Goal: Information Seeking & Learning: Compare options

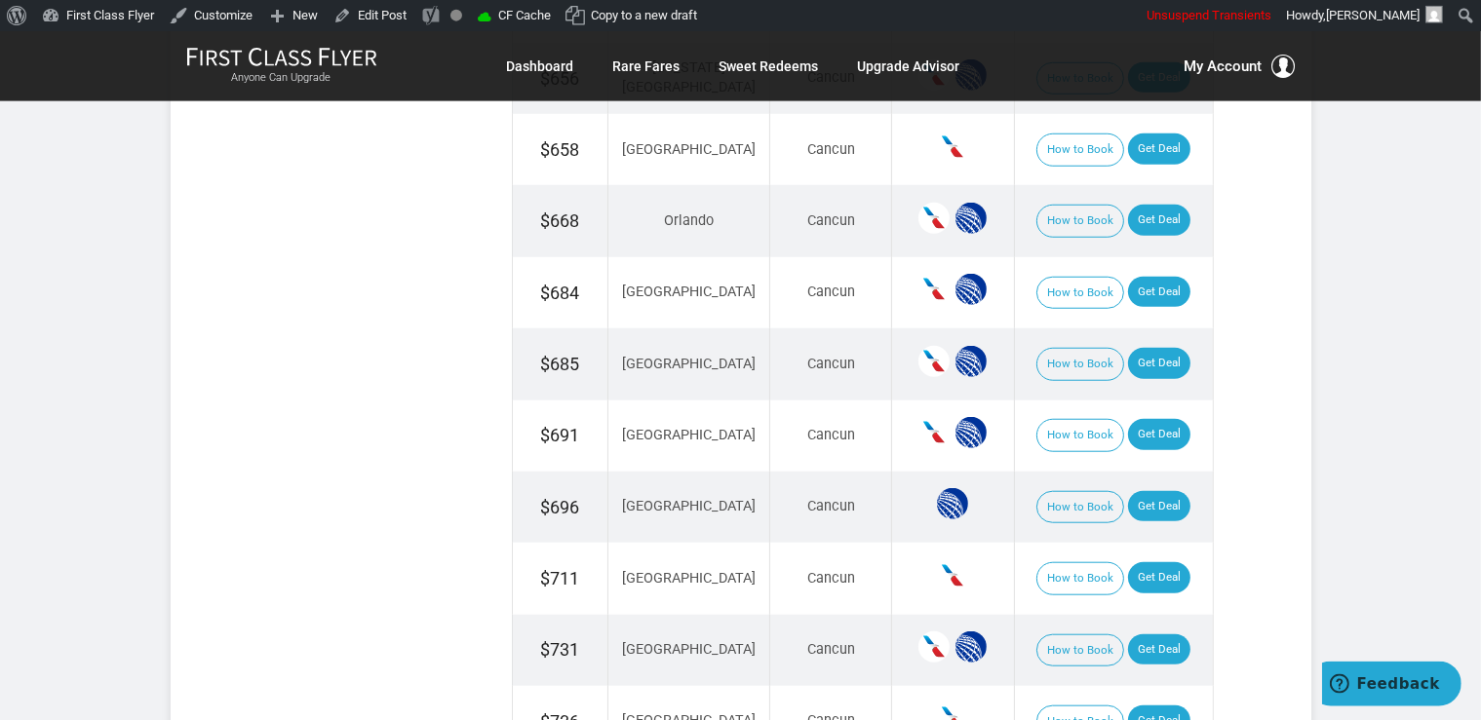
scroll to position [1646, 0]
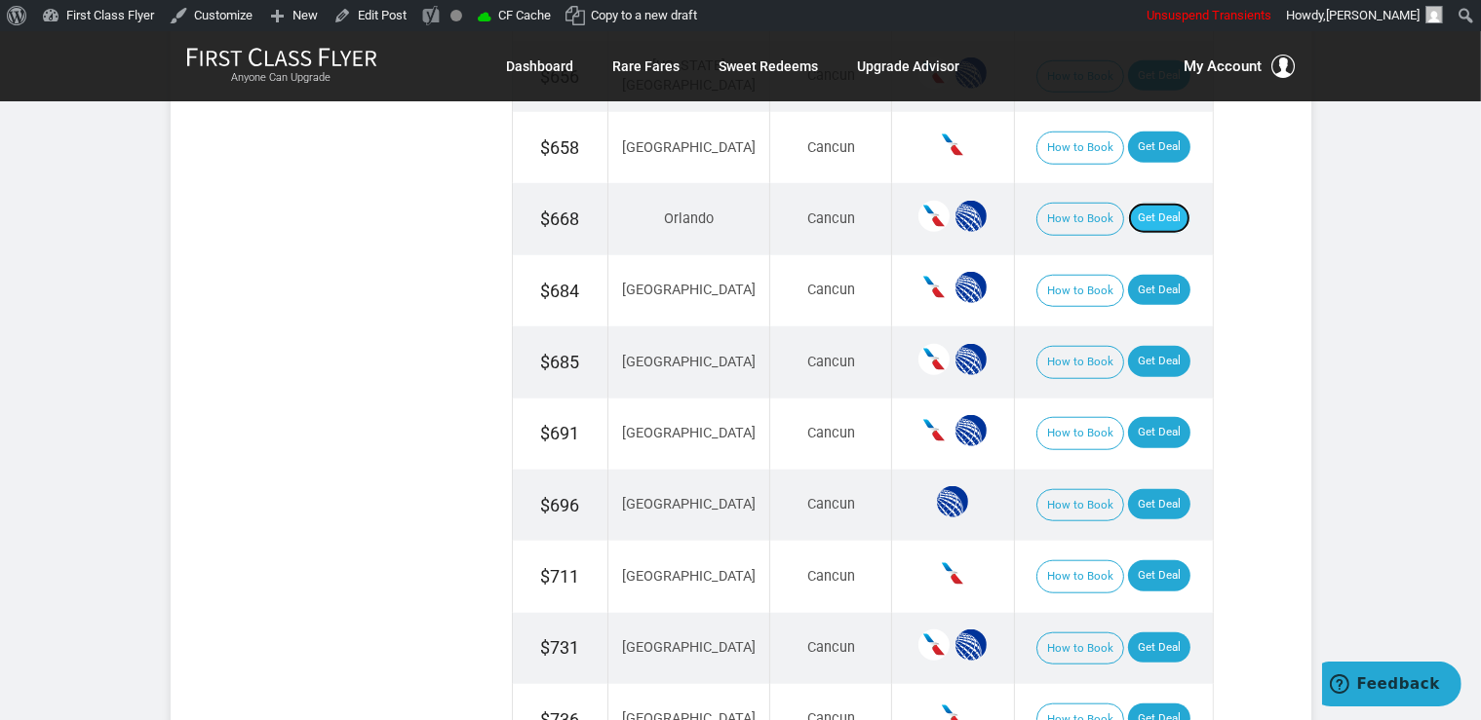
click at [1135, 207] on link "Get Deal" at bounding box center [1159, 218] width 62 height 31
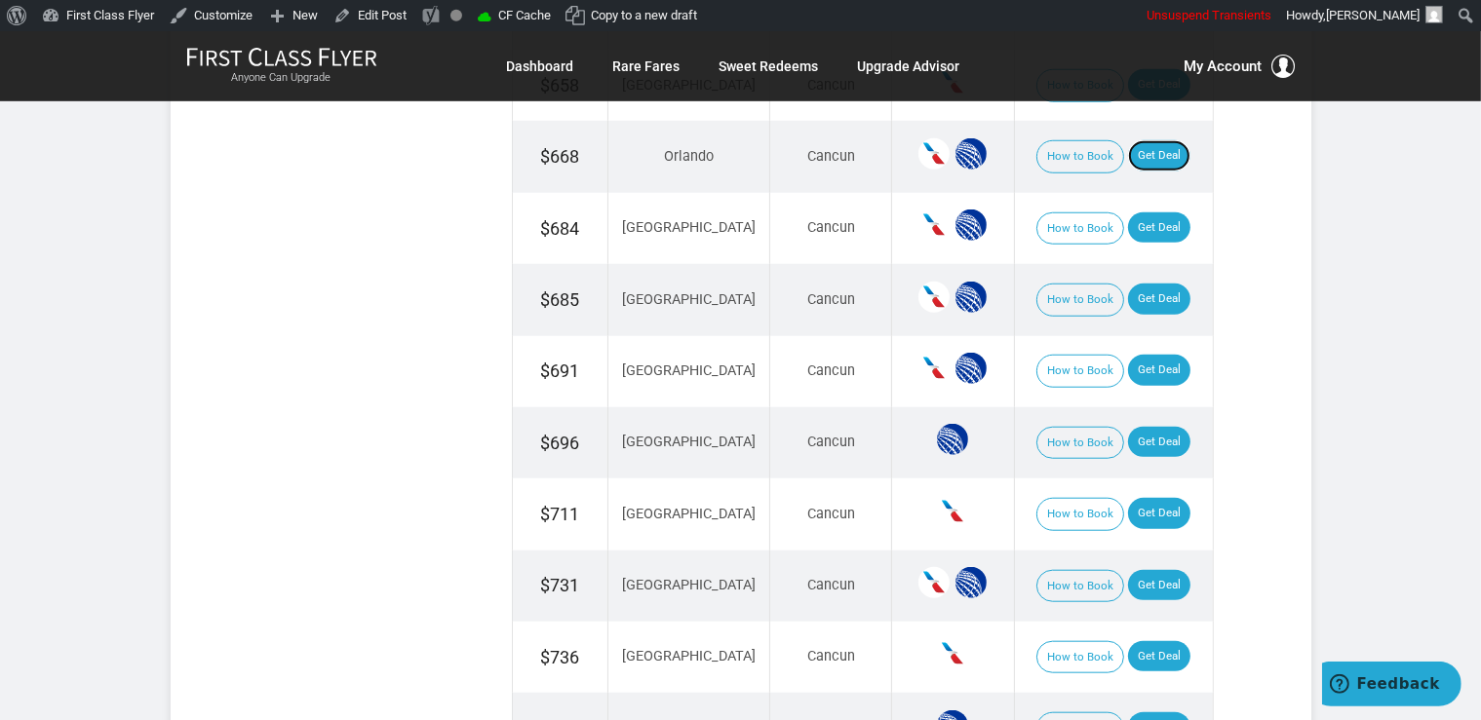
scroll to position [1852, 0]
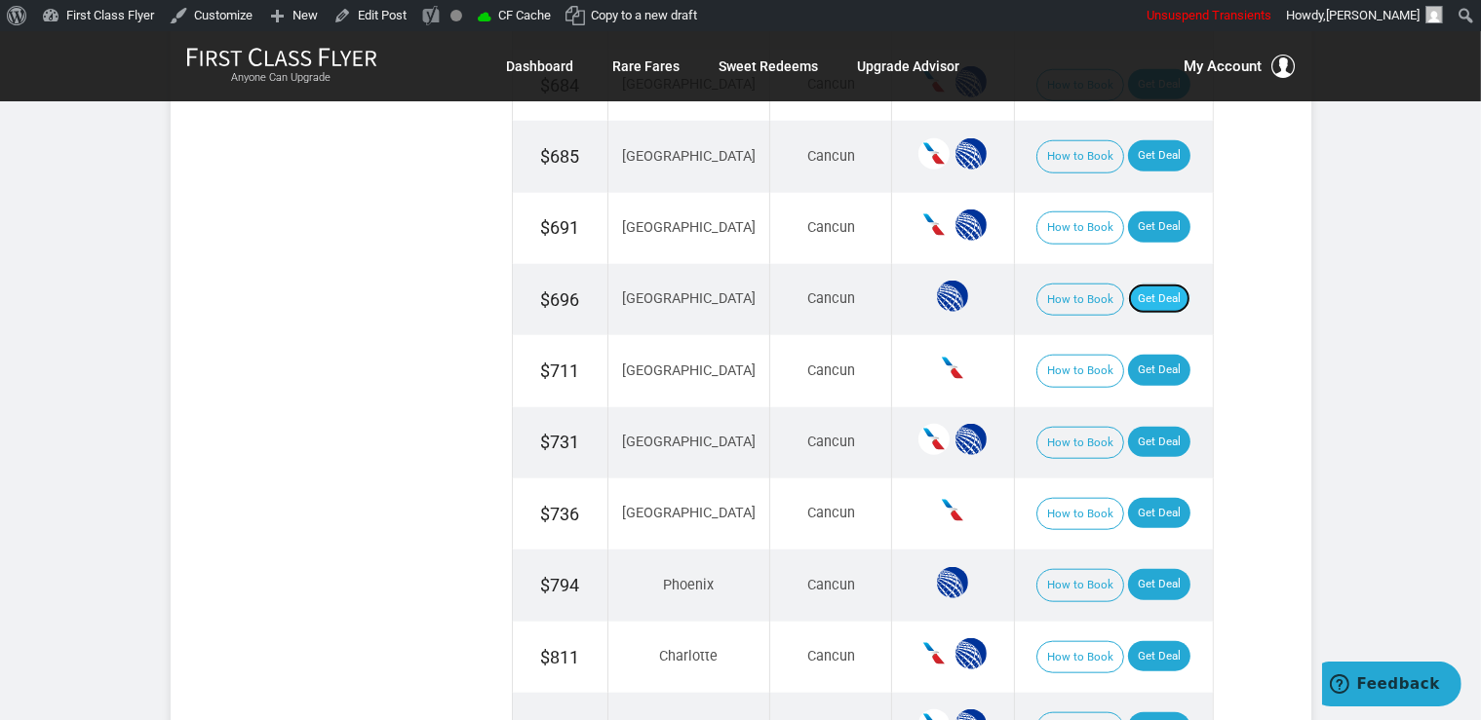
click at [1165, 287] on link "Get Deal" at bounding box center [1159, 299] width 62 height 31
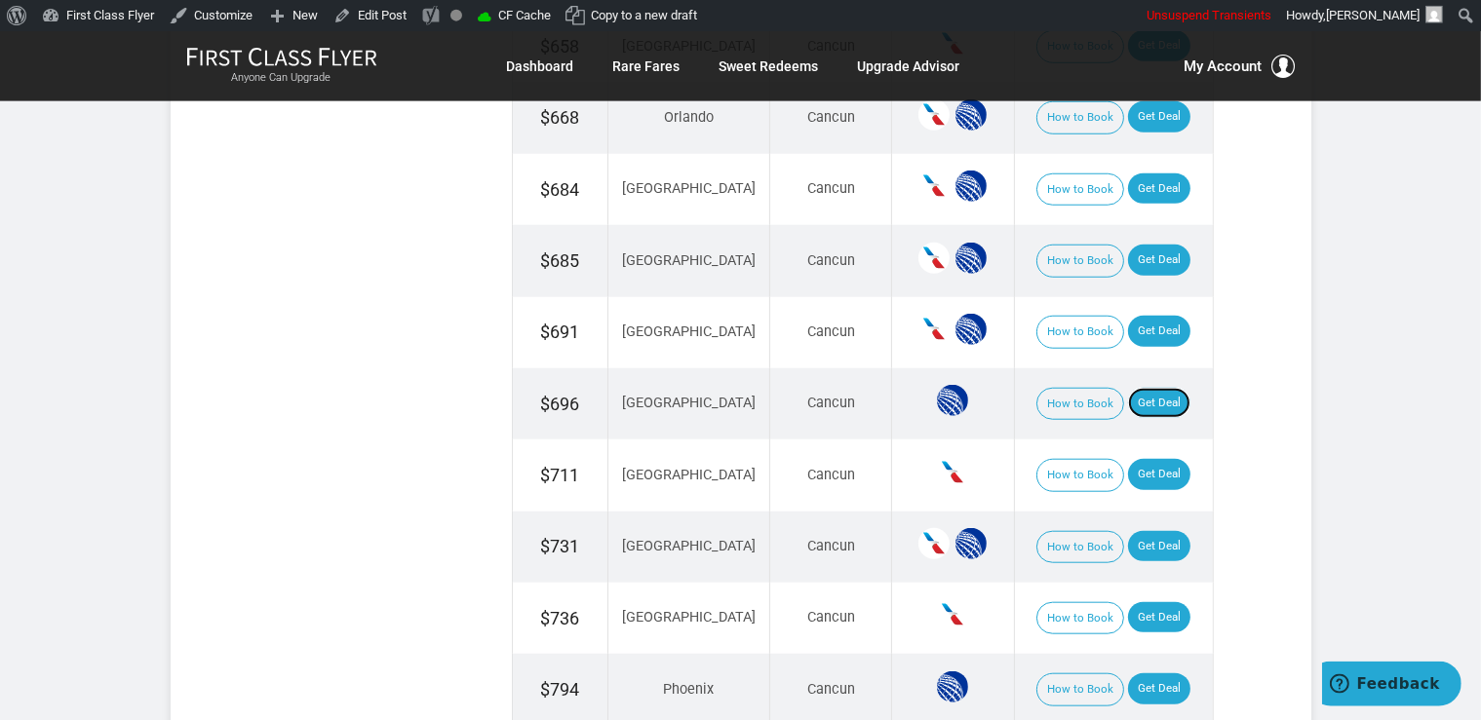
scroll to position [1646, 0]
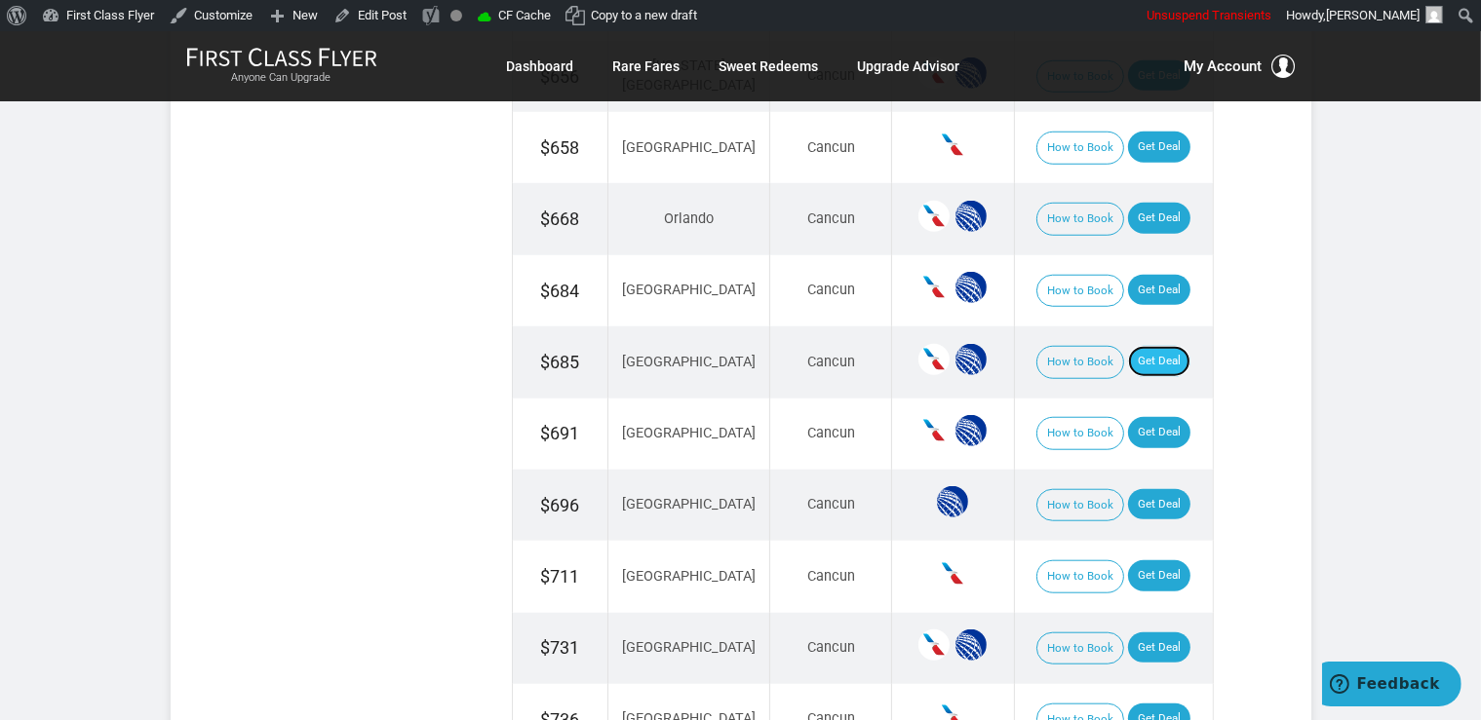
click at [1148, 366] on link "Get Deal" at bounding box center [1159, 361] width 62 height 31
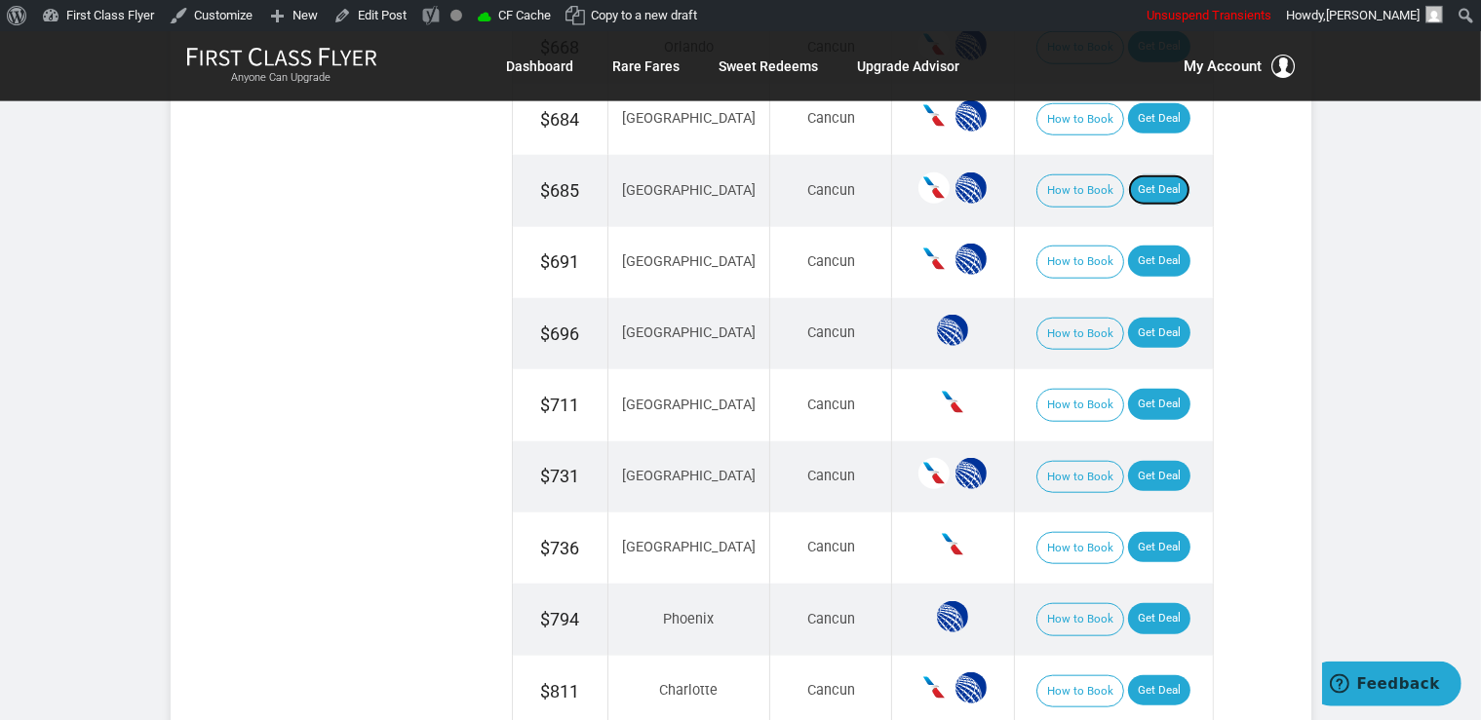
scroll to position [1852, 0]
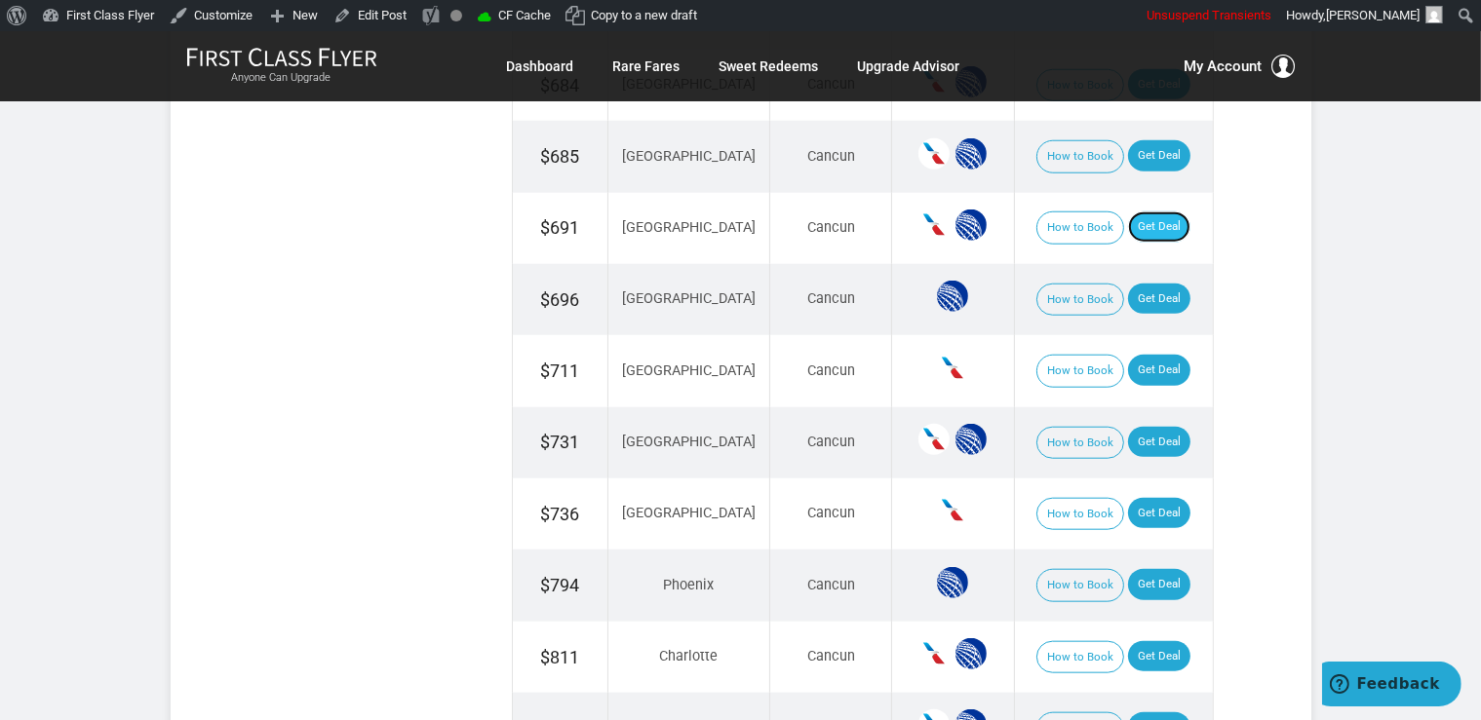
drag, startPoint x: 1149, startPoint y: 210, endPoint x: 1150, endPoint y: 223, distance: 13.7
click at [1150, 212] on link "Get Deal" at bounding box center [1159, 227] width 62 height 31
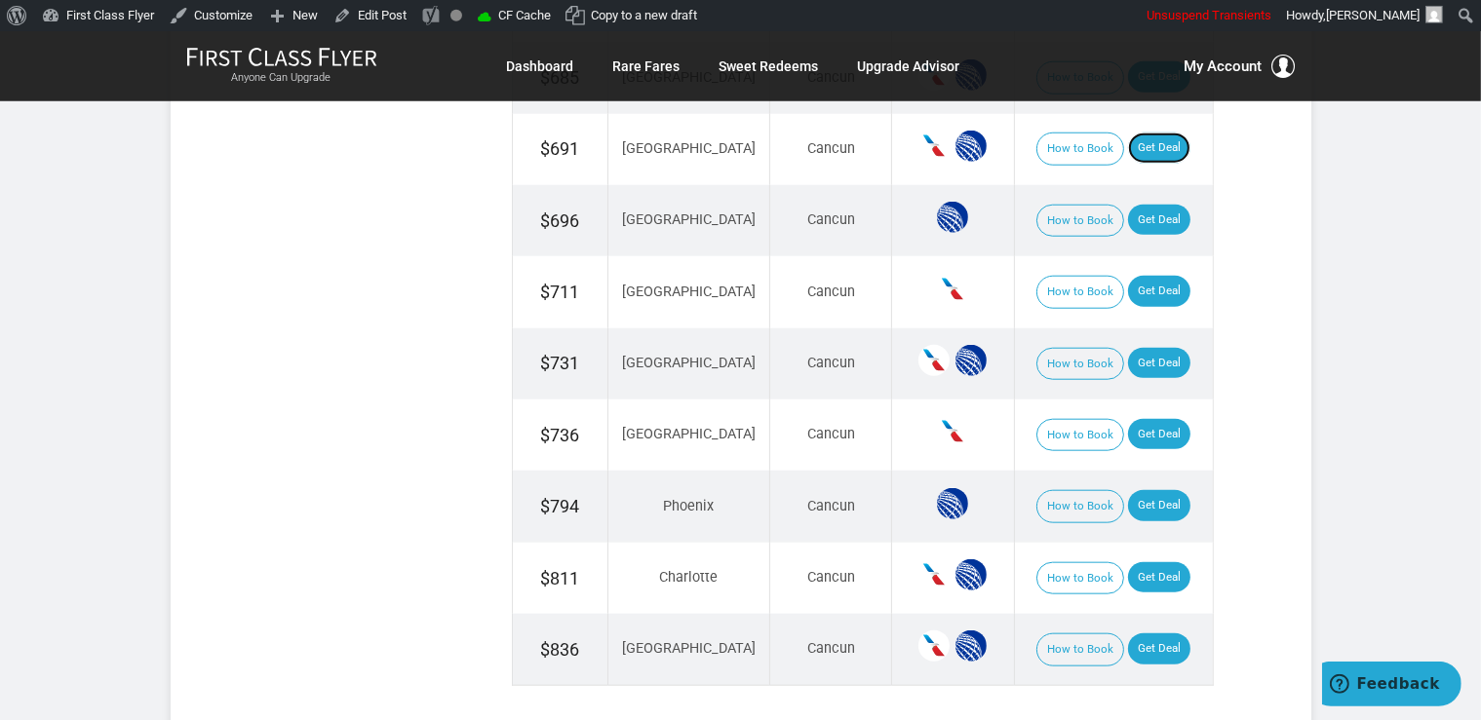
scroll to position [1955, 0]
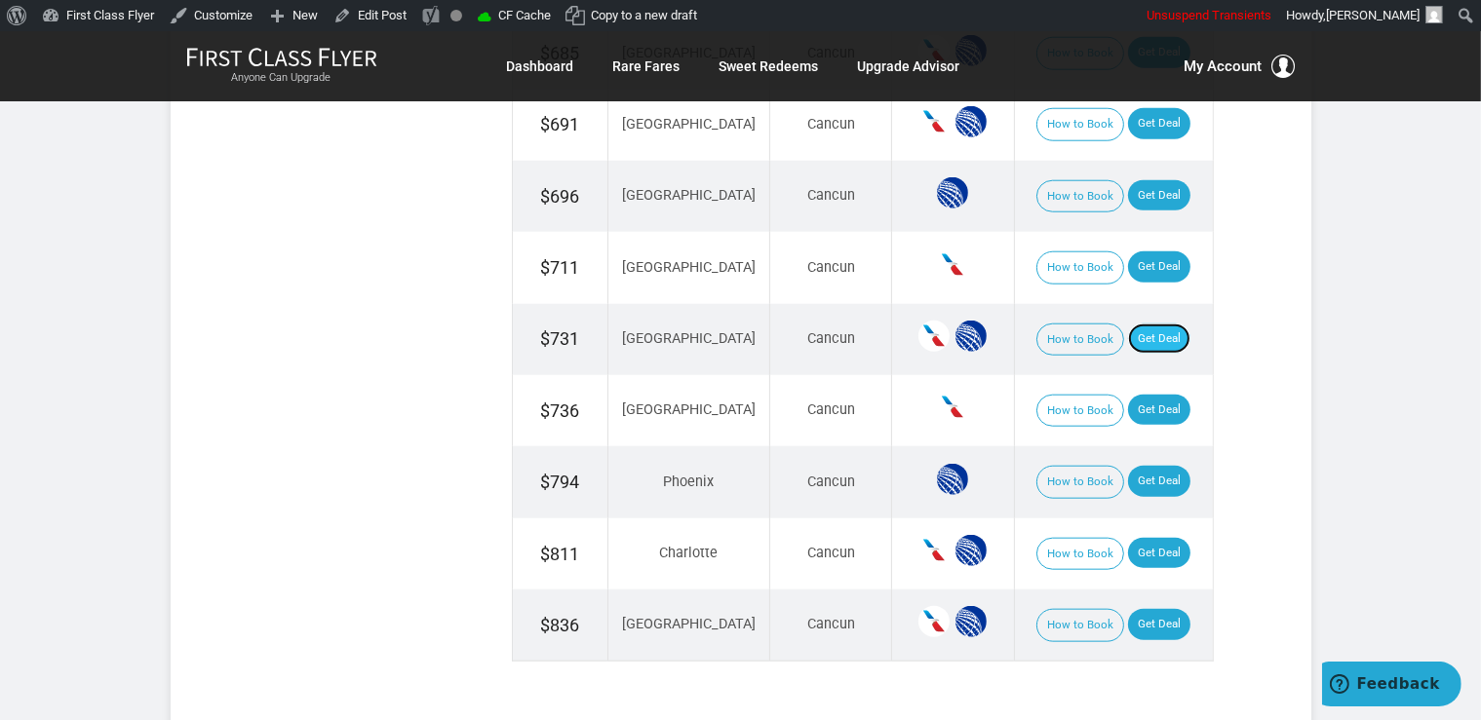
click at [1140, 333] on link "Get Deal" at bounding box center [1159, 339] width 62 height 31
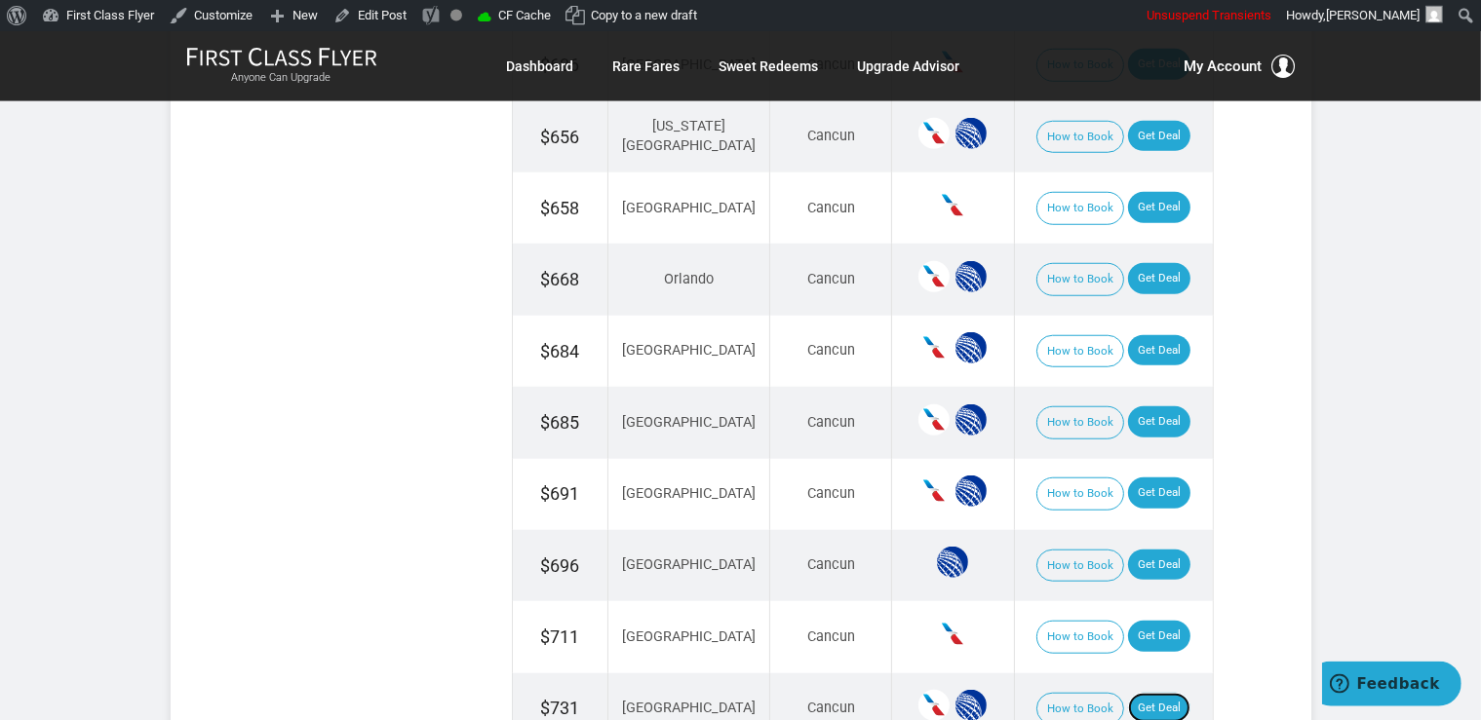
scroll to position [1441, 0]
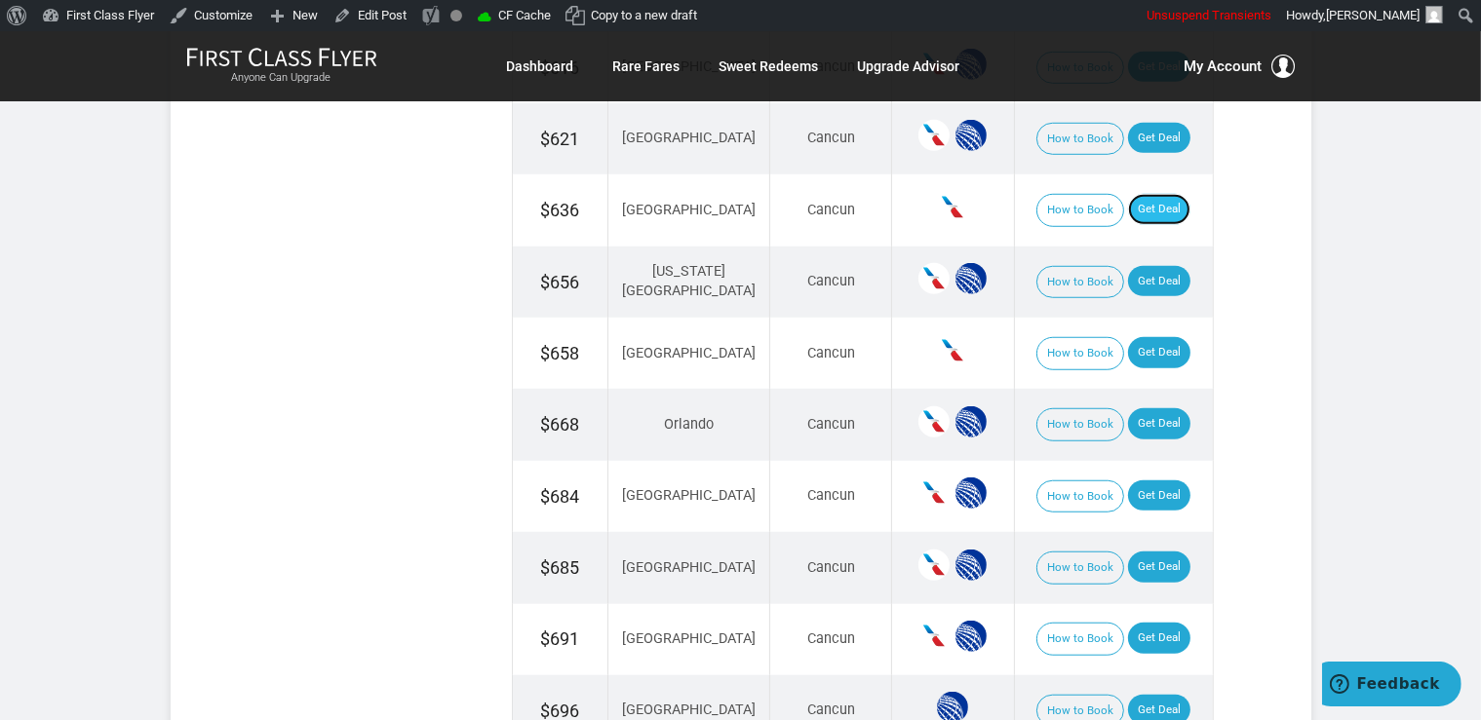
click at [1140, 210] on link "Get Deal" at bounding box center [1159, 209] width 62 height 31
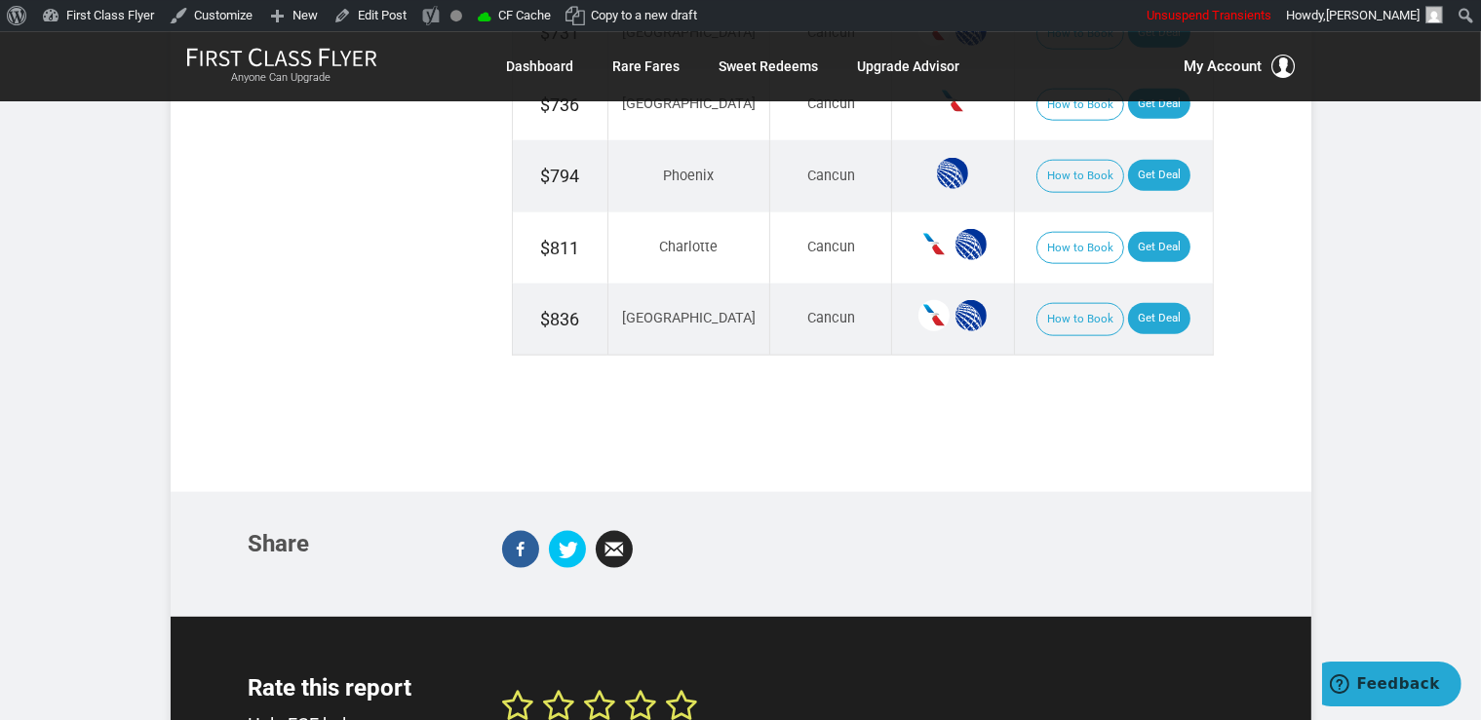
scroll to position [2264, 0]
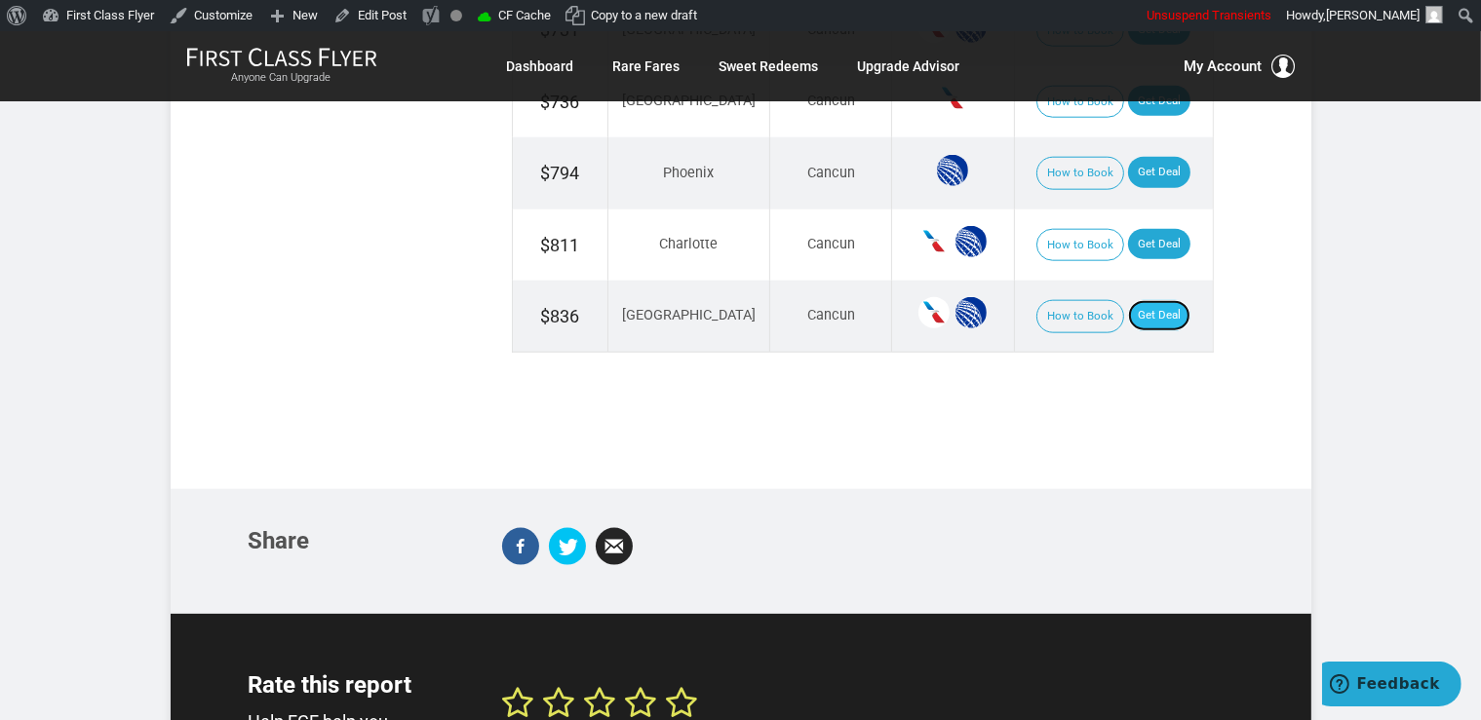
click at [1150, 300] on link "Get Deal" at bounding box center [1159, 315] width 62 height 31
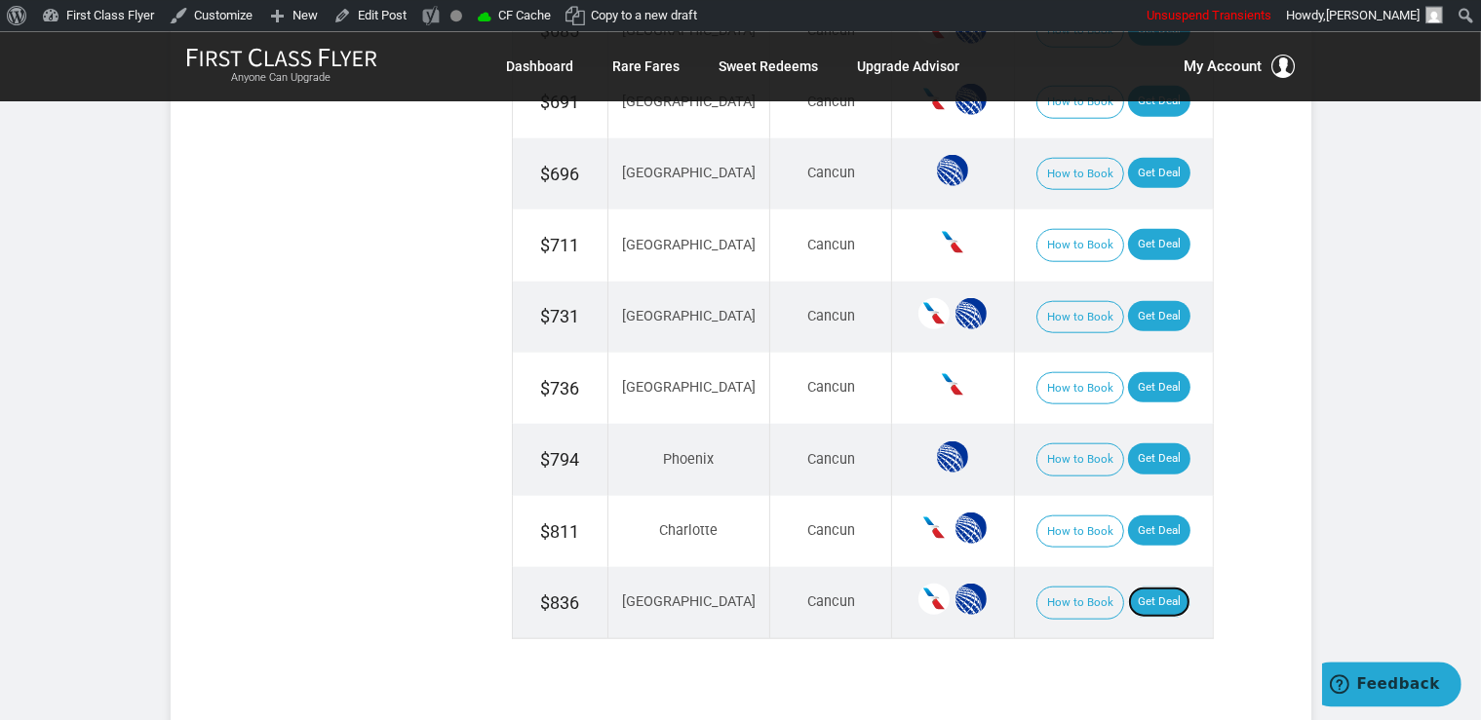
scroll to position [1955, 0]
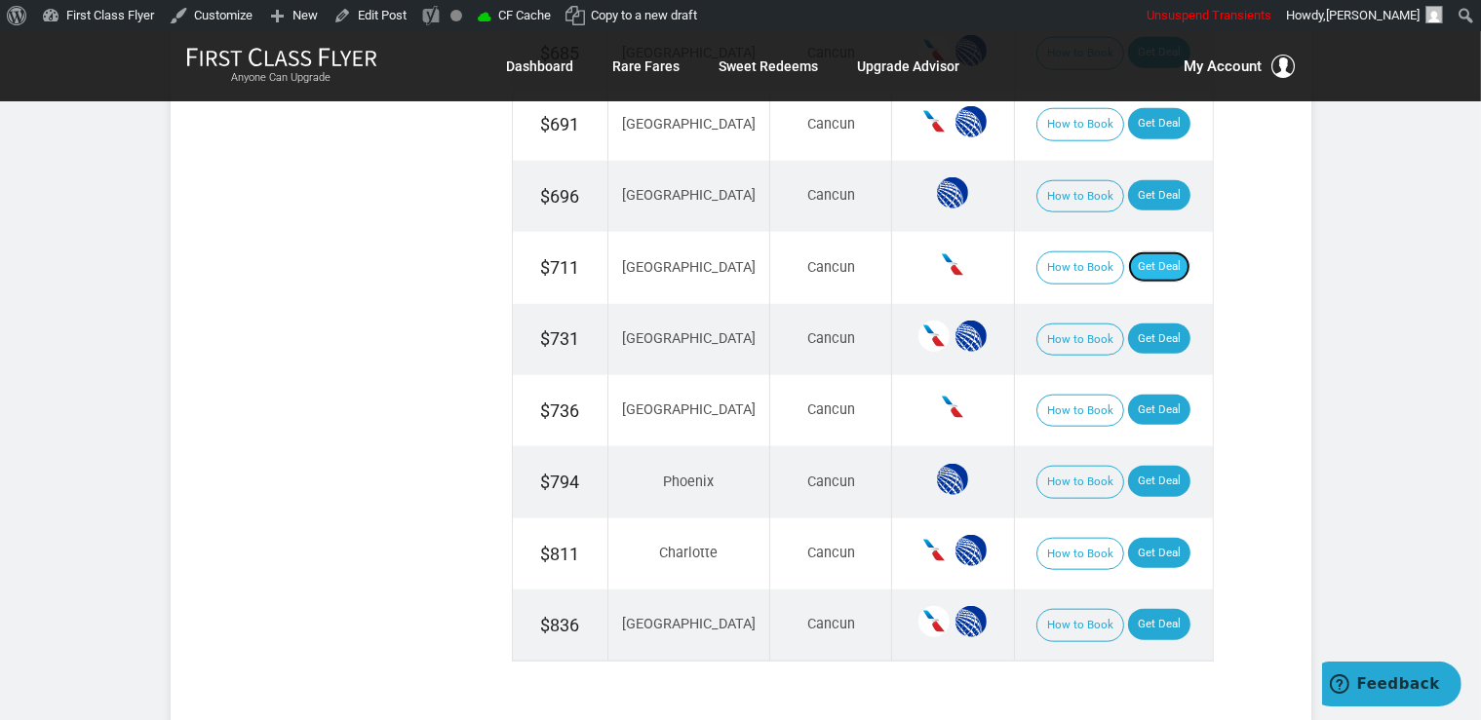
drag, startPoint x: 1131, startPoint y: 265, endPoint x: 1149, endPoint y: 267, distance: 18.6
click at [1131, 264] on link "Get Deal" at bounding box center [1159, 266] width 62 height 31
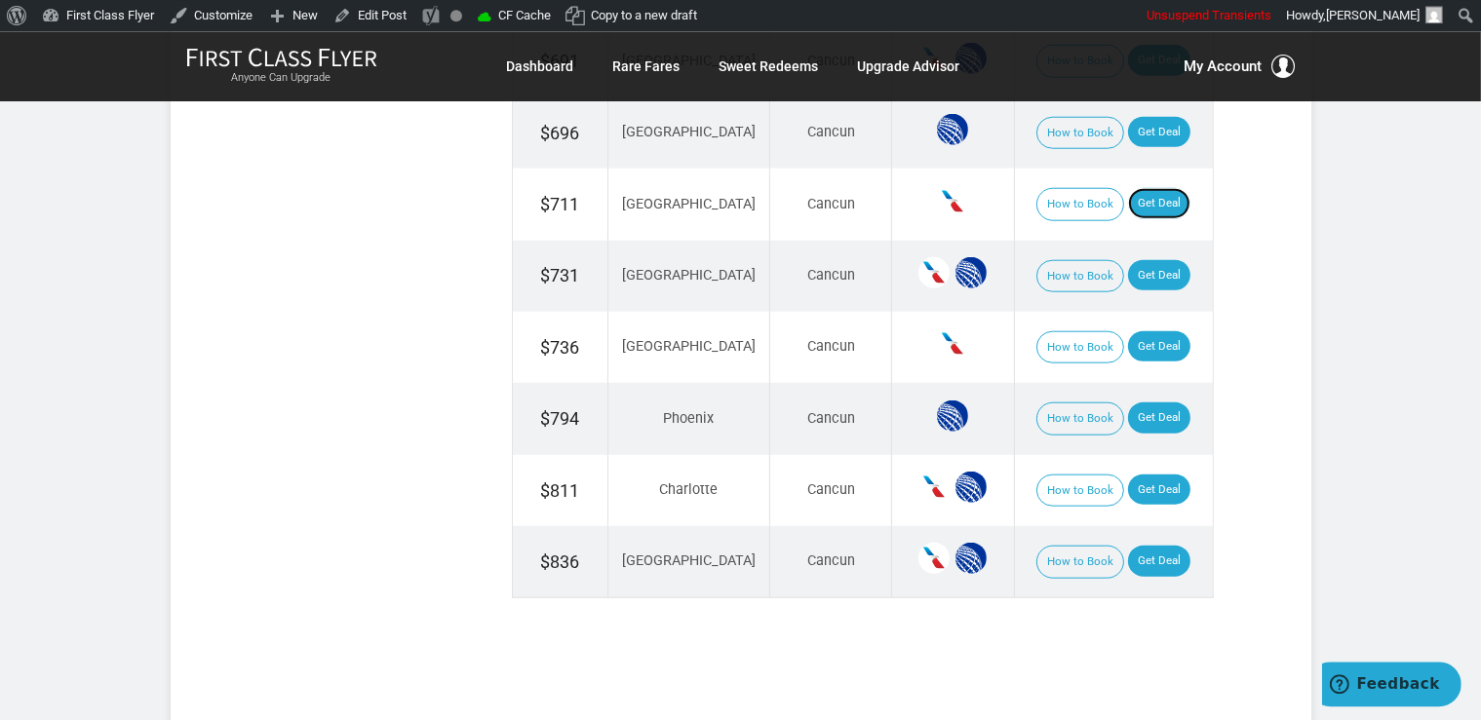
scroll to position [2058, 0]
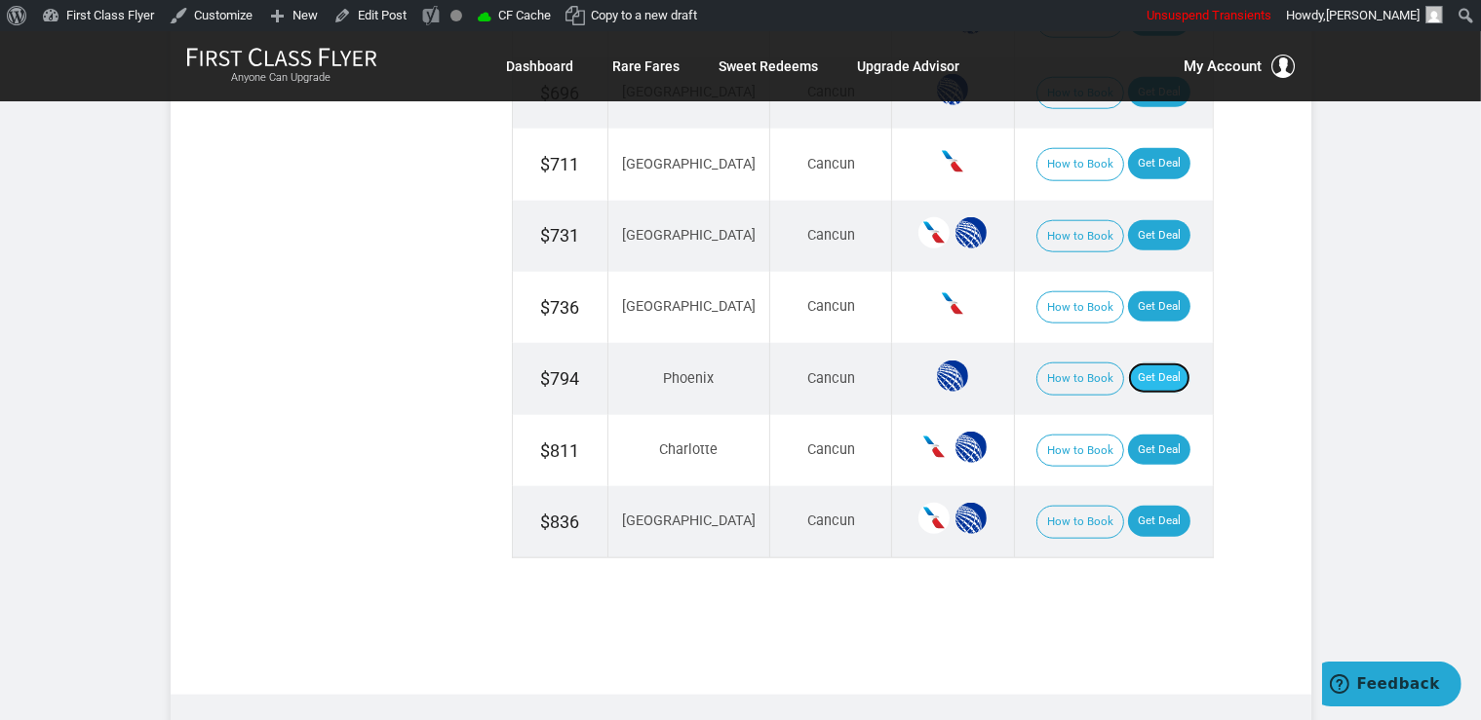
click at [1136, 373] on link "Get Deal" at bounding box center [1159, 378] width 62 height 31
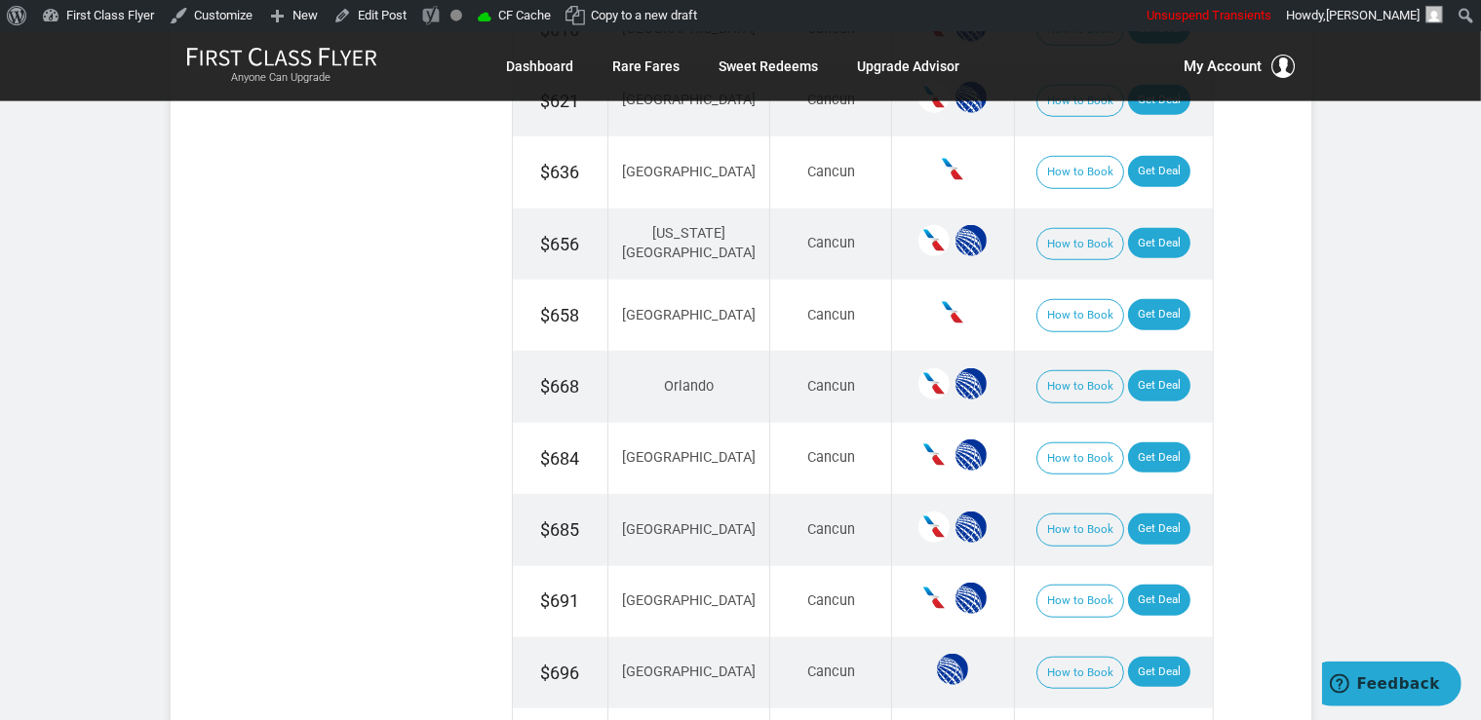
scroll to position [1441, 0]
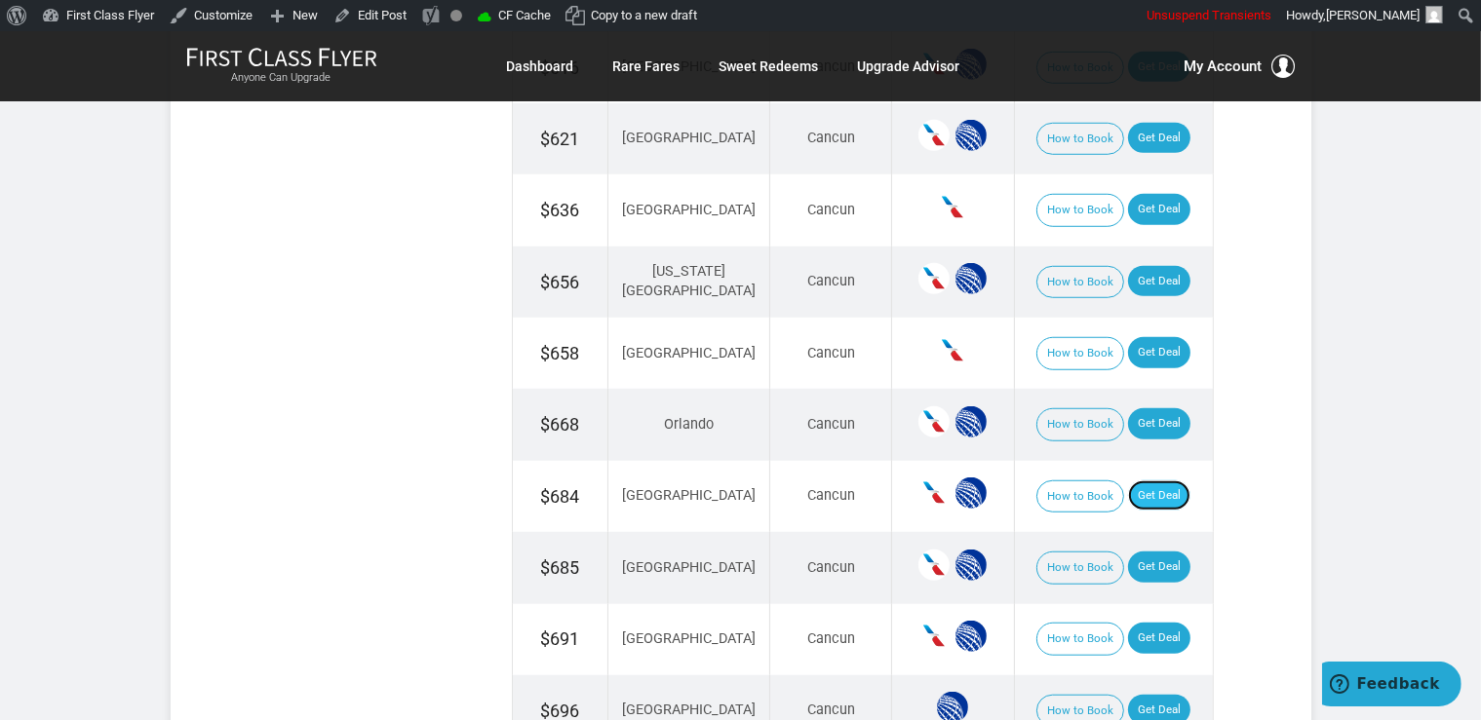
click at [1156, 496] on link "Get Deal" at bounding box center [1159, 496] width 62 height 31
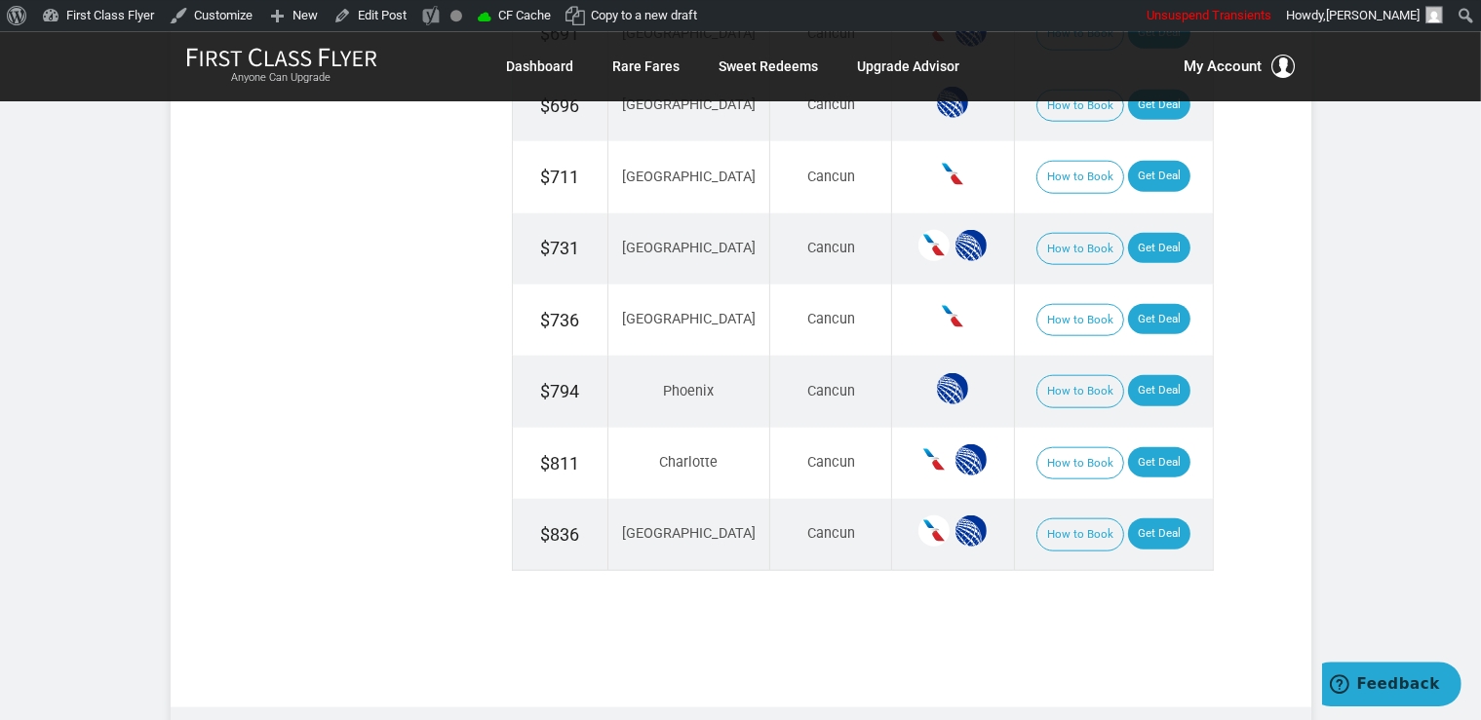
scroll to position [2058, 0]
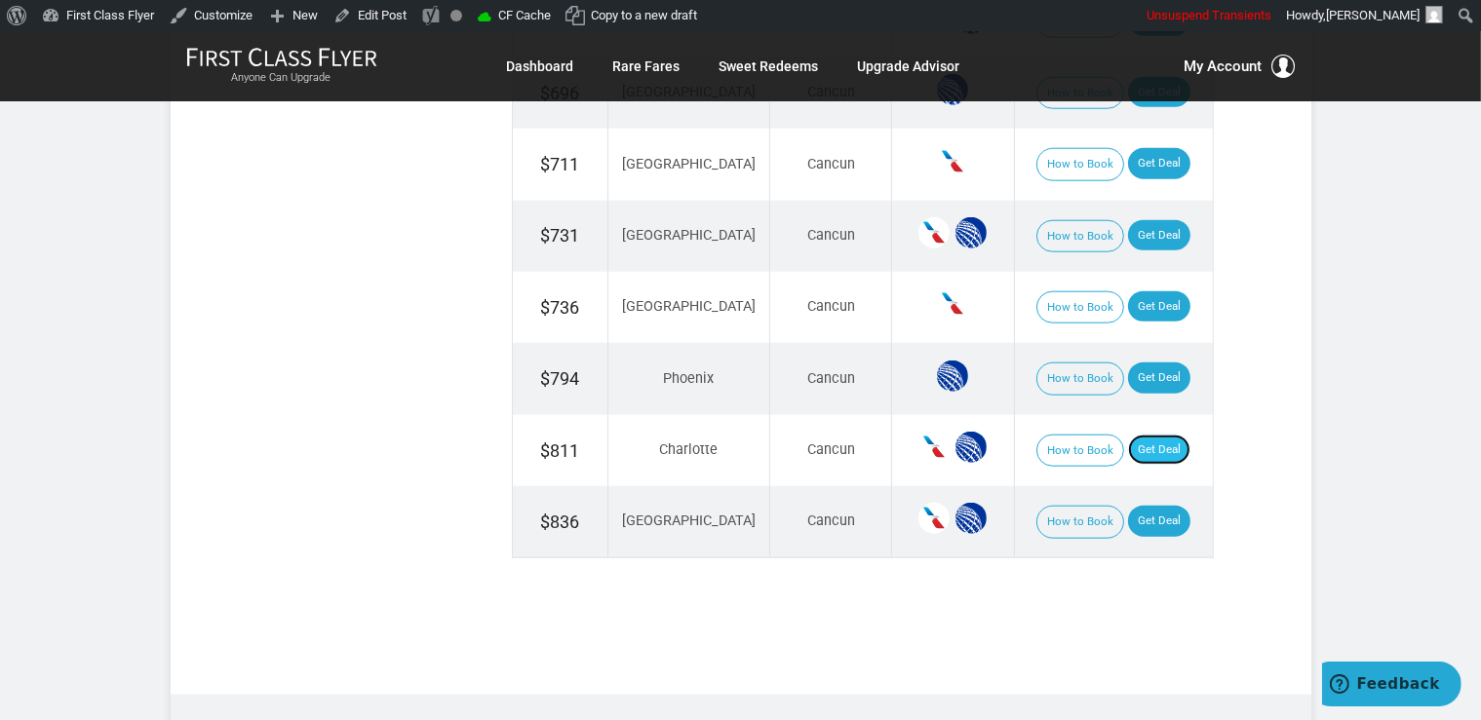
click at [1128, 435] on link "Get Deal" at bounding box center [1159, 450] width 62 height 31
click at [1148, 291] on link "Get Deal" at bounding box center [1159, 306] width 62 height 31
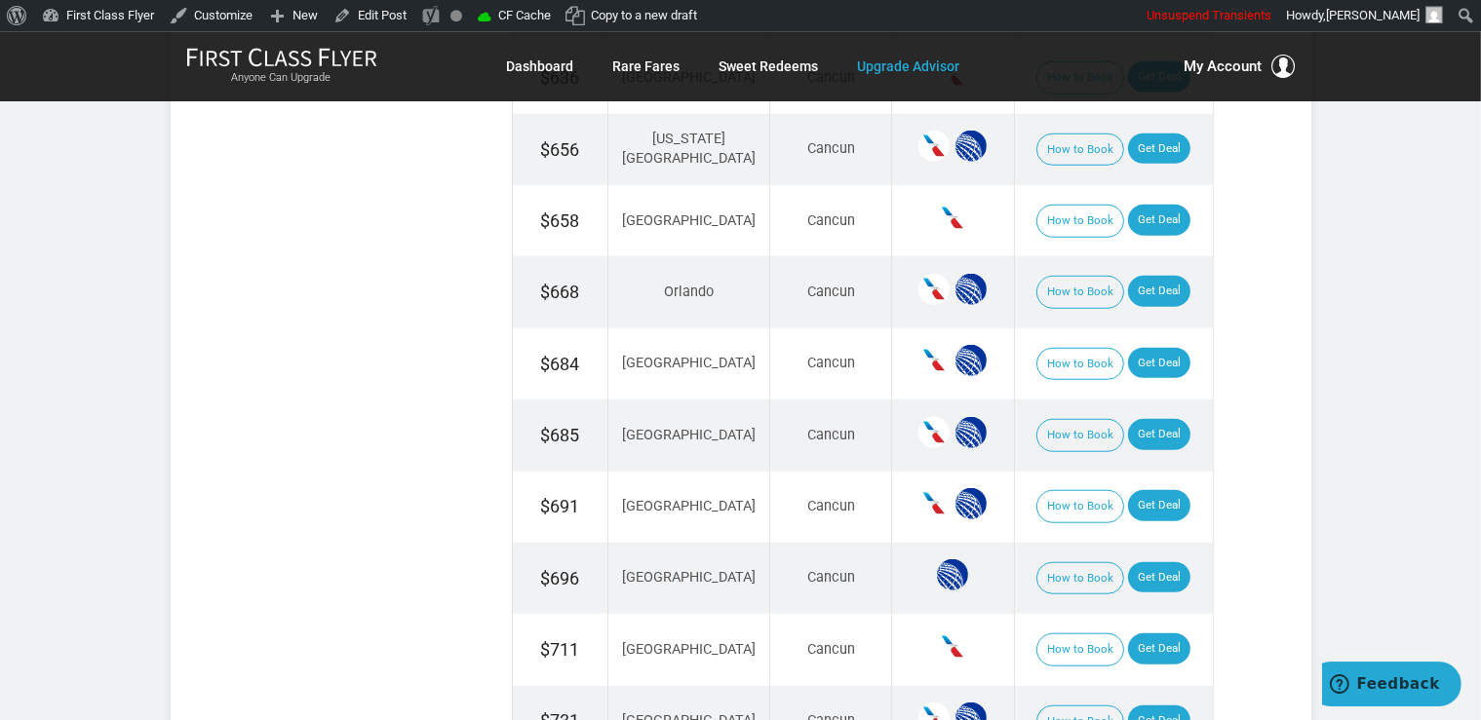
scroll to position [1544, 0]
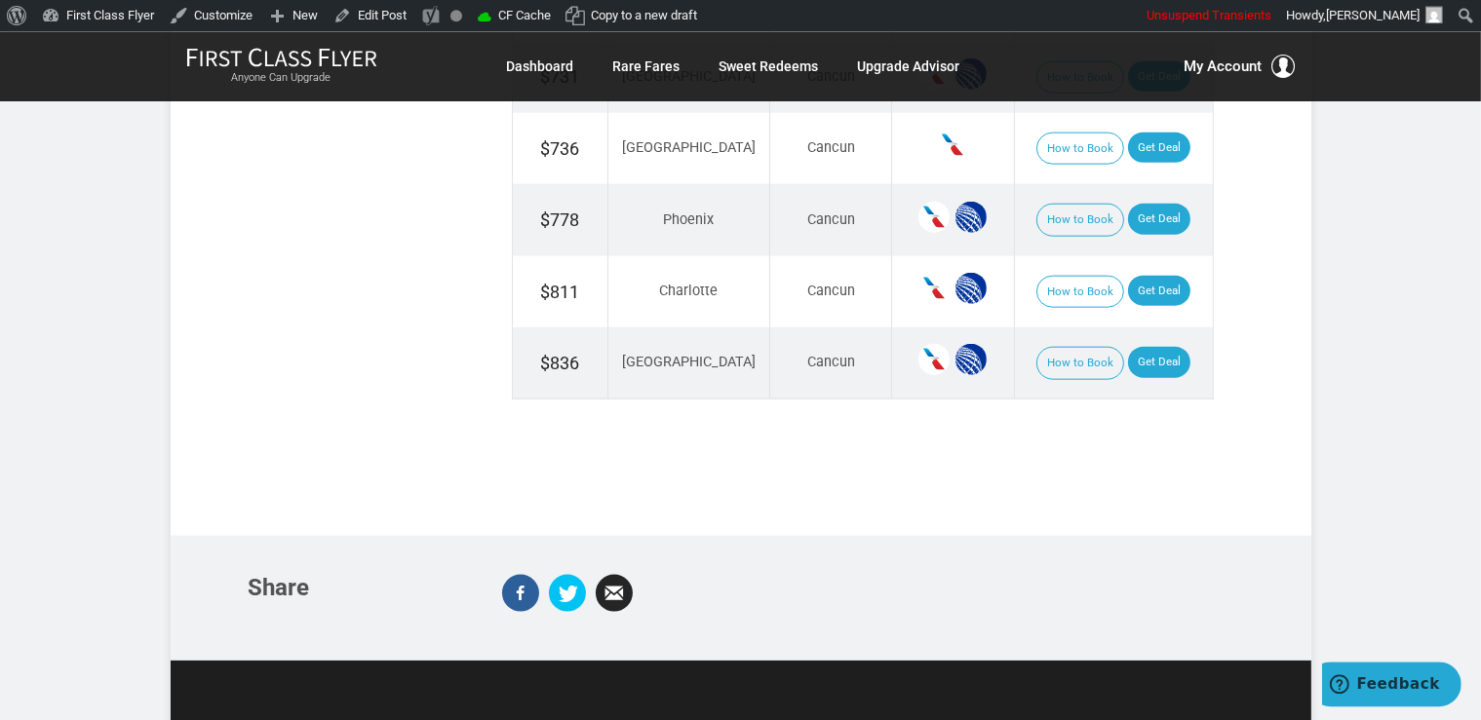
scroll to position [2264, 0]
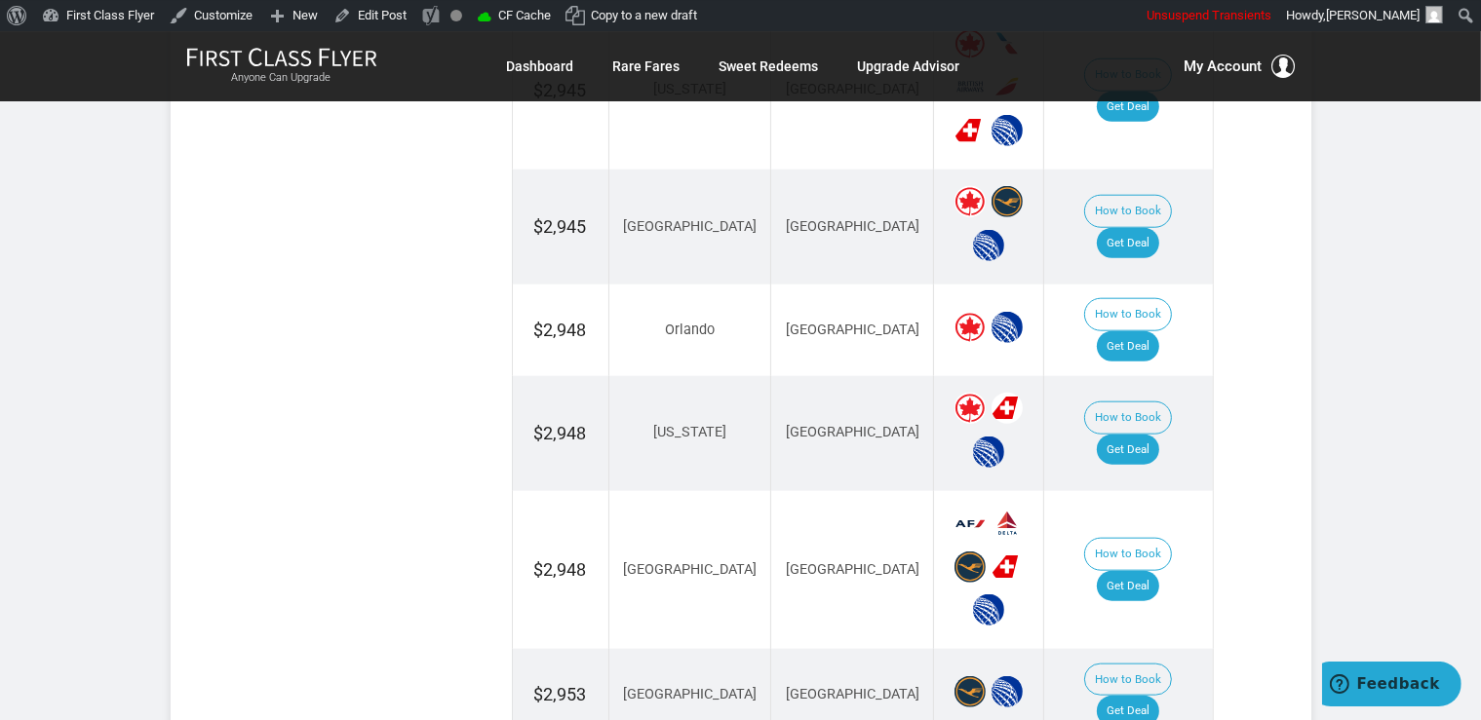
scroll to position [2058, 0]
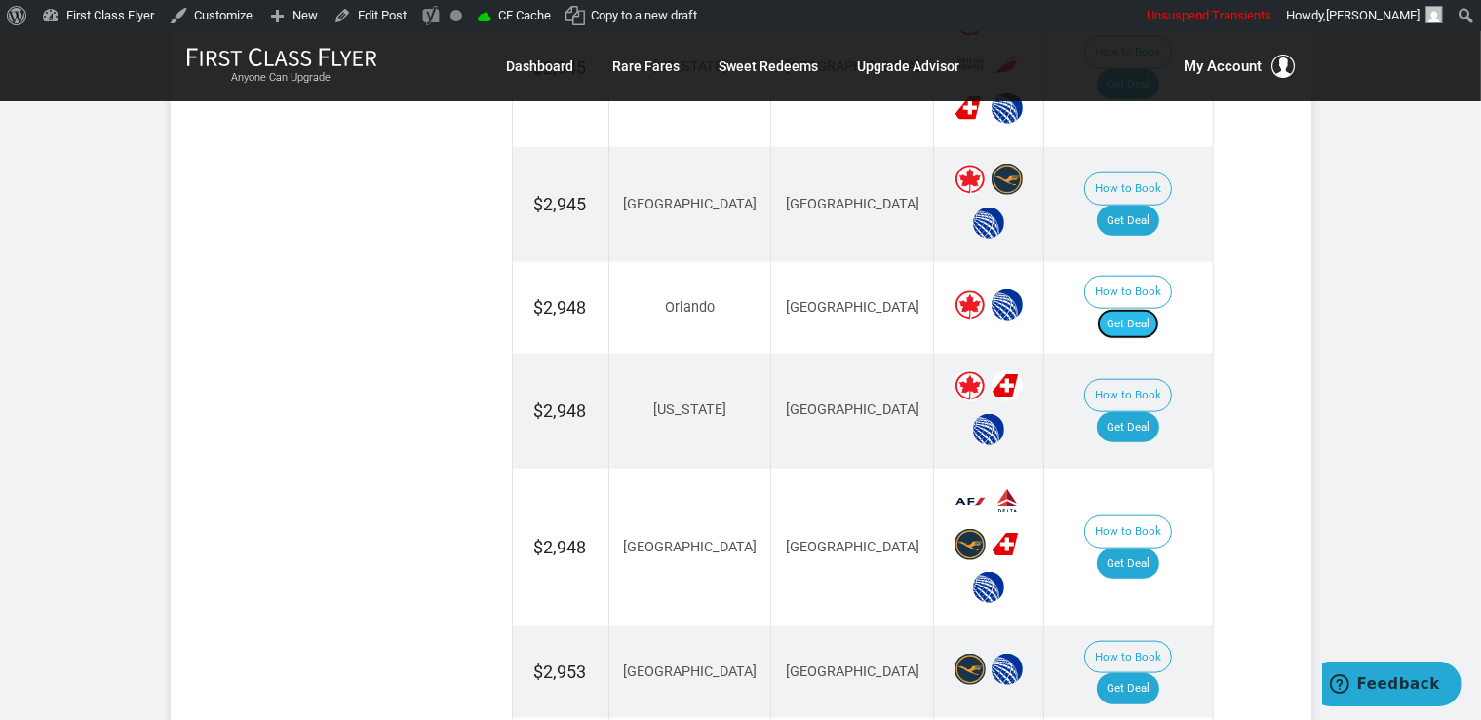
click at [1148, 309] on link "Get Deal" at bounding box center [1127, 324] width 62 height 31
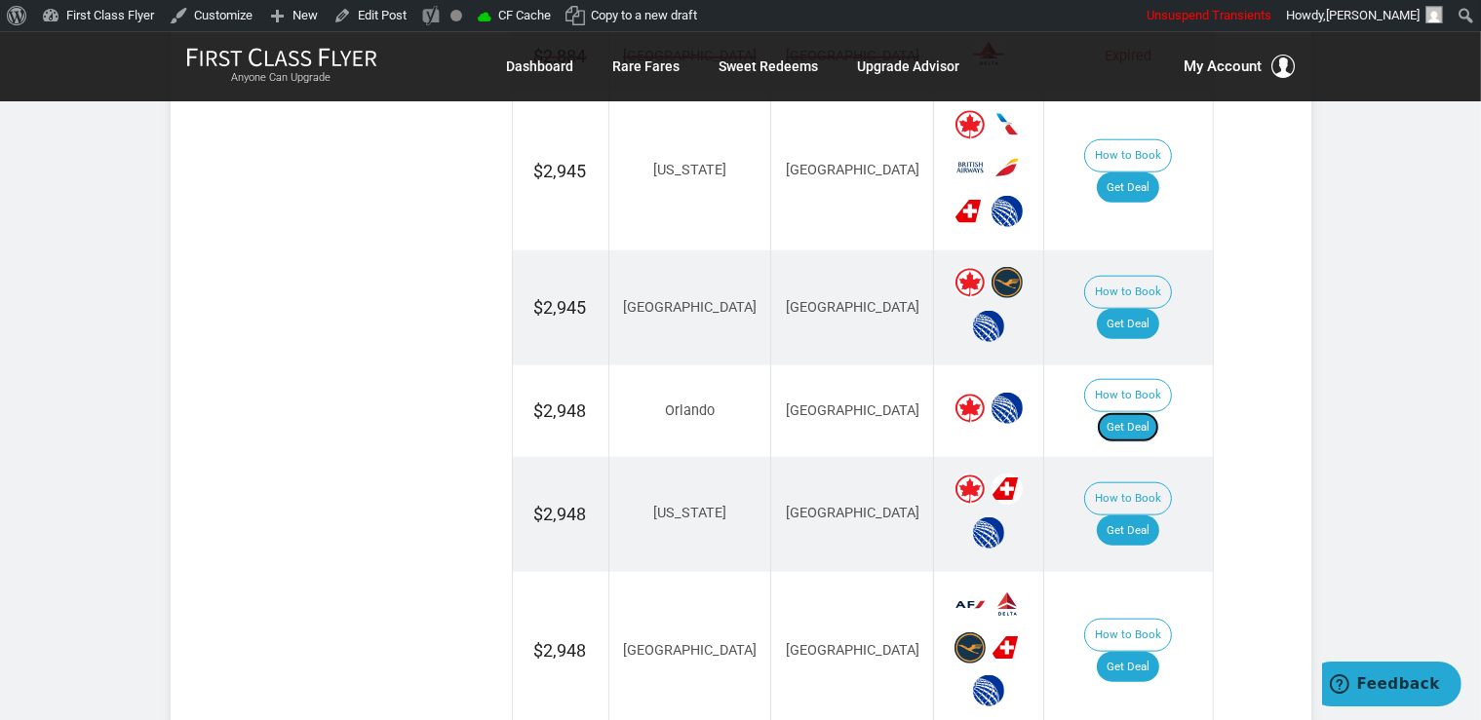
scroll to position [1544, 0]
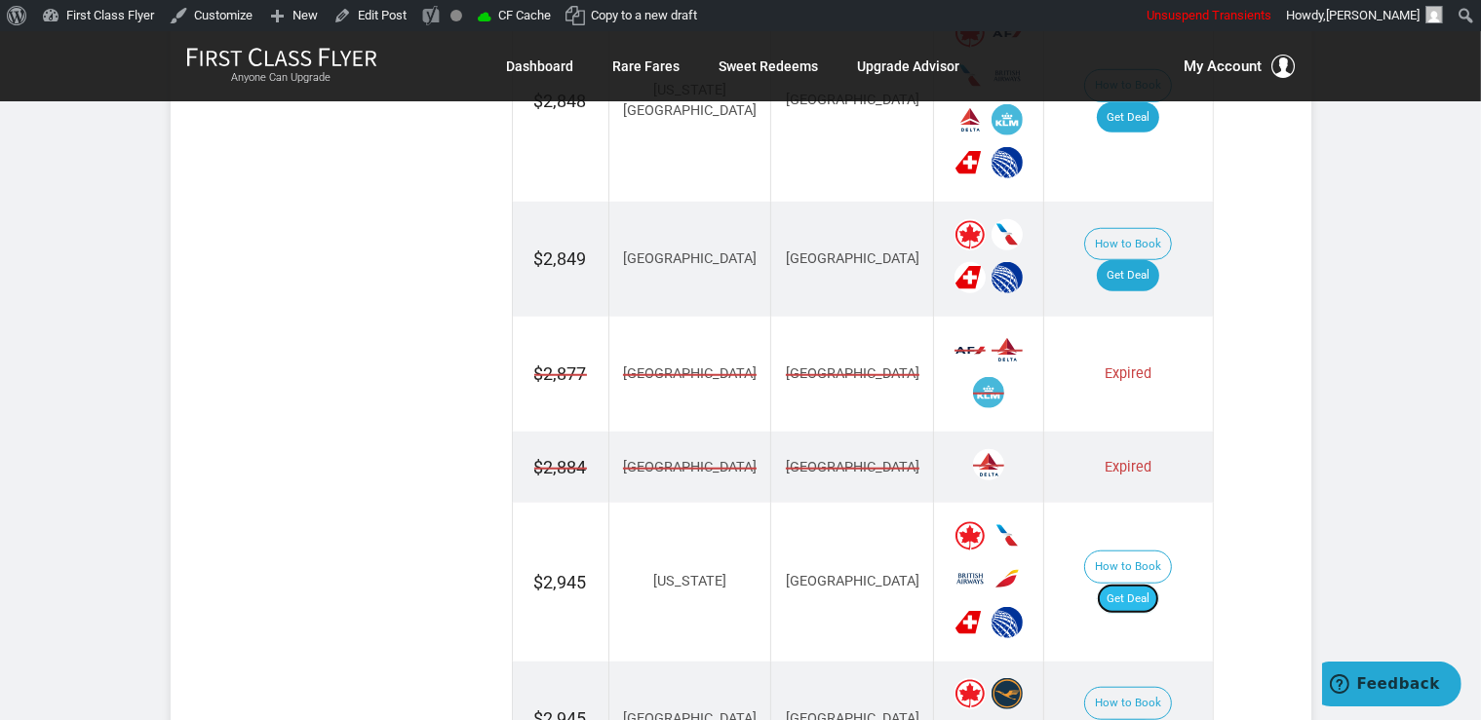
click at [1127, 584] on link "Get Deal" at bounding box center [1127, 599] width 62 height 31
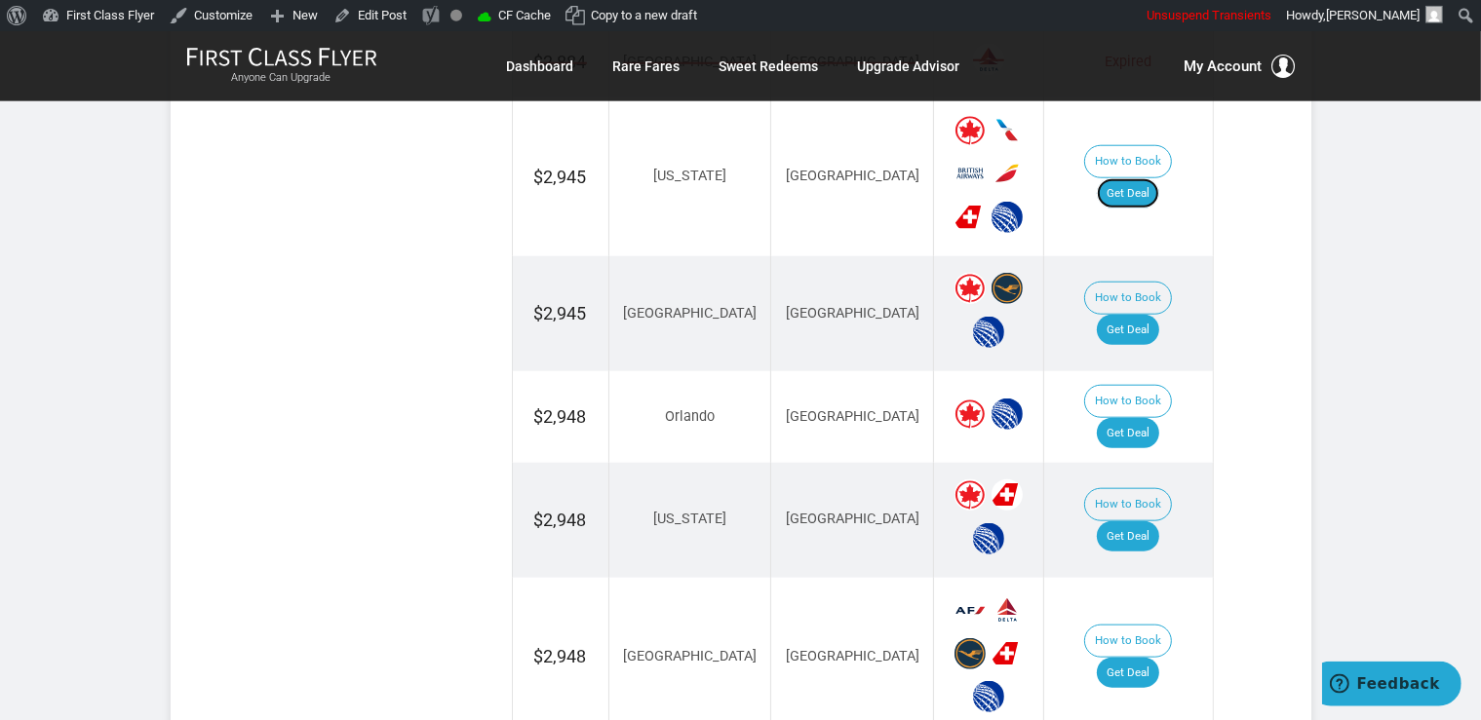
scroll to position [1955, 0]
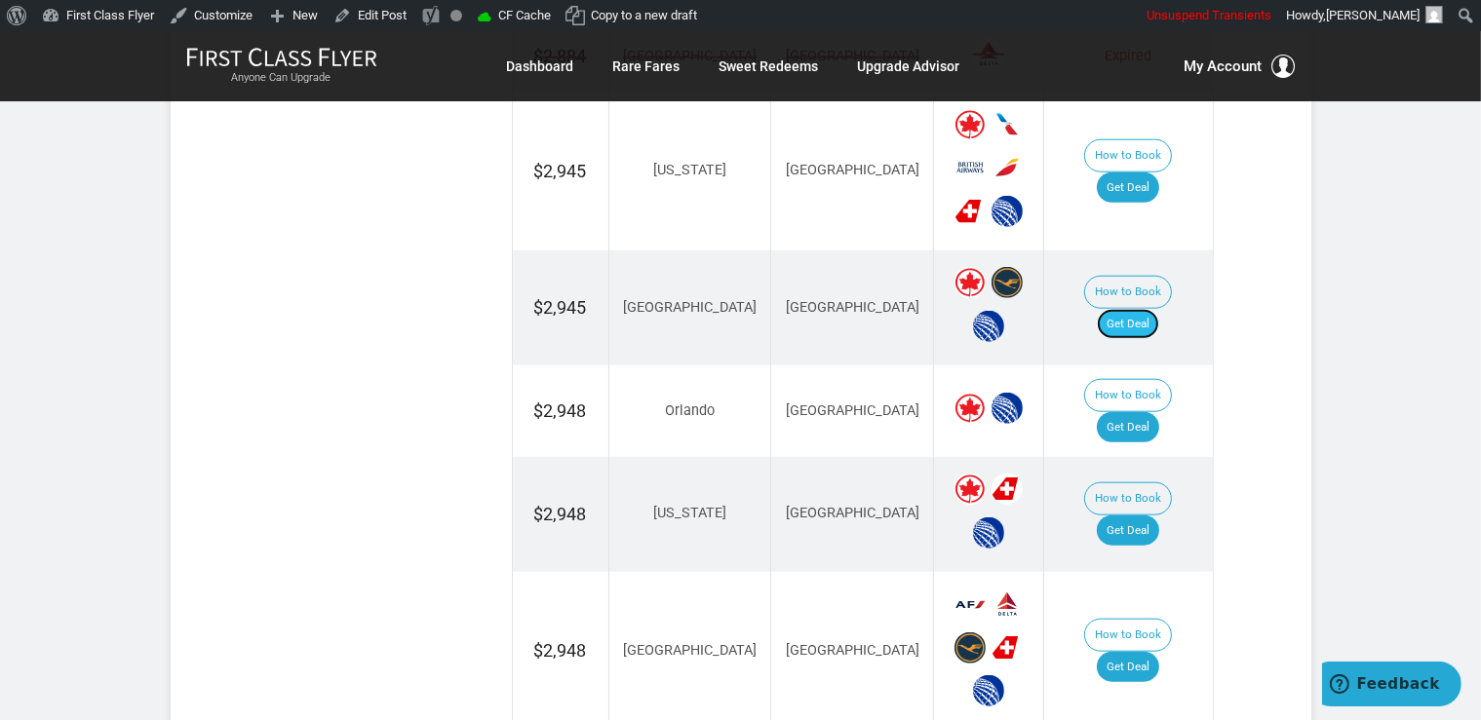
click at [1159, 309] on link "Get Deal" at bounding box center [1127, 324] width 62 height 31
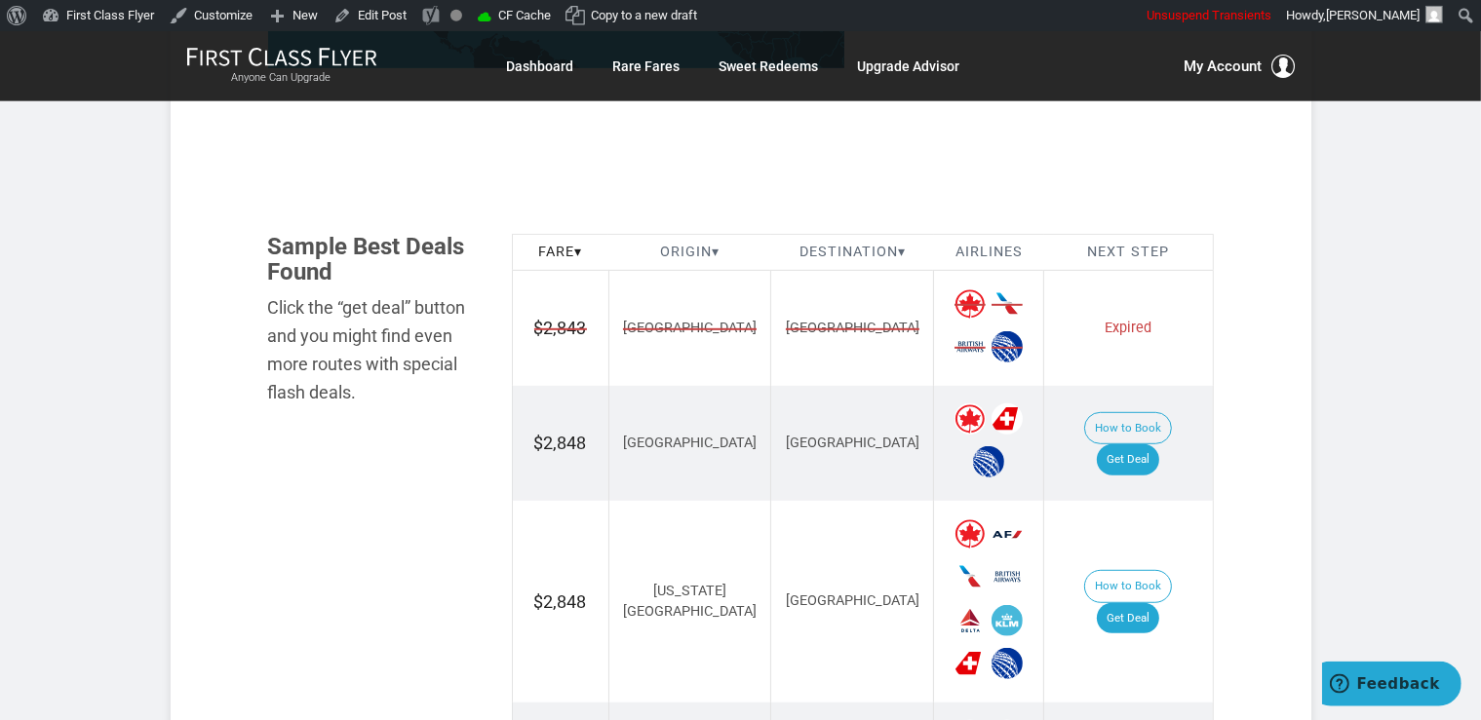
scroll to position [1029, 0]
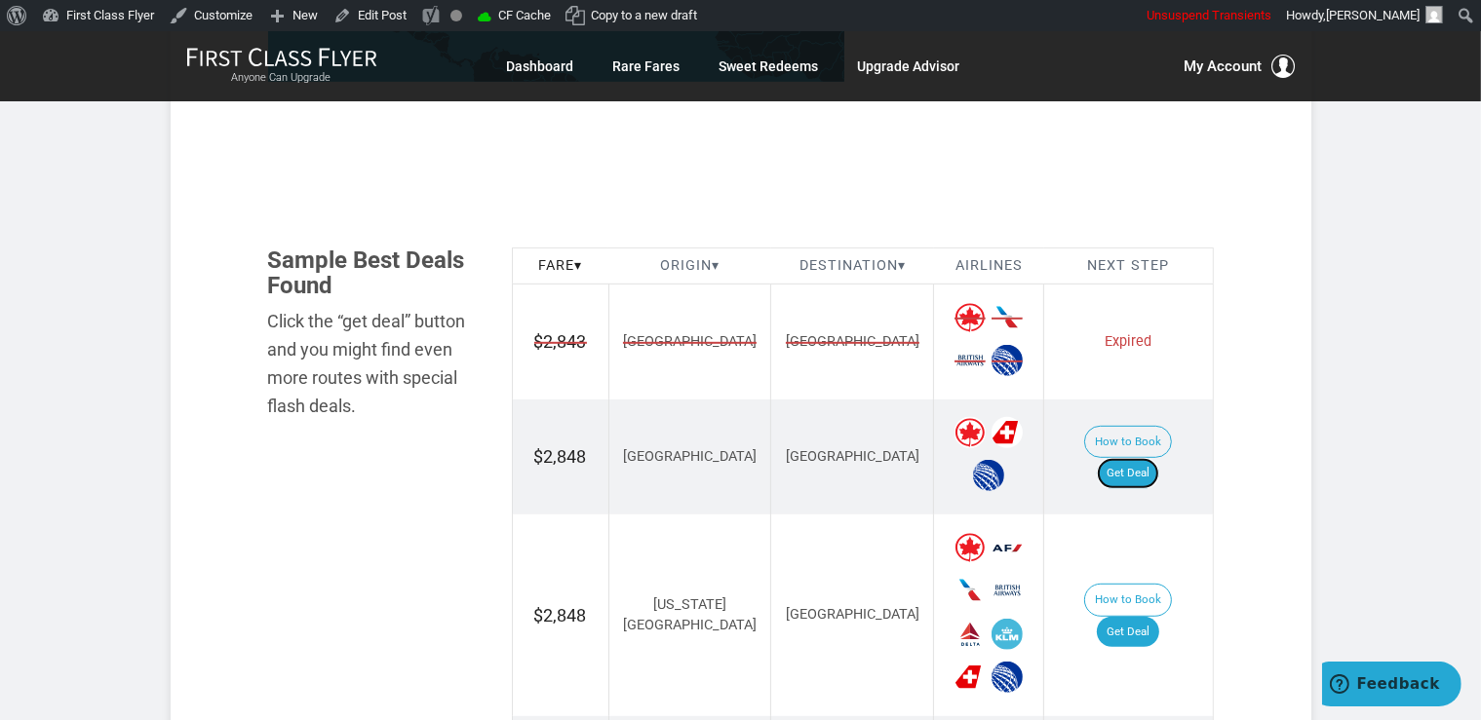
click at [1159, 458] on link "Get Deal" at bounding box center [1127, 473] width 62 height 31
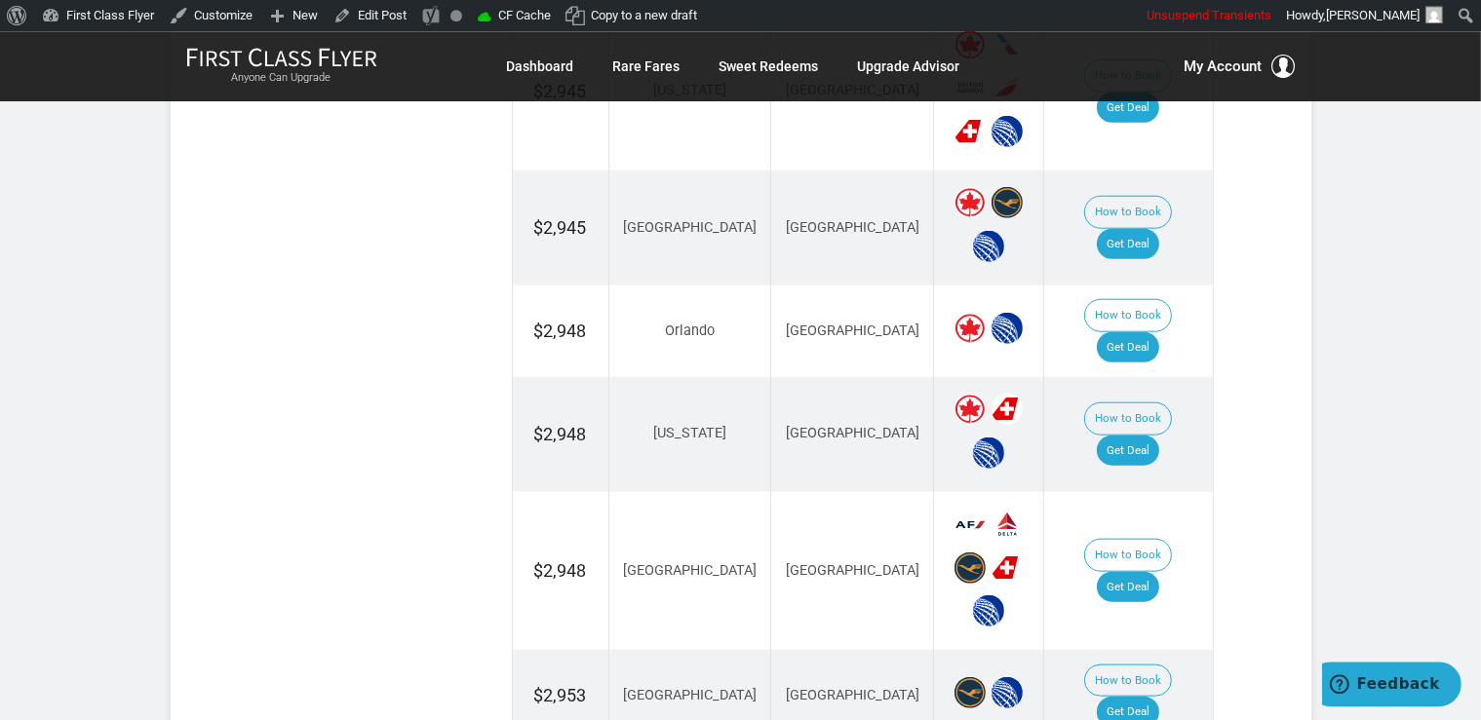
scroll to position [2058, 0]
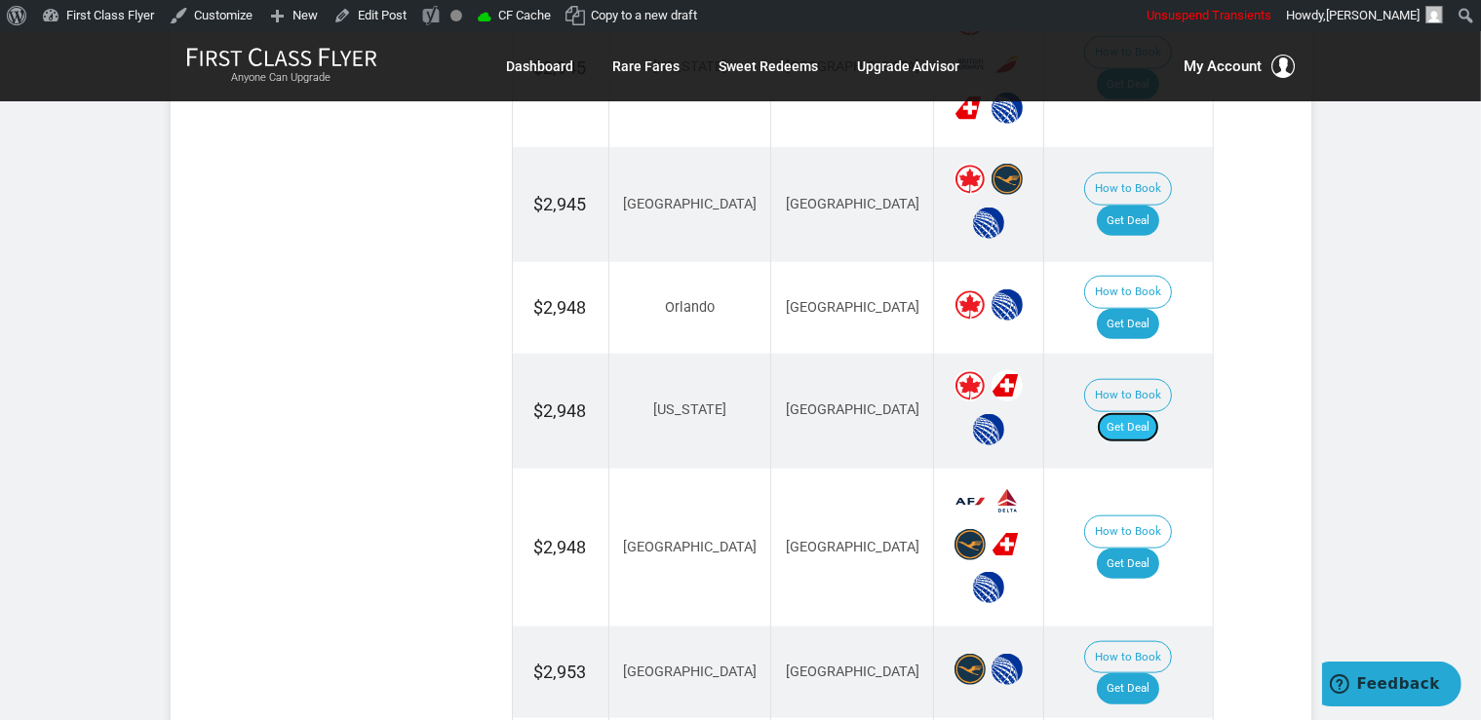
click at [1159, 412] on link "Get Deal" at bounding box center [1127, 427] width 62 height 31
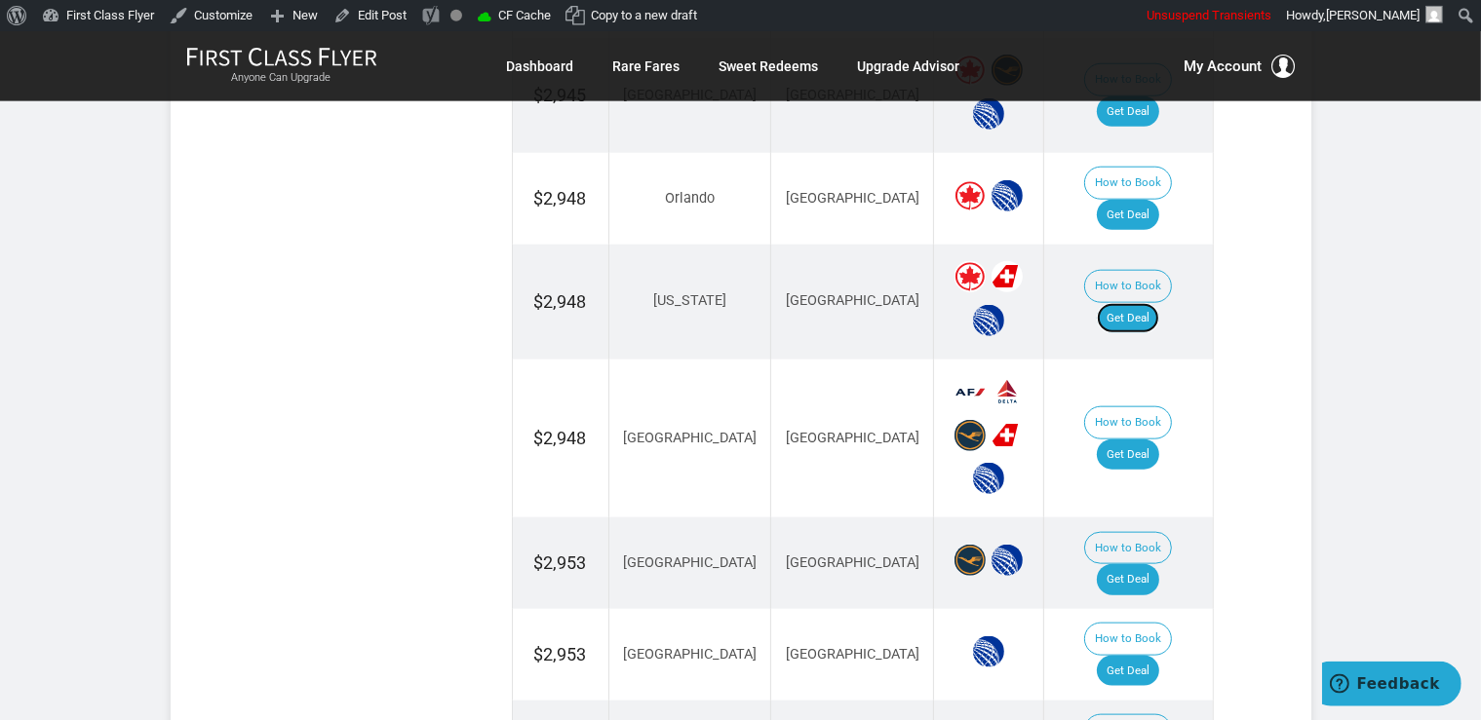
scroll to position [2264, 0]
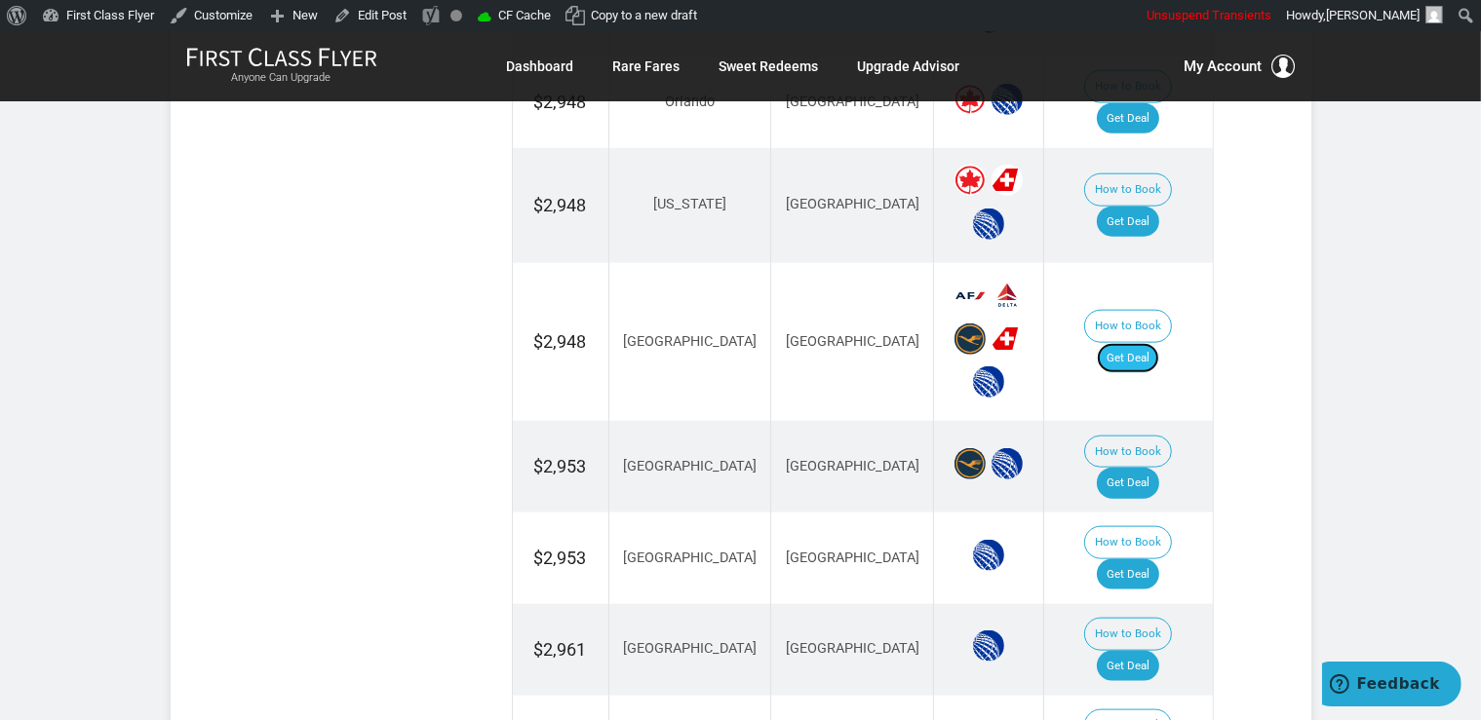
click at [1156, 343] on link "Get Deal" at bounding box center [1127, 358] width 62 height 31
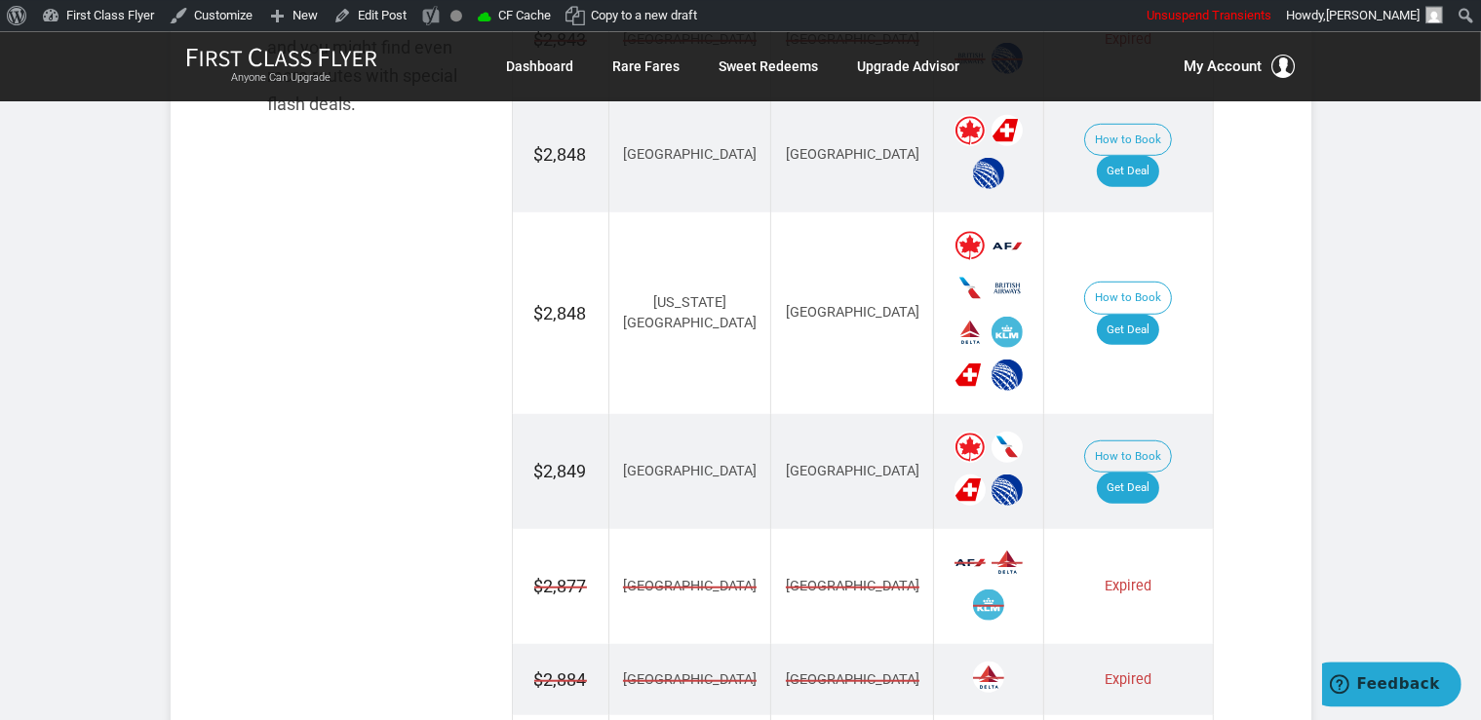
scroll to position [1337, 0]
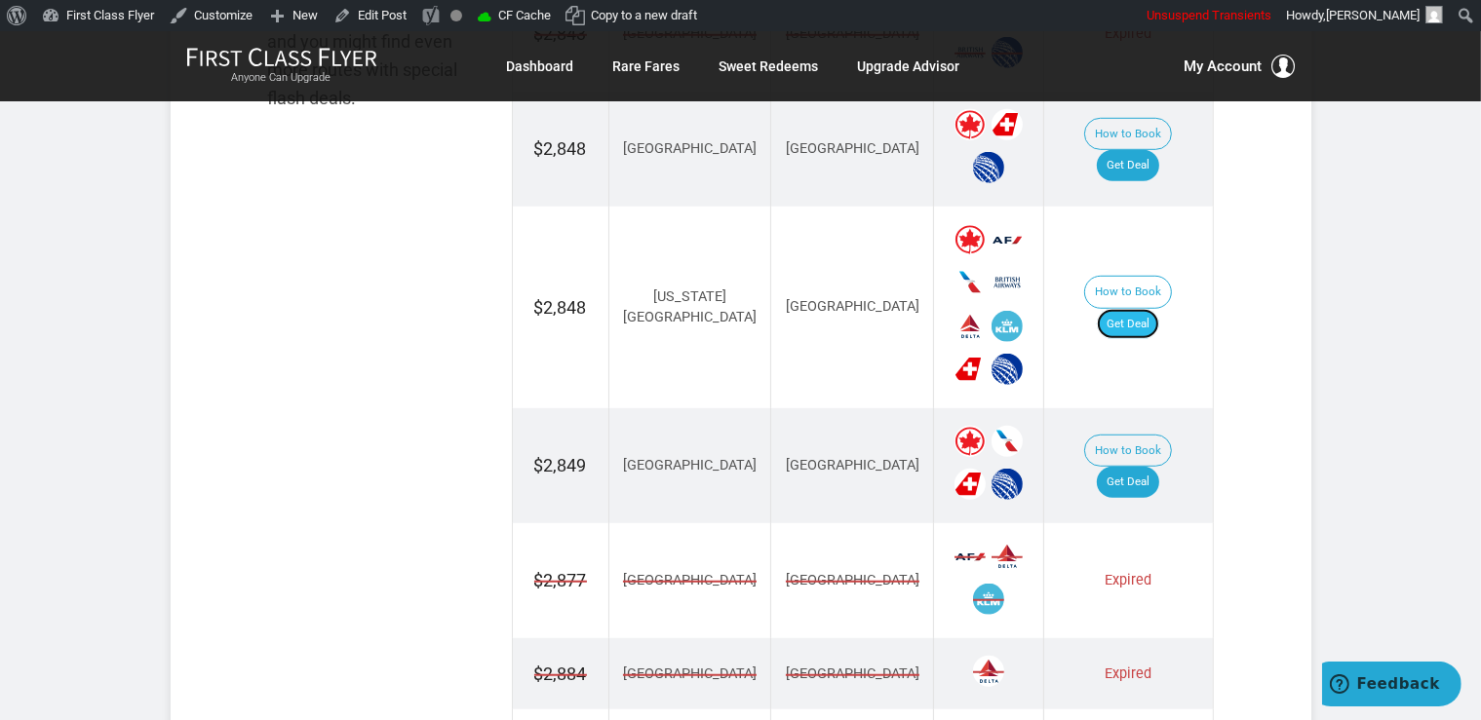
click at [1159, 309] on link "Get Deal" at bounding box center [1127, 324] width 62 height 31
click at [1146, 309] on link "Get Deal" at bounding box center [1127, 324] width 62 height 31
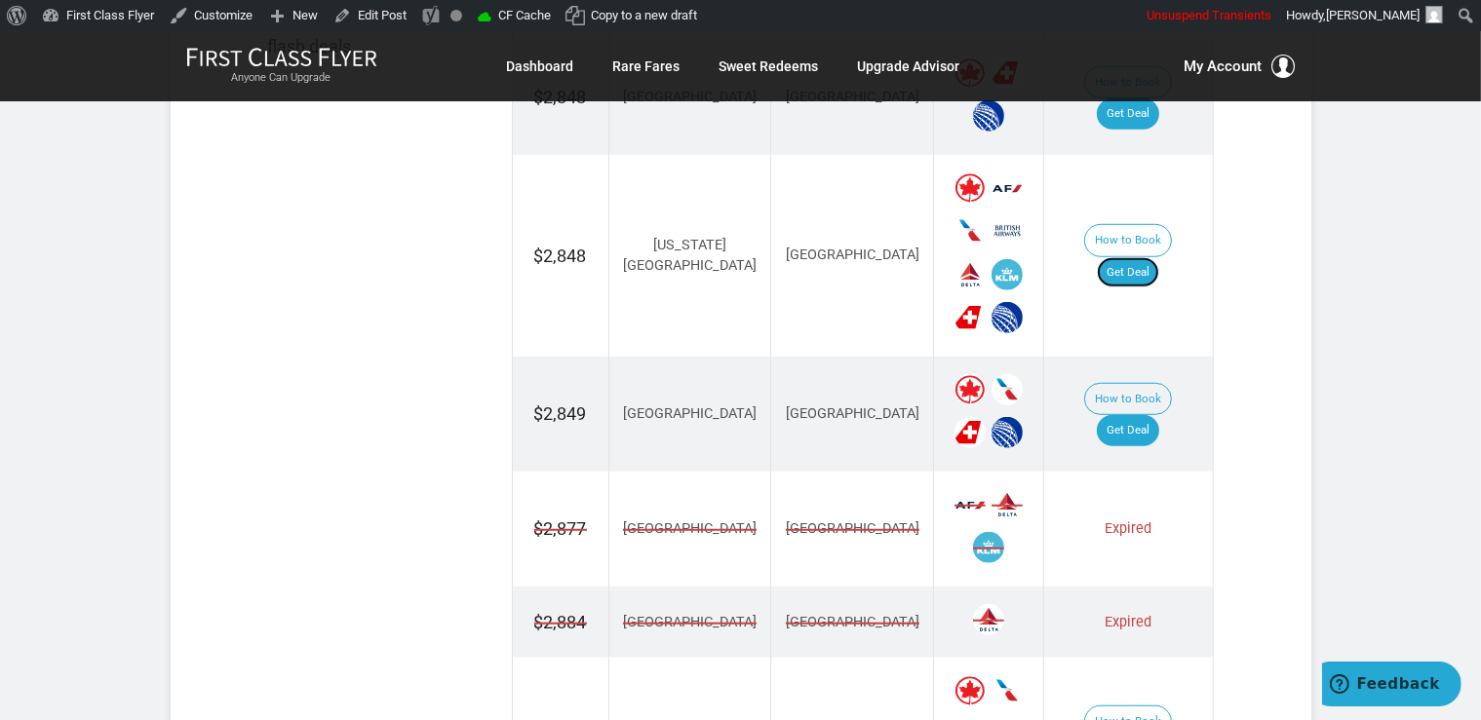
scroll to position [1441, 0]
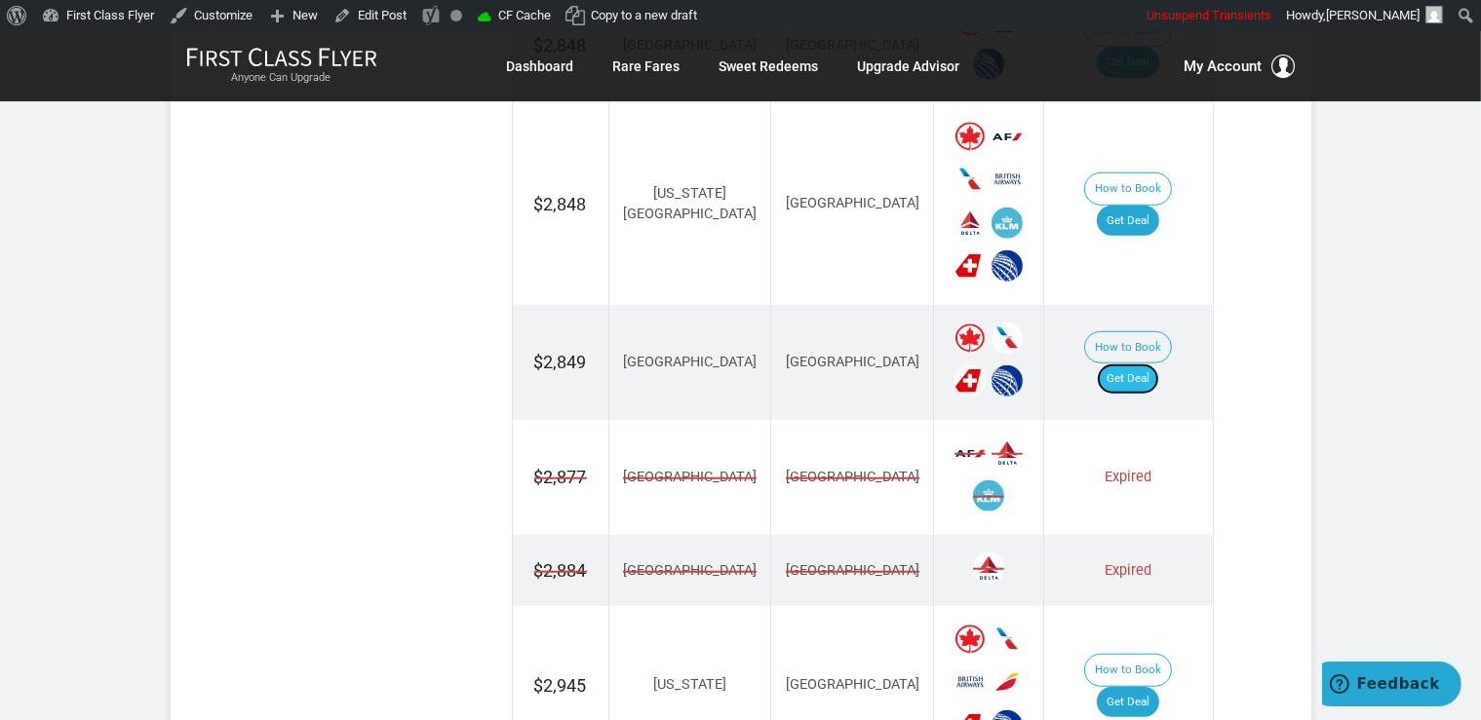
click at [1148, 364] on link "Get Deal" at bounding box center [1127, 379] width 62 height 31
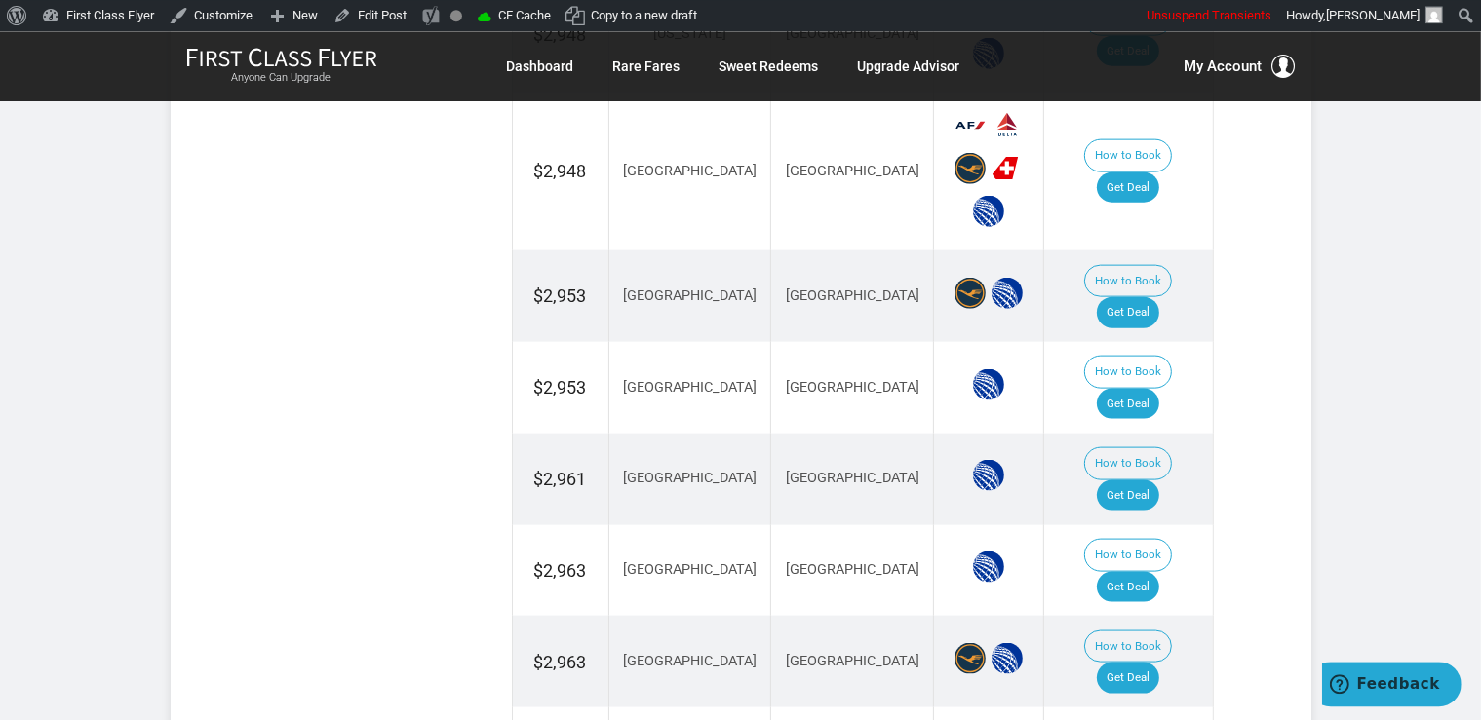
scroll to position [2470, 0]
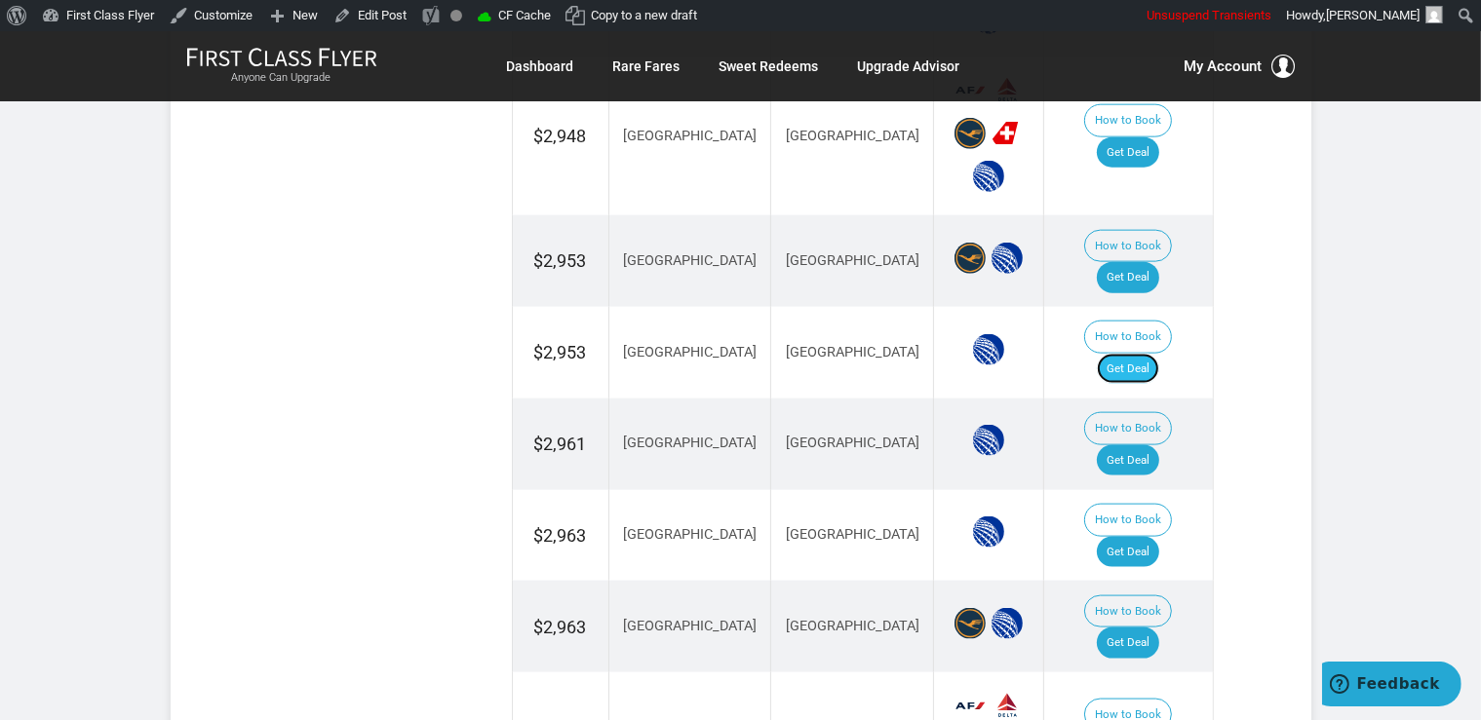
click at [1133, 354] on link "Get Deal" at bounding box center [1127, 369] width 62 height 31
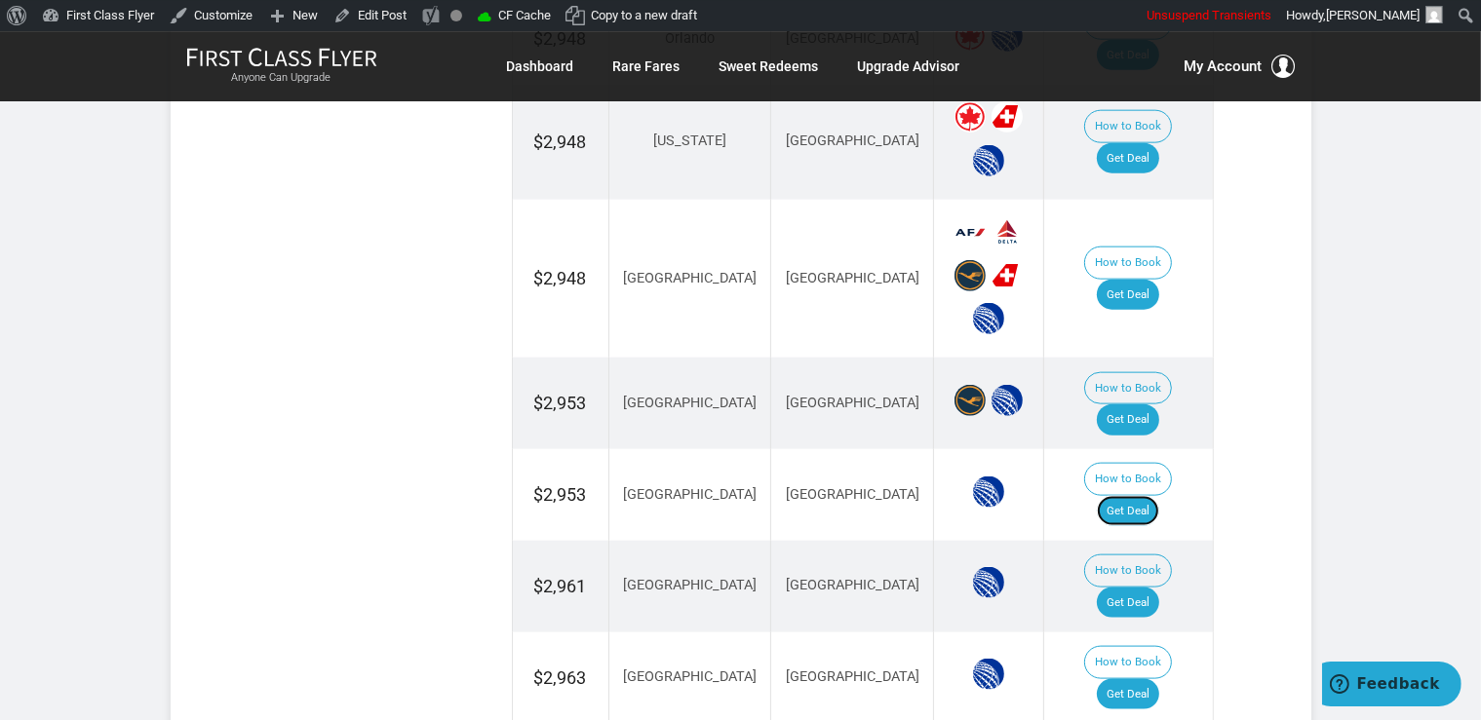
scroll to position [2161, 0]
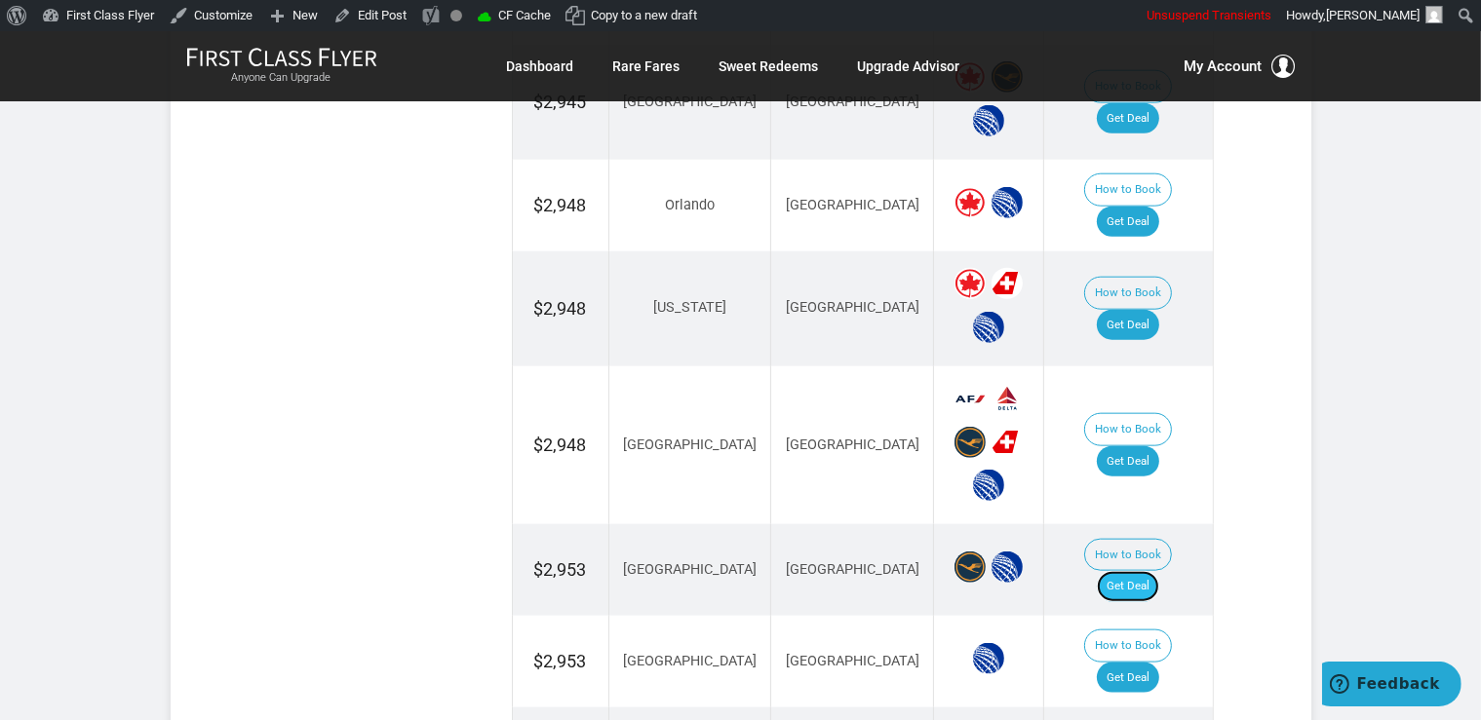
click at [1156, 571] on link "Get Deal" at bounding box center [1127, 586] width 62 height 31
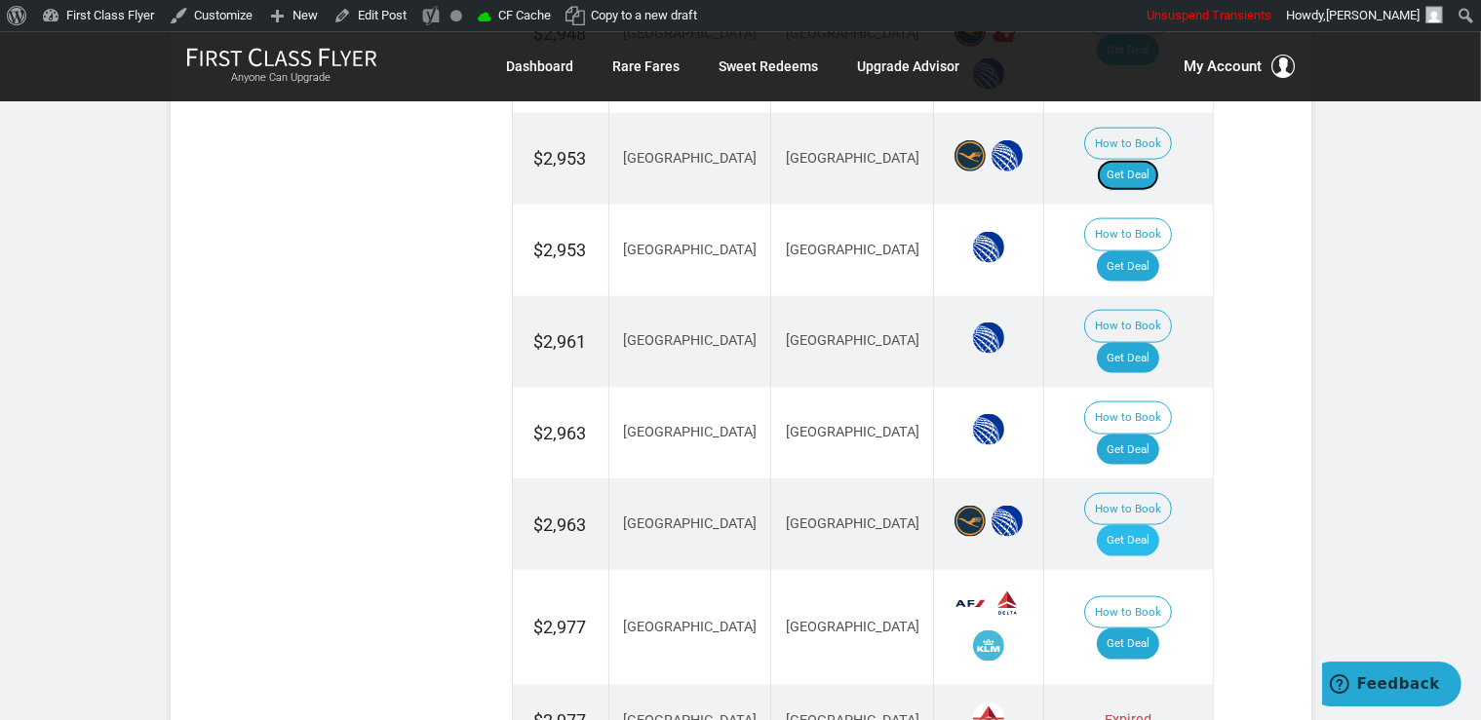
scroll to position [2573, 0]
click at [1149, 434] on link "Get Deal" at bounding box center [1127, 449] width 62 height 31
click at [1152, 342] on link "Get Deal" at bounding box center [1127, 357] width 62 height 31
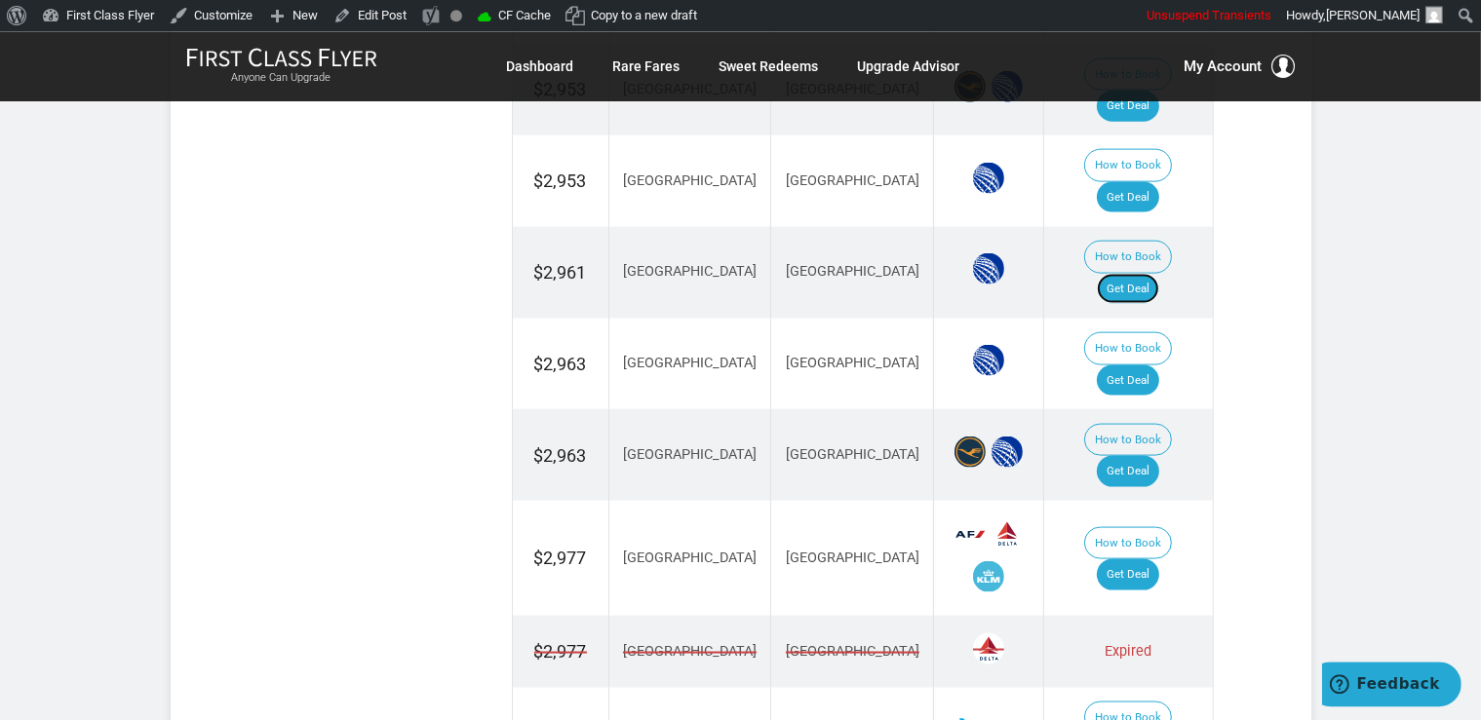
scroll to position [2675, 0]
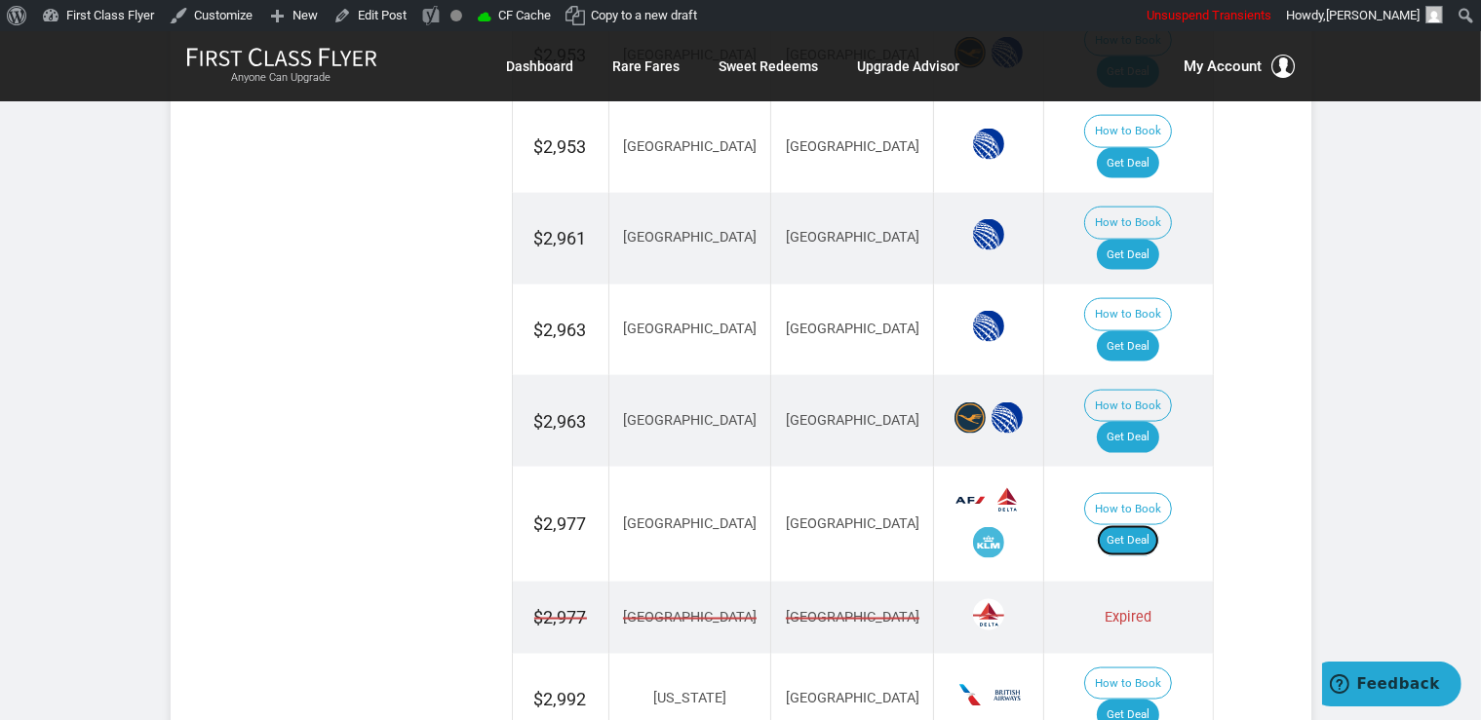
drag, startPoint x: 1150, startPoint y: 365, endPoint x: 1148, endPoint y: 351, distance: 14.7
click at [1149, 525] on link "Get Deal" at bounding box center [1127, 540] width 62 height 31
click at [1128, 422] on link "Get Deal" at bounding box center [1127, 437] width 62 height 31
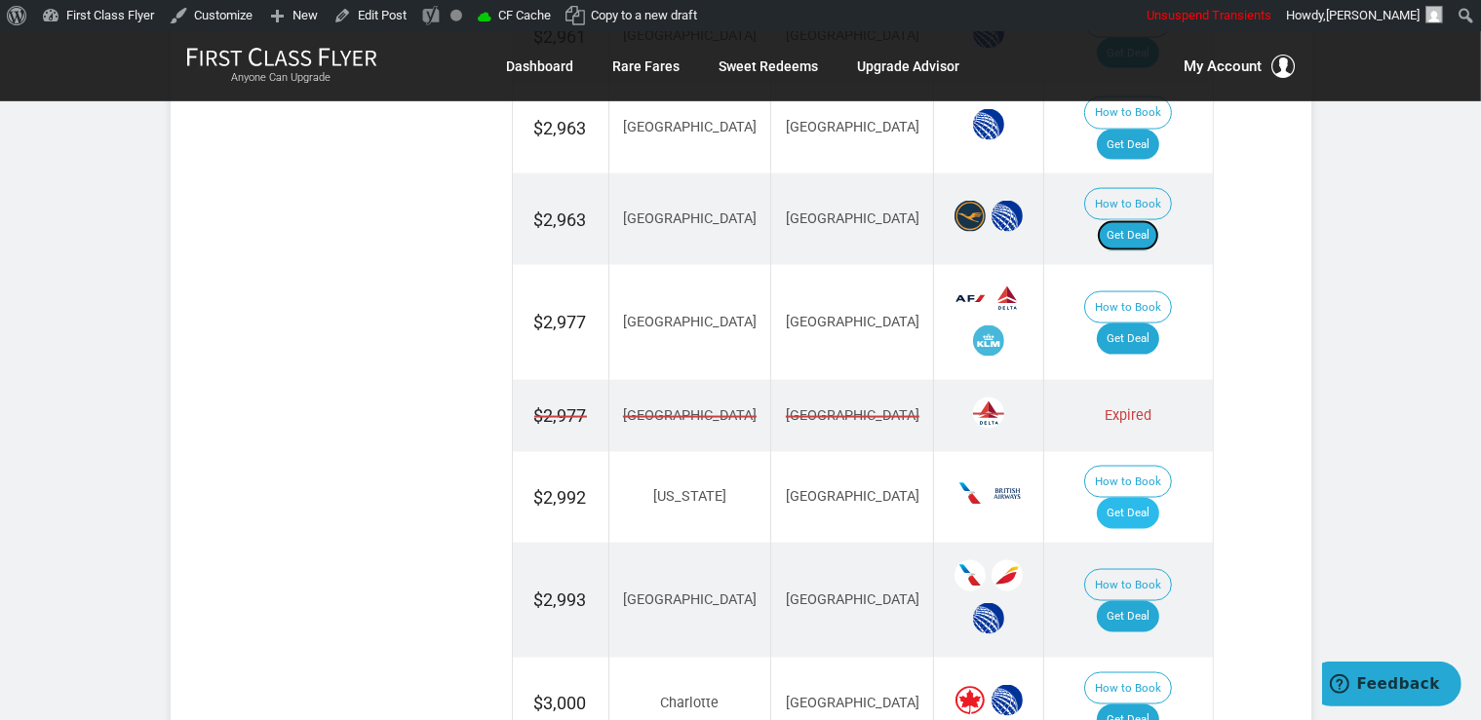
scroll to position [2881, 0]
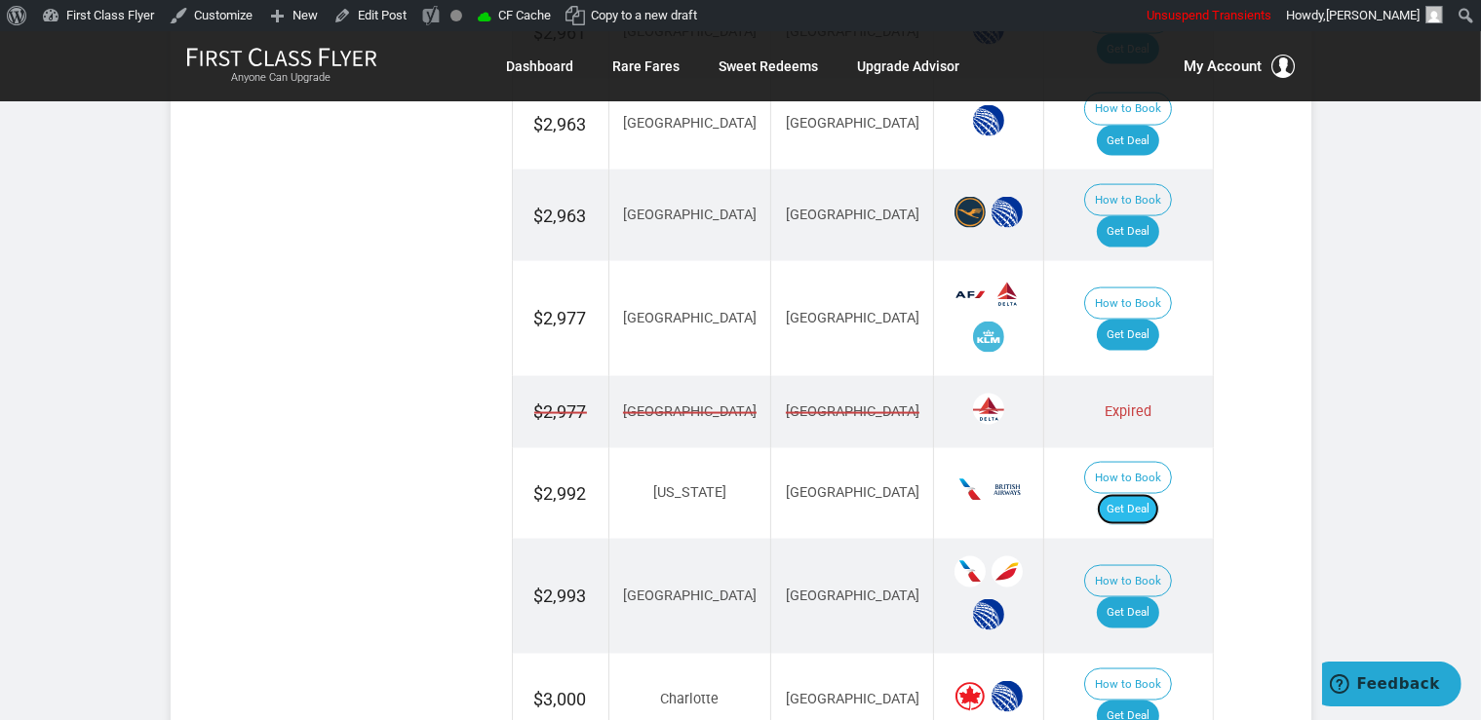
click at [1121, 494] on link "Get Deal" at bounding box center [1127, 509] width 62 height 31
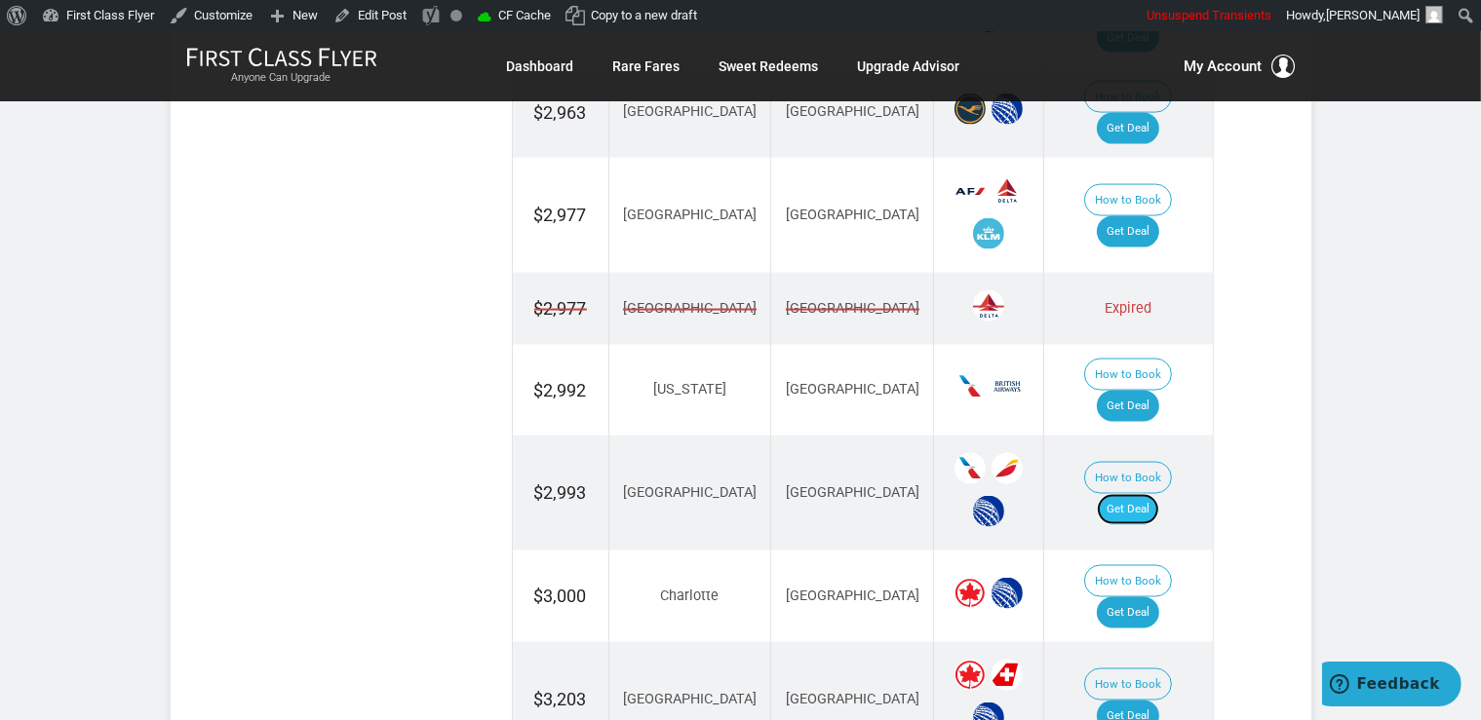
click at [1156, 494] on link "Get Deal" at bounding box center [1127, 509] width 62 height 31
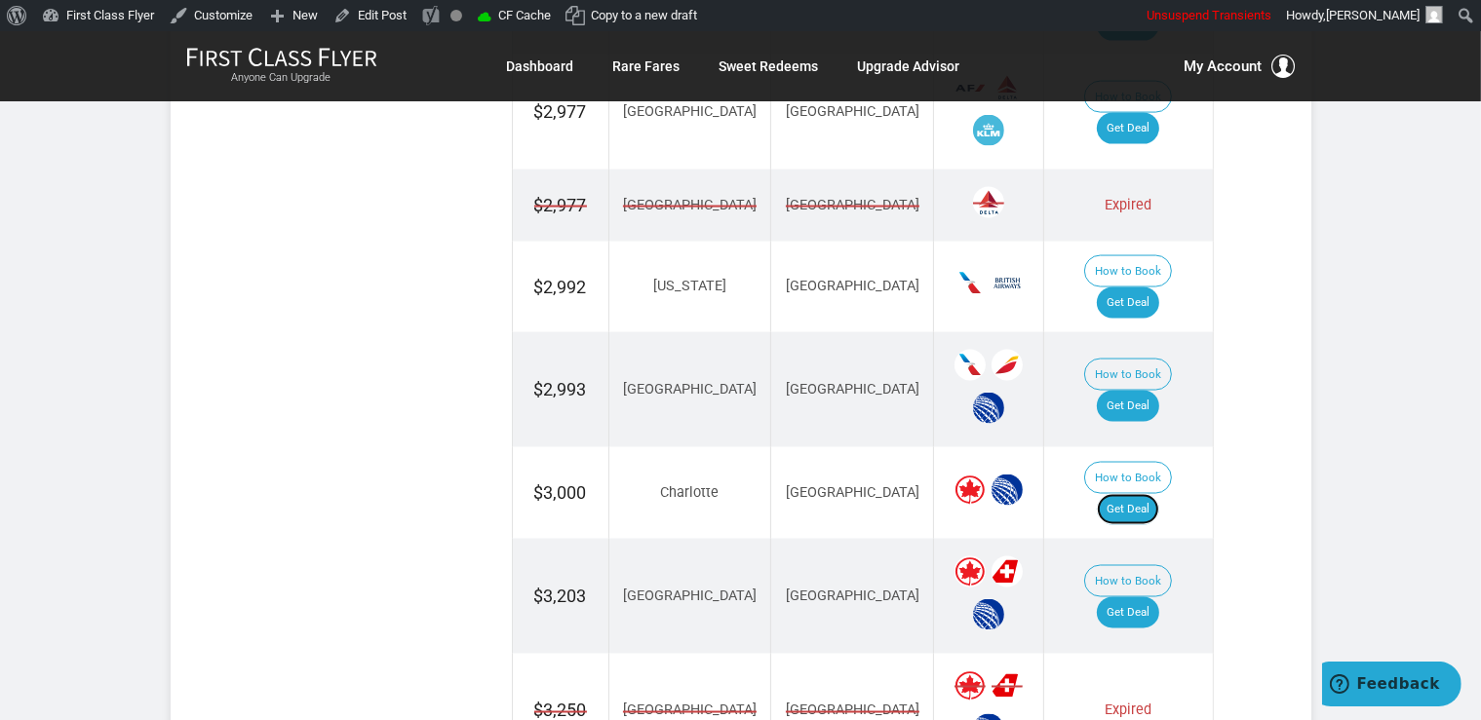
click at [1142, 494] on link "Get Deal" at bounding box center [1127, 509] width 62 height 31
click at [1159, 597] on link "Get Deal" at bounding box center [1127, 612] width 62 height 31
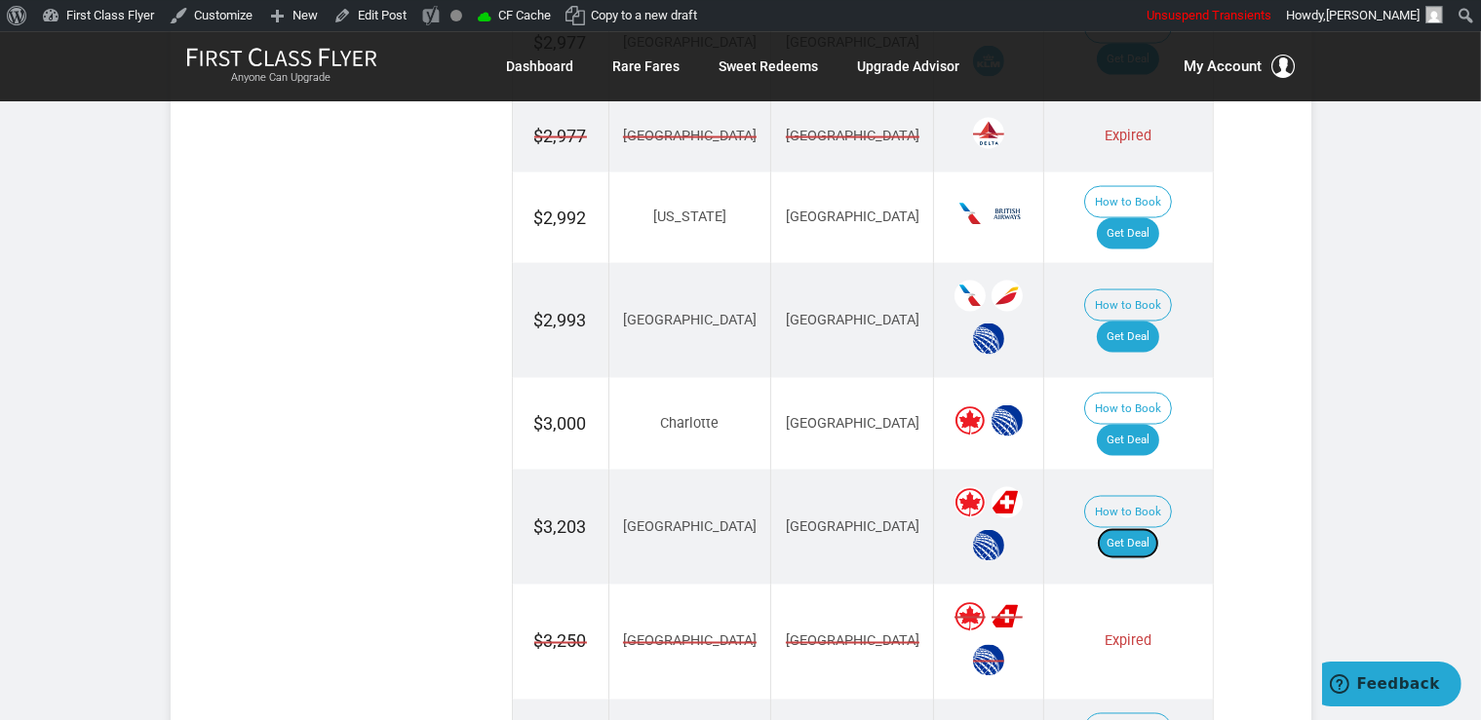
scroll to position [3190, 0]
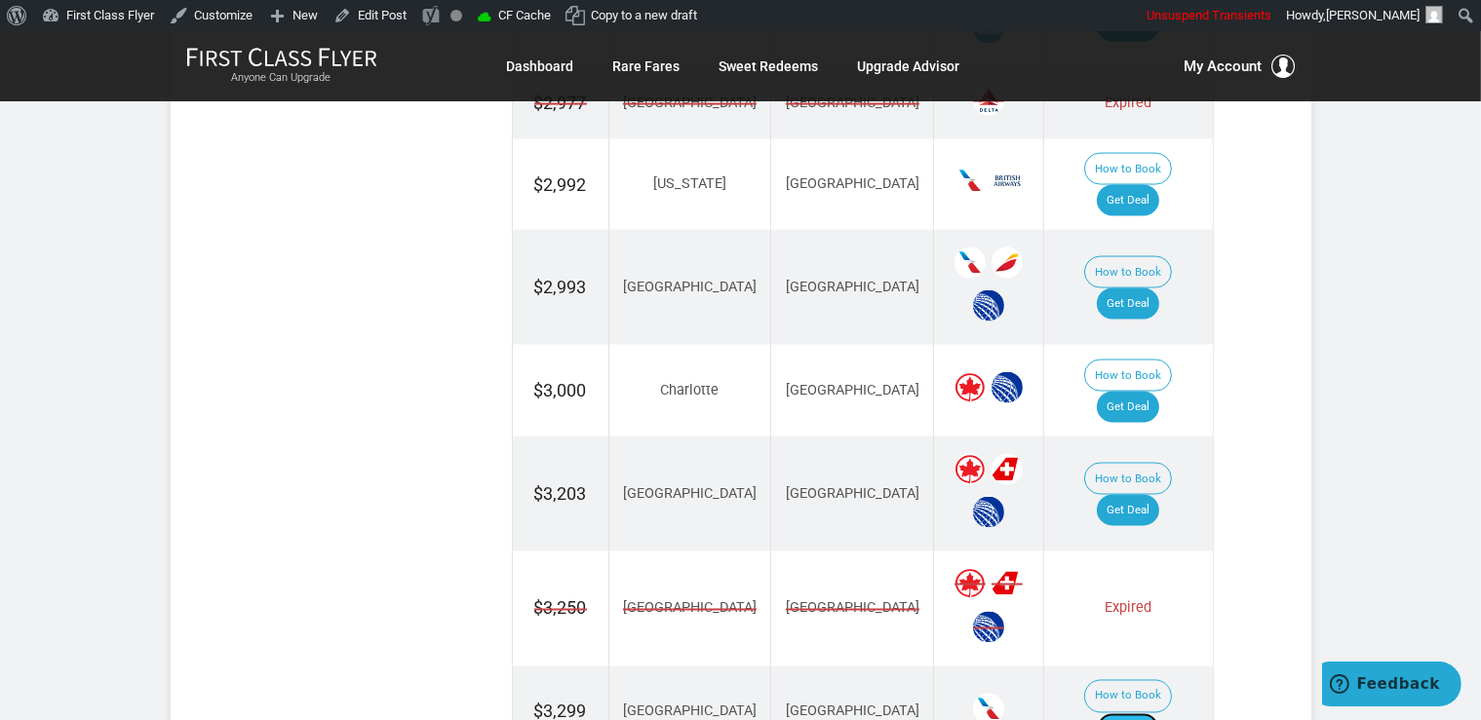
click at [1141, 713] on link "Get Deal" at bounding box center [1127, 728] width 62 height 31
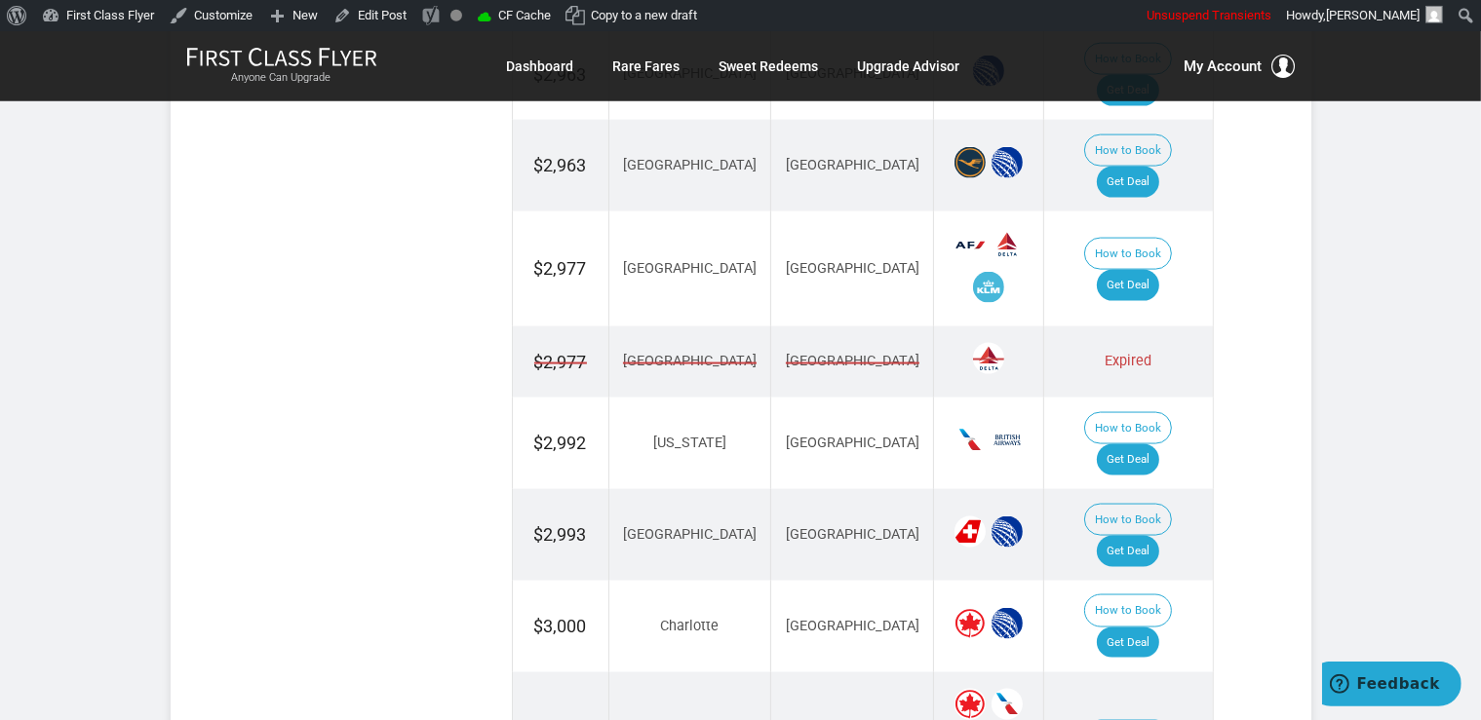
scroll to position [2984, 0]
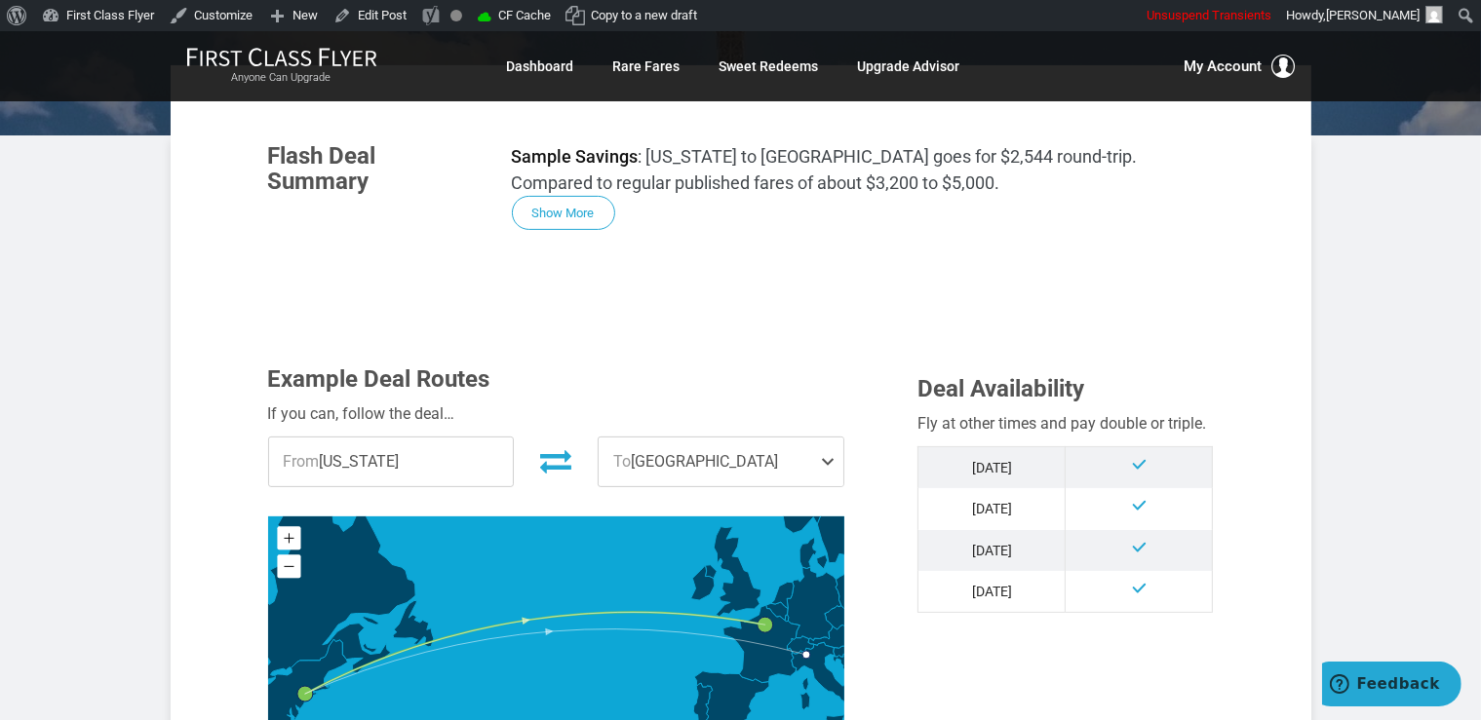
scroll to position [823, 0]
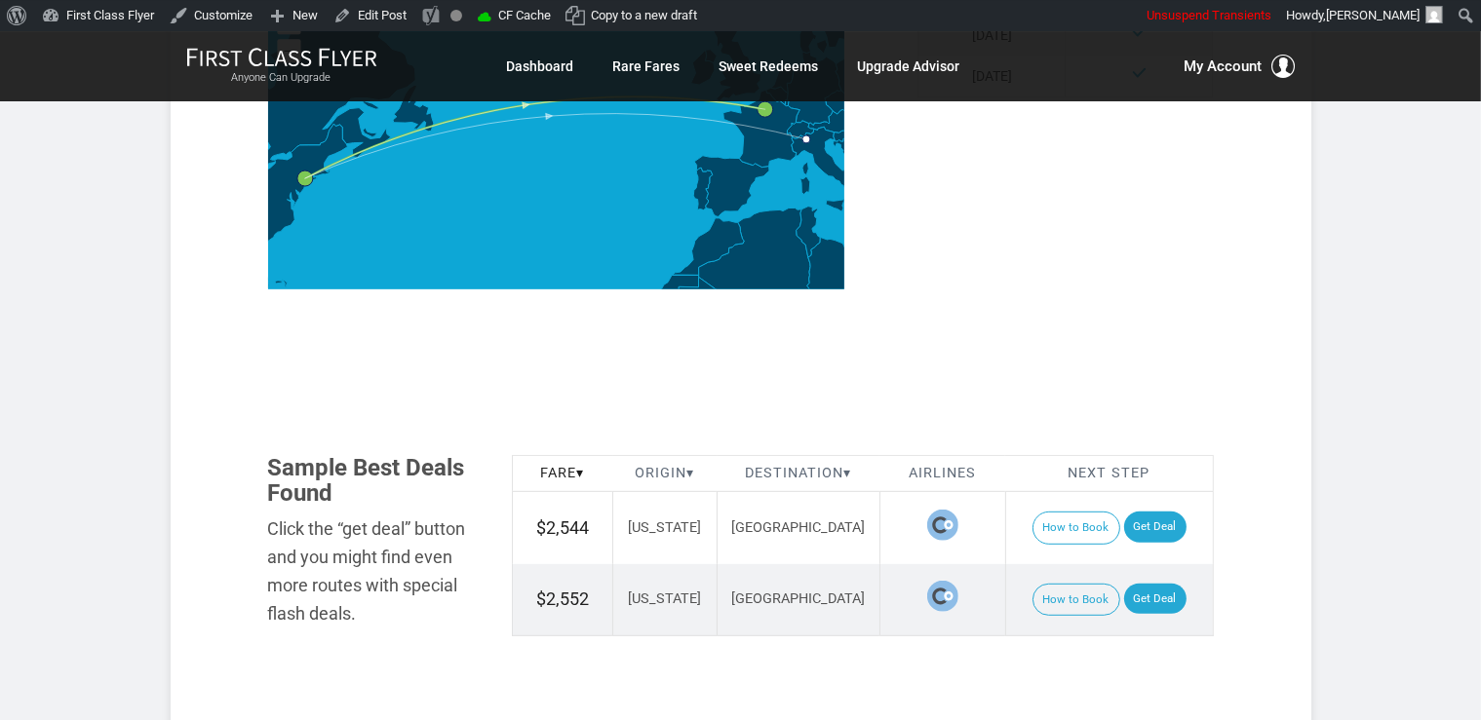
scroll to position [1029, 0]
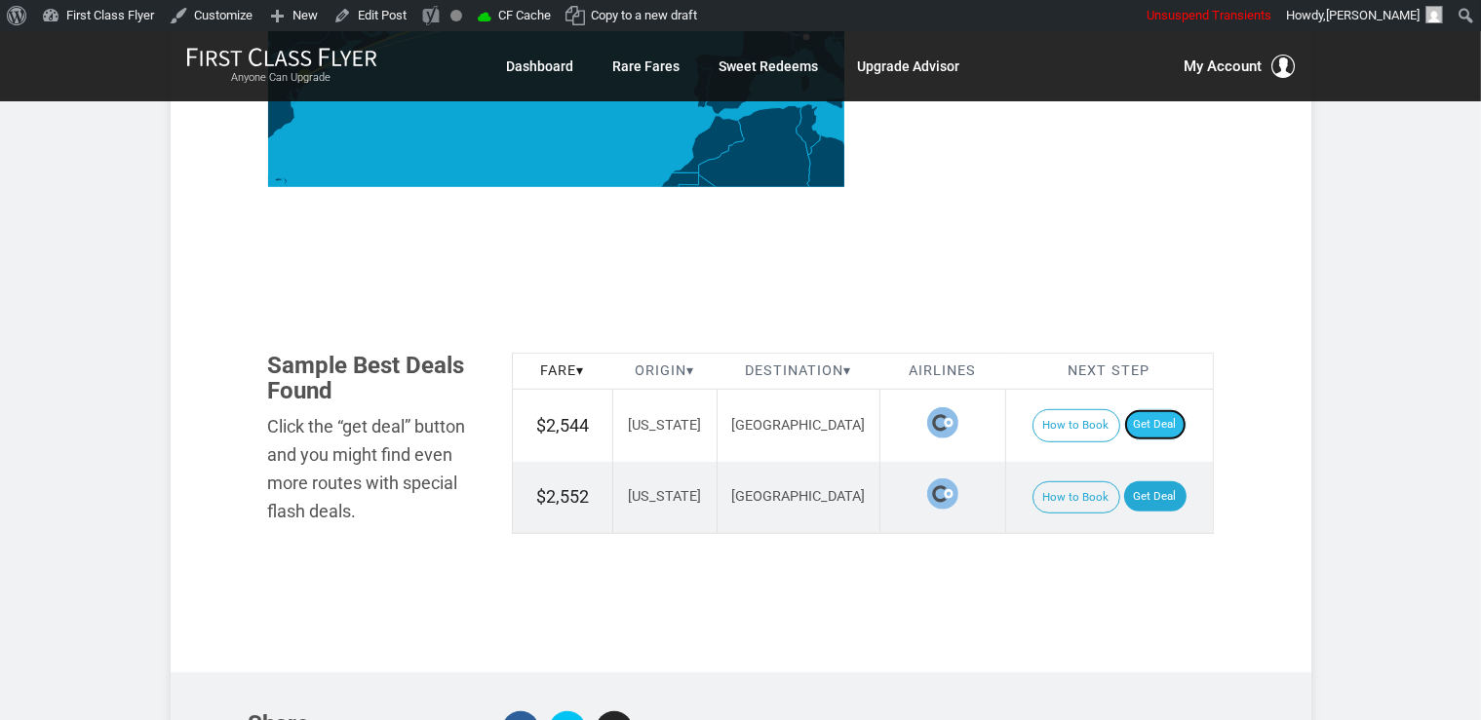
click at [1166, 409] on link "Get Deal" at bounding box center [1155, 424] width 62 height 31
click at [1152, 481] on link "Get Deal" at bounding box center [1155, 496] width 62 height 31
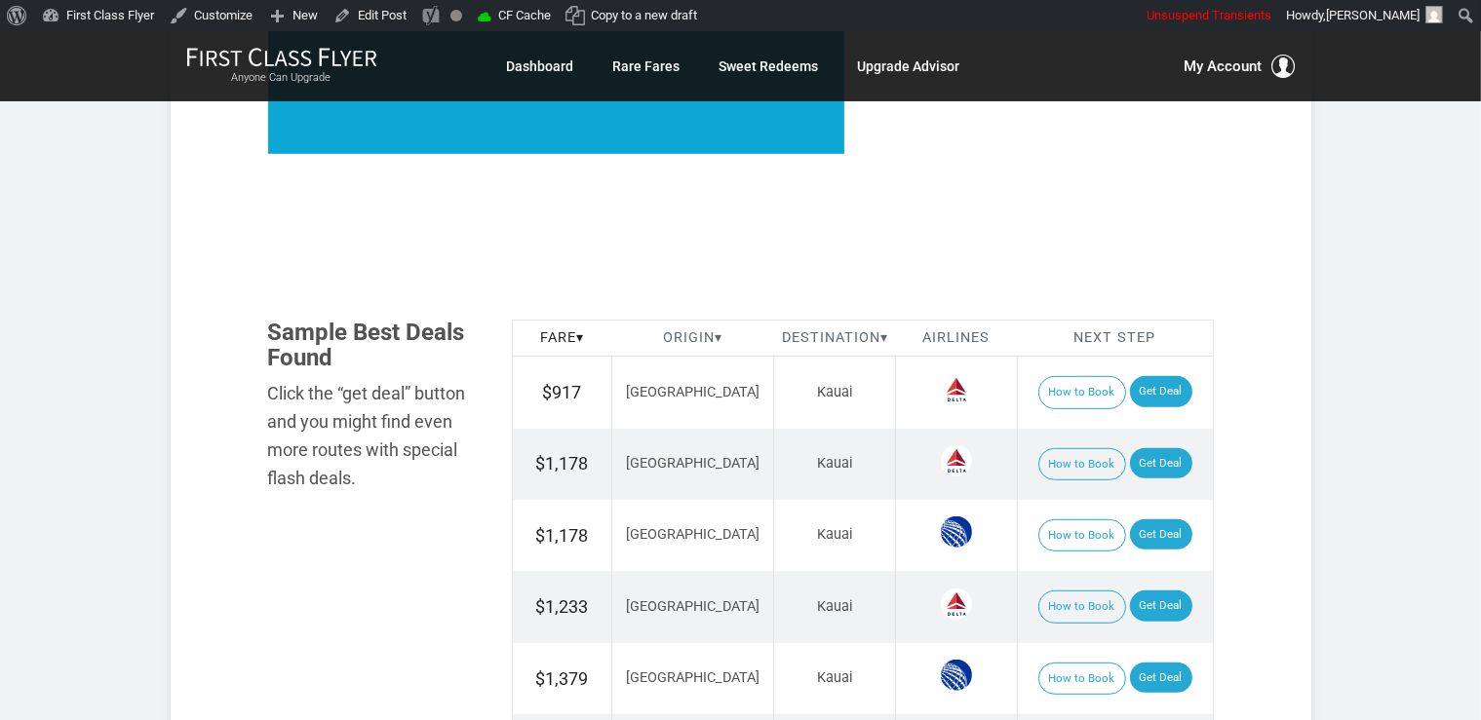
scroll to position [1029, 0]
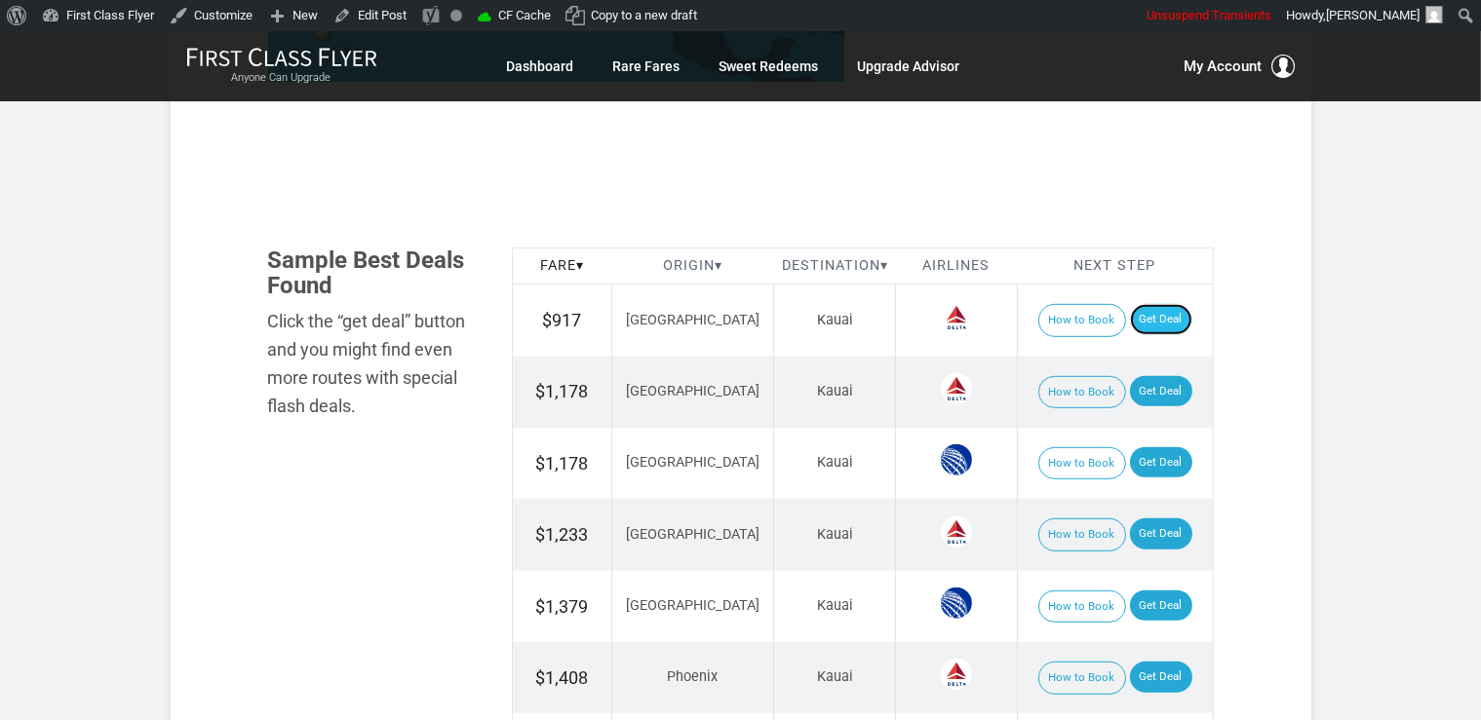
click at [1163, 313] on link "Get Deal" at bounding box center [1161, 319] width 62 height 31
click at [1173, 326] on td "How to Book Get Deal" at bounding box center [1115, 321] width 196 height 72
click at [1150, 318] on link "Get Deal" at bounding box center [1161, 319] width 62 height 31
click at [1140, 390] on link "Get Deal" at bounding box center [1161, 391] width 62 height 31
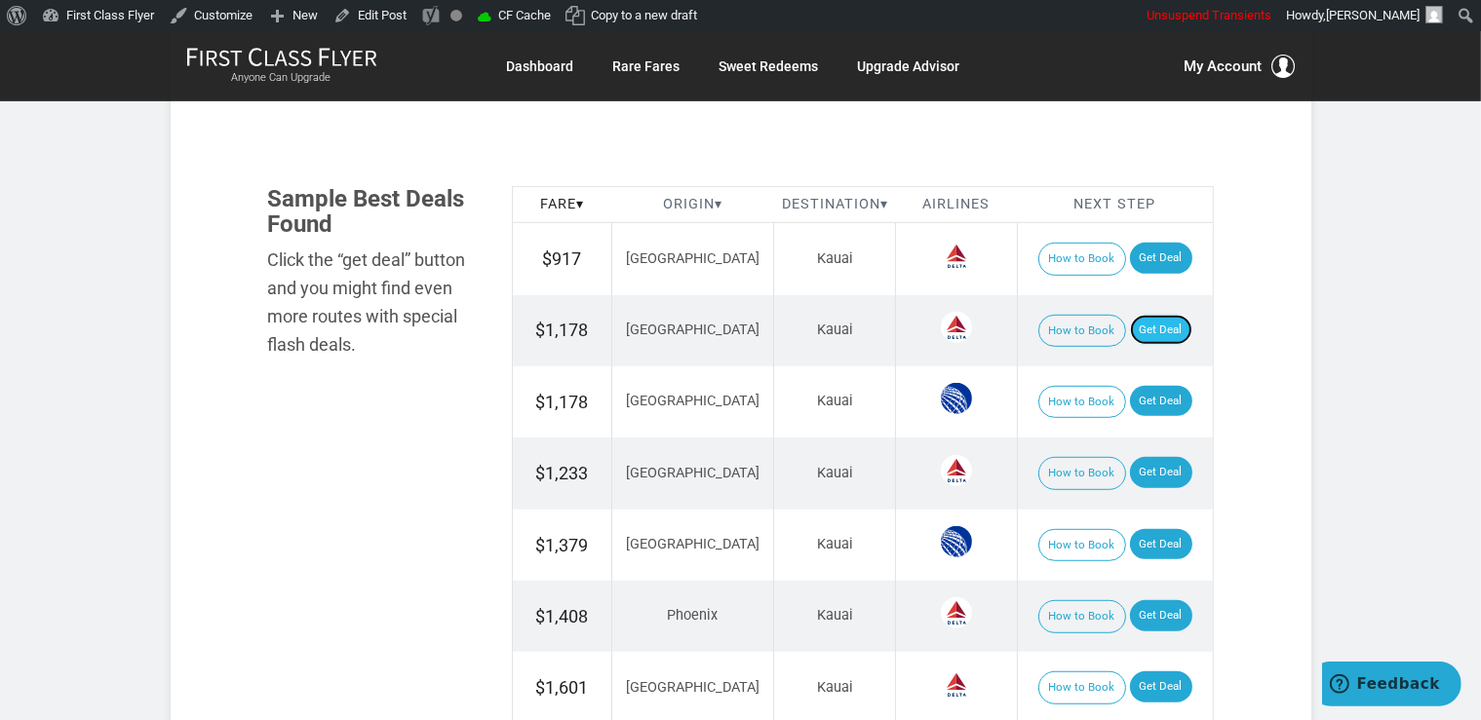
scroll to position [1132, 0]
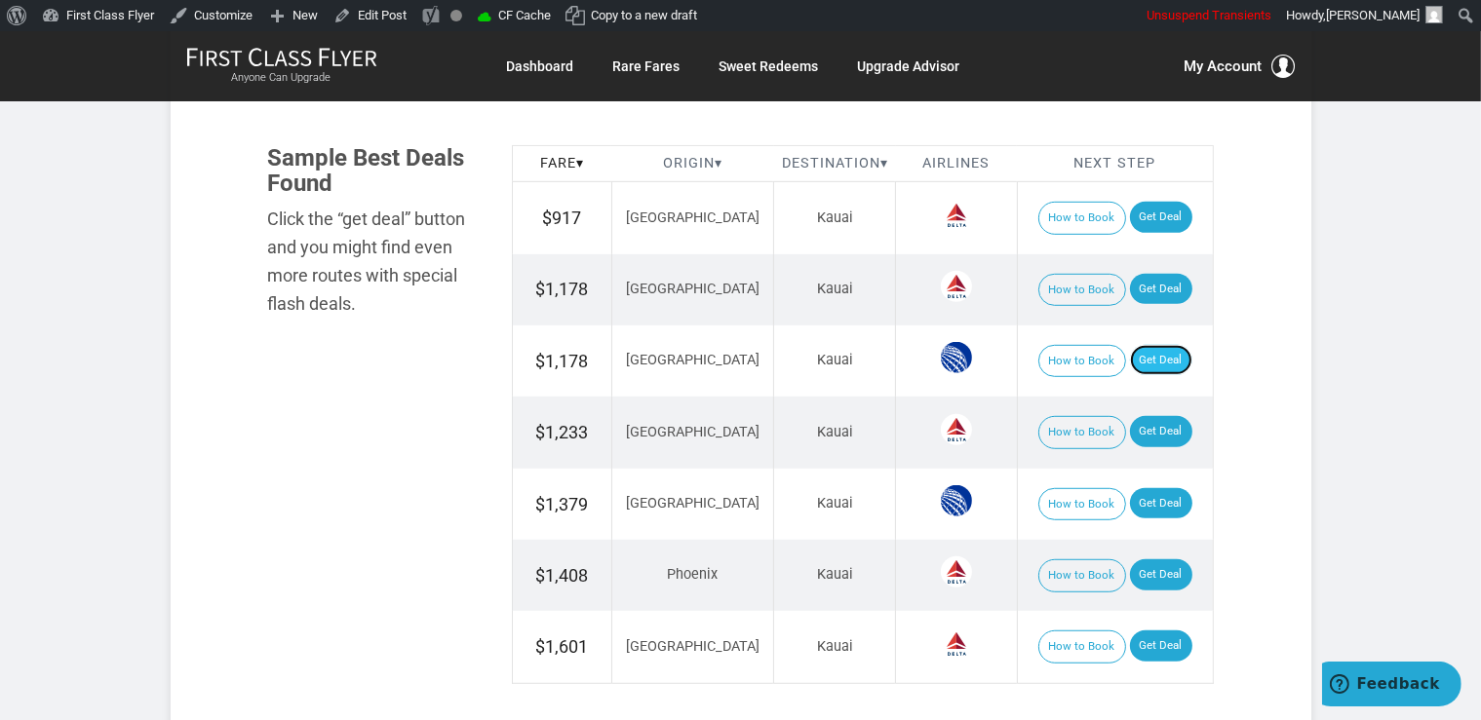
click at [1135, 350] on link "Get Deal" at bounding box center [1161, 360] width 62 height 31
click at [1141, 434] on link "Get Deal" at bounding box center [1161, 431] width 62 height 31
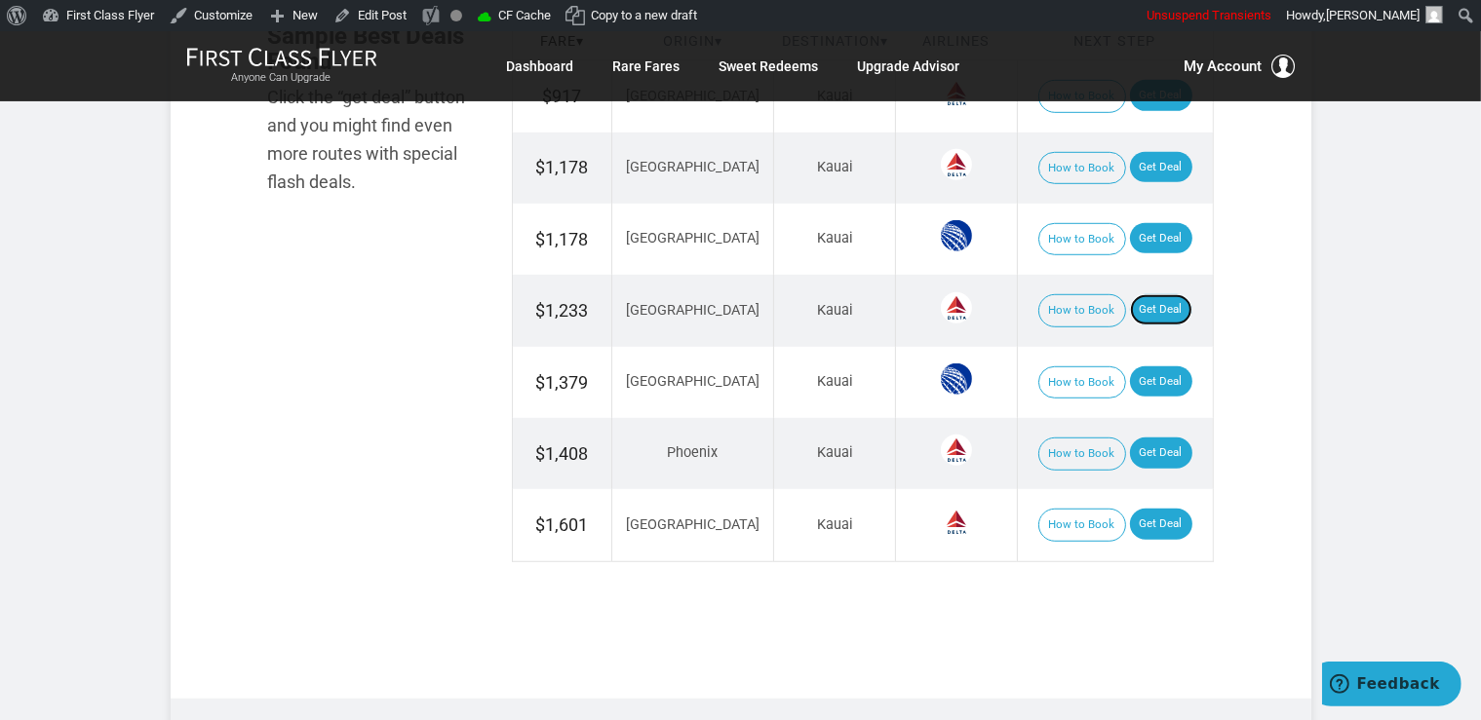
scroll to position [1337, 0]
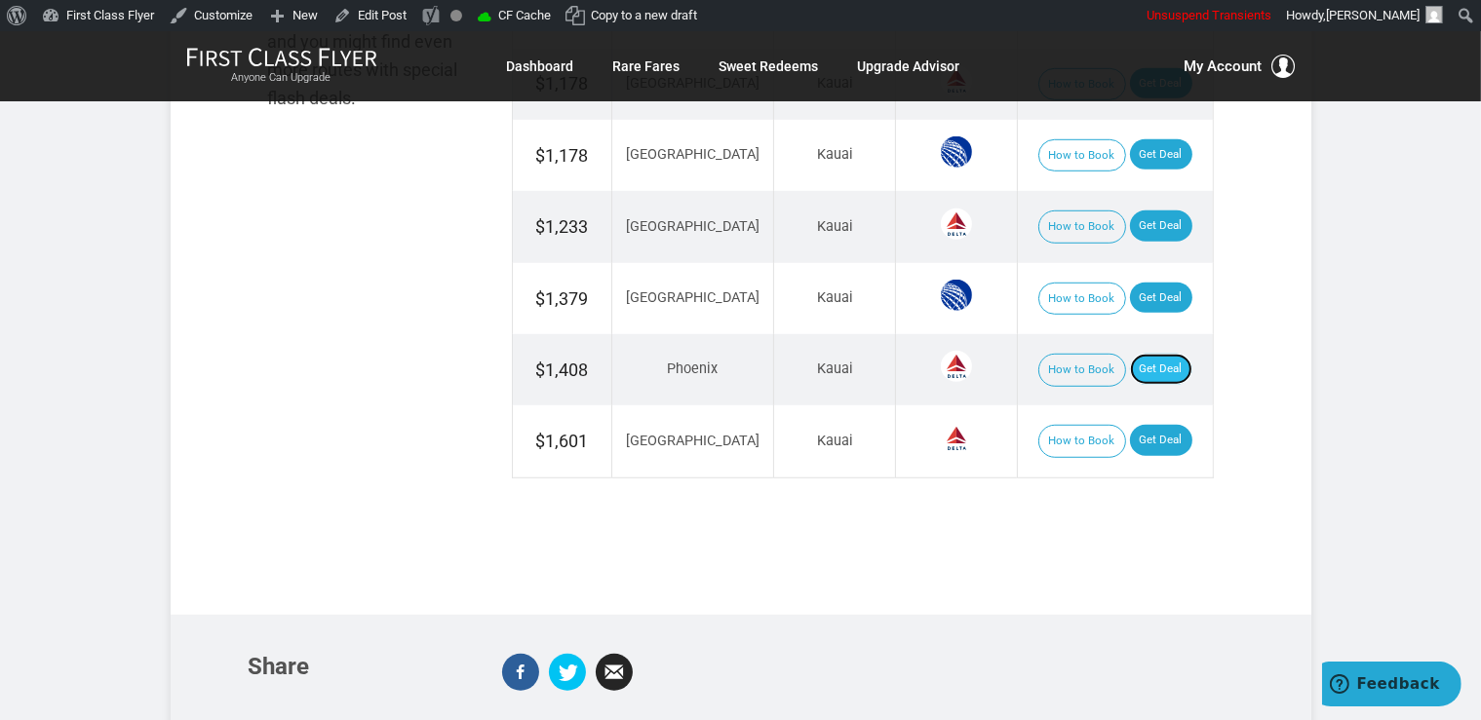
click at [1164, 368] on link "Get Deal" at bounding box center [1161, 369] width 62 height 31
click at [1146, 290] on link "Get Deal" at bounding box center [1161, 298] width 62 height 31
click at [1130, 441] on link "Get Deal" at bounding box center [1161, 440] width 62 height 31
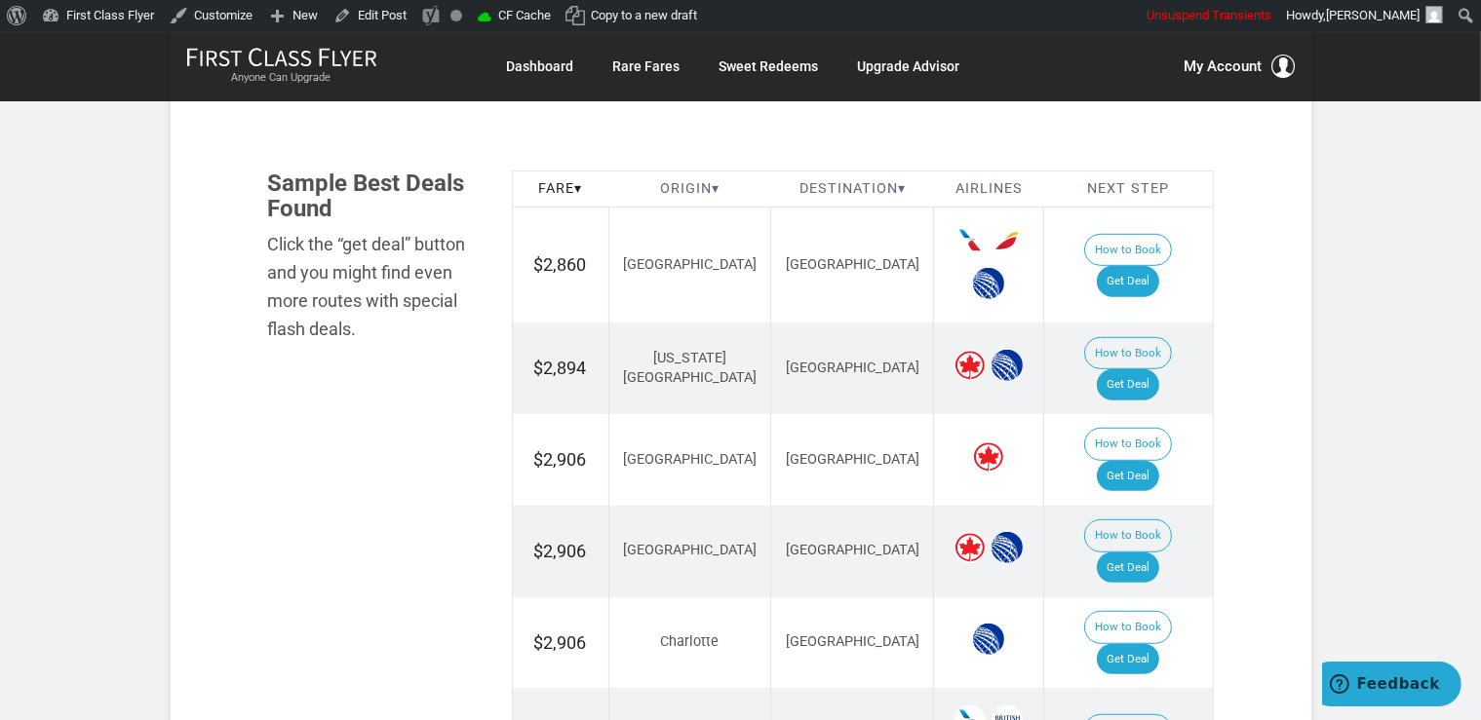
scroll to position [1132, 0]
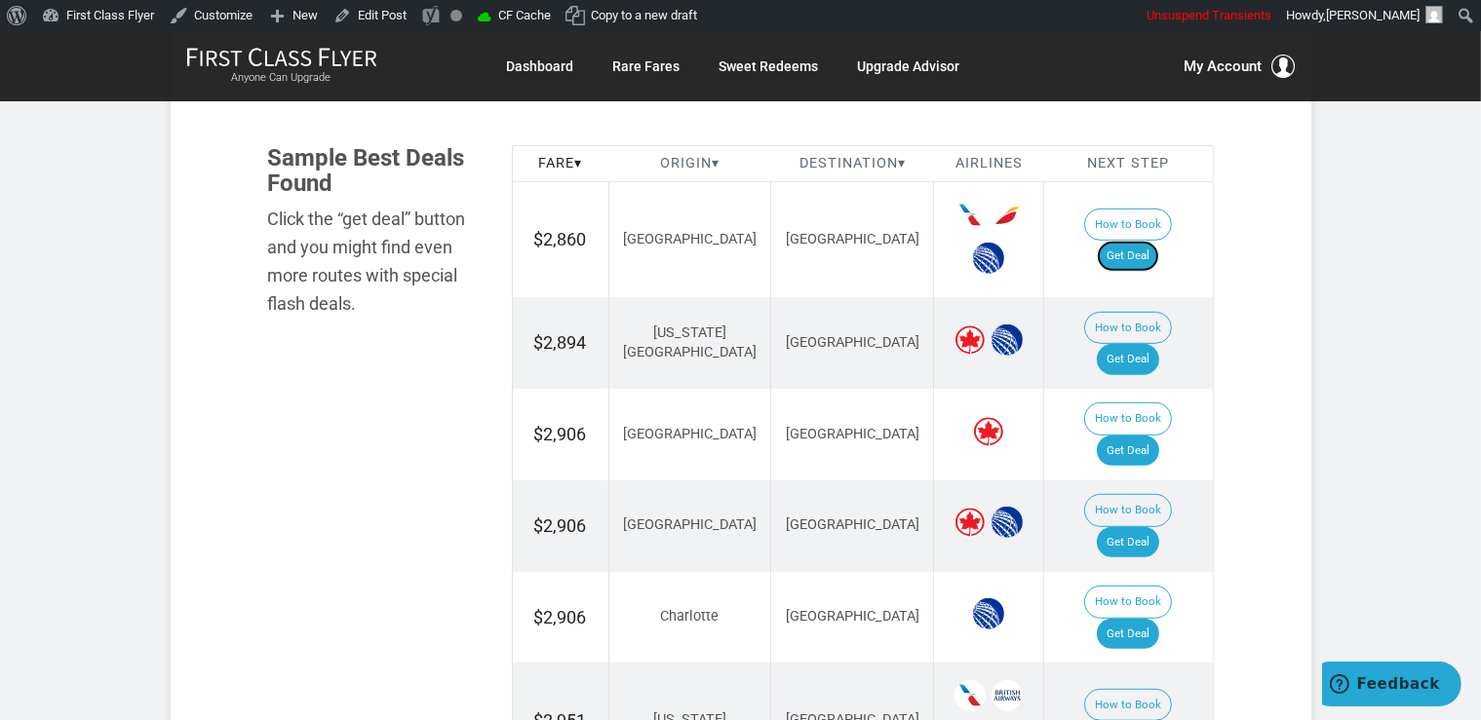
drag, startPoint x: 1140, startPoint y: 245, endPoint x: 1148, endPoint y: 259, distance: 16.6
click at [1140, 244] on link "Get Deal" at bounding box center [1127, 256] width 62 height 31
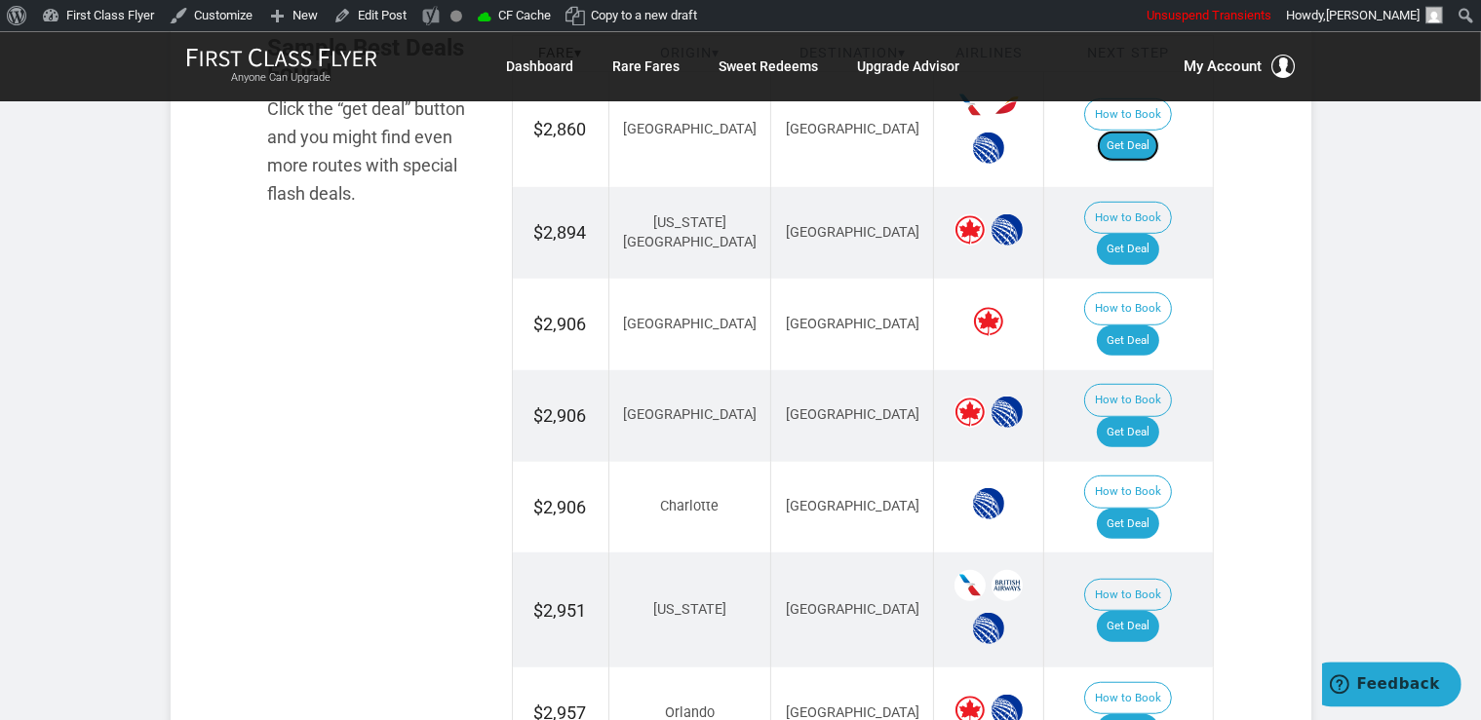
scroll to position [1441, 0]
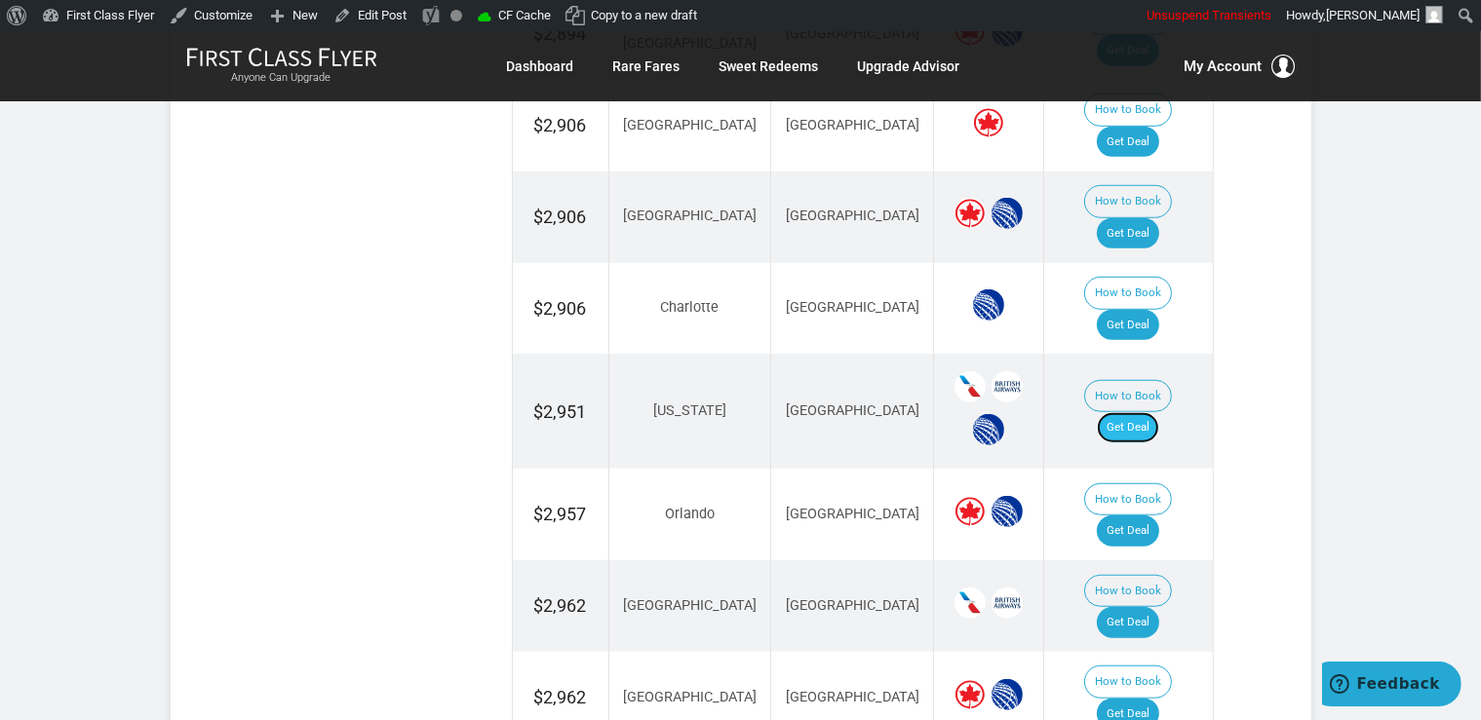
click at [1148, 412] on link "Get Deal" at bounding box center [1127, 427] width 62 height 31
click at [1153, 412] on link "Get Deal" at bounding box center [1127, 427] width 62 height 31
click at [1159, 516] on link "Get Deal" at bounding box center [1127, 531] width 62 height 31
click at [1154, 607] on link "Get Deal" at bounding box center [1127, 622] width 62 height 31
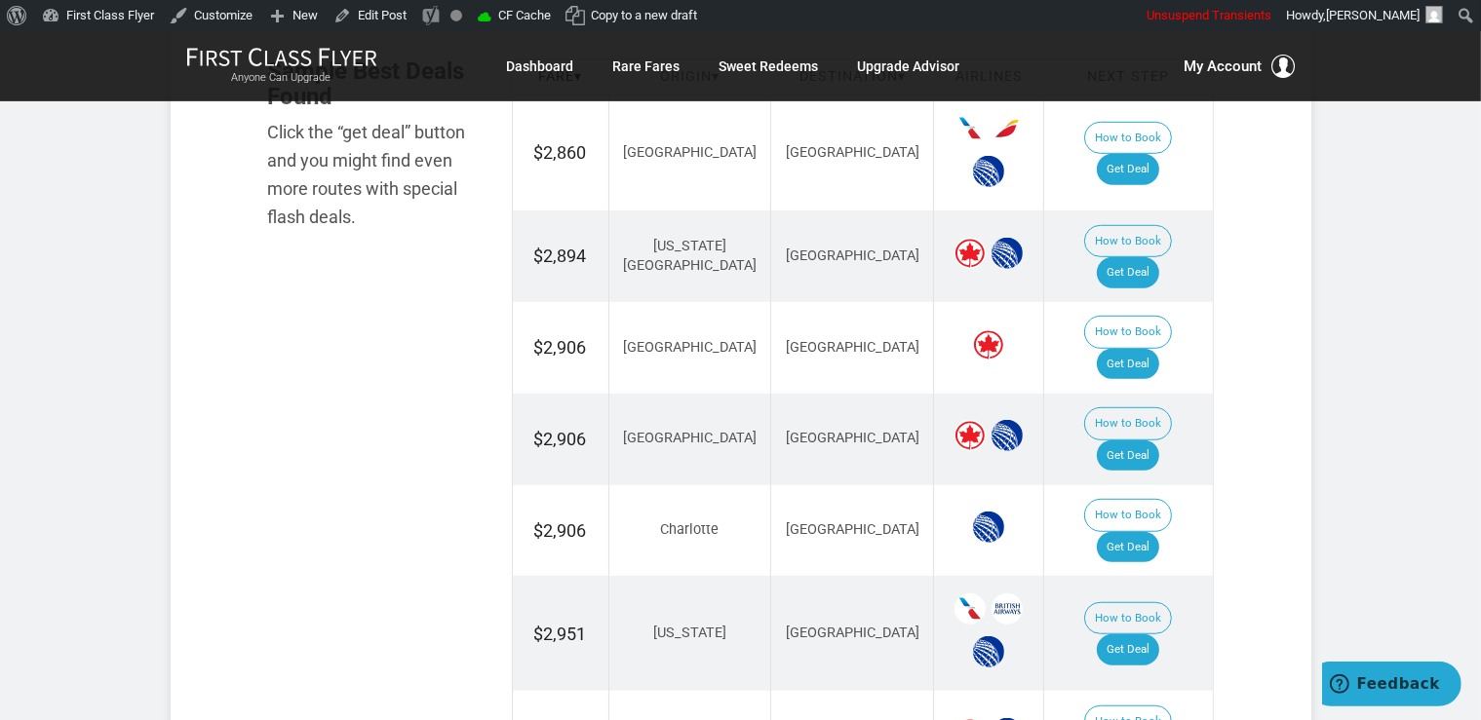
scroll to position [1029, 0]
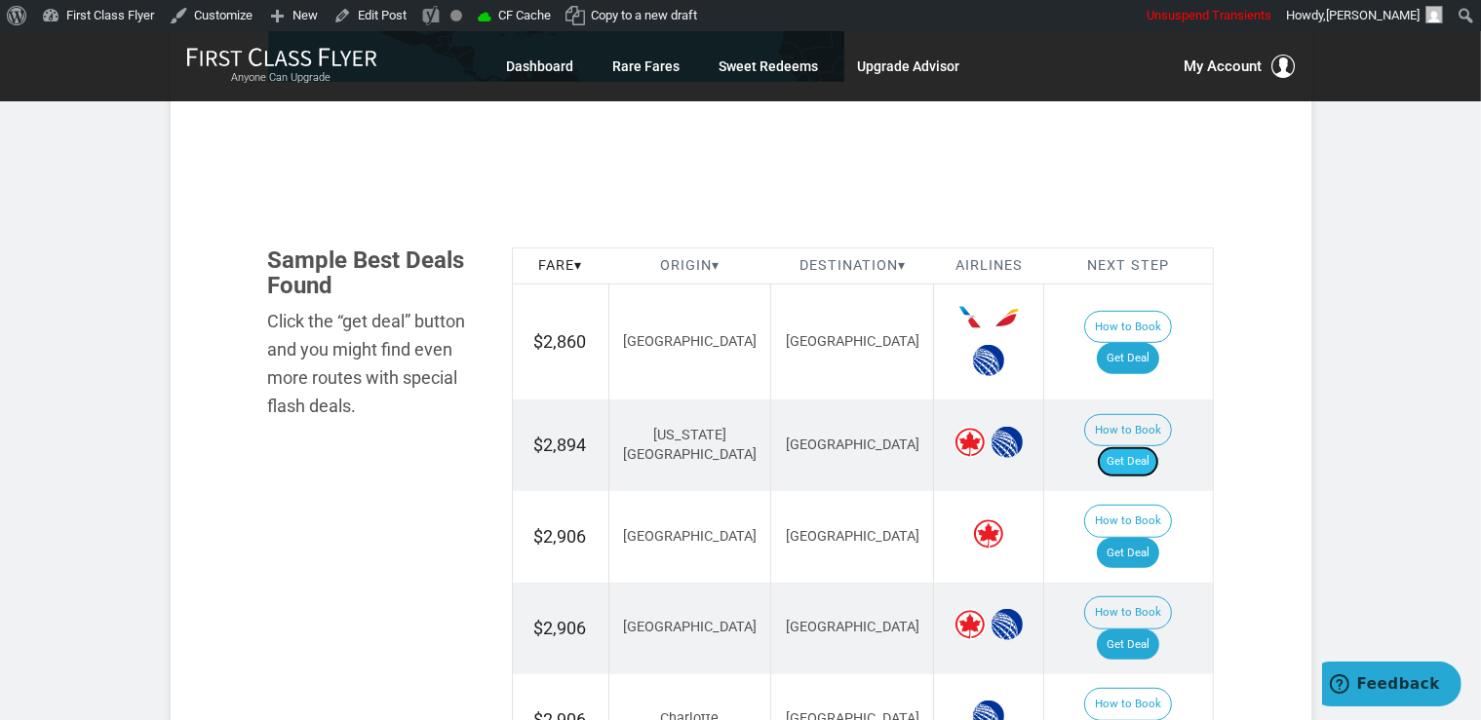
click at [1153, 446] on link "Get Deal" at bounding box center [1127, 461] width 62 height 31
click at [1133, 446] on link "Get Deal" at bounding box center [1127, 461] width 62 height 31
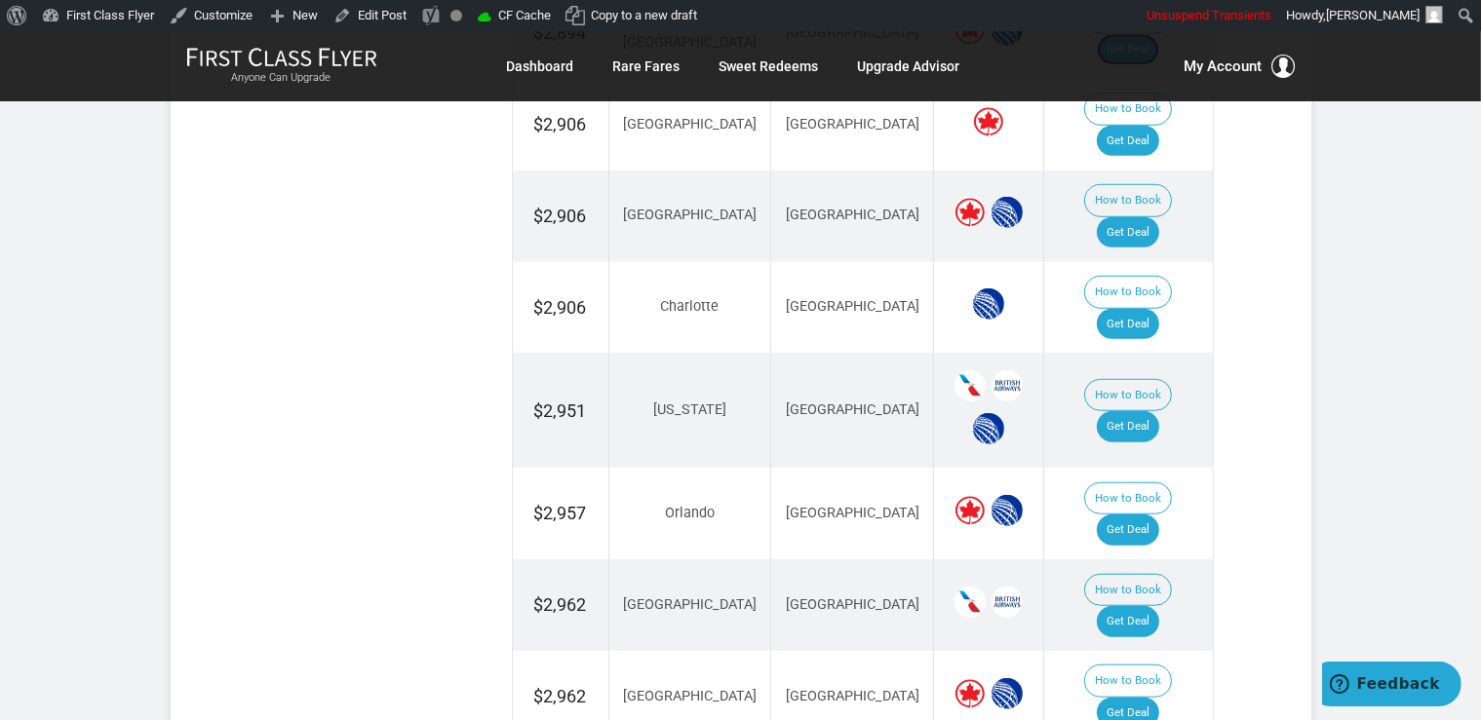
scroll to position [1544, 0]
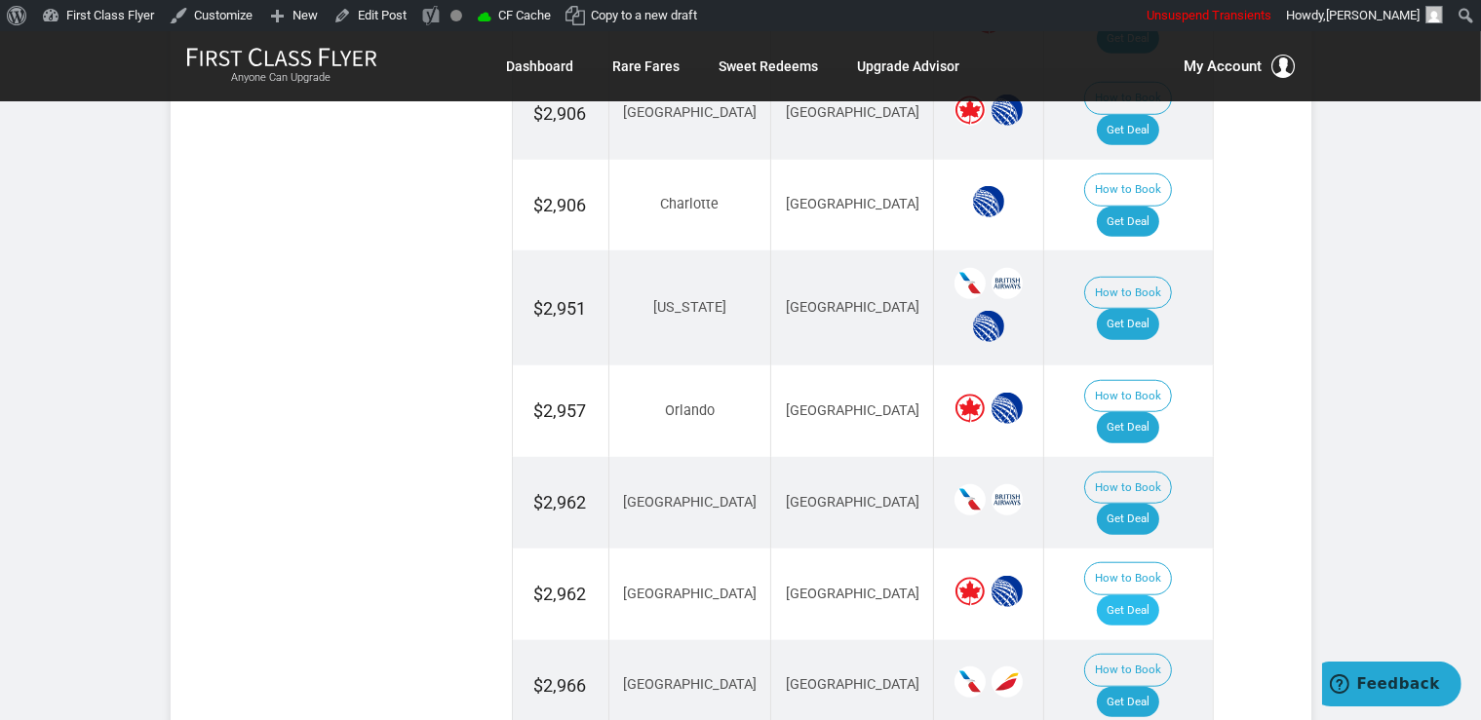
click at [1167, 549] on td "How to Book Get Deal" at bounding box center [1128, 595] width 169 height 92
click at [1157, 596] on link "Get Deal" at bounding box center [1127, 611] width 62 height 31
click at [1142, 687] on link "Get Deal" at bounding box center [1127, 702] width 62 height 31
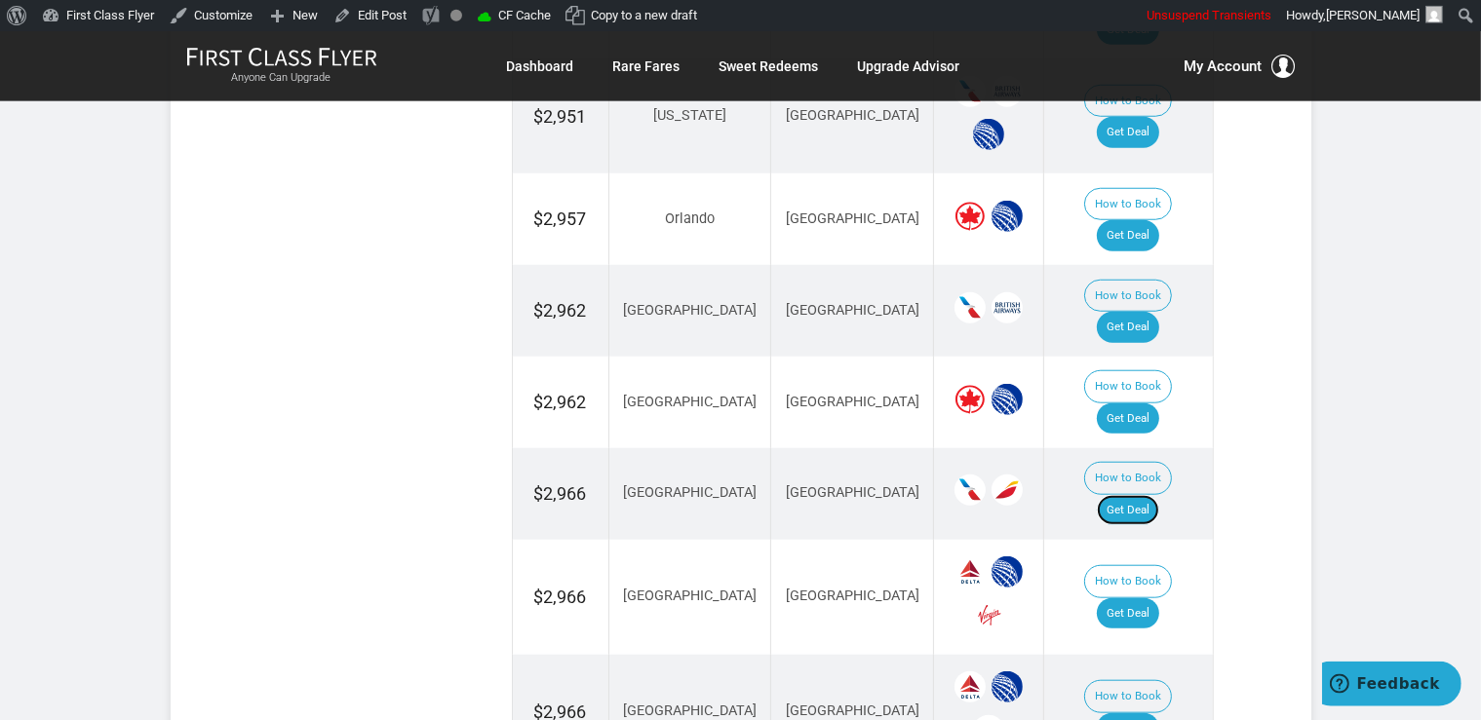
scroll to position [1750, 0]
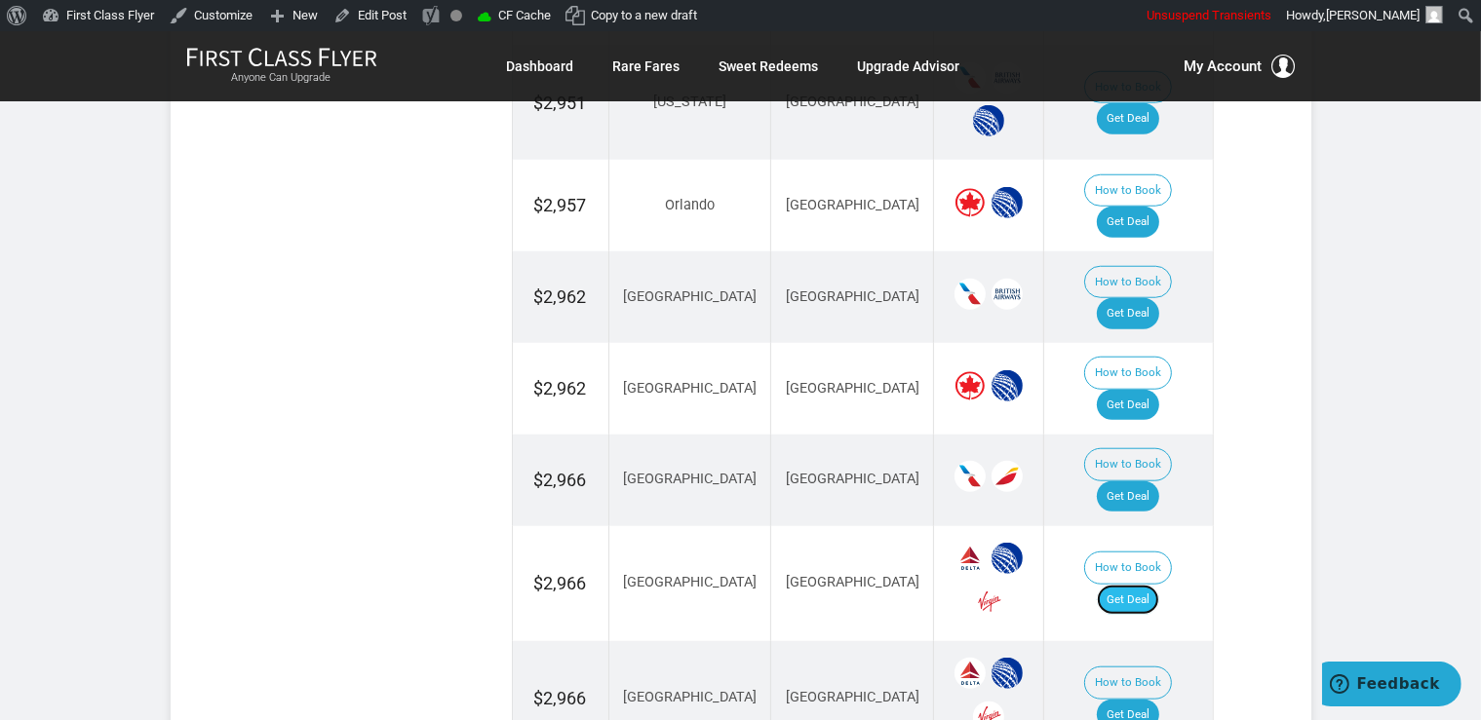
click at [1137, 585] on link "Get Deal" at bounding box center [1127, 600] width 62 height 31
click at [1134, 585] on link "Get Deal" at bounding box center [1127, 600] width 62 height 31
click at [1155, 700] on link "Get Deal" at bounding box center [1127, 715] width 62 height 31
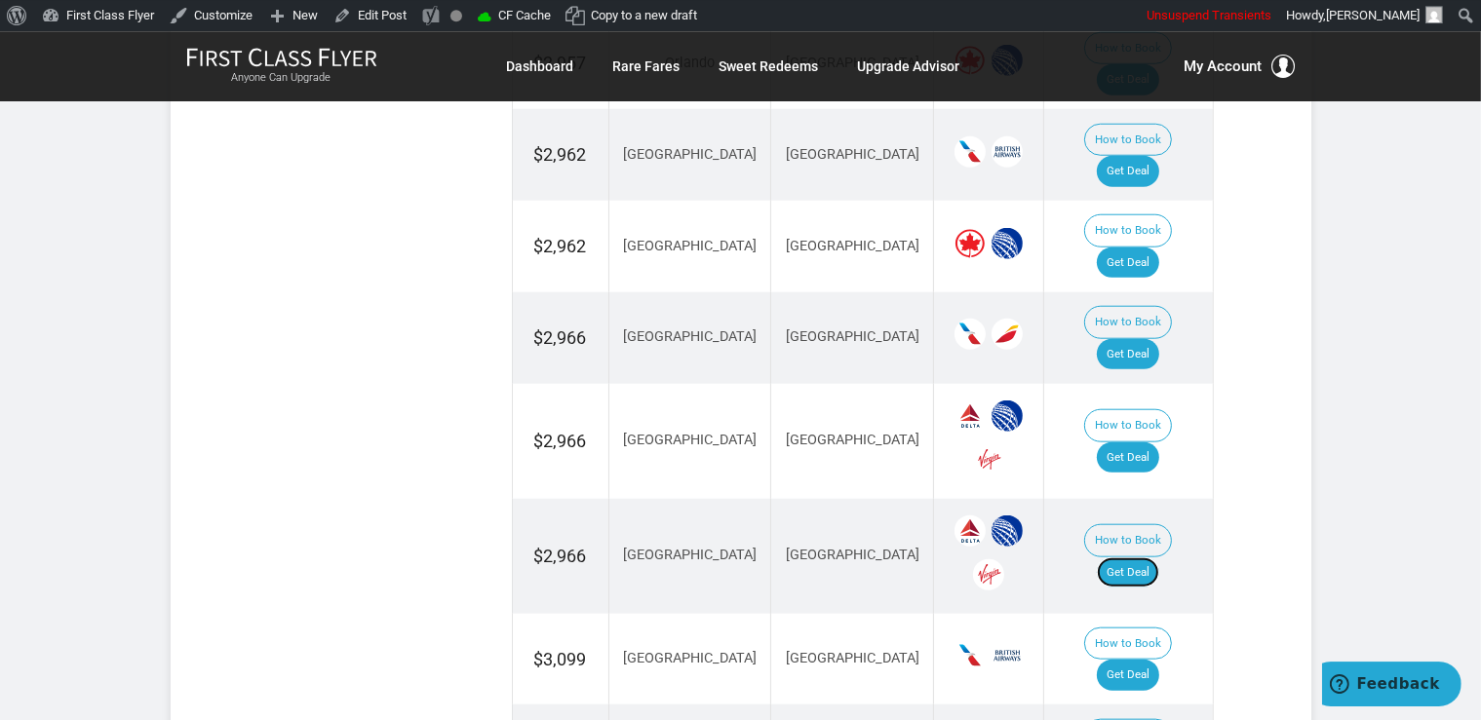
scroll to position [2058, 0]
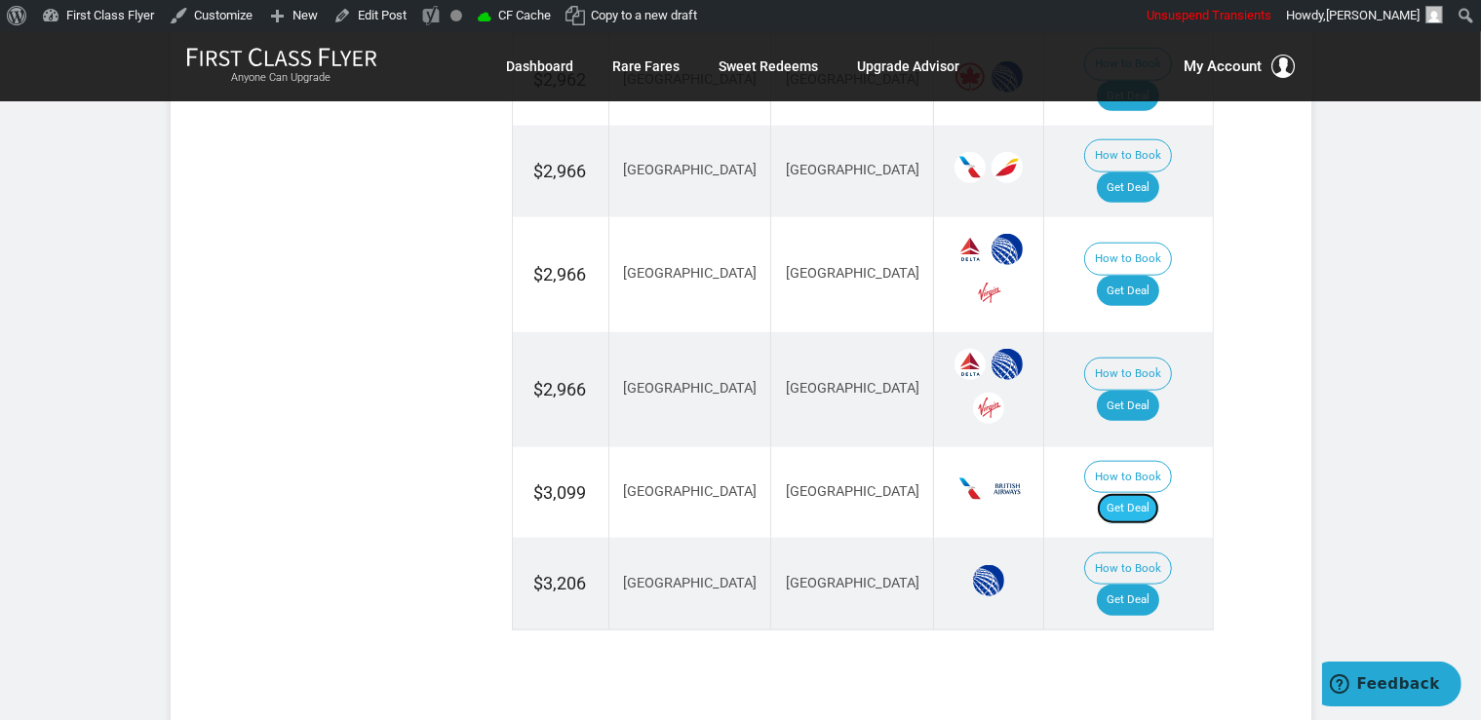
click at [1133, 493] on link "Get Deal" at bounding box center [1127, 508] width 62 height 31
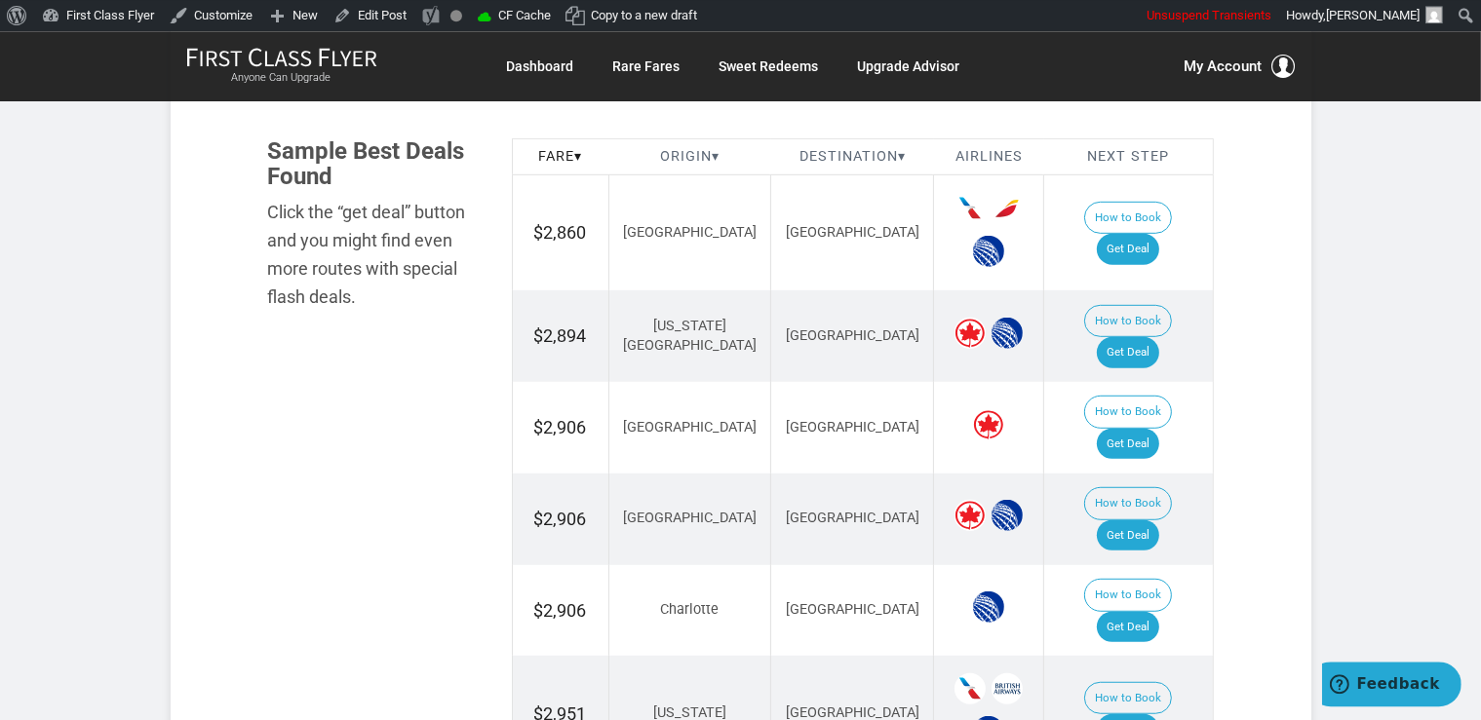
scroll to position [1132, 0]
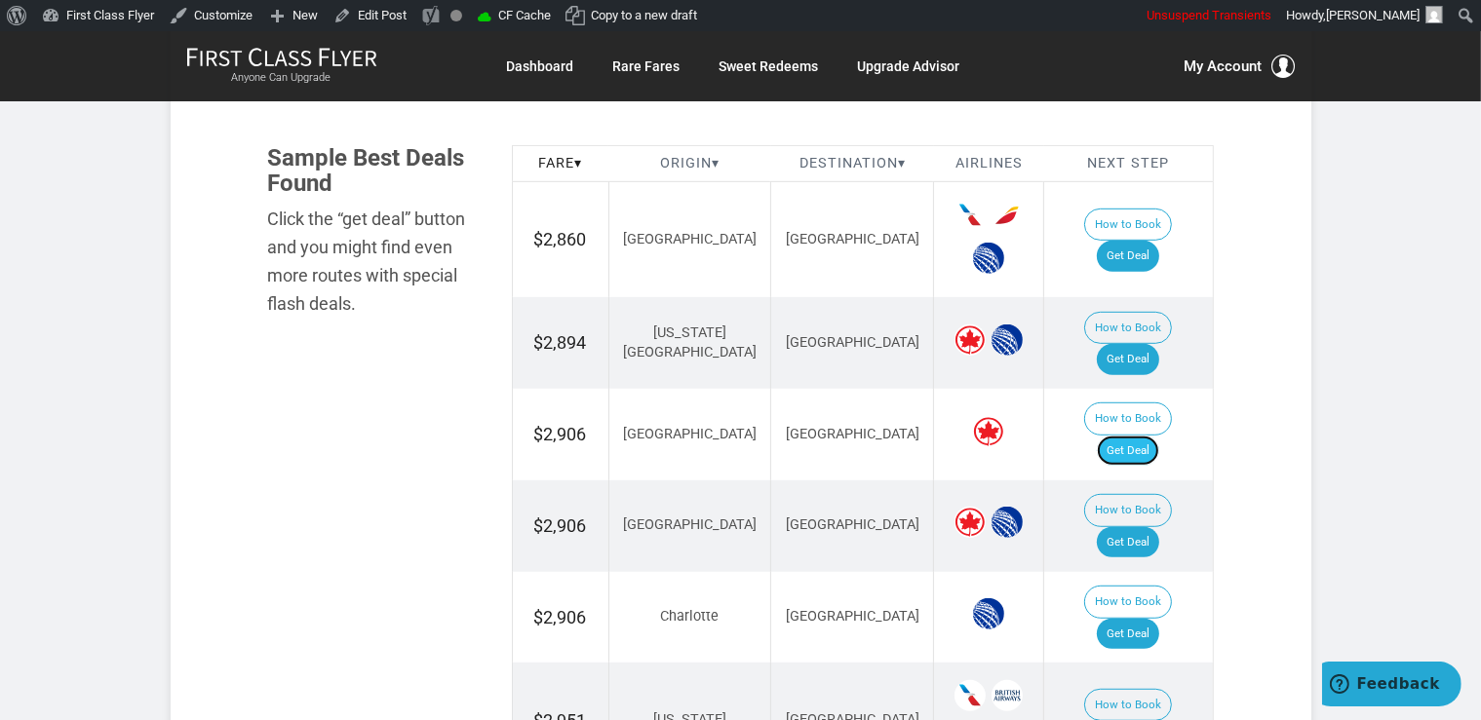
click at [1146, 436] on link "Get Deal" at bounding box center [1127, 451] width 62 height 31
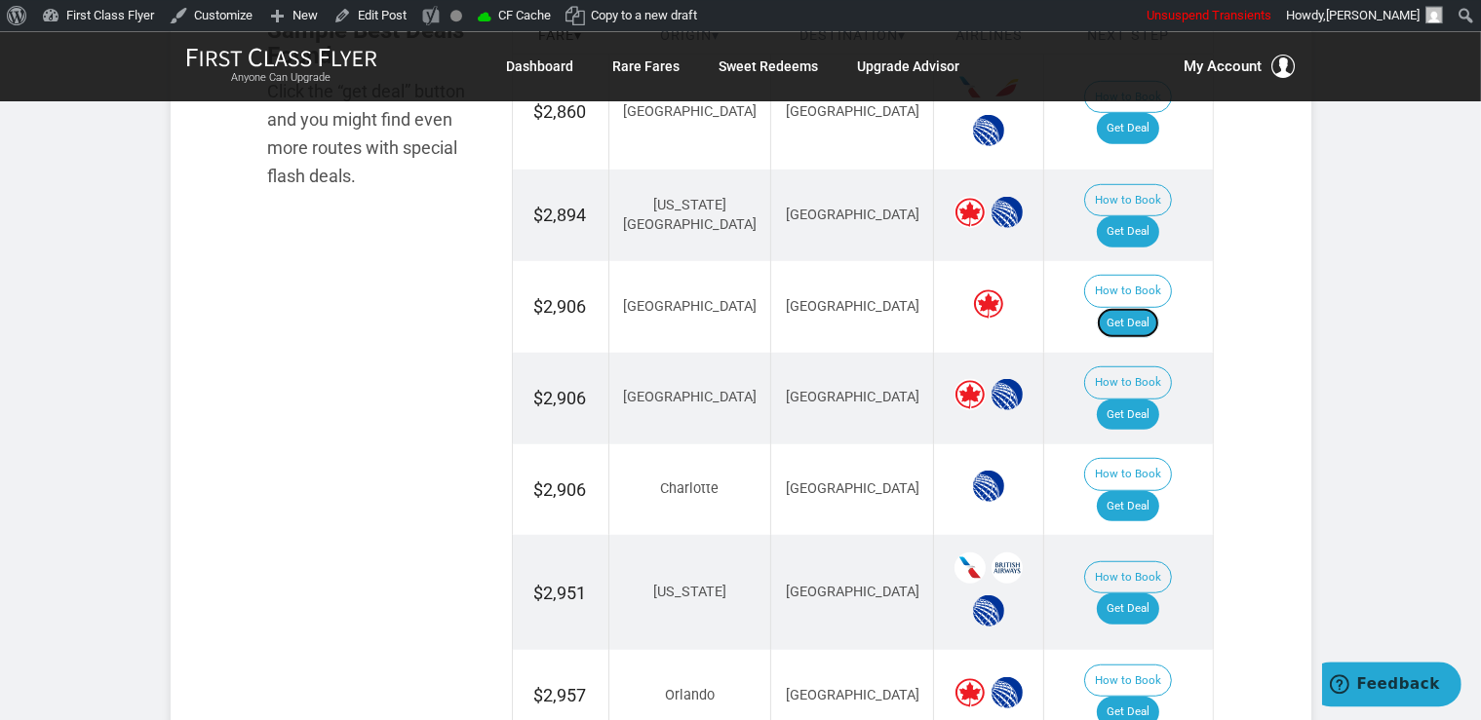
scroll to position [1337, 0]
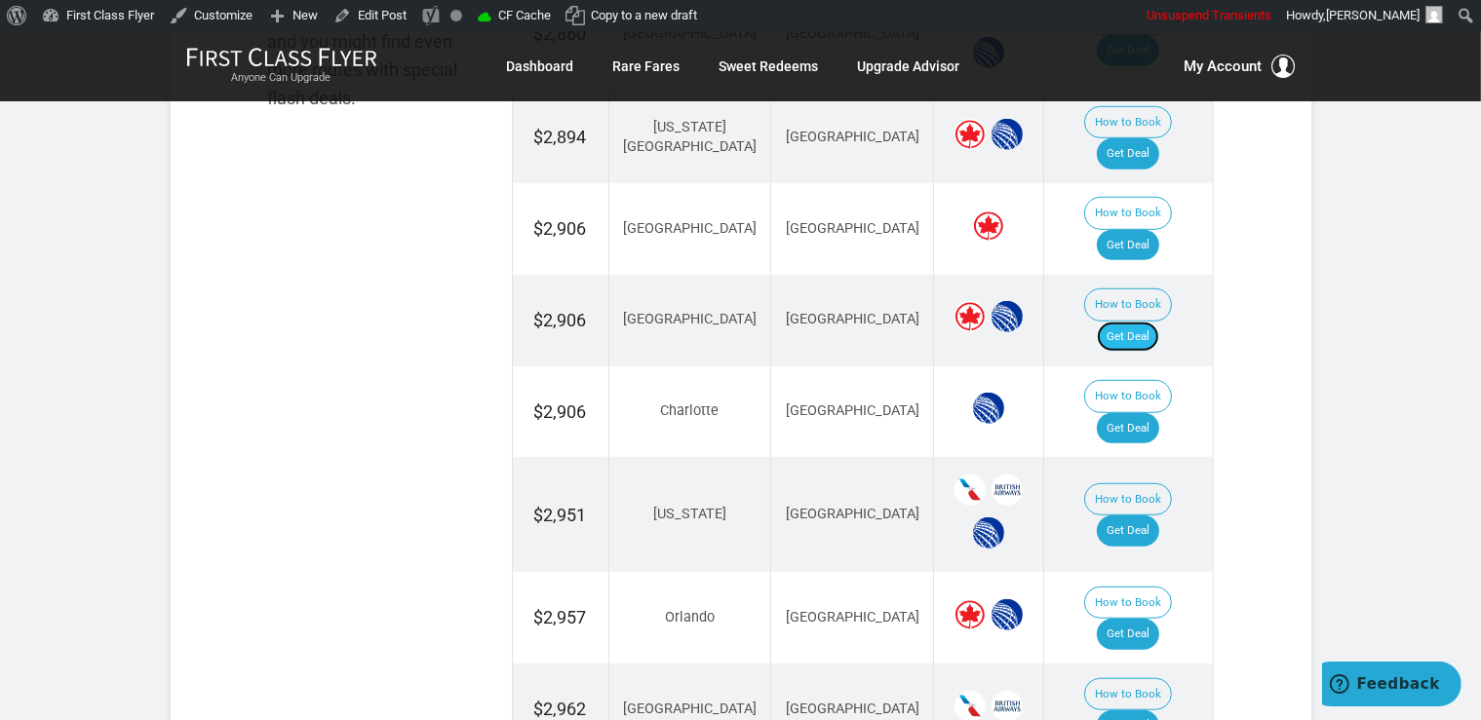
click at [1149, 322] on link "Get Deal" at bounding box center [1127, 337] width 62 height 31
click at [1147, 322] on link "Get Deal" at bounding box center [1127, 337] width 62 height 31
click at [1143, 413] on link "Get Deal" at bounding box center [1127, 428] width 62 height 31
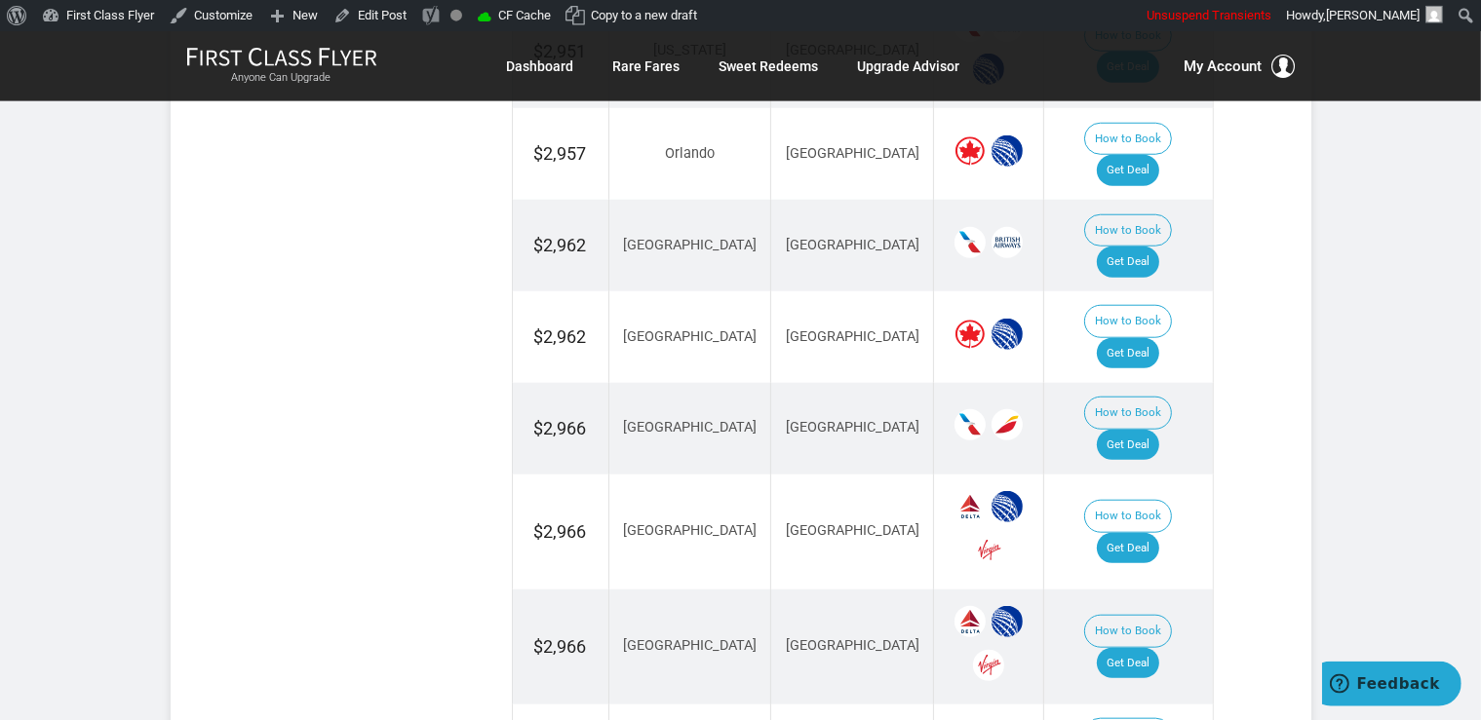
scroll to position [1852, 0]
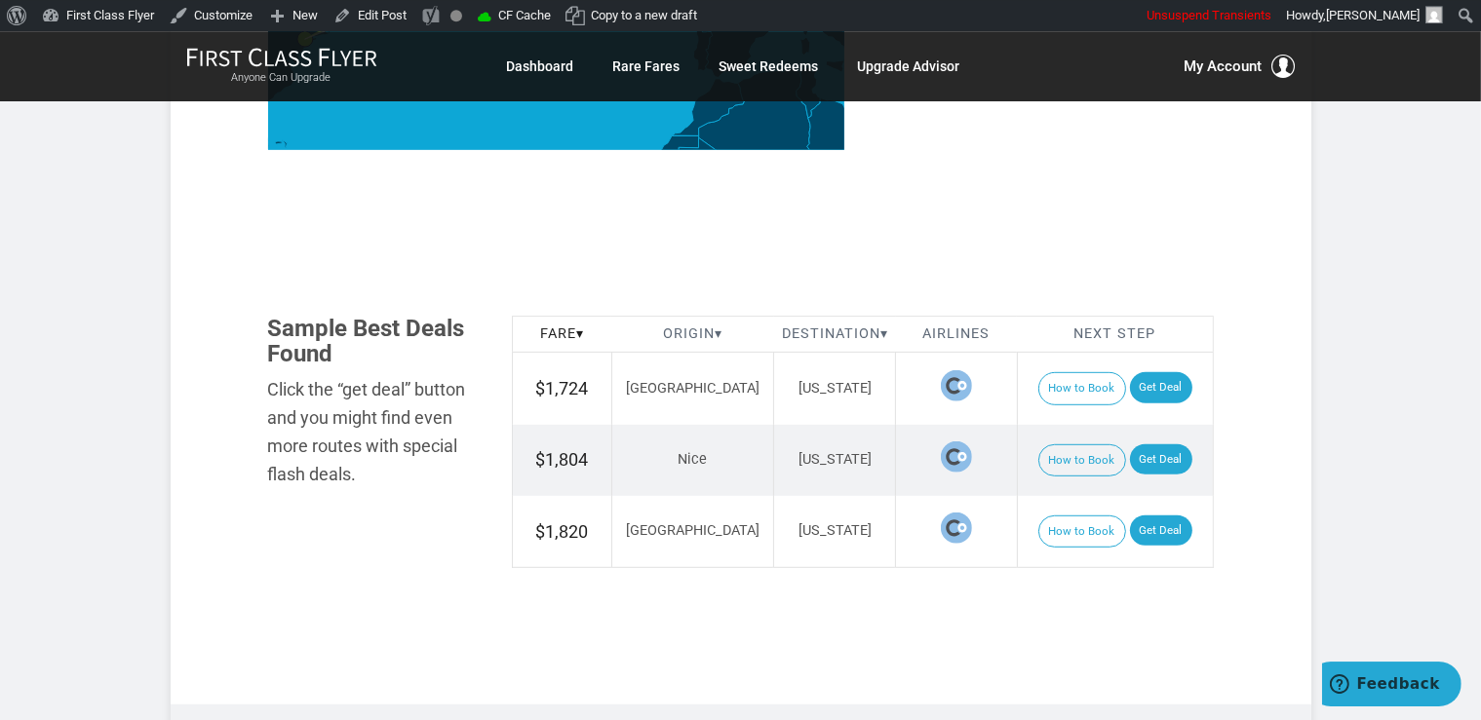
scroll to position [985, 0]
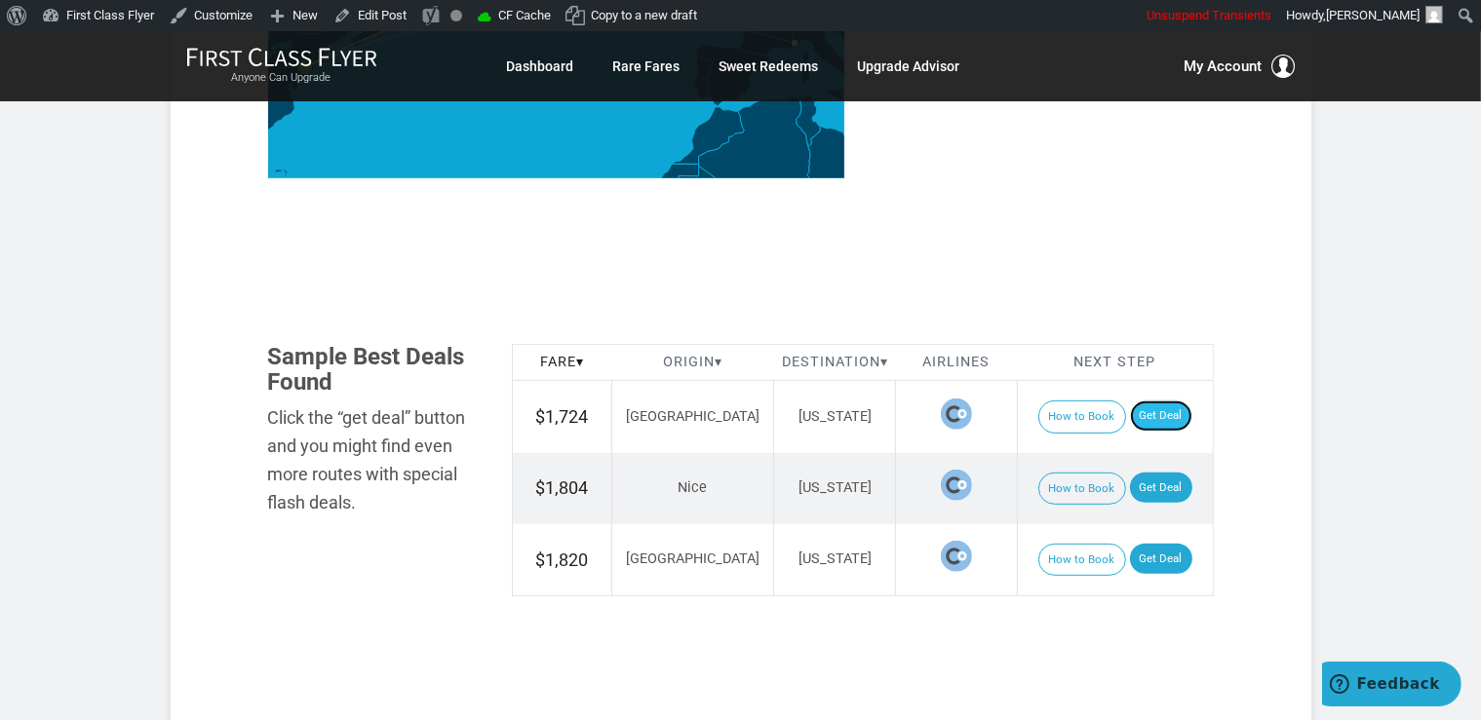
click at [1148, 411] on link "Get Deal" at bounding box center [1161, 416] width 62 height 31
click at [1160, 477] on link "Get Deal" at bounding box center [1161, 488] width 62 height 31
click at [1132, 479] on link "Get Deal" at bounding box center [1161, 488] width 62 height 31
click at [1158, 564] on link "Get Deal" at bounding box center [1161, 559] width 62 height 31
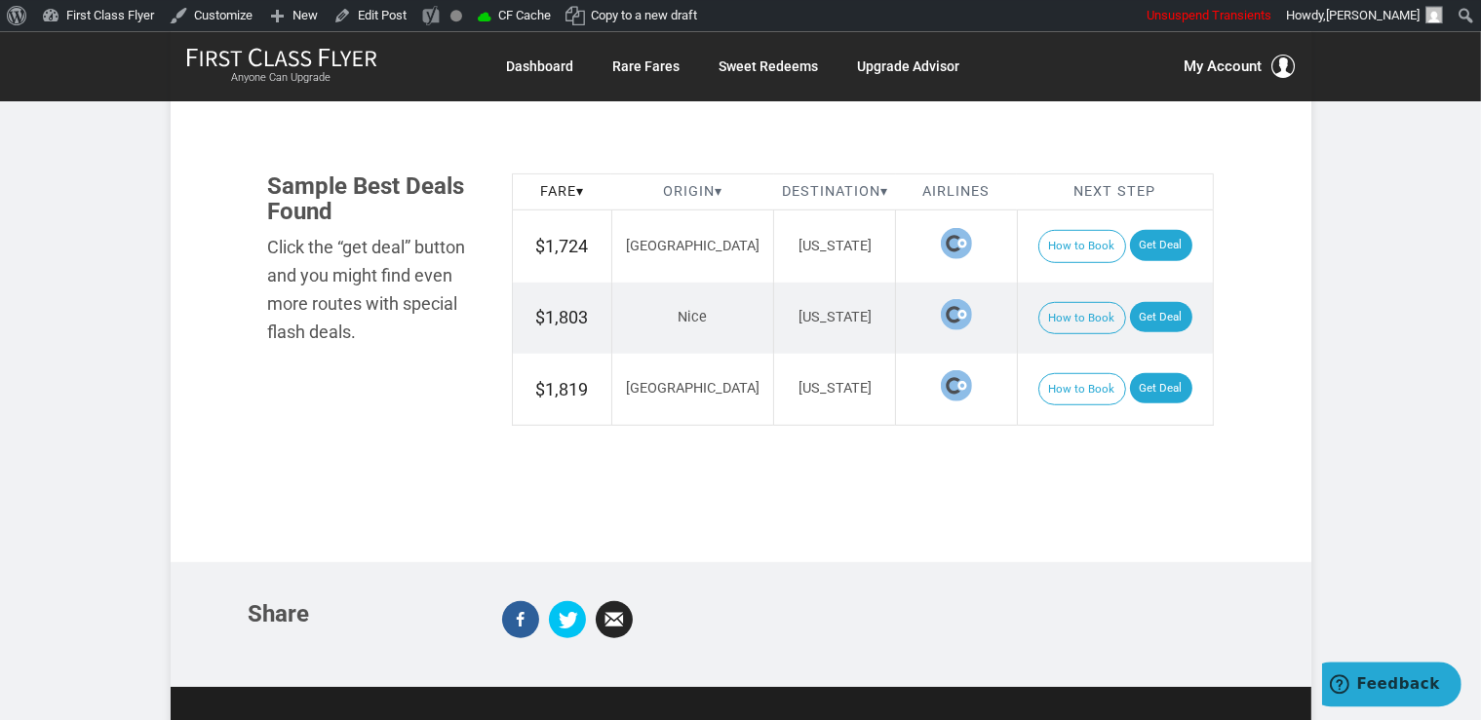
scroll to position [1337, 0]
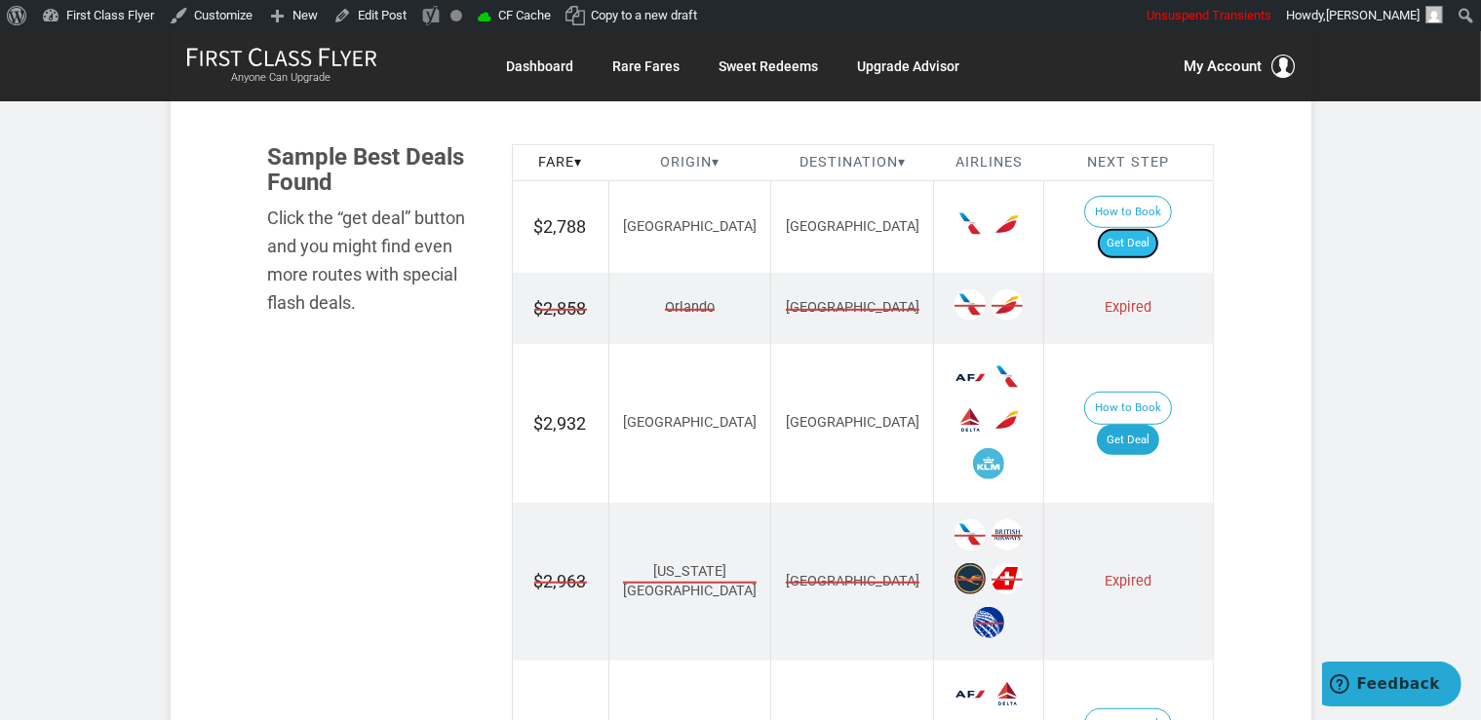
click at [1153, 228] on link "Get Deal" at bounding box center [1127, 243] width 62 height 31
click at [1144, 425] on link "Get Deal" at bounding box center [1127, 440] width 62 height 31
click at [1144, 415] on td "How to Book Get Deal" at bounding box center [1128, 423] width 169 height 159
click at [1143, 425] on link "Get Deal" at bounding box center [1127, 440] width 62 height 31
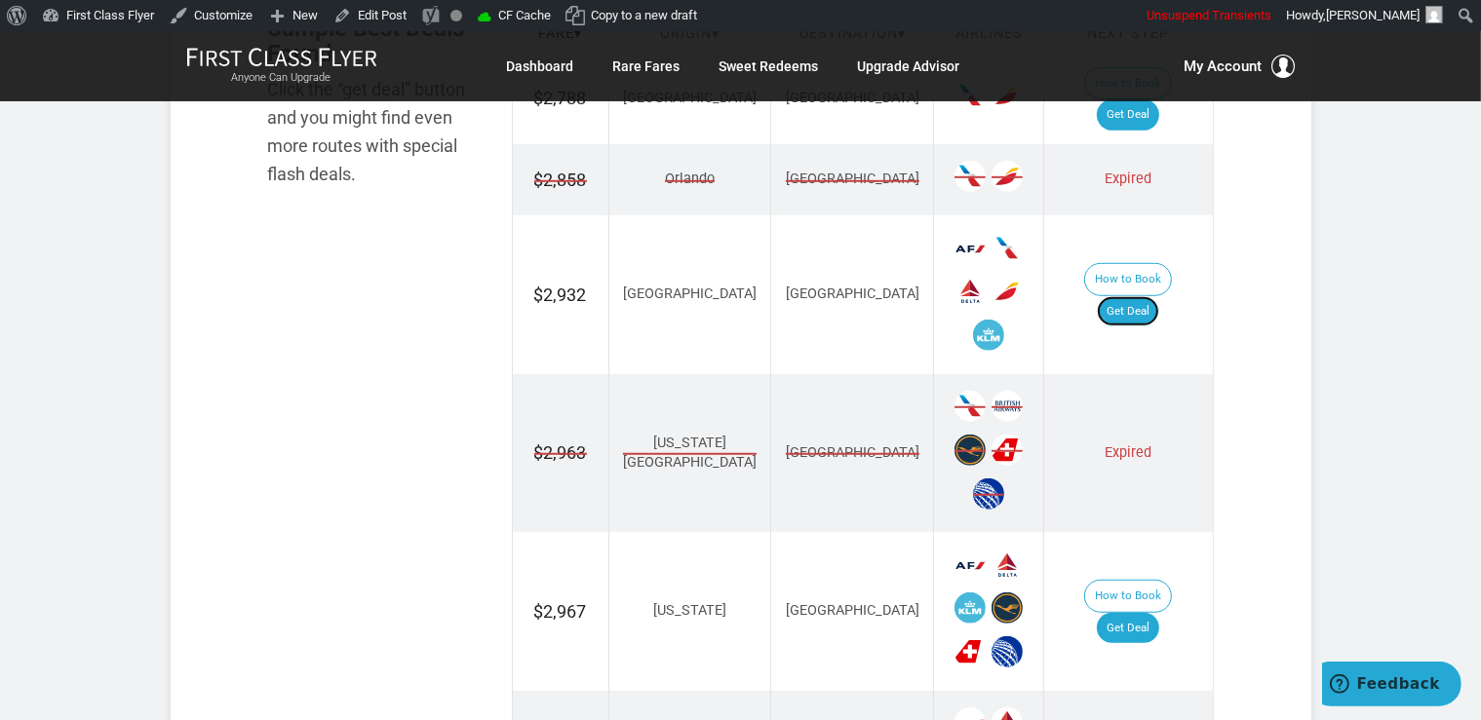
scroll to position [1441, 0]
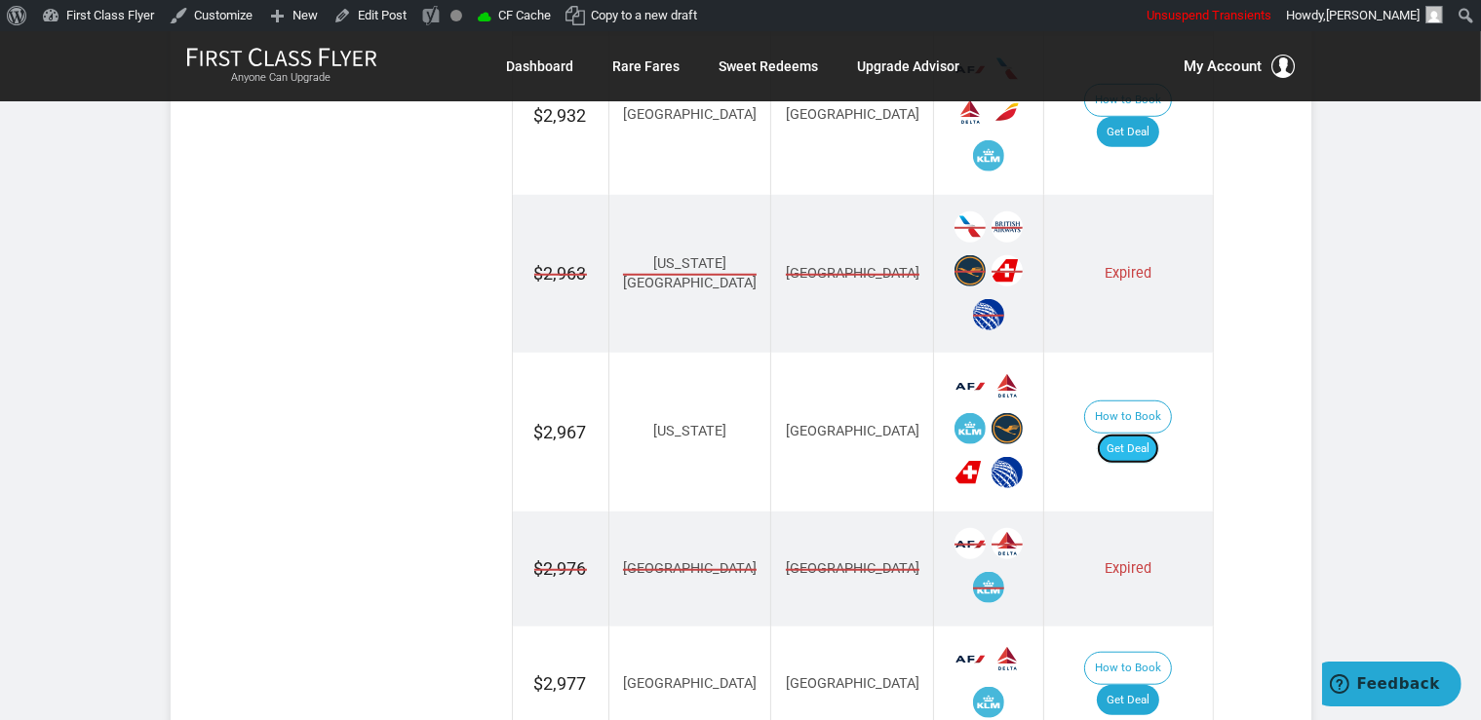
click at [1133, 434] on link "Get Deal" at bounding box center [1127, 449] width 62 height 31
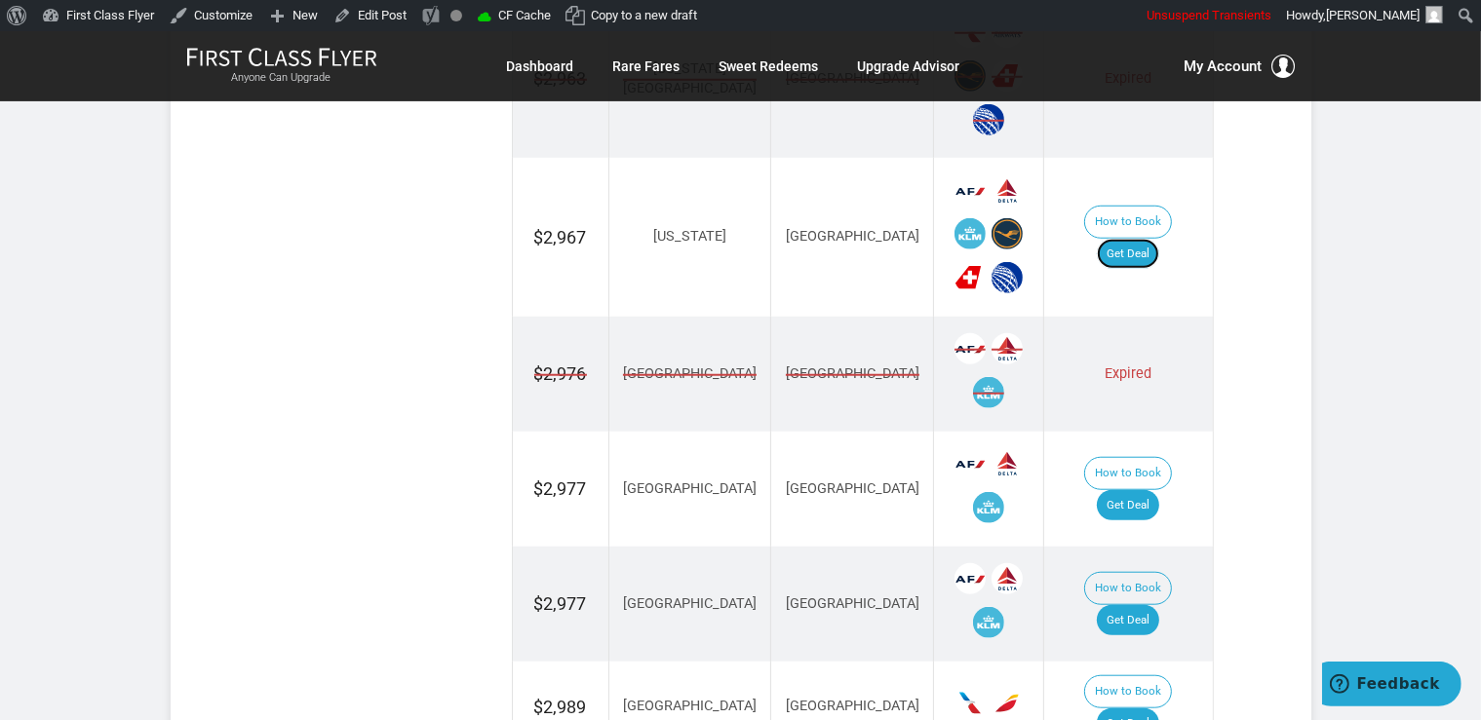
scroll to position [1750, 0]
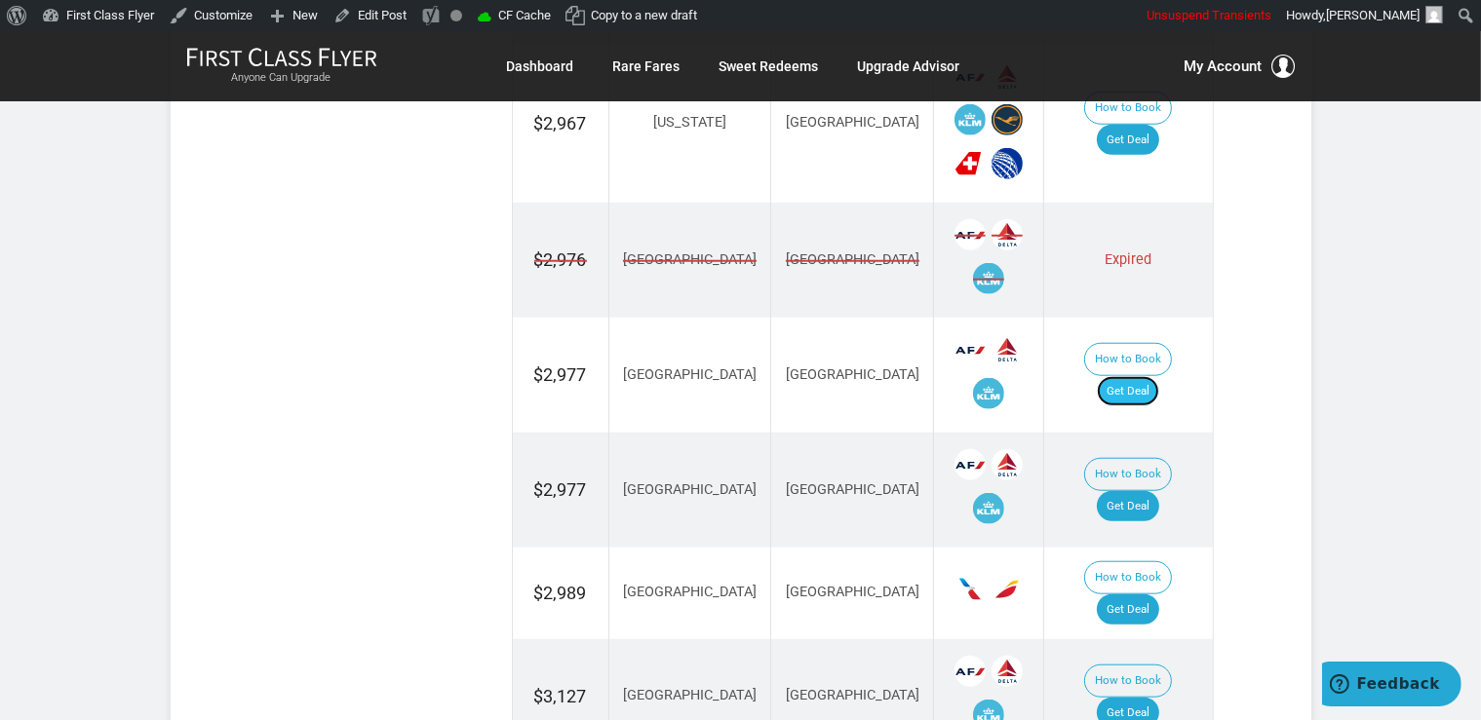
click at [1155, 376] on link "Get Deal" at bounding box center [1127, 391] width 62 height 31
click at [1130, 491] on link "Get Deal" at bounding box center [1127, 506] width 62 height 31
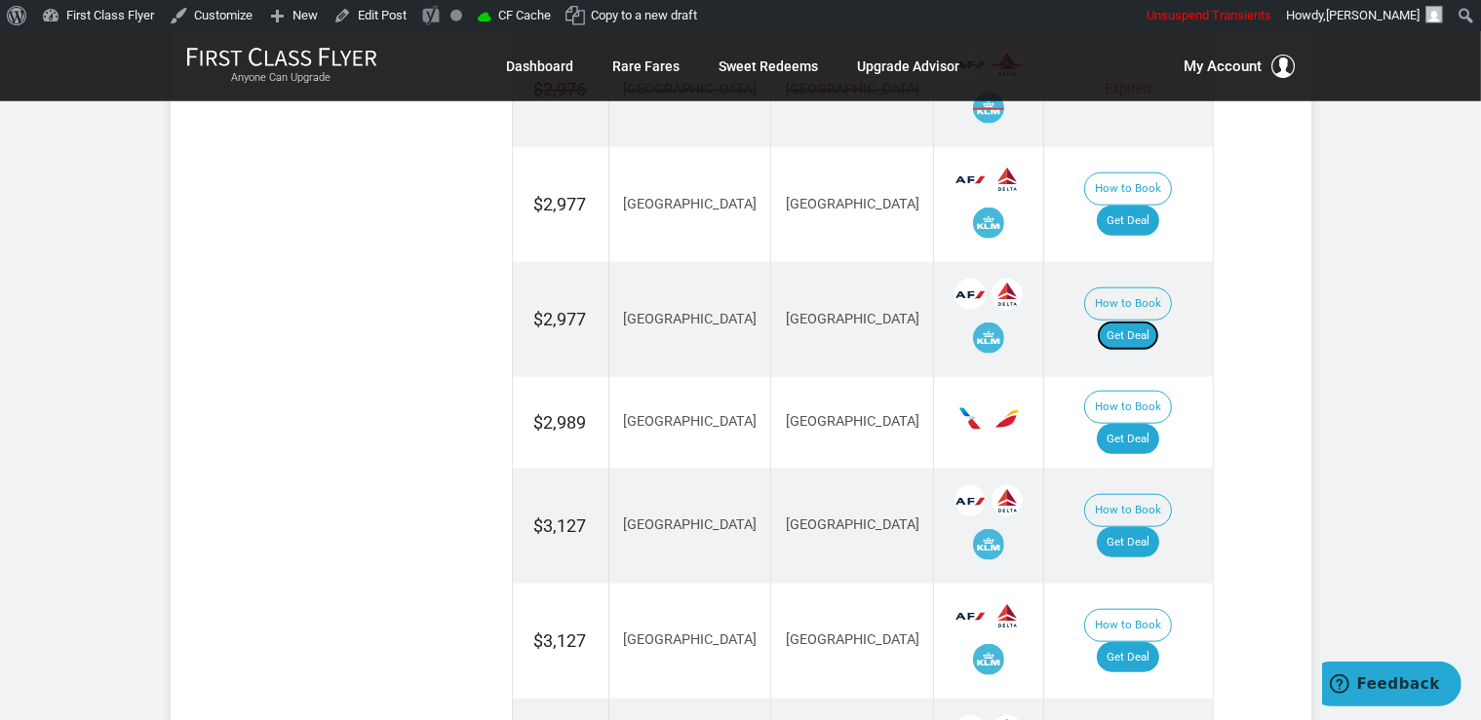
scroll to position [1955, 0]
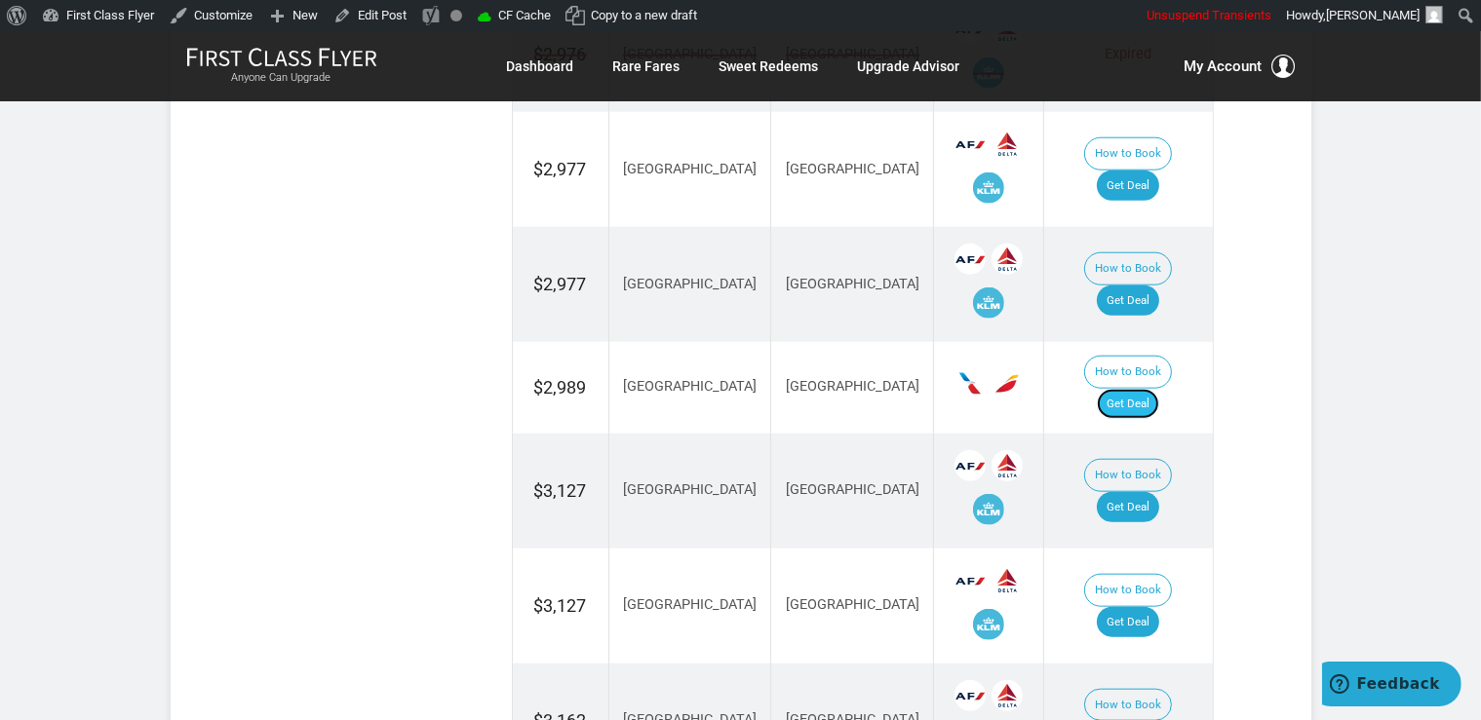
click at [1147, 389] on link "Get Deal" at bounding box center [1127, 404] width 62 height 31
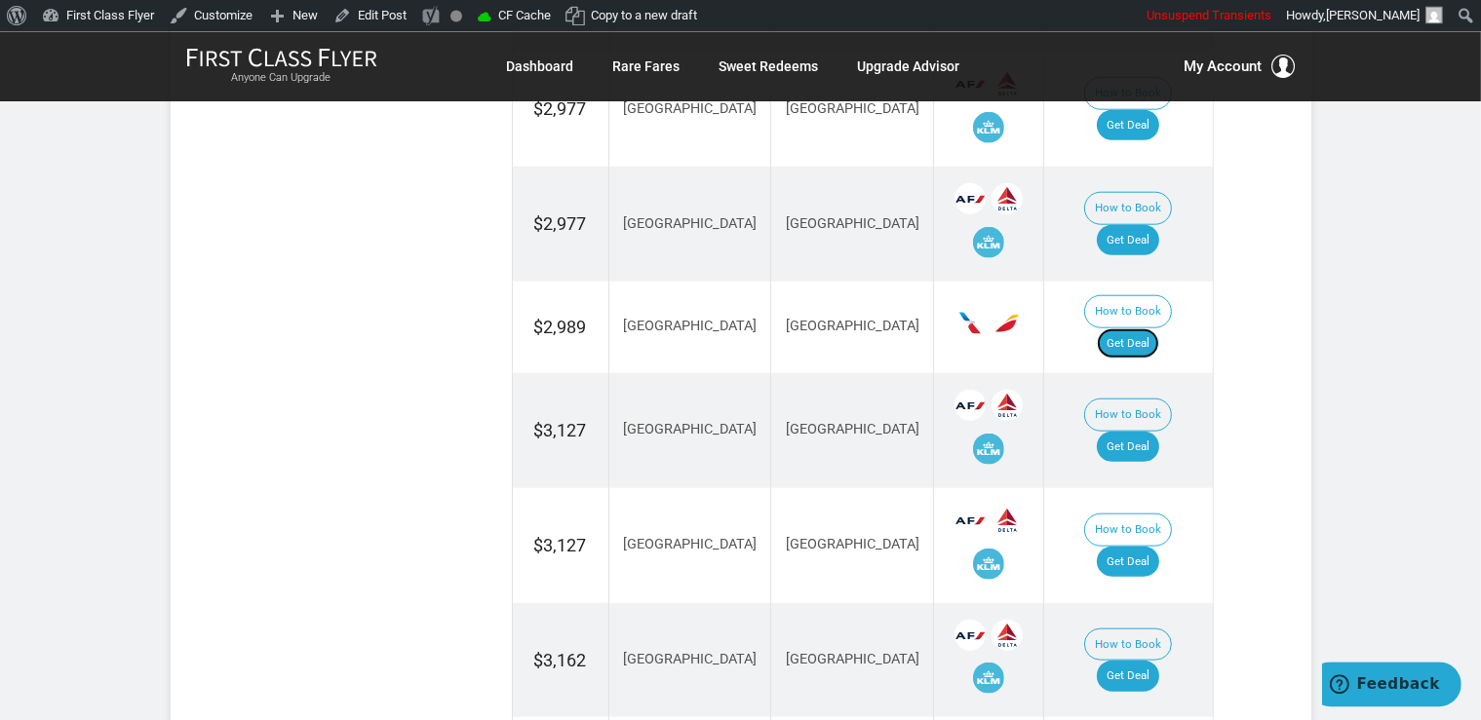
scroll to position [2264, 0]
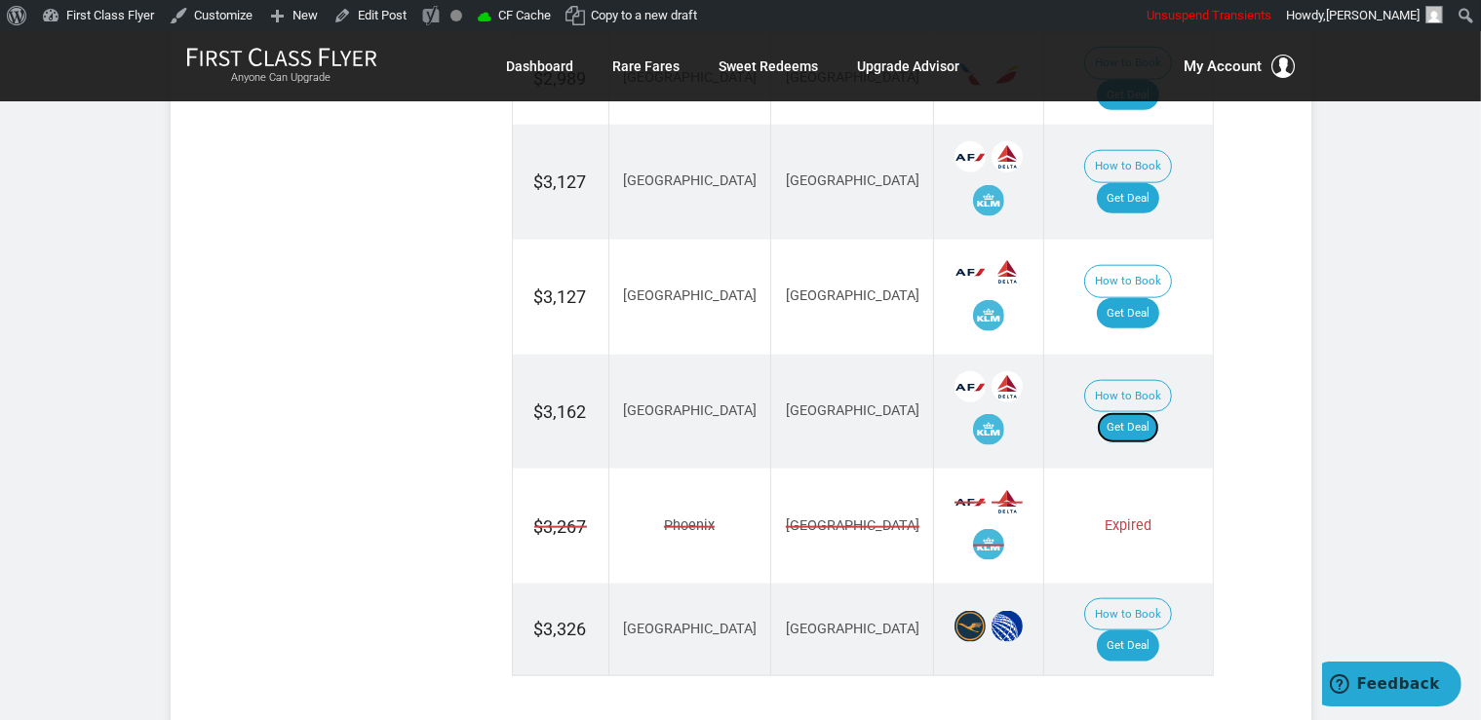
click at [1150, 412] on link "Get Deal" at bounding box center [1127, 427] width 62 height 31
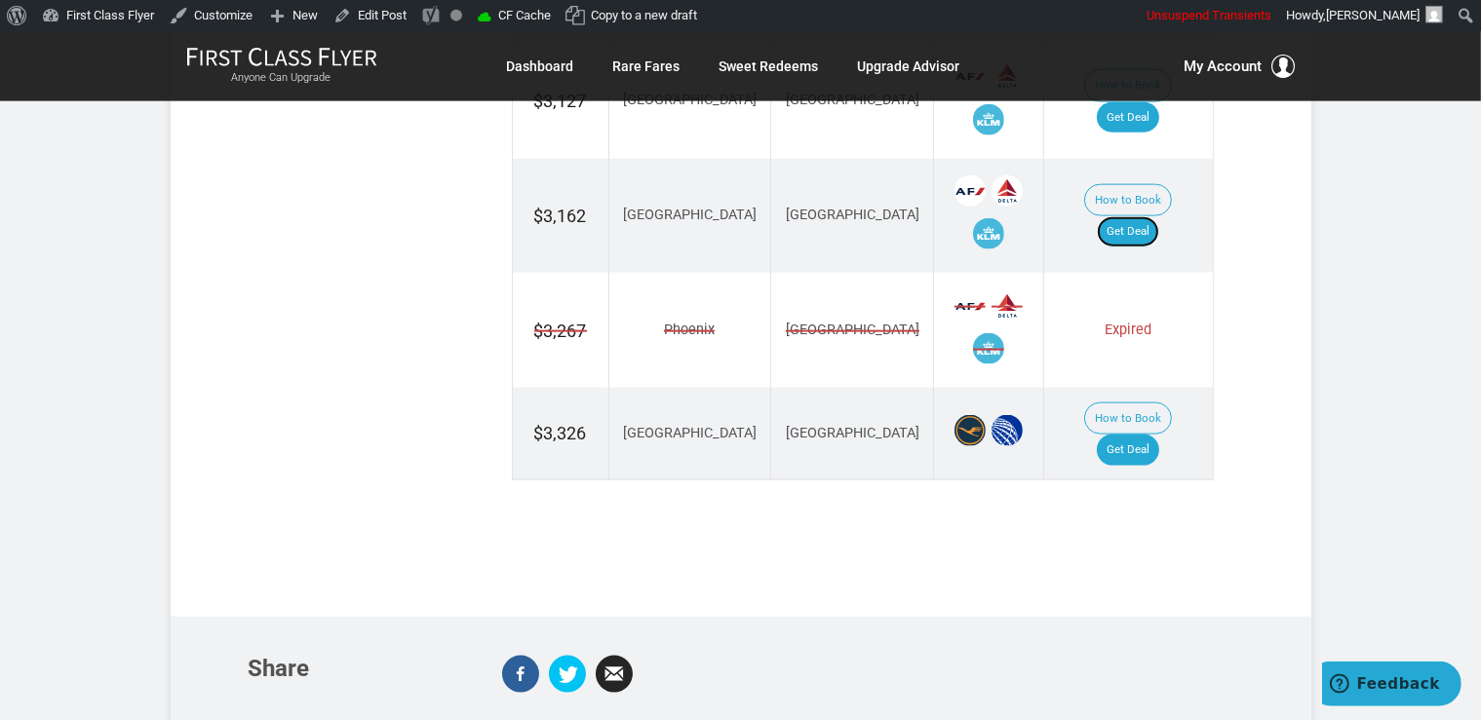
scroll to position [2470, 0]
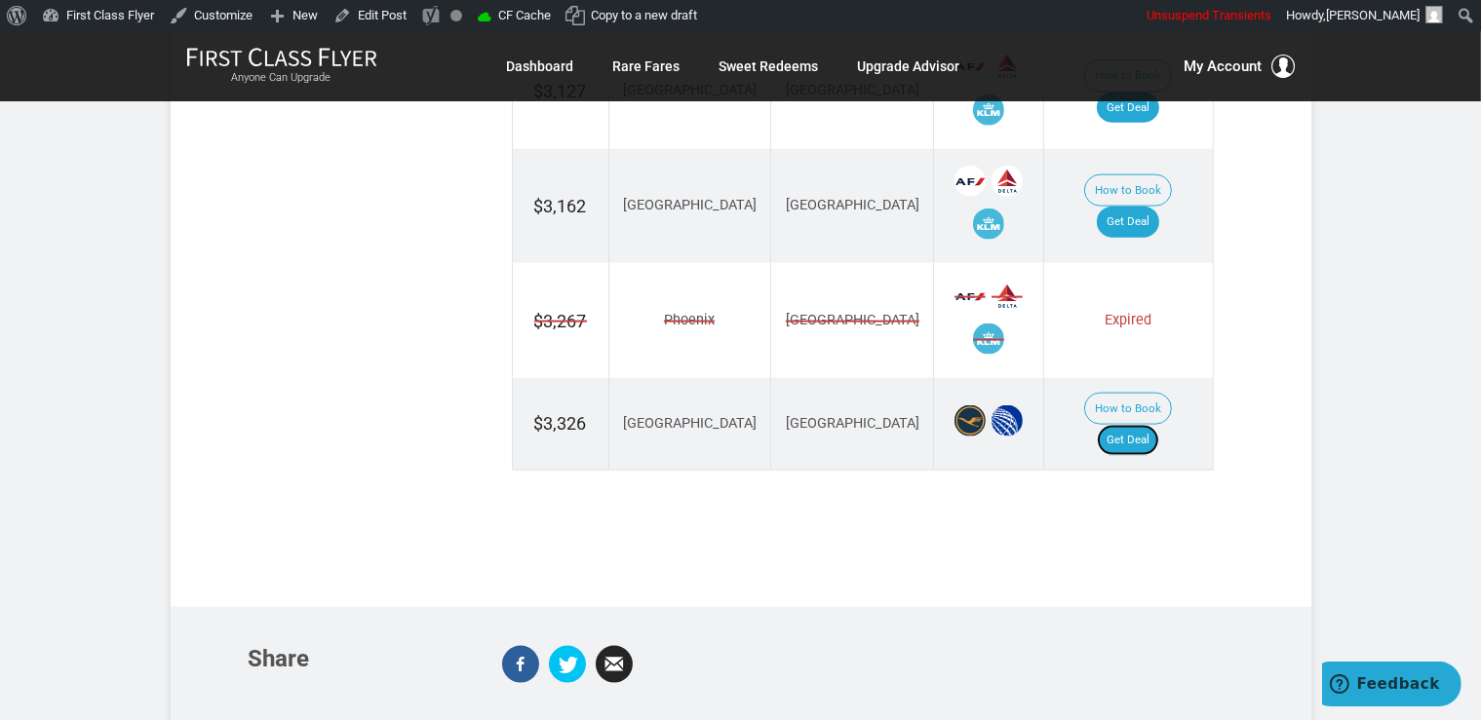
drag, startPoint x: 1153, startPoint y: 353, endPoint x: 1167, endPoint y: 361, distance: 15.7
click at [1153, 425] on link "Get Deal" at bounding box center [1127, 440] width 62 height 31
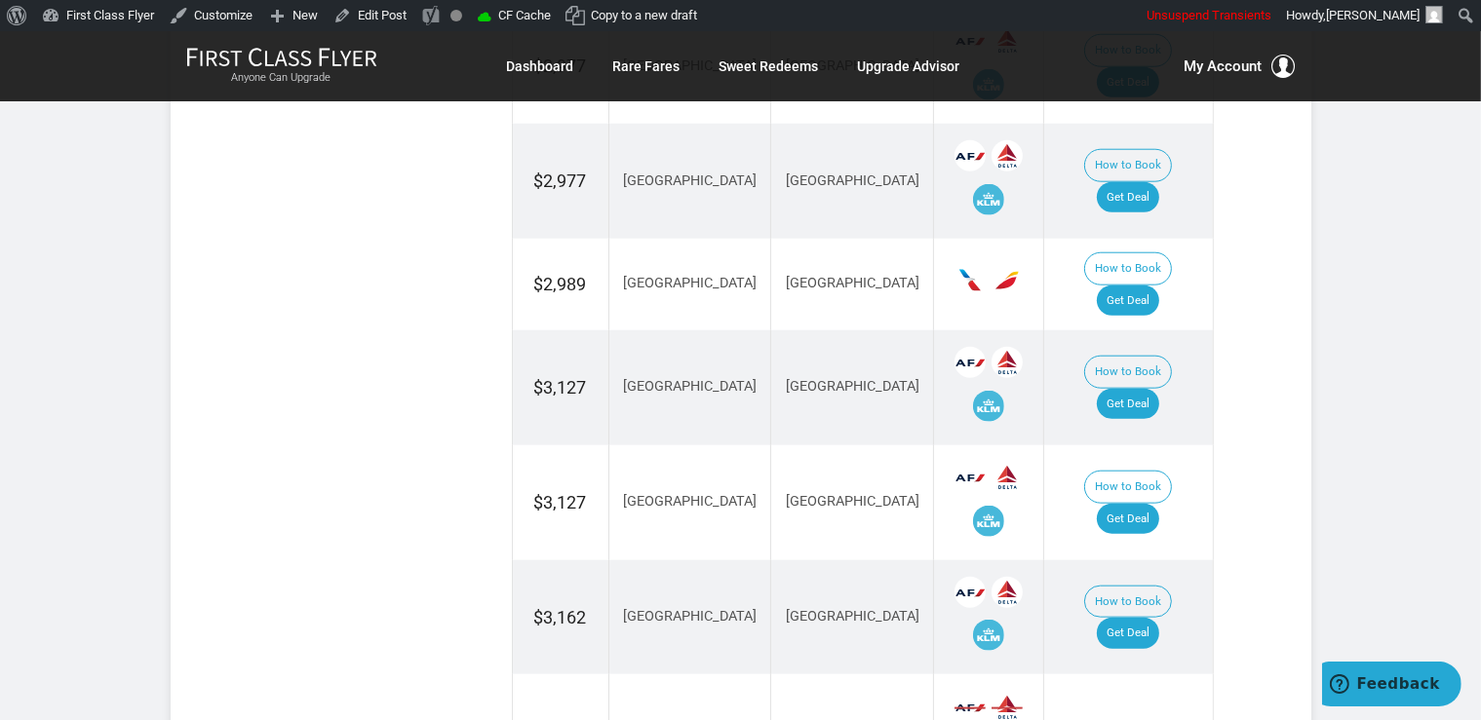
scroll to position [1955, 0]
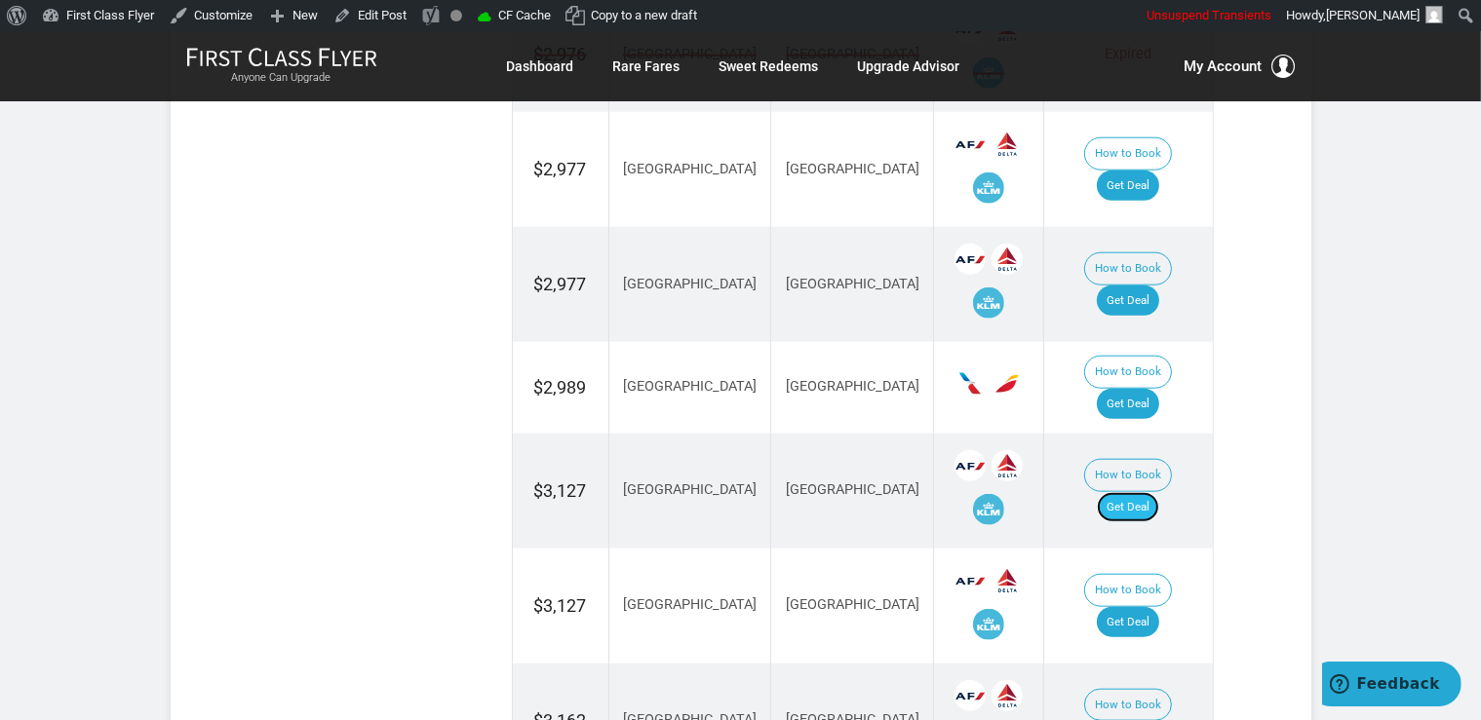
click at [1144, 492] on link "Get Deal" at bounding box center [1127, 507] width 62 height 31
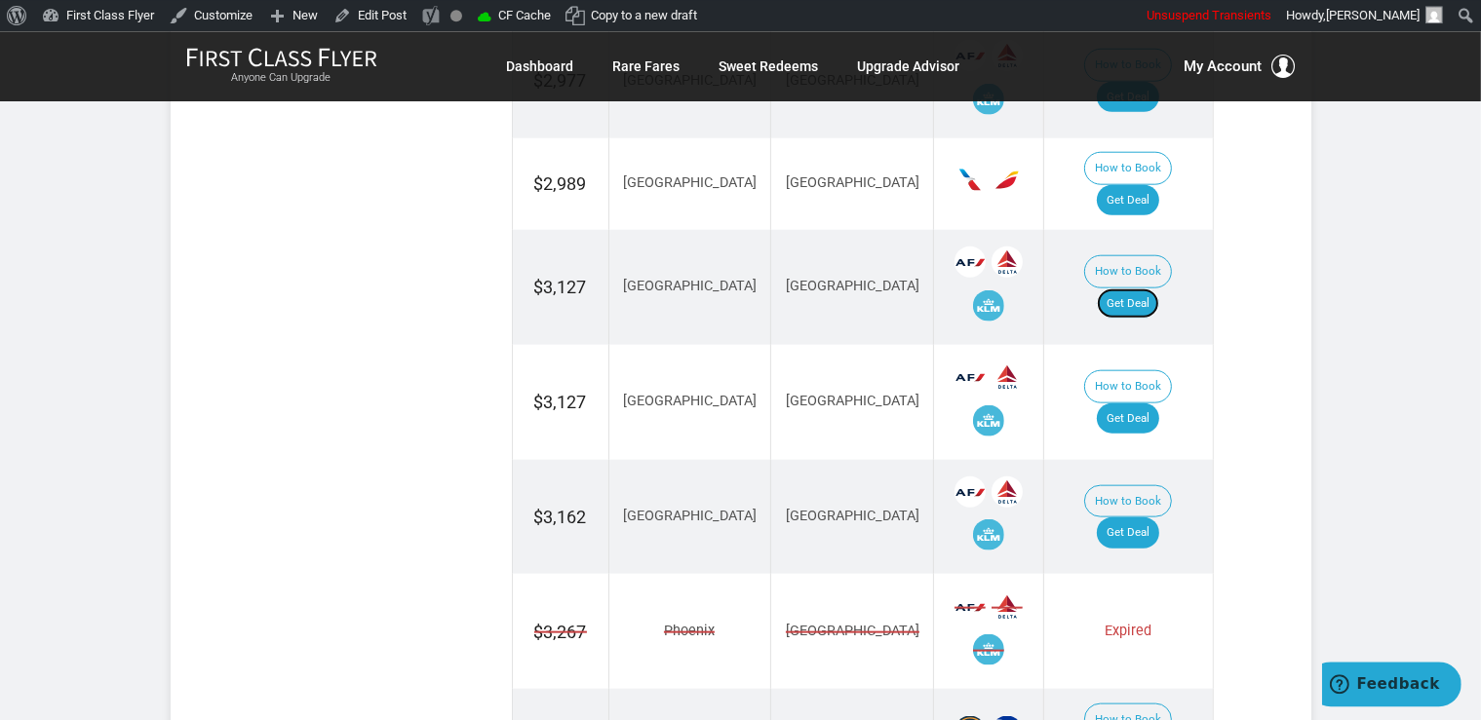
scroll to position [2161, 0]
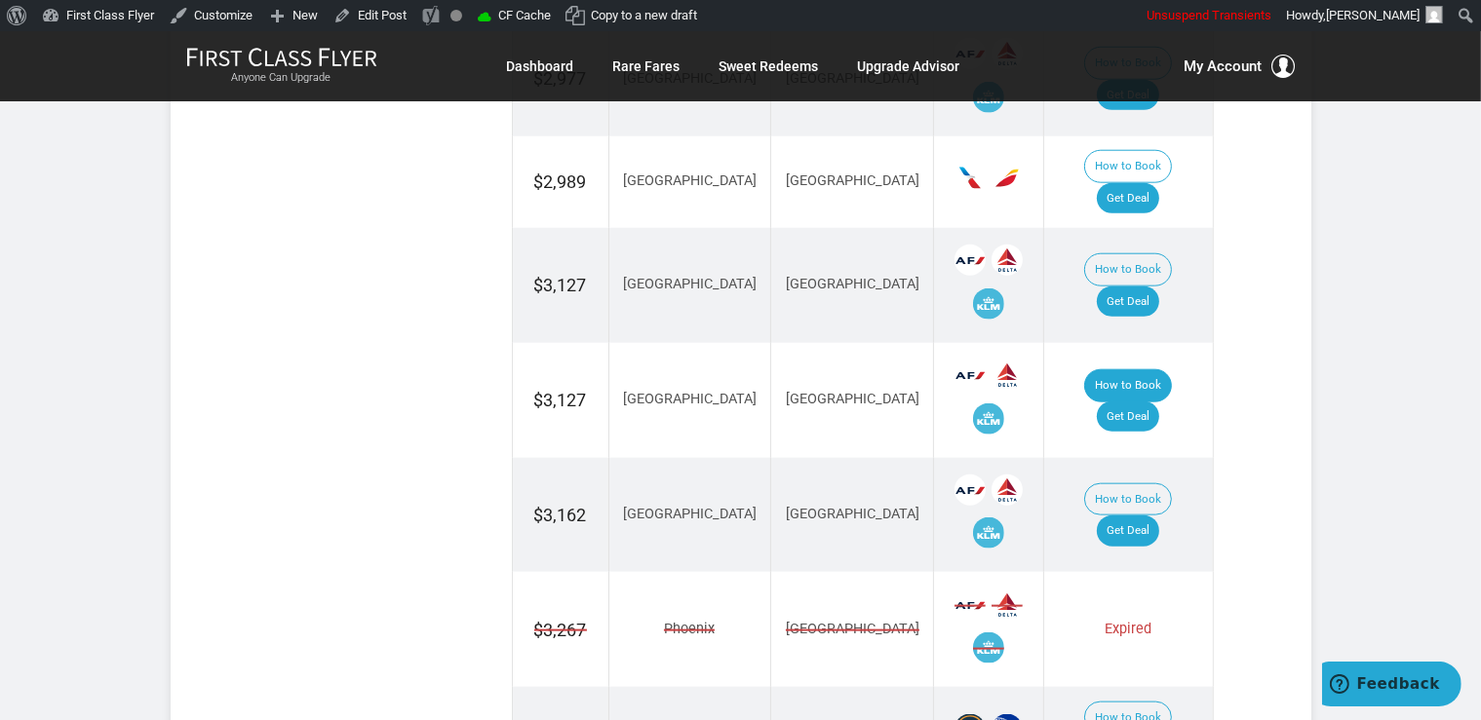
click at [1101, 369] on button "How to Book" at bounding box center [1128, 385] width 88 height 33
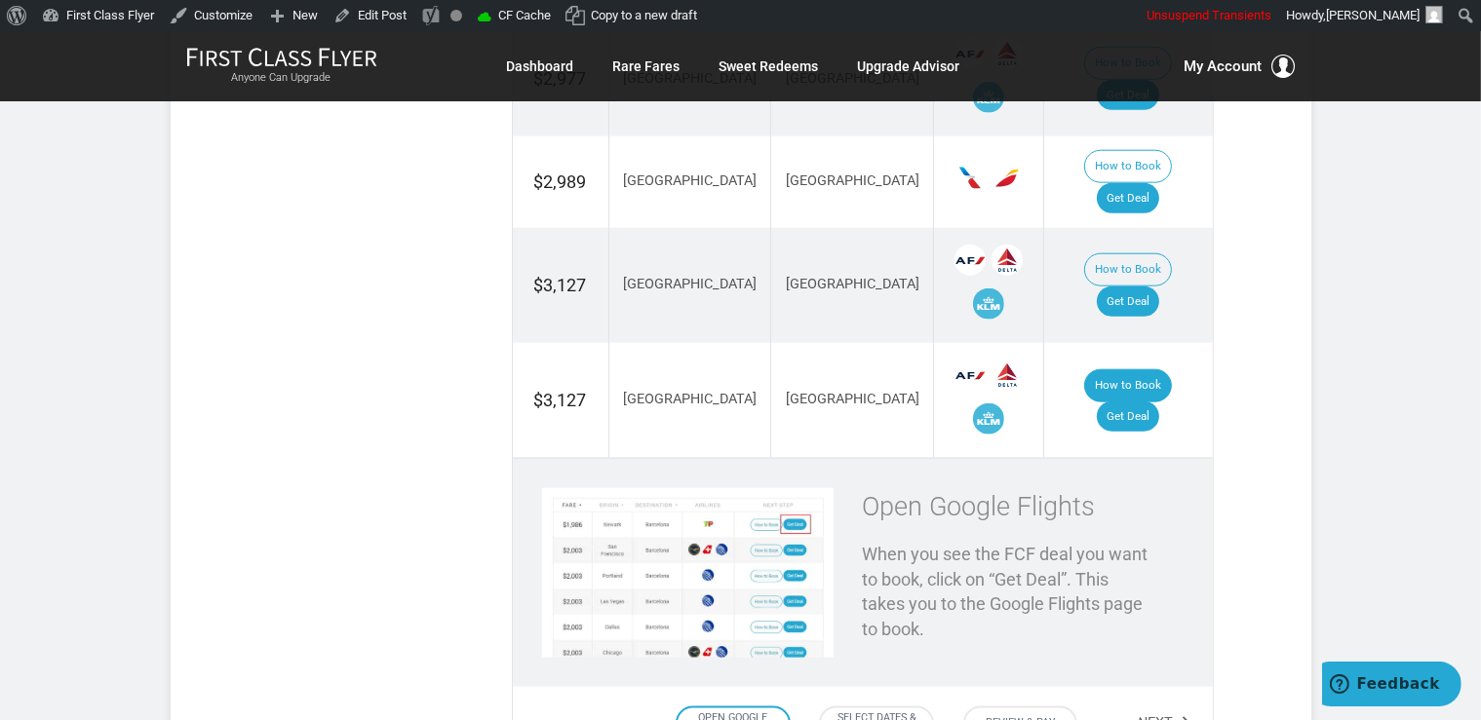
click at [1084, 369] on button "How to Book" at bounding box center [1128, 385] width 88 height 33
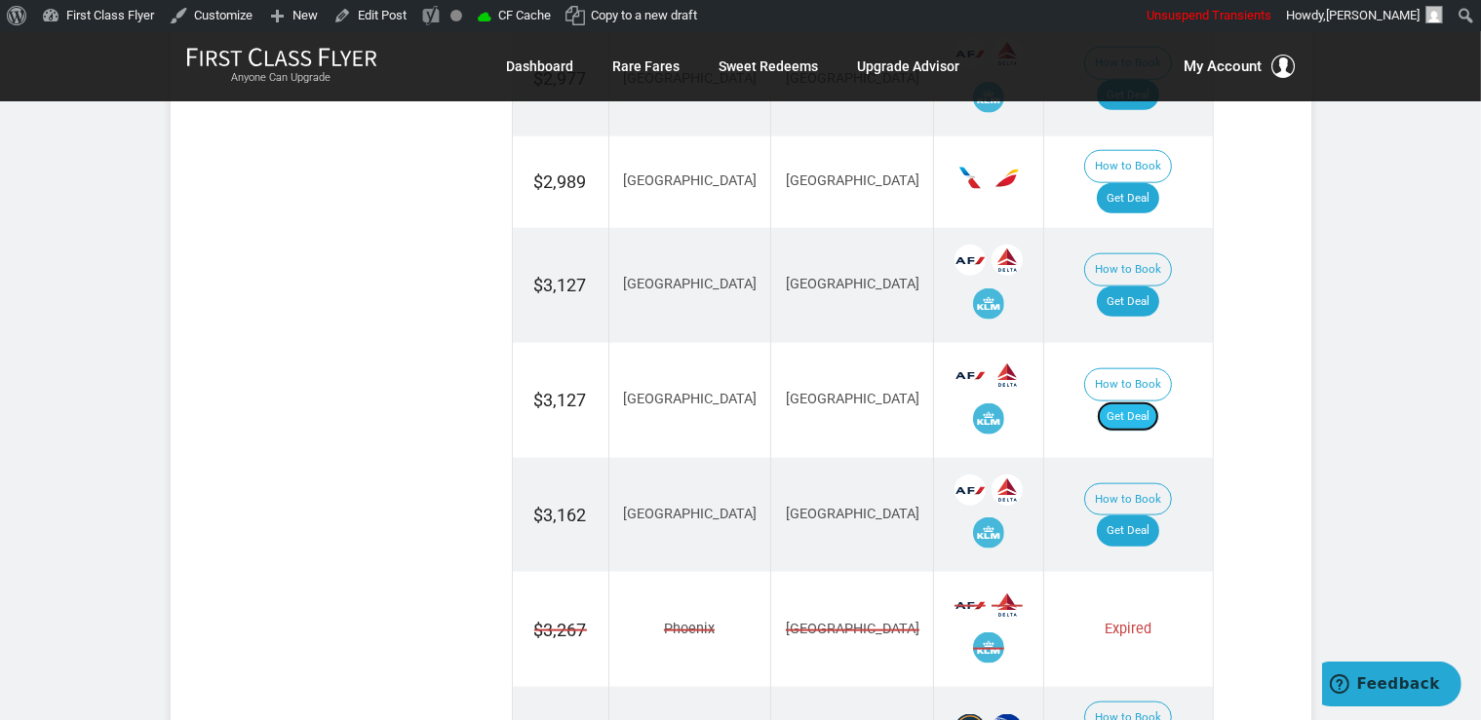
click at [1148, 402] on link "Get Deal" at bounding box center [1127, 417] width 62 height 31
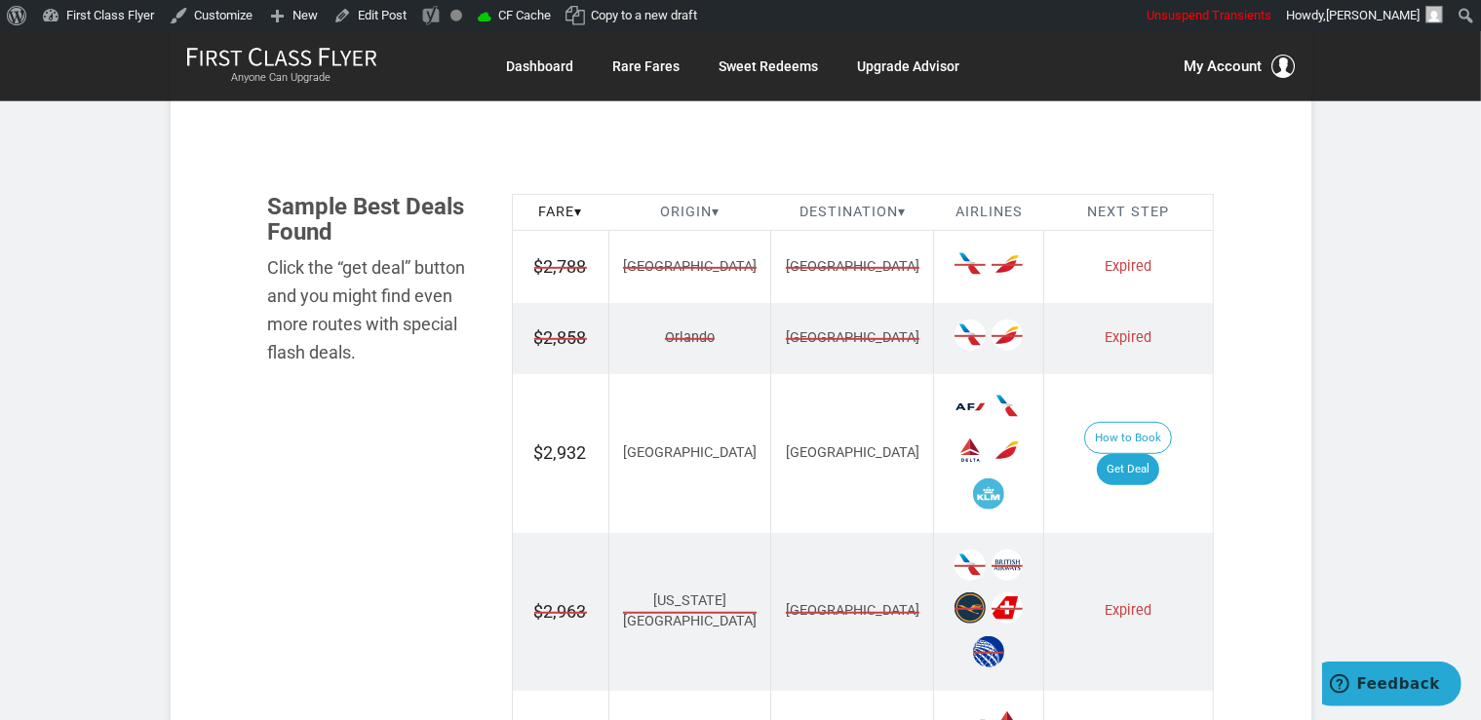
scroll to position [1029, 0]
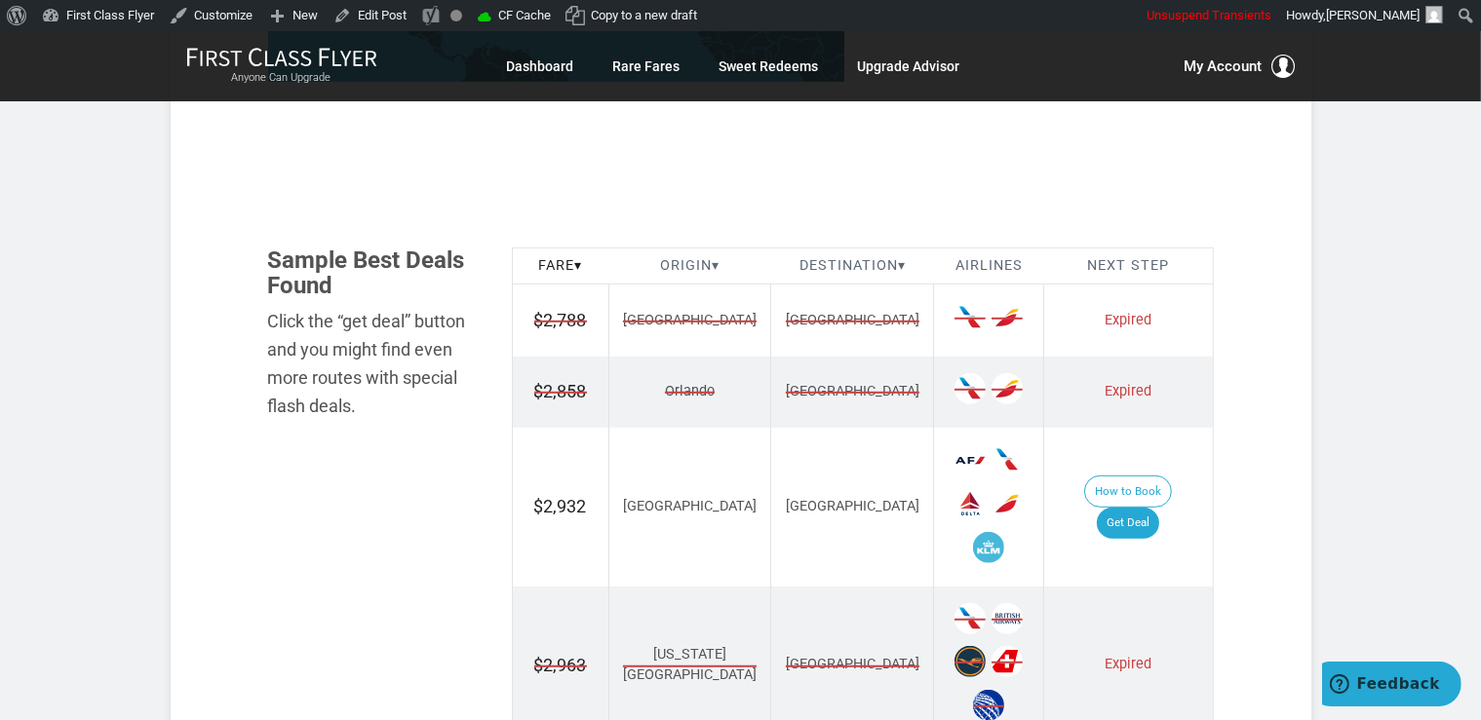
click at [1262, 312] on section "Flash Deal Summary Sample Savings : [GEOGRAPHIC_DATA] to [GEOGRAPHIC_DATA] goes…" at bounding box center [741, 728] width 1140 height 2772
click at [1262, 334] on section "Flash Deal Summary Sample Savings : [GEOGRAPHIC_DATA] to [GEOGRAPHIC_DATA] goes…" at bounding box center [741, 728] width 1140 height 2772
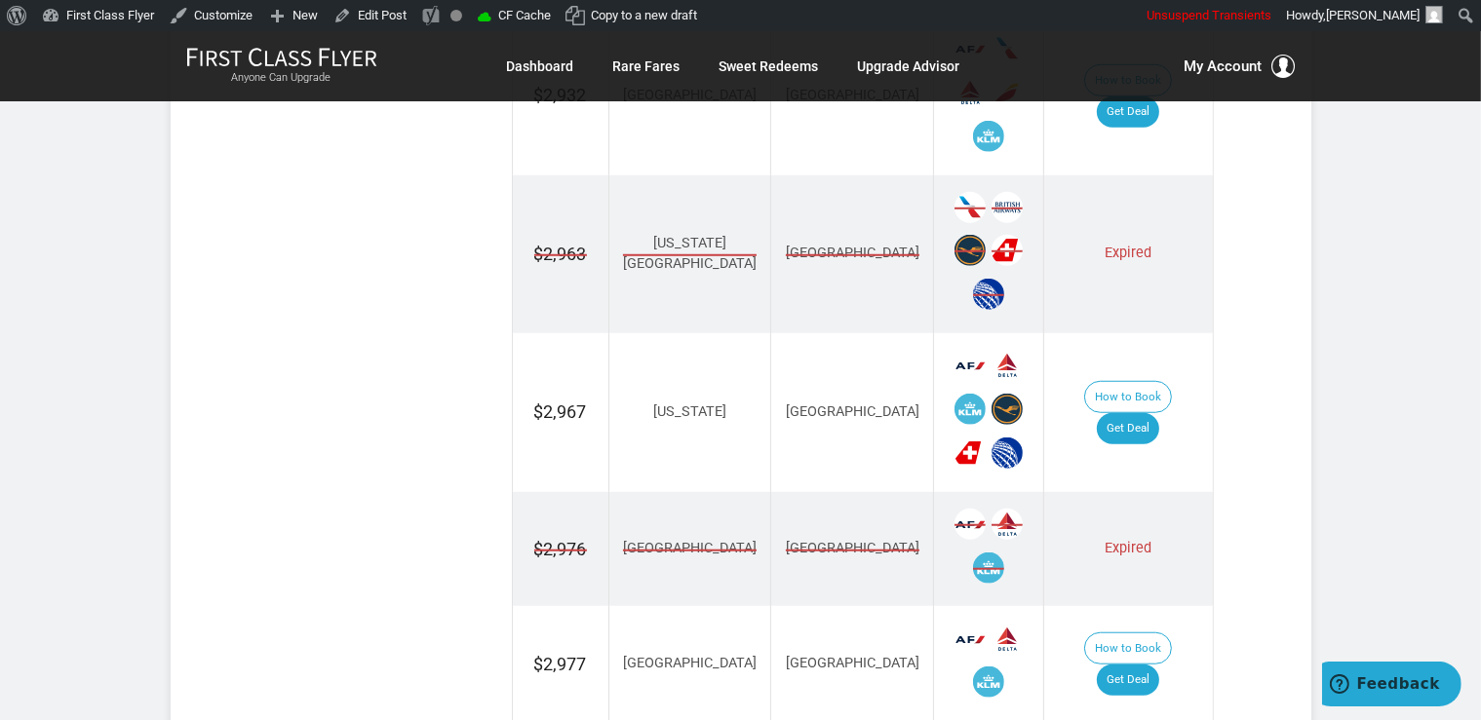
click at [1258, 319] on section "Flash Deal Summary Sample Savings : [GEOGRAPHIC_DATA] to [GEOGRAPHIC_DATA] goes…" at bounding box center [741, 317] width 1140 height 2772
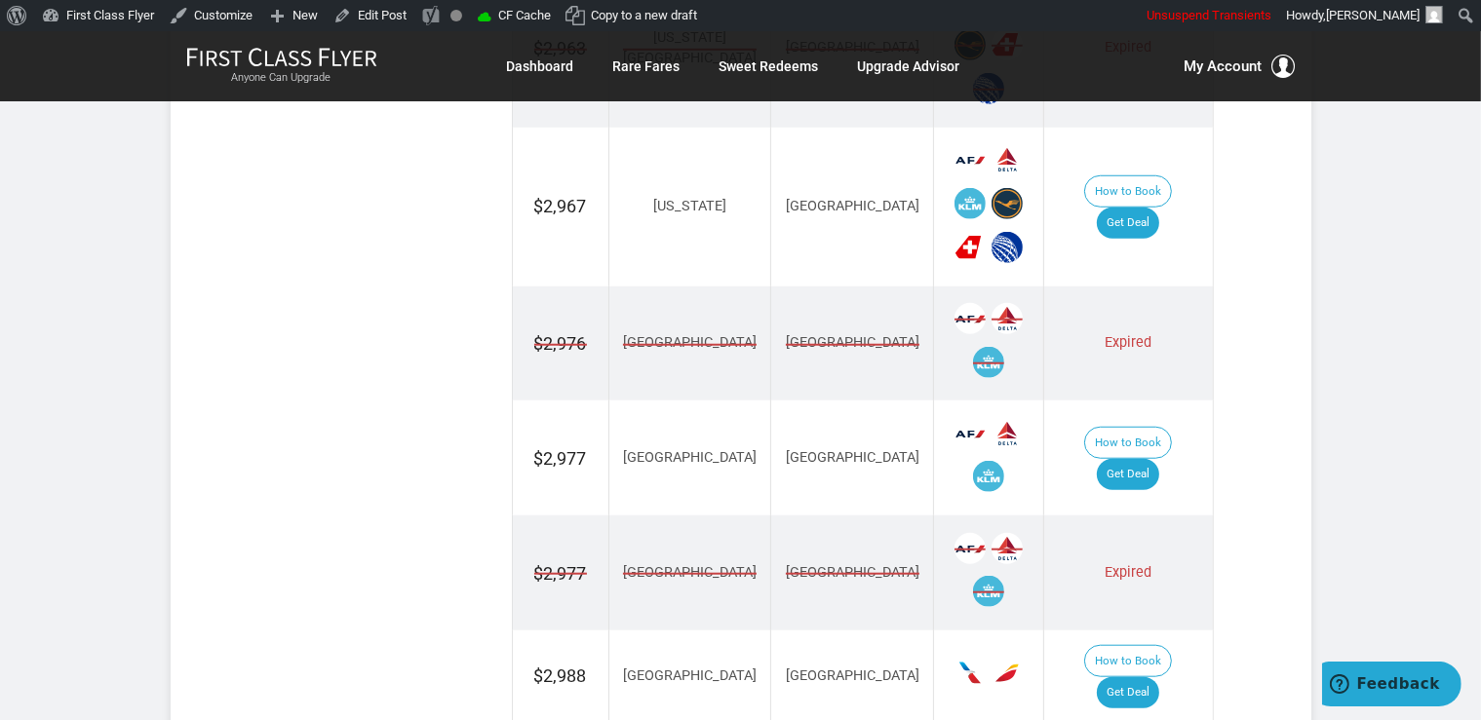
click at [1262, 308] on section "Flash Deal Summary Sample Savings : Boston to Naples goes for $2,788 round-trip…" at bounding box center [741, 111] width 1140 height 2772
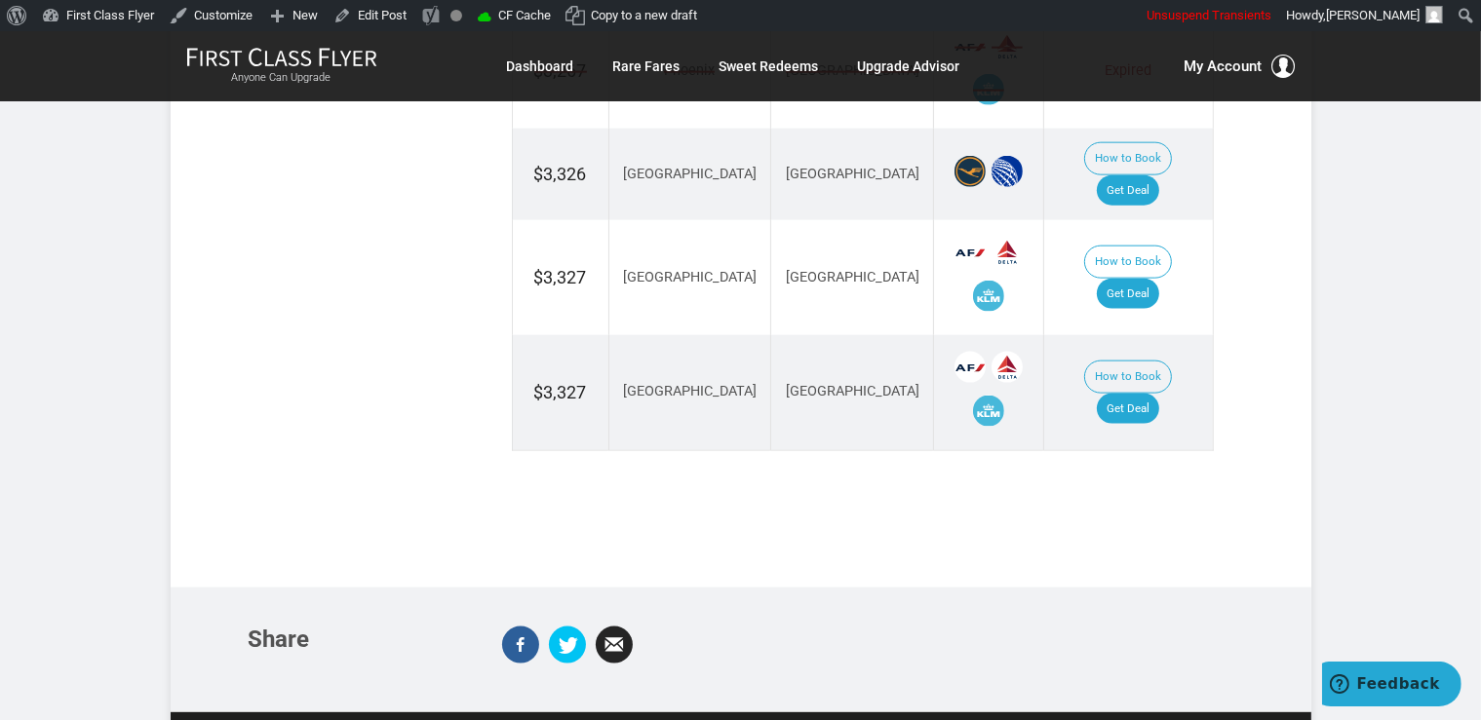
scroll to position [2573, 0]
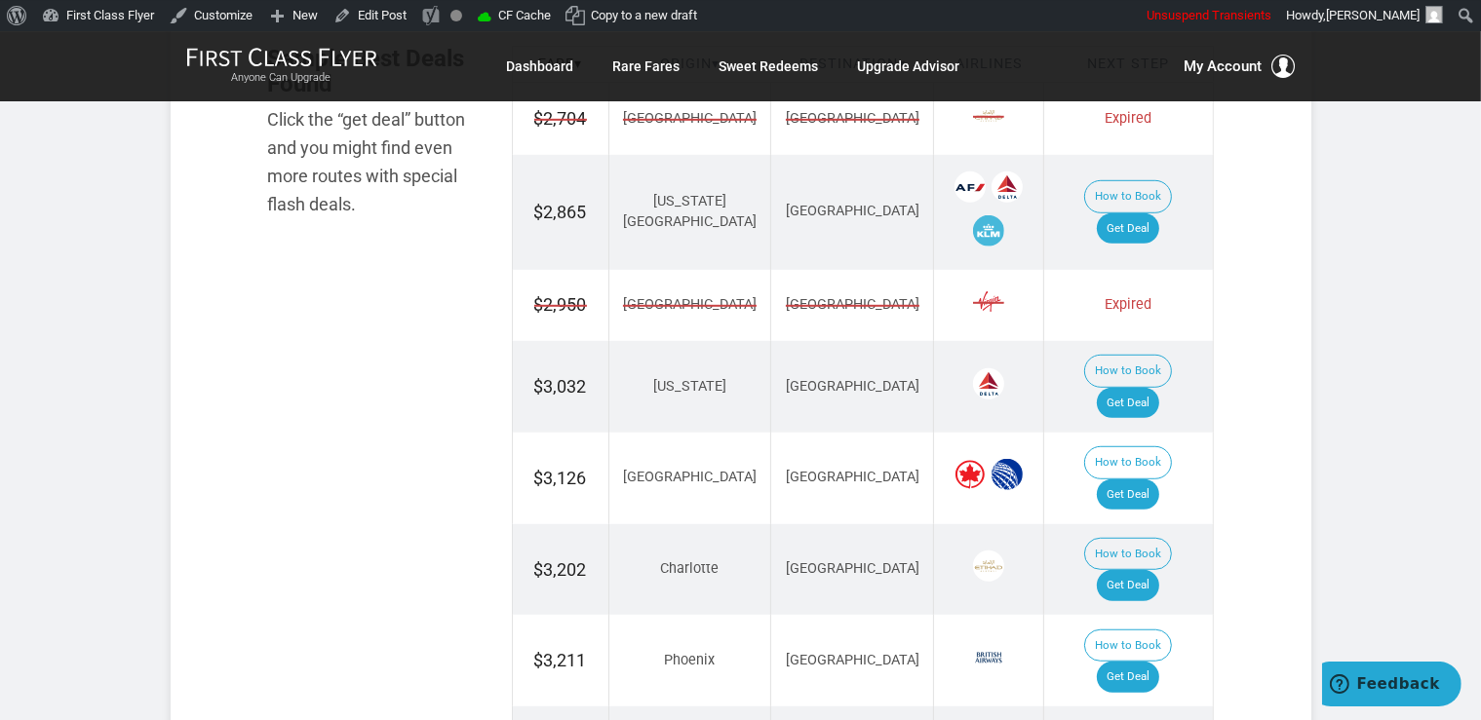
scroll to position [1337, 0]
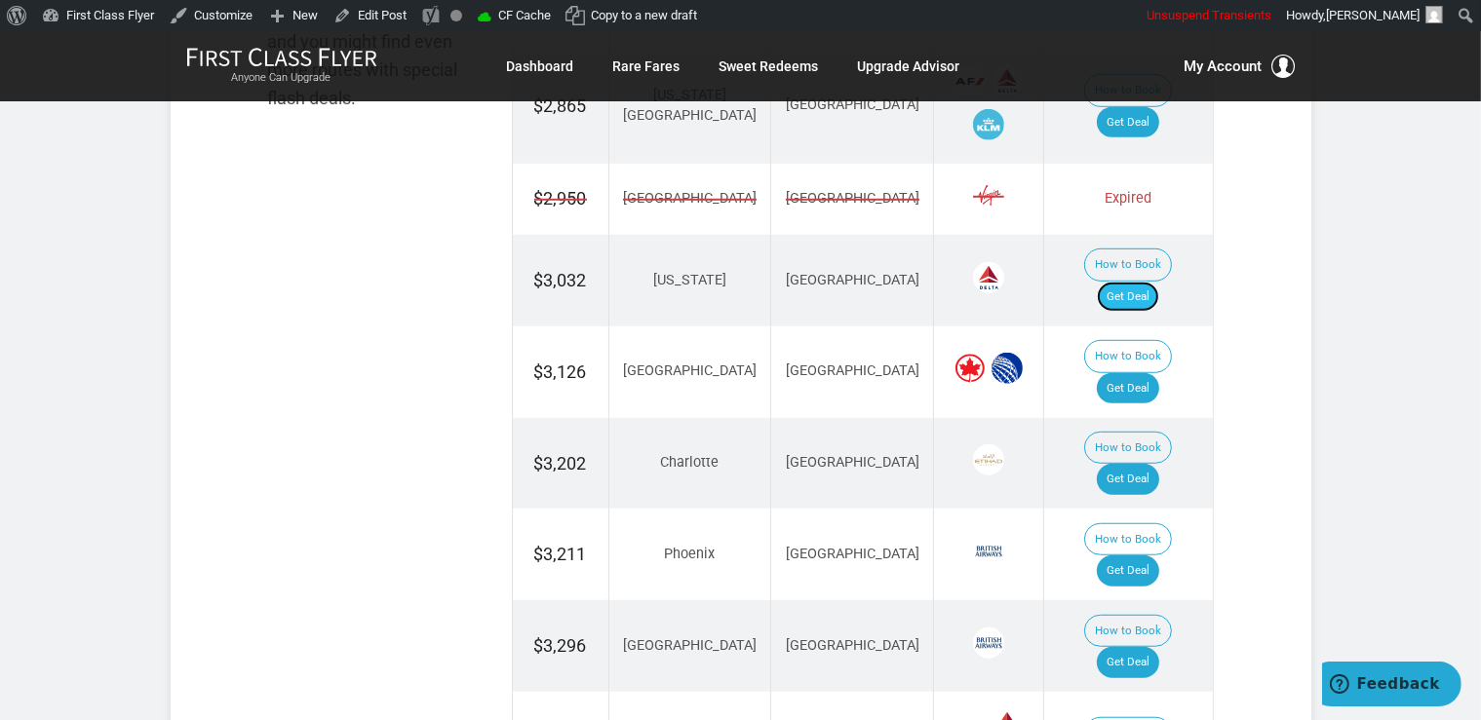
click at [1140, 282] on link "Get Deal" at bounding box center [1127, 297] width 62 height 31
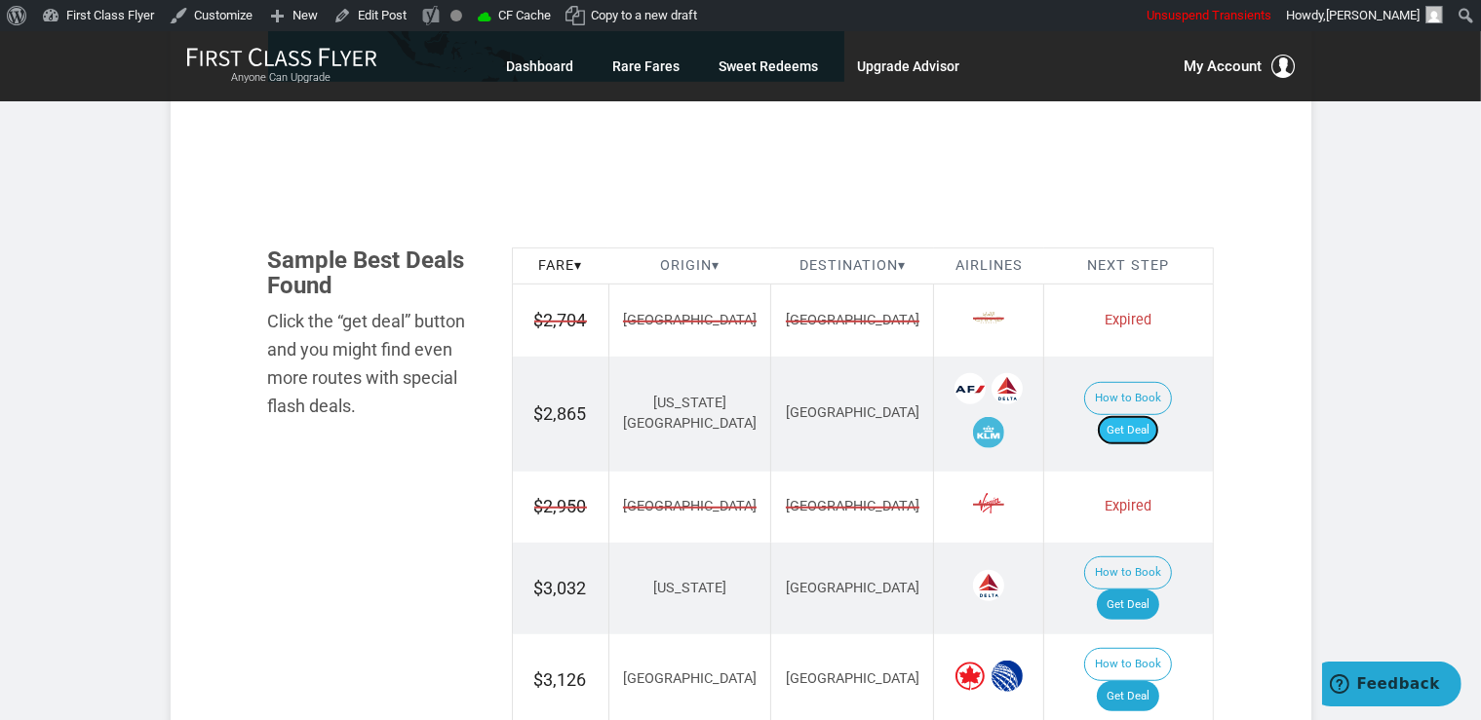
click at [1140, 415] on link "Get Deal" at bounding box center [1127, 430] width 62 height 31
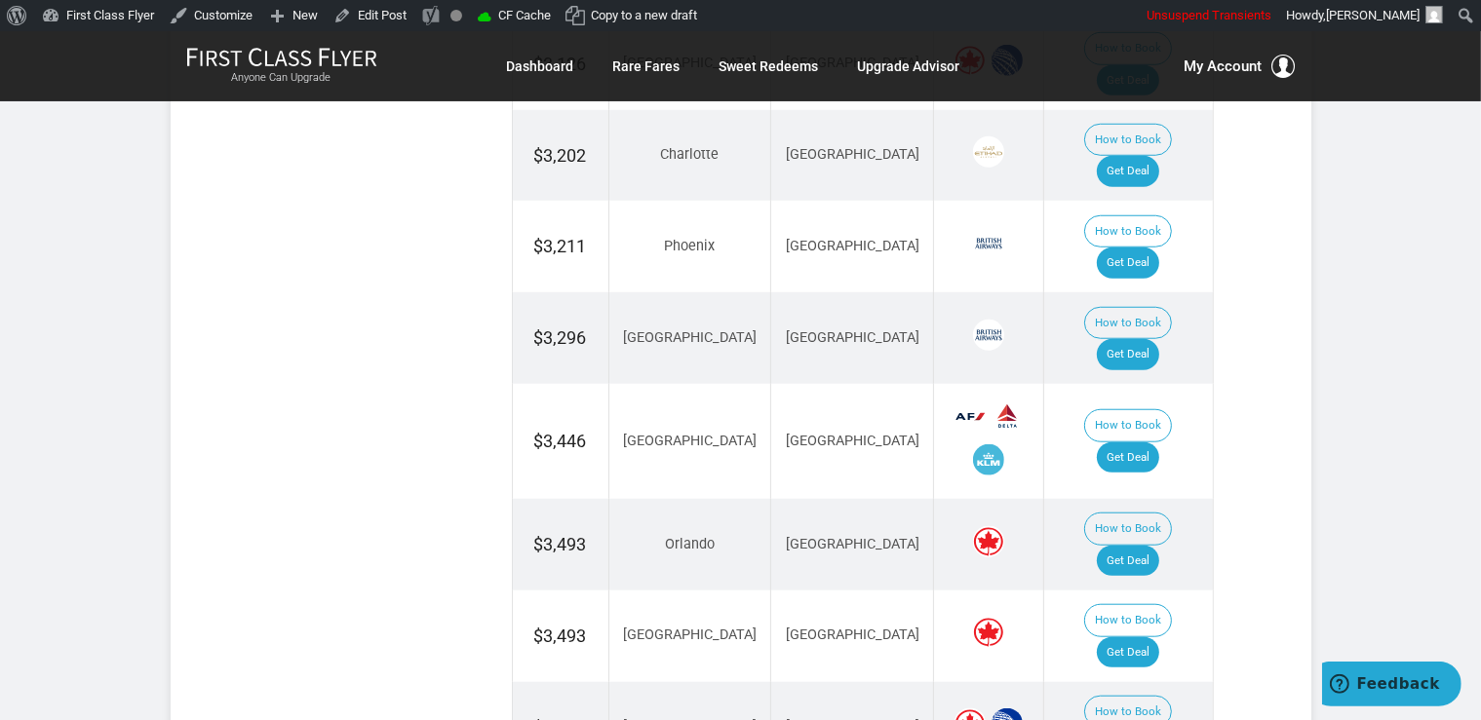
scroll to position [1646, 0]
click at [1146, 338] on link "Get Deal" at bounding box center [1127, 353] width 62 height 31
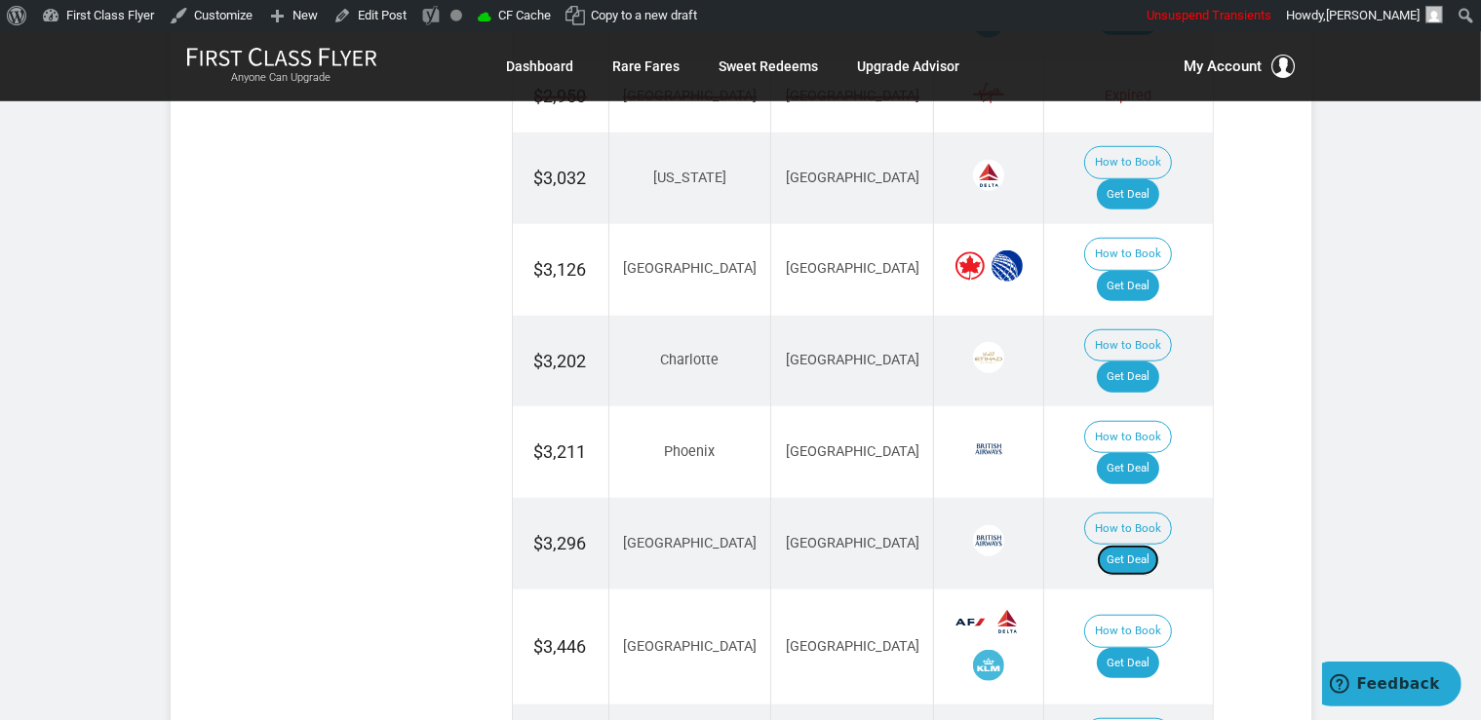
scroll to position [1441, 0]
click at [1152, 361] on link "Get Deal" at bounding box center [1127, 376] width 62 height 31
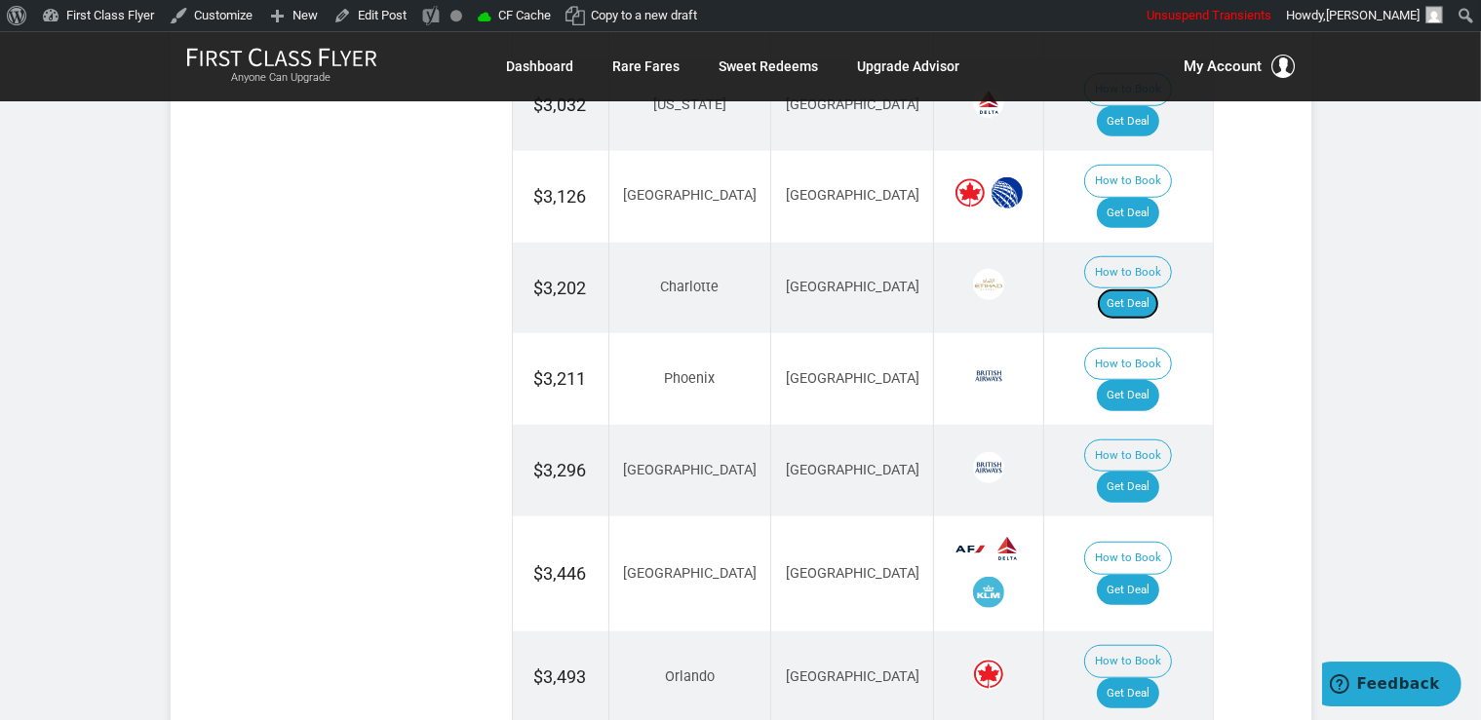
scroll to position [1544, 0]
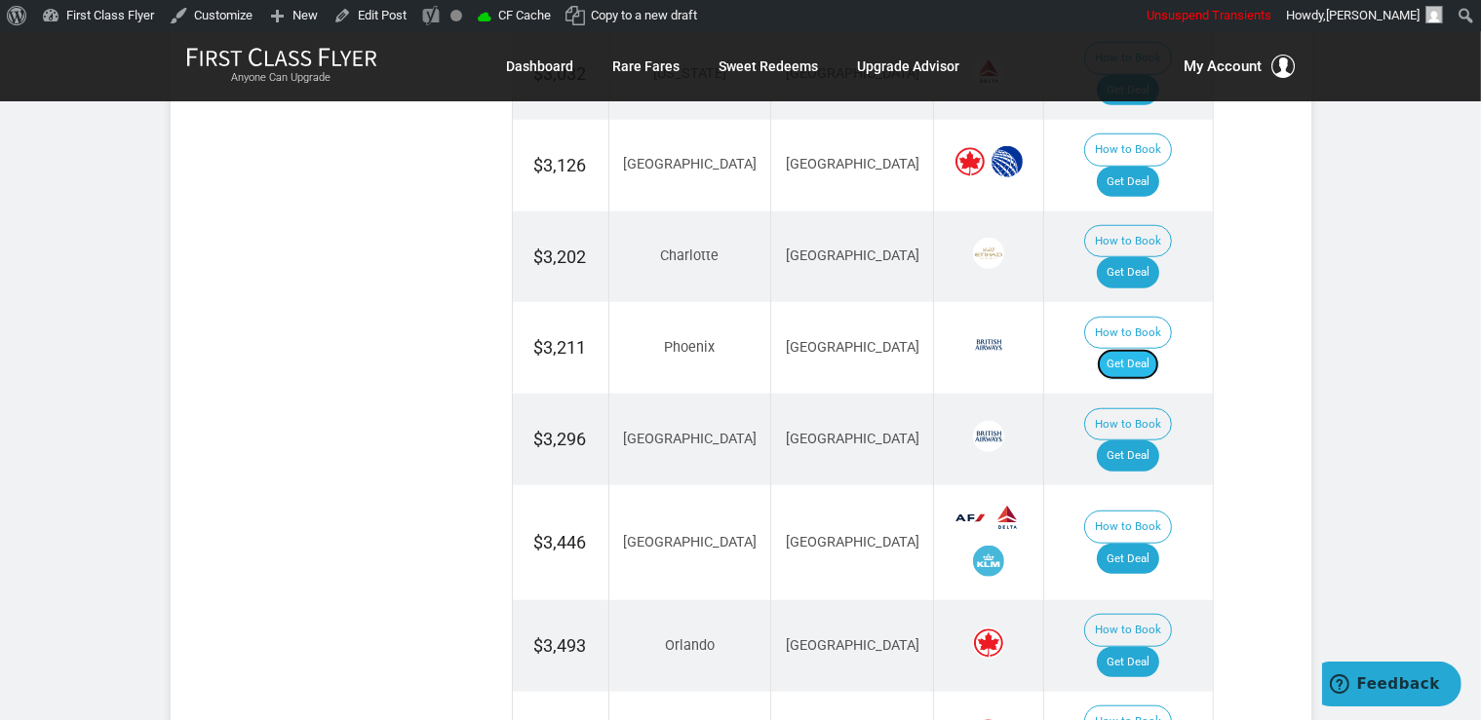
click at [1129, 349] on link "Get Deal" at bounding box center [1127, 364] width 62 height 31
click at [1131, 544] on link "Get Deal" at bounding box center [1127, 559] width 62 height 31
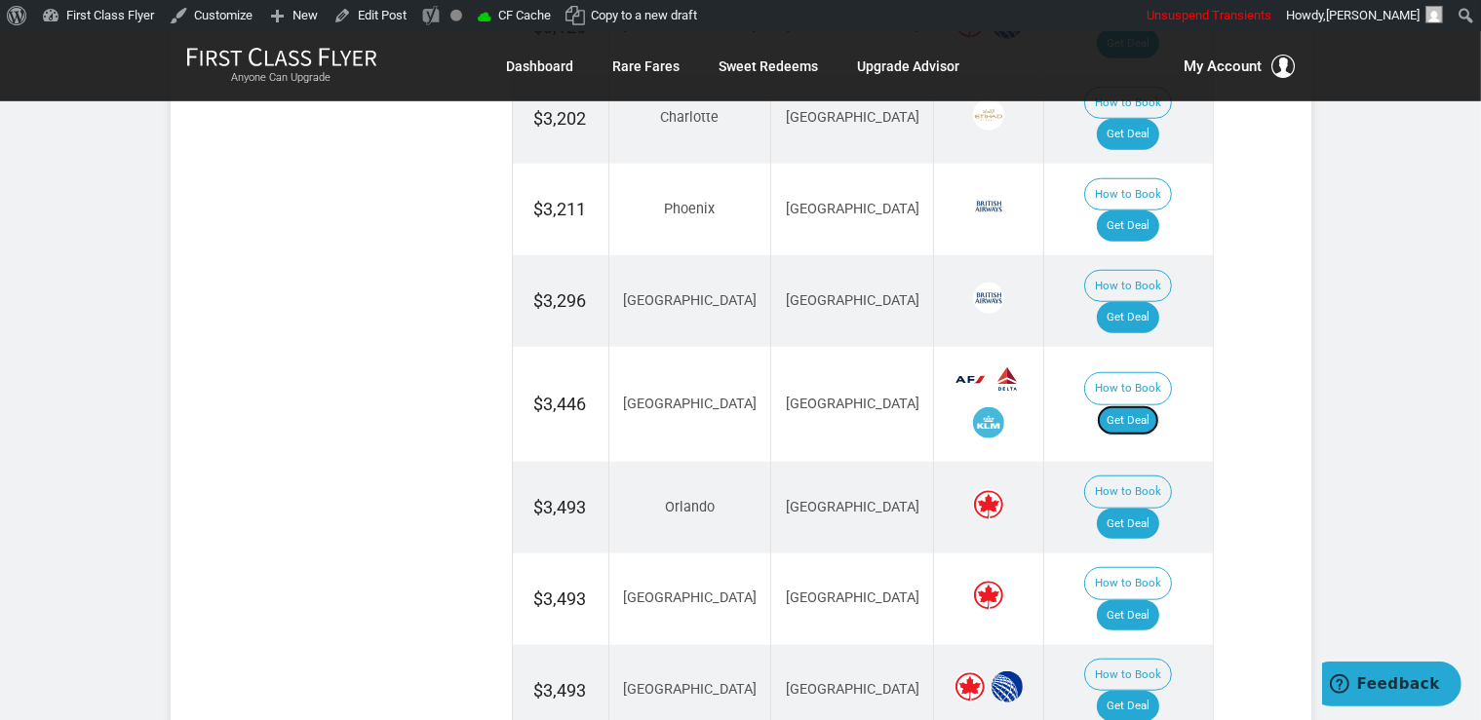
scroll to position [1852, 0]
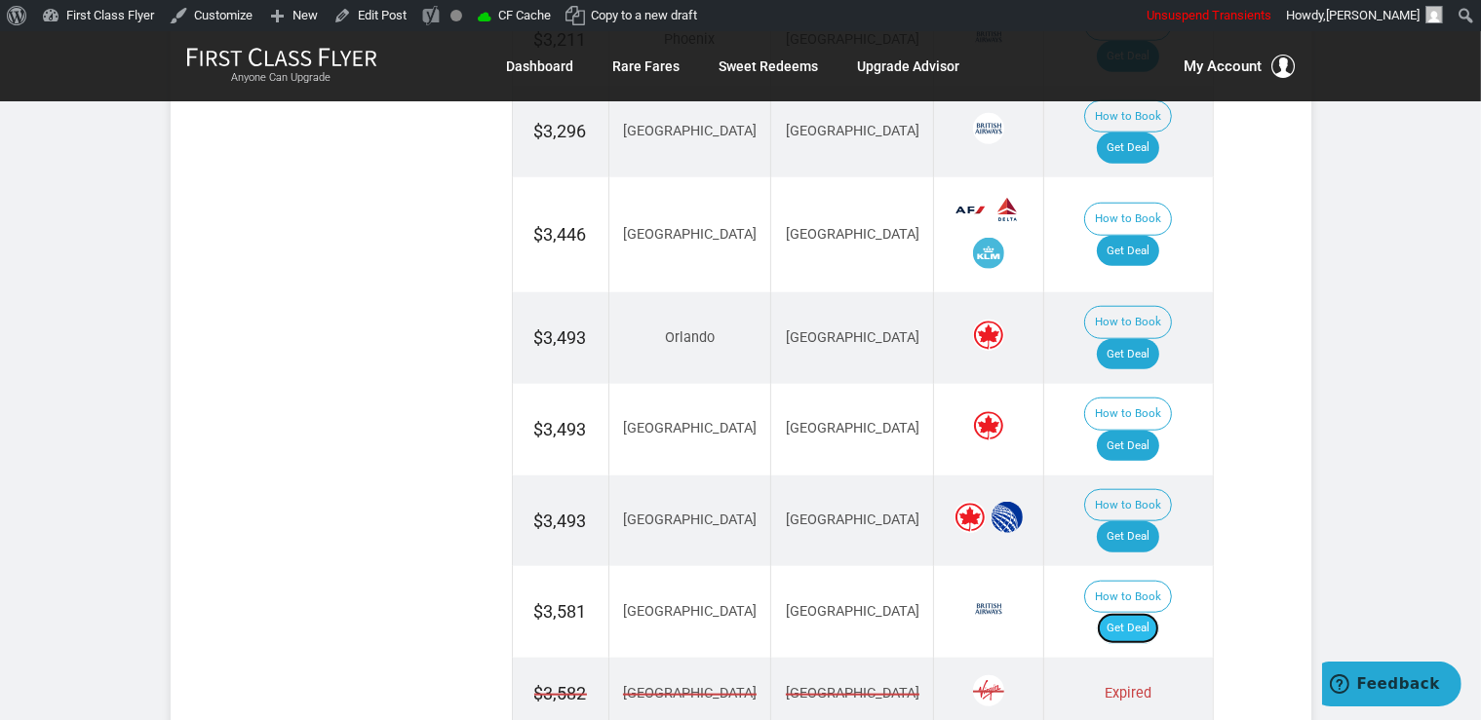
click at [1152, 613] on link "Get Deal" at bounding box center [1127, 628] width 62 height 31
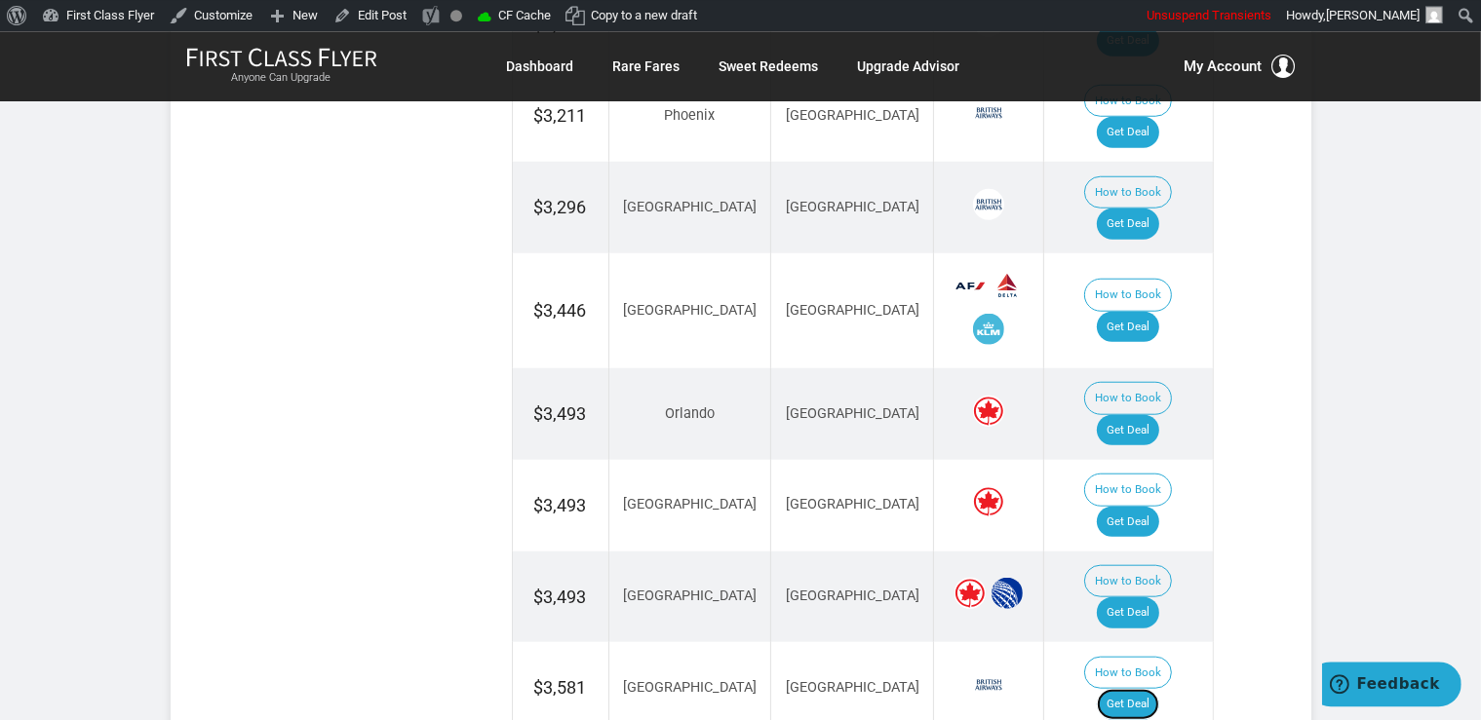
scroll to position [1646, 0]
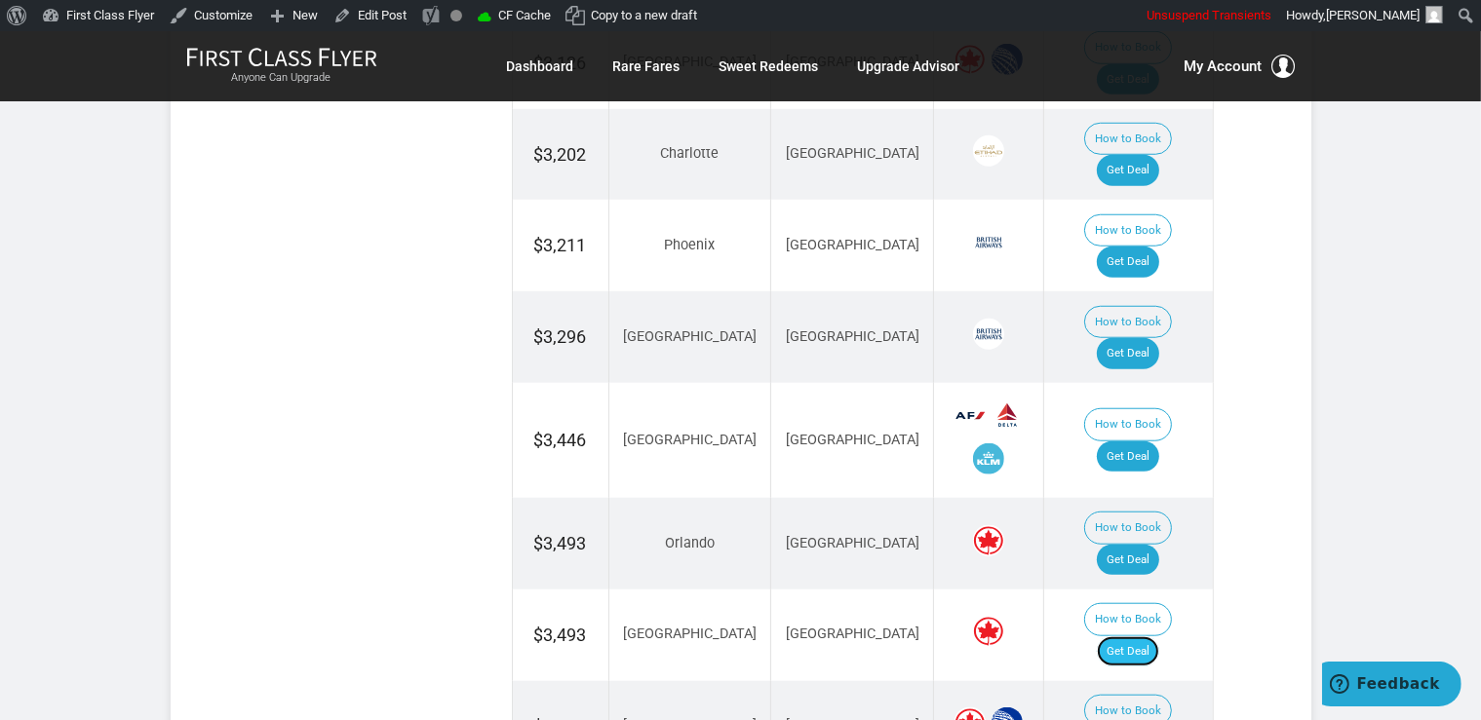
click at [1133, 636] on link "Get Deal" at bounding box center [1127, 651] width 62 height 31
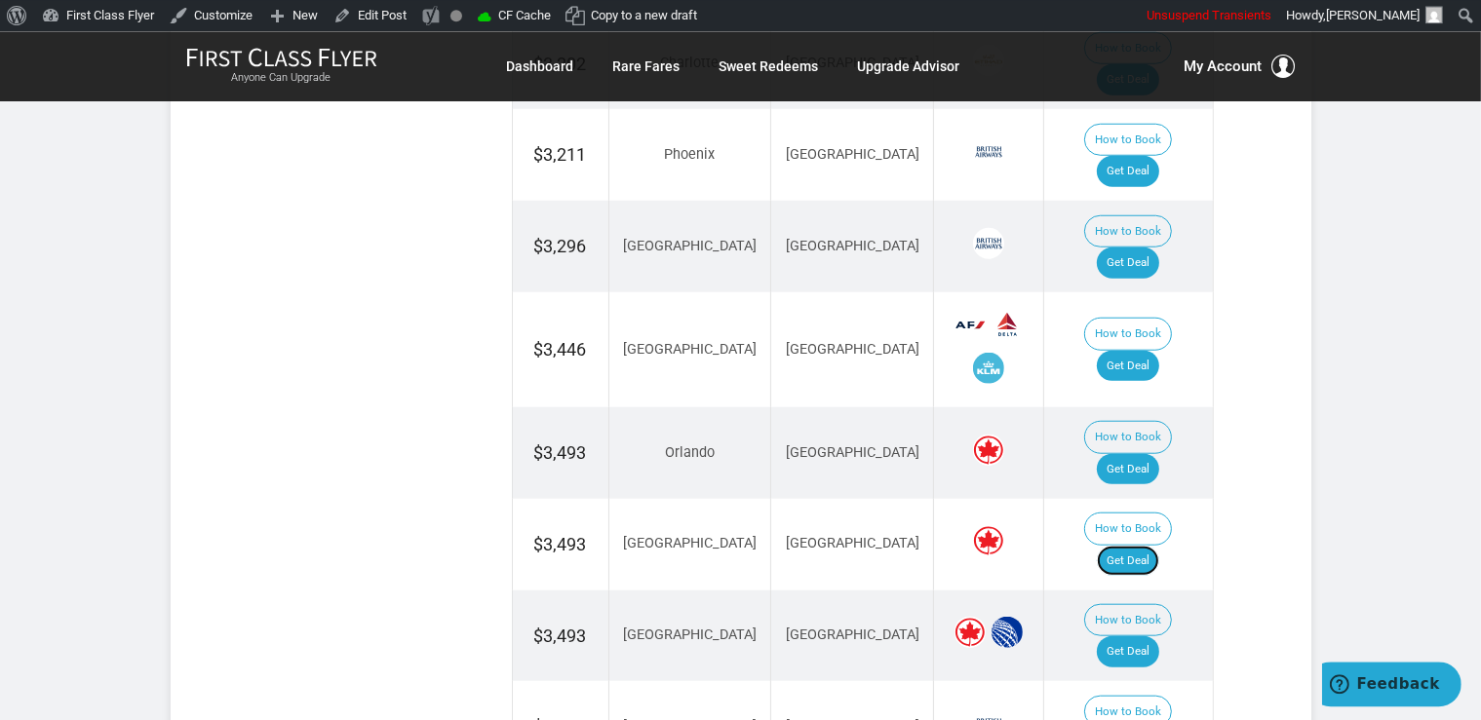
scroll to position [1852, 0]
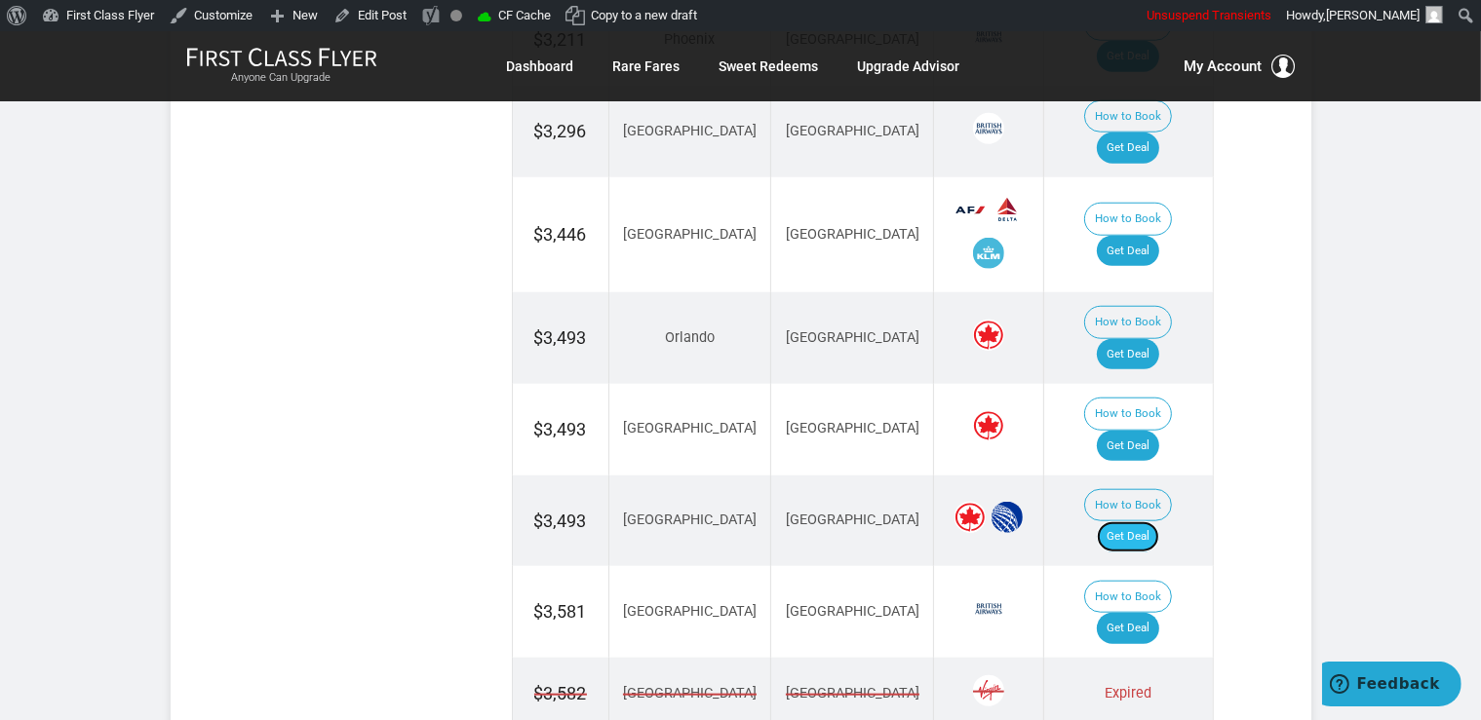
click at [1147, 521] on link "Get Deal" at bounding box center [1127, 536] width 62 height 31
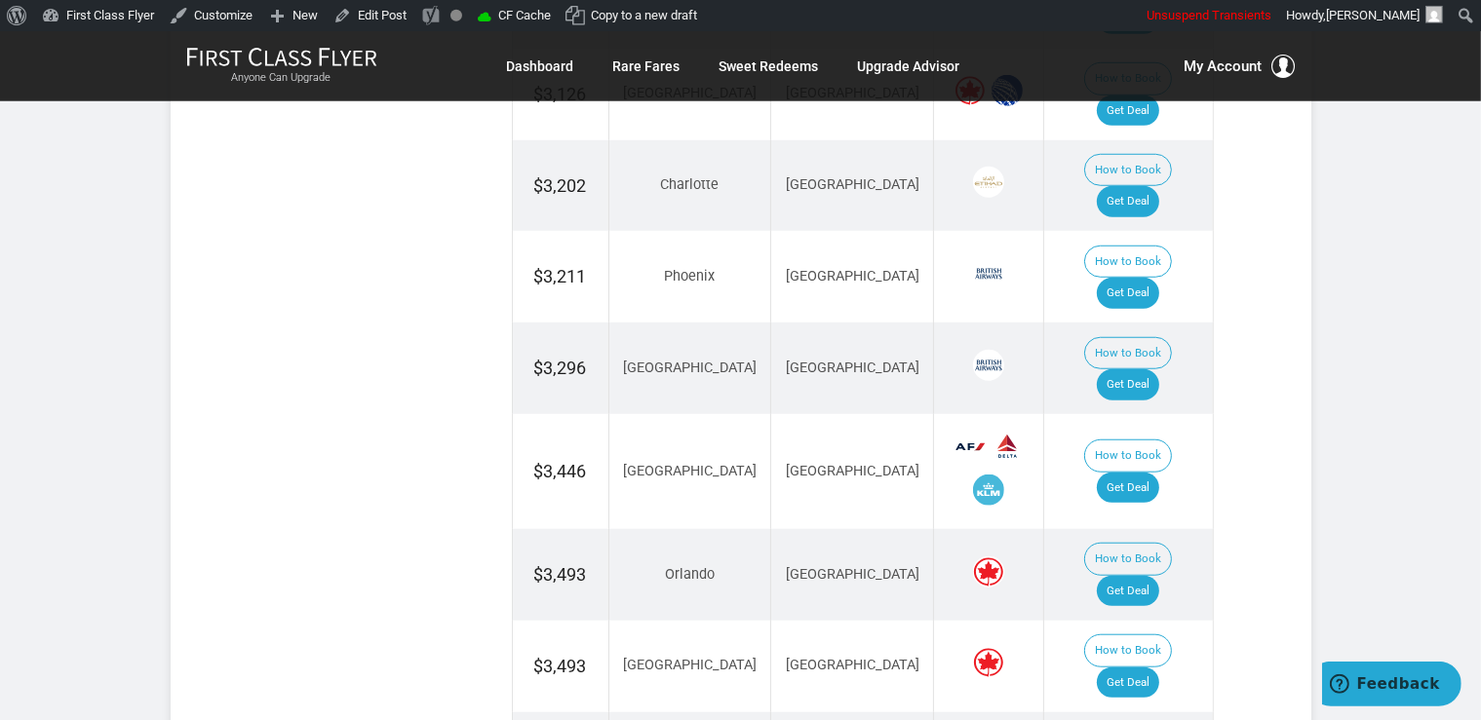
scroll to position [1646, 0]
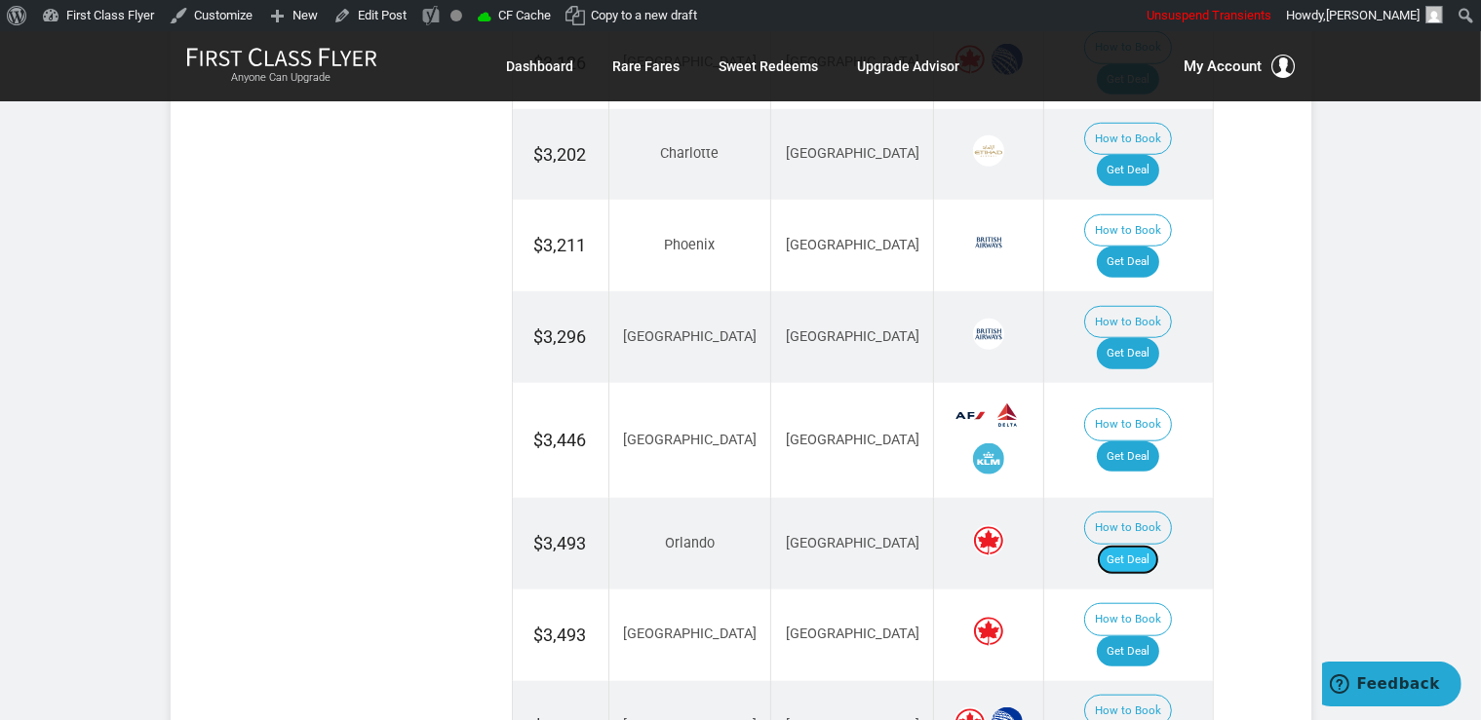
click at [1144, 545] on link "Get Deal" at bounding box center [1127, 560] width 62 height 31
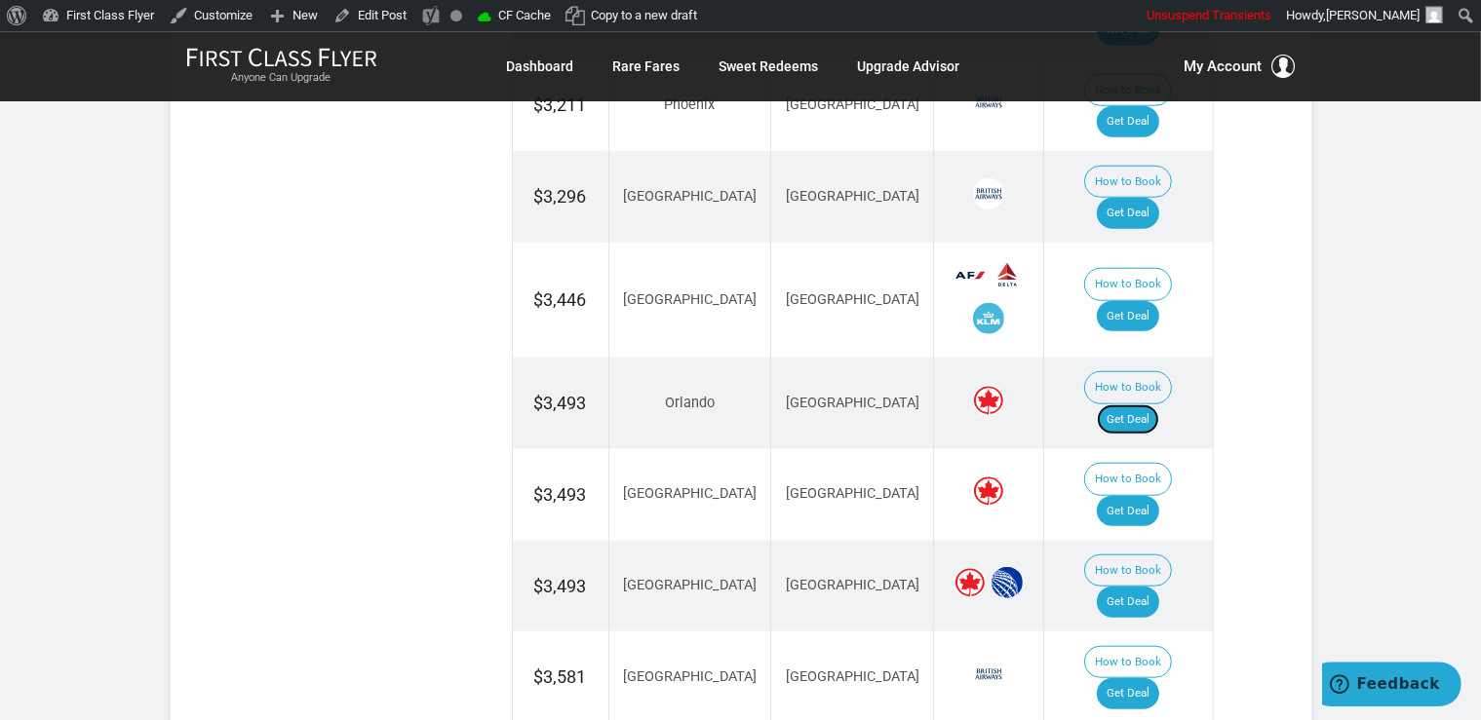
scroll to position [1441, 0]
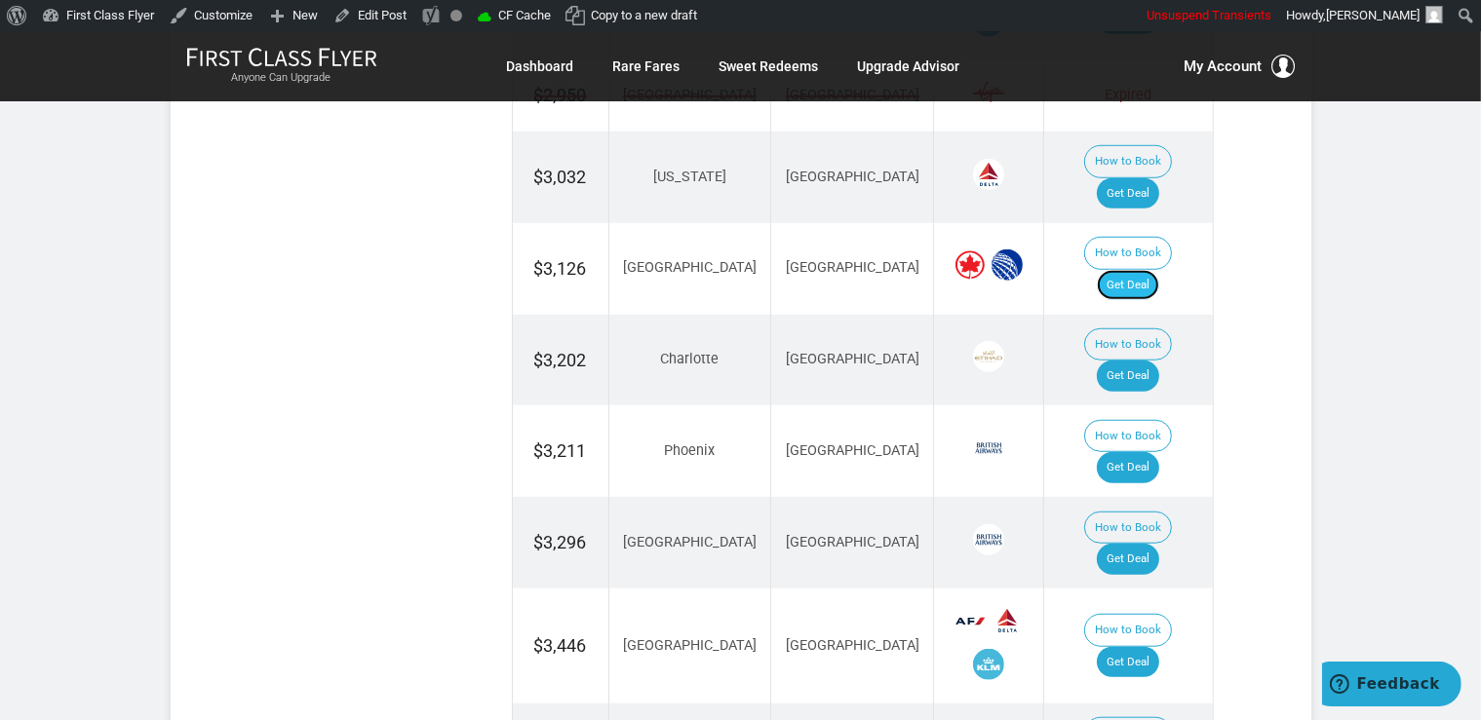
click at [1138, 270] on link "Get Deal" at bounding box center [1127, 285] width 62 height 31
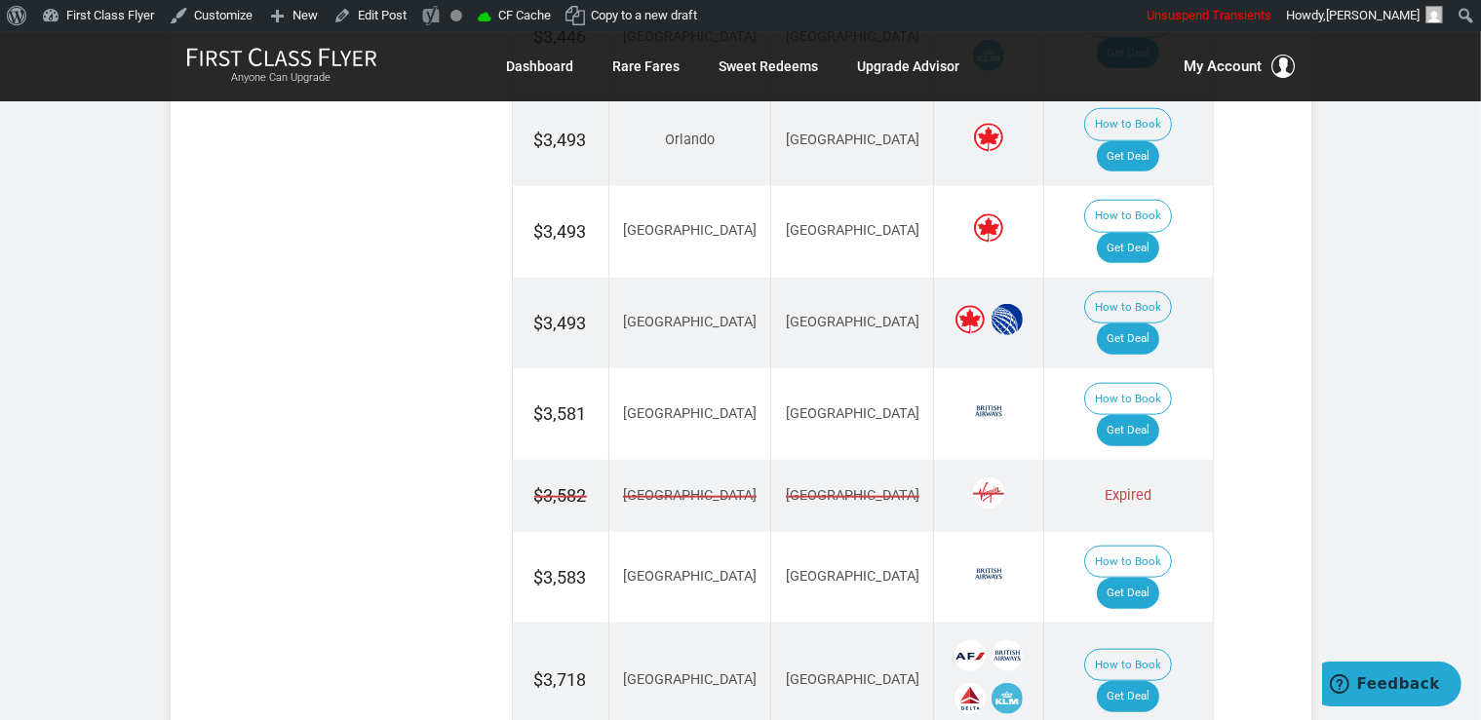
scroll to position [2058, 0]
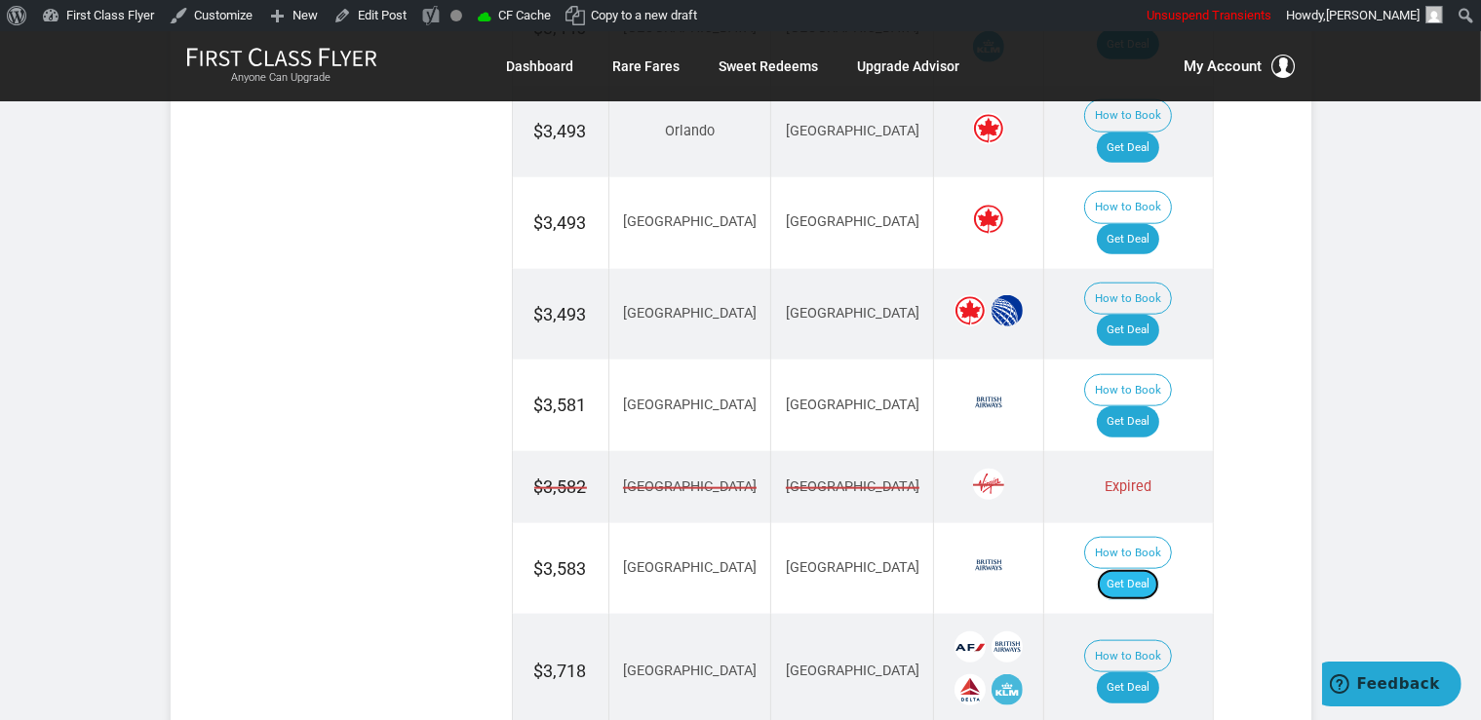
click at [1138, 569] on link "Get Deal" at bounding box center [1127, 584] width 62 height 31
click at [1148, 673] on link "Get Deal" at bounding box center [1127, 688] width 62 height 31
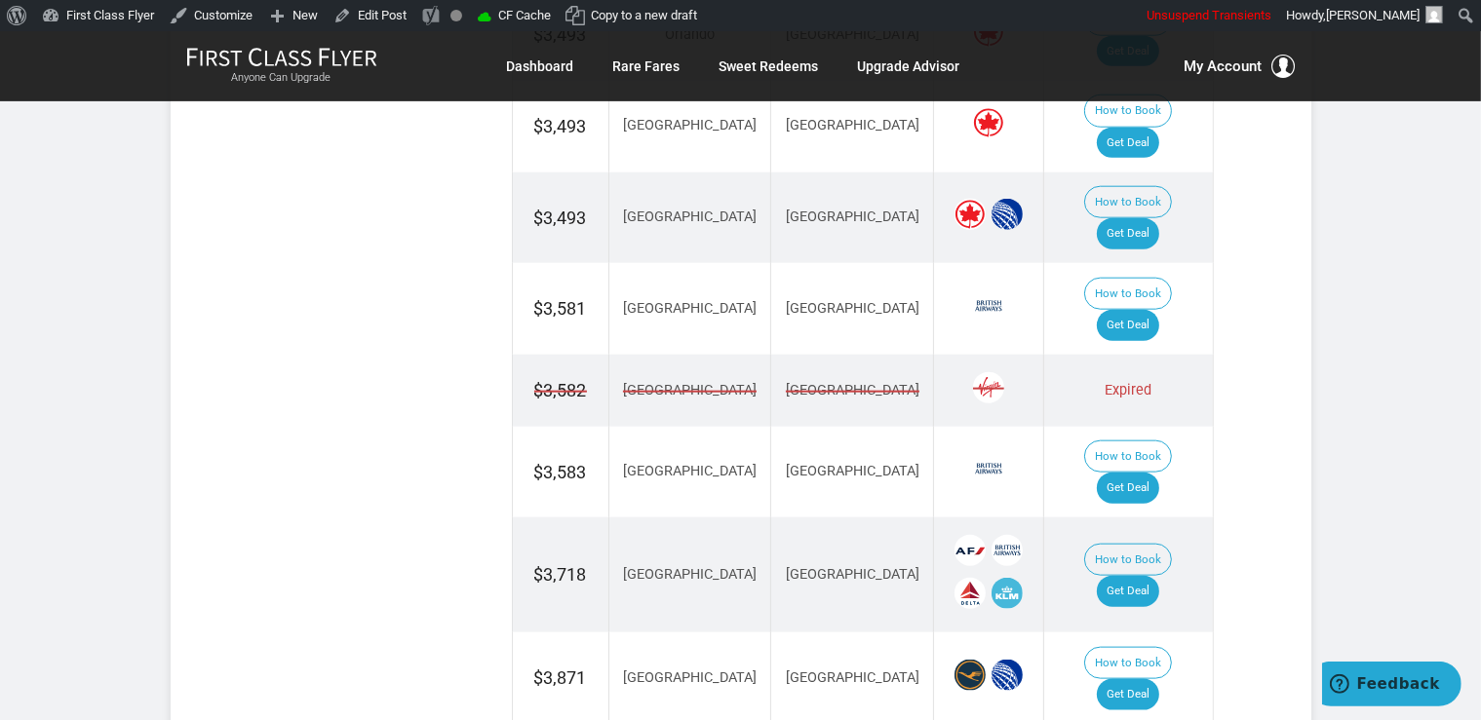
scroll to position [2161, 0]
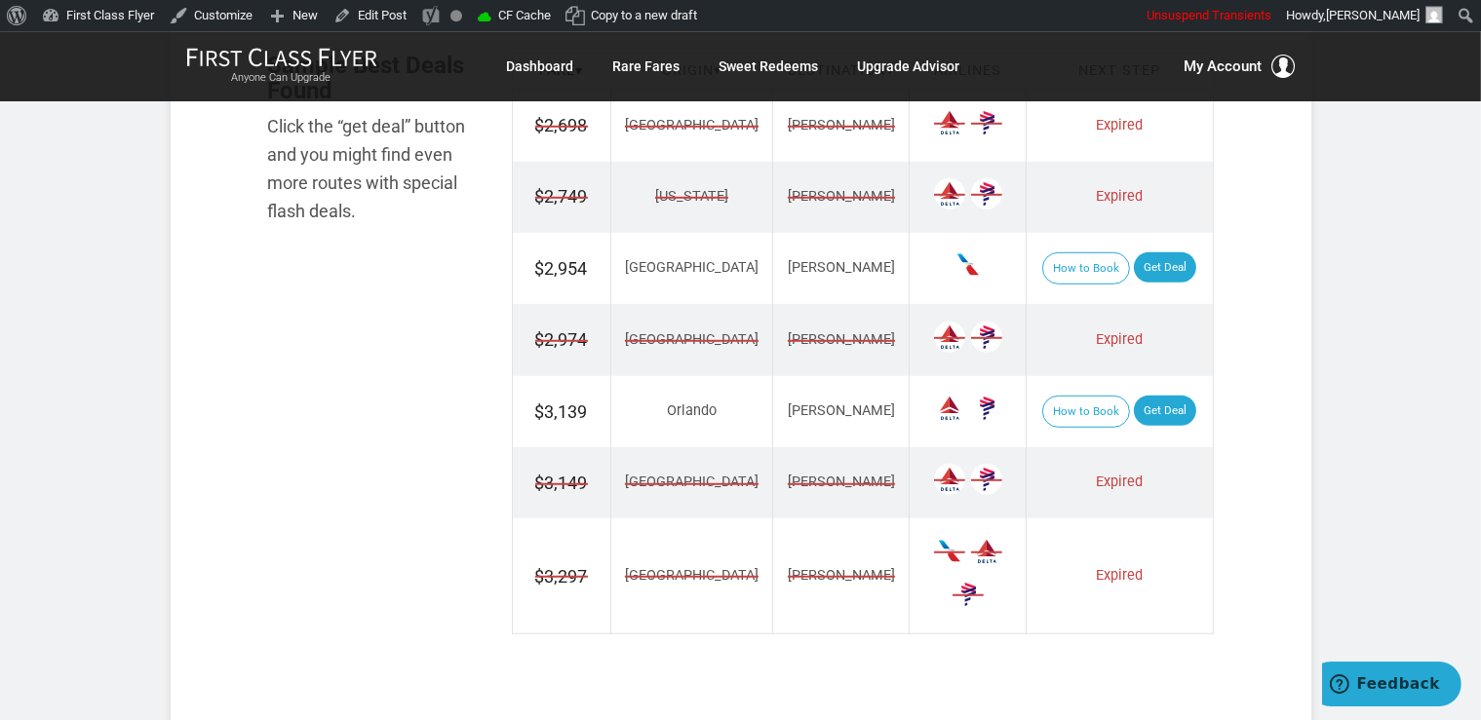
scroll to position [1235, 0]
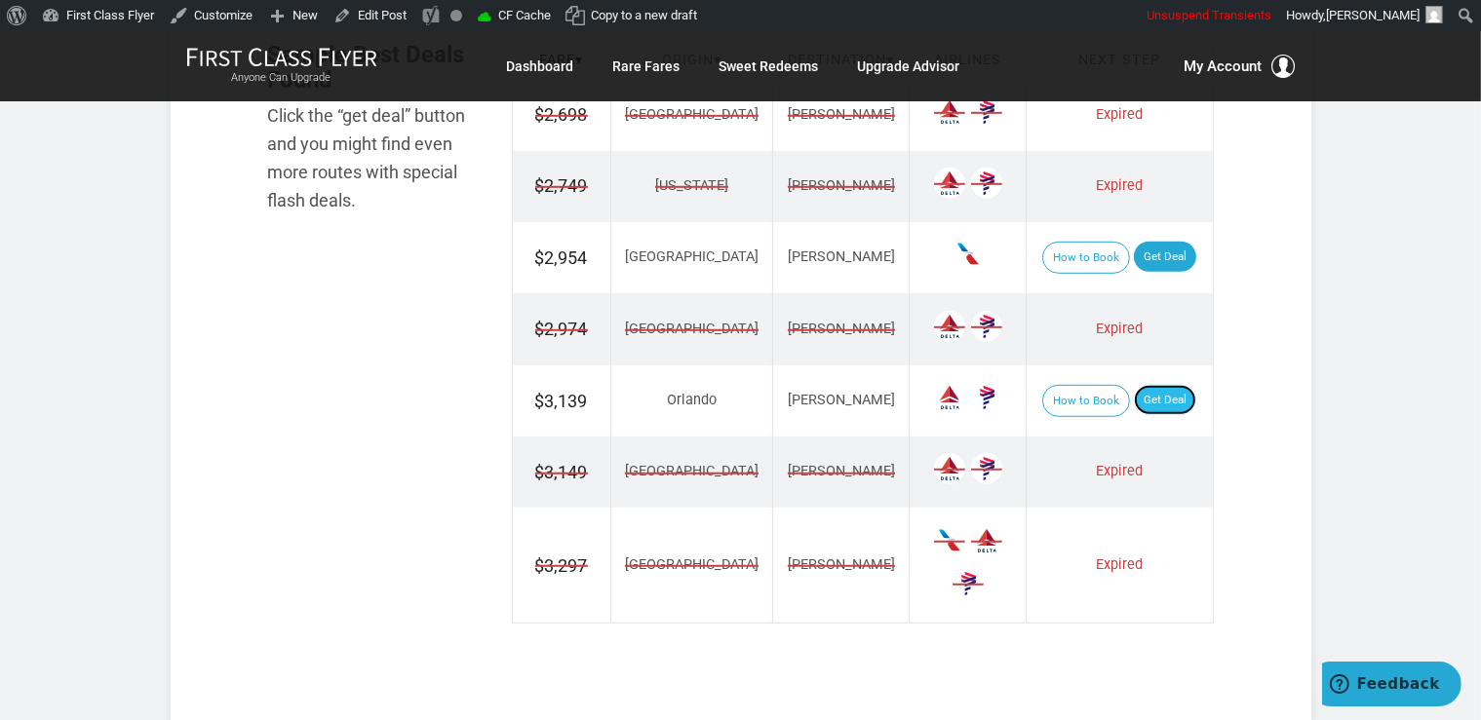
click at [1150, 387] on link "Get Deal" at bounding box center [1165, 400] width 62 height 31
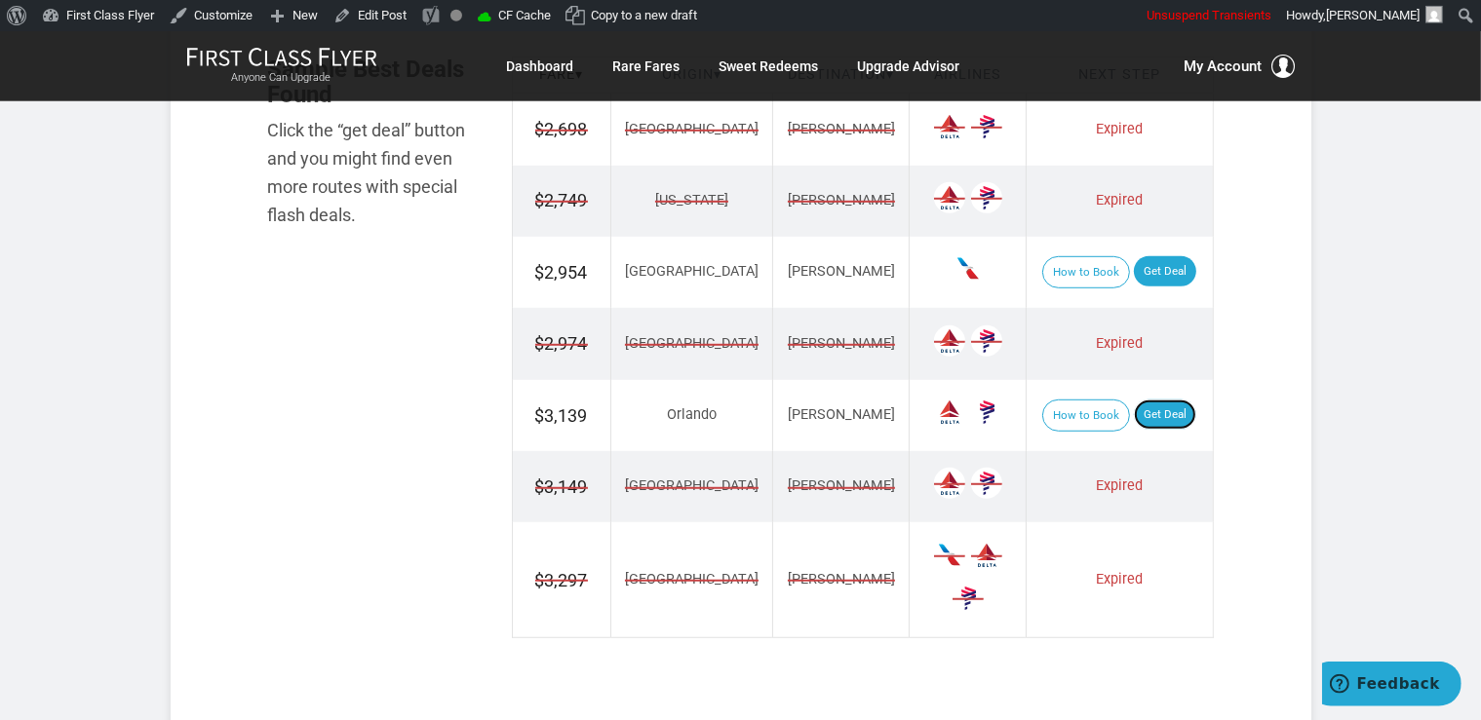
scroll to position [1029, 0]
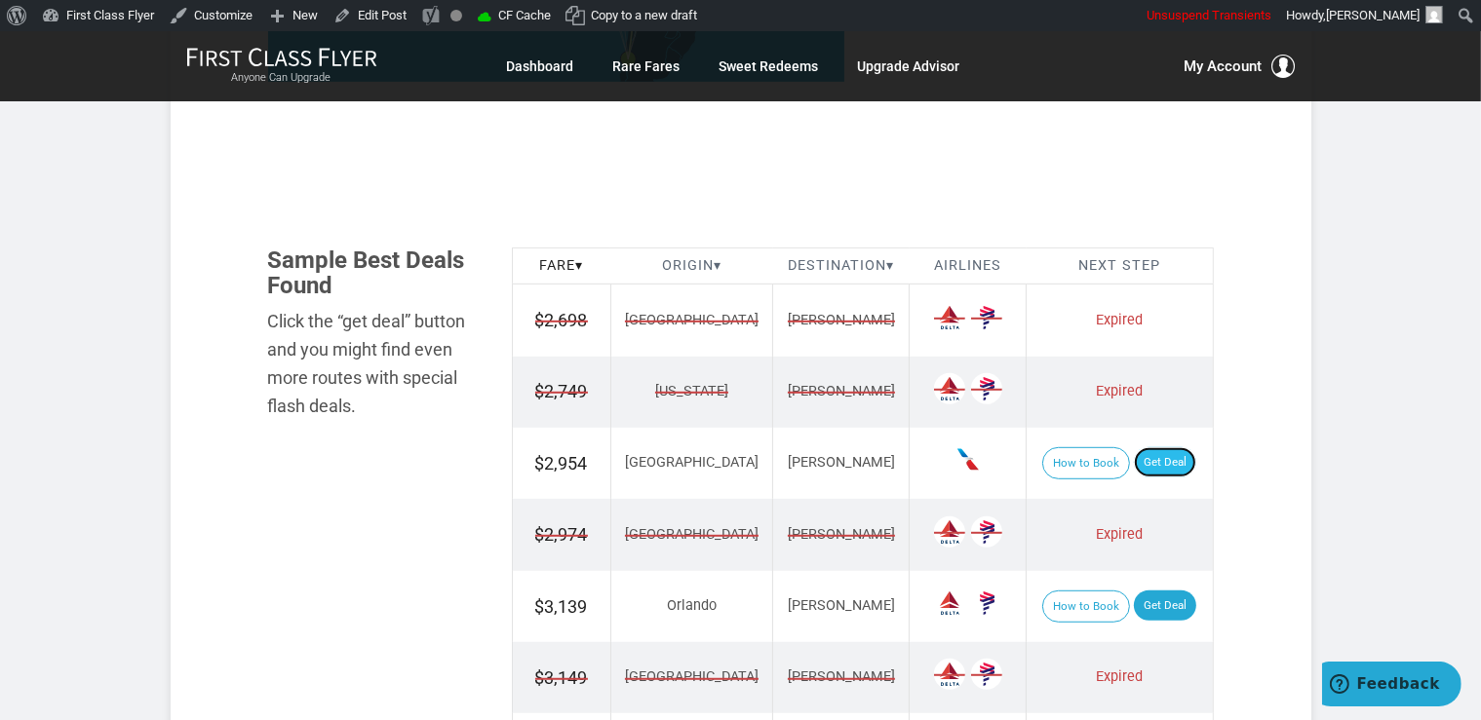
click at [1153, 457] on link "Get Deal" at bounding box center [1165, 462] width 62 height 31
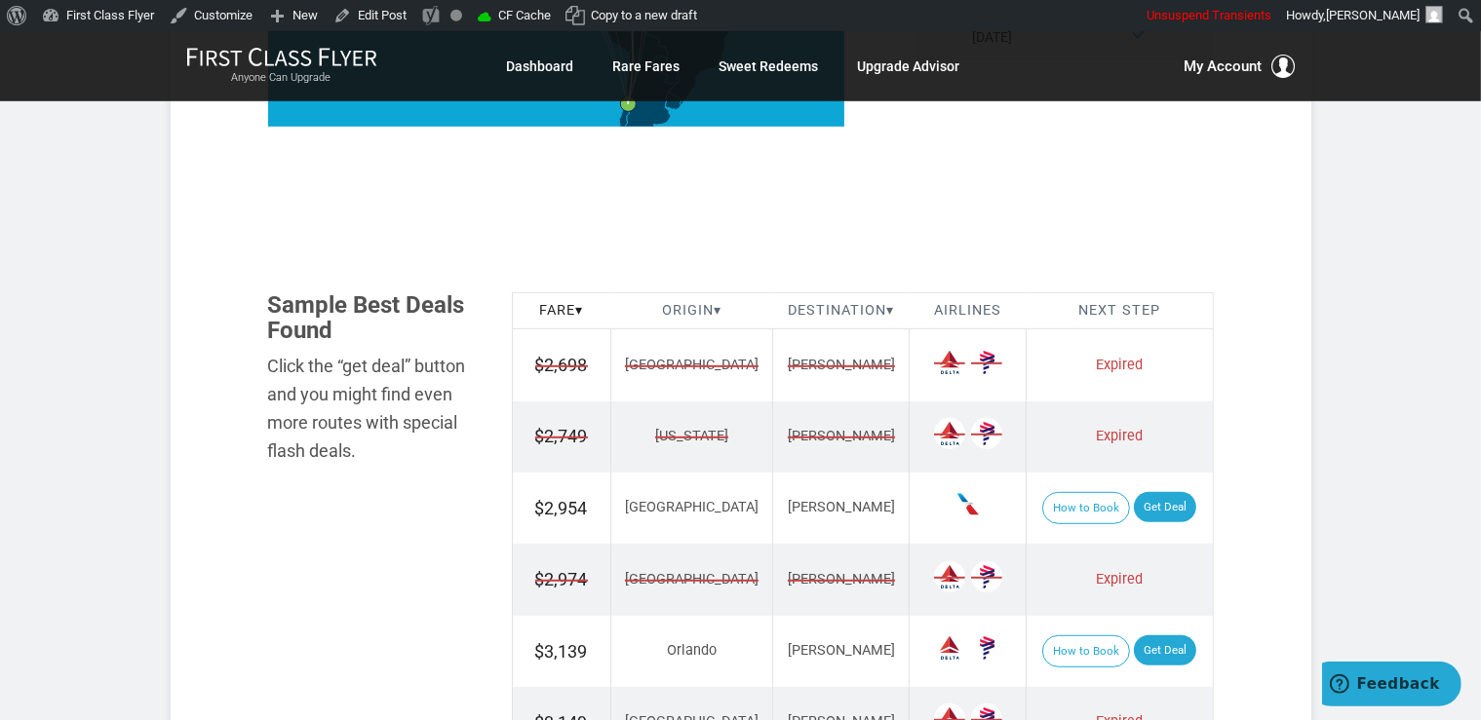
scroll to position [926, 0]
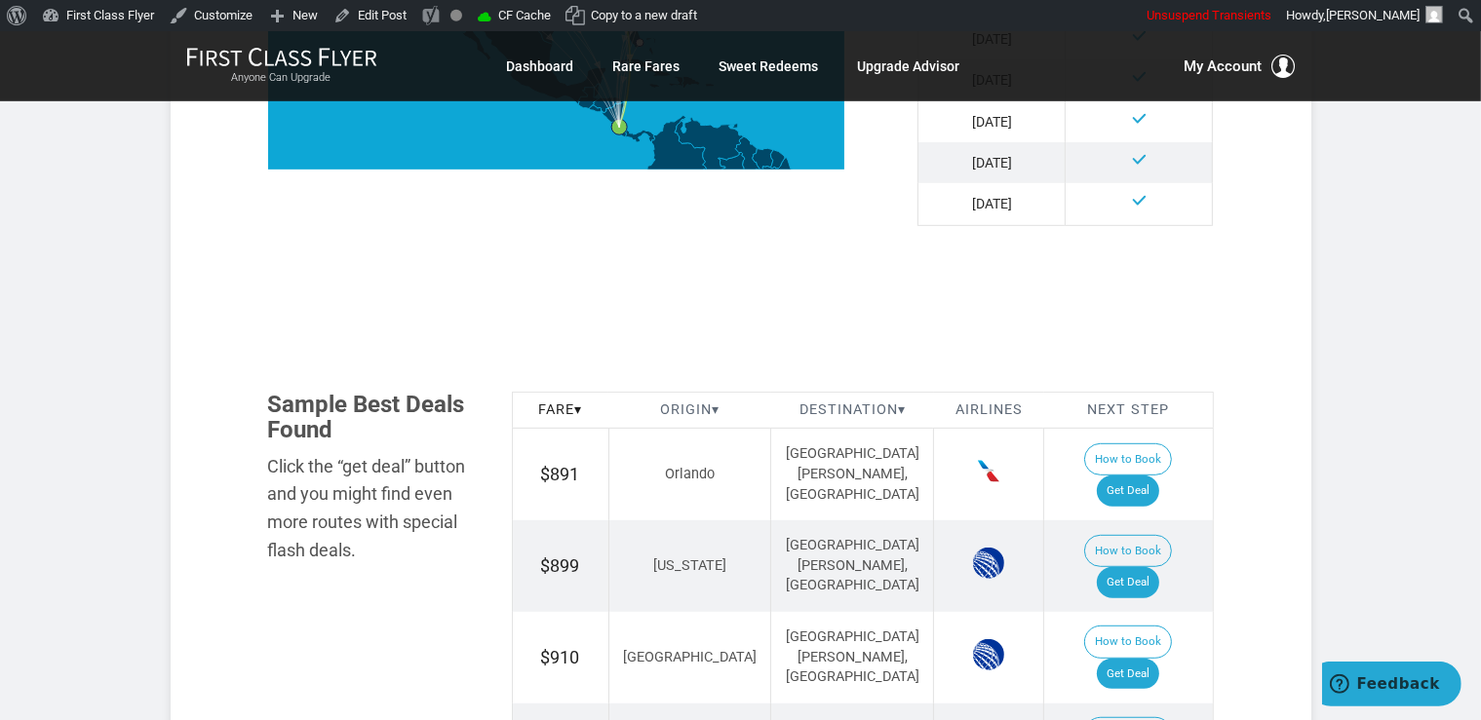
scroll to position [1132, 0]
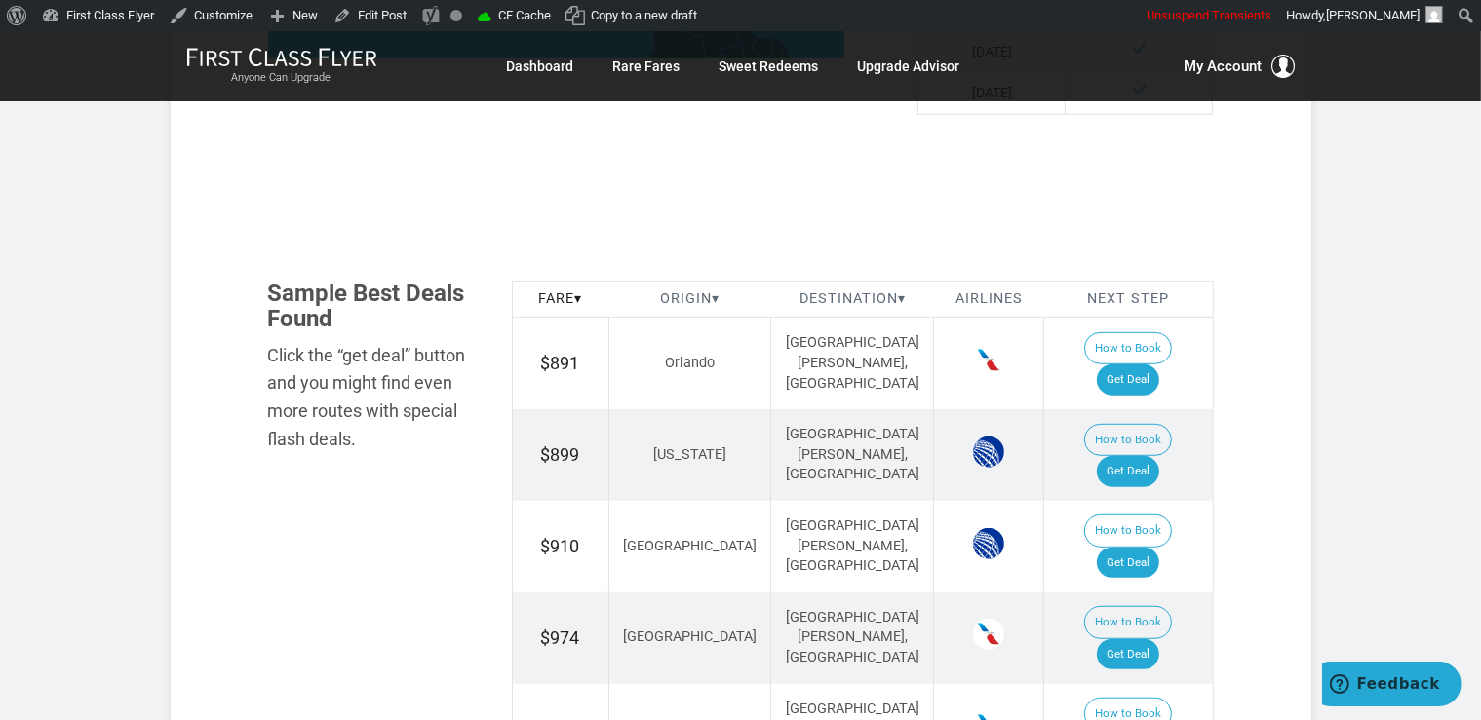
click at [1150, 318] on td "How to Book Get Deal" at bounding box center [1128, 364] width 169 height 92
click at [1144, 365] on link "Get Deal" at bounding box center [1127, 380] width 62 height 31
click at [1157, 456] on link "Get Deal" at bounding box center [1127, 471] width 62 height 31
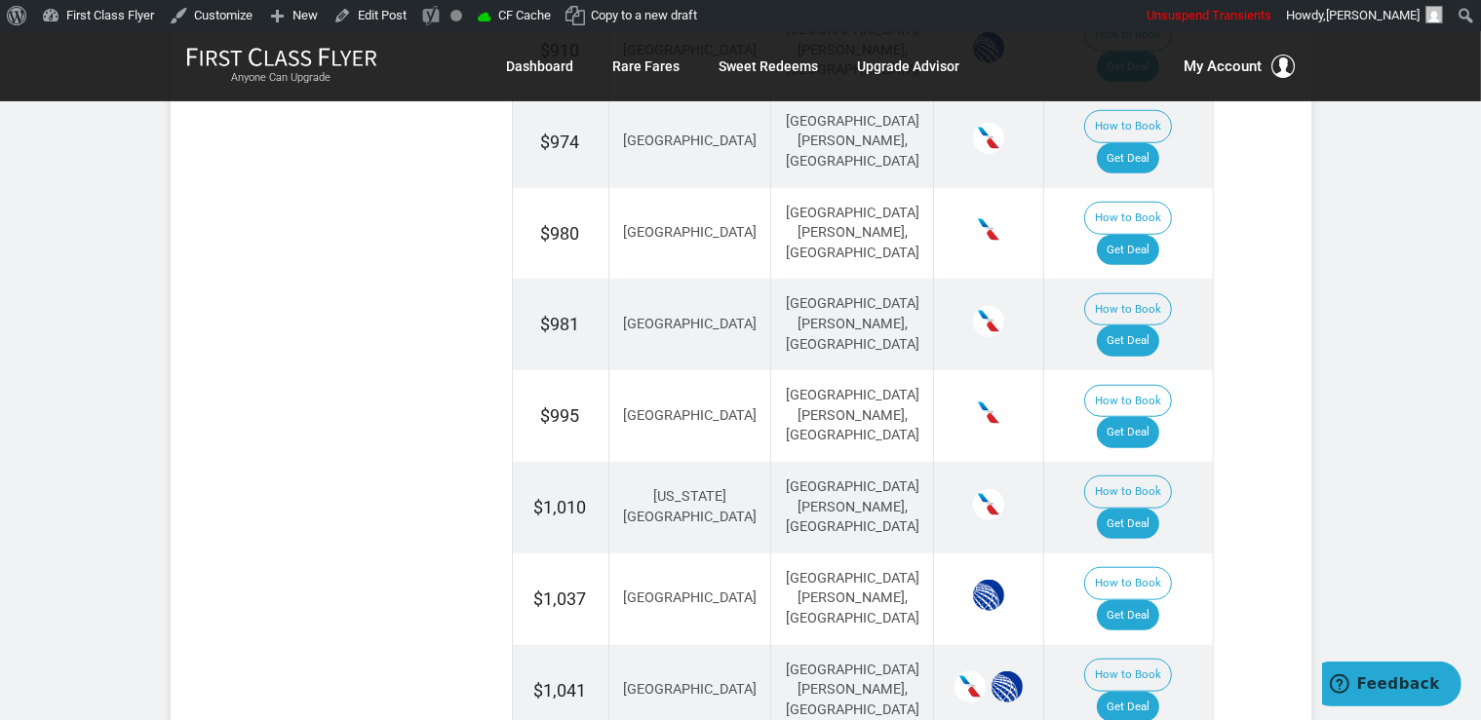
scroll to position [1646, 0]
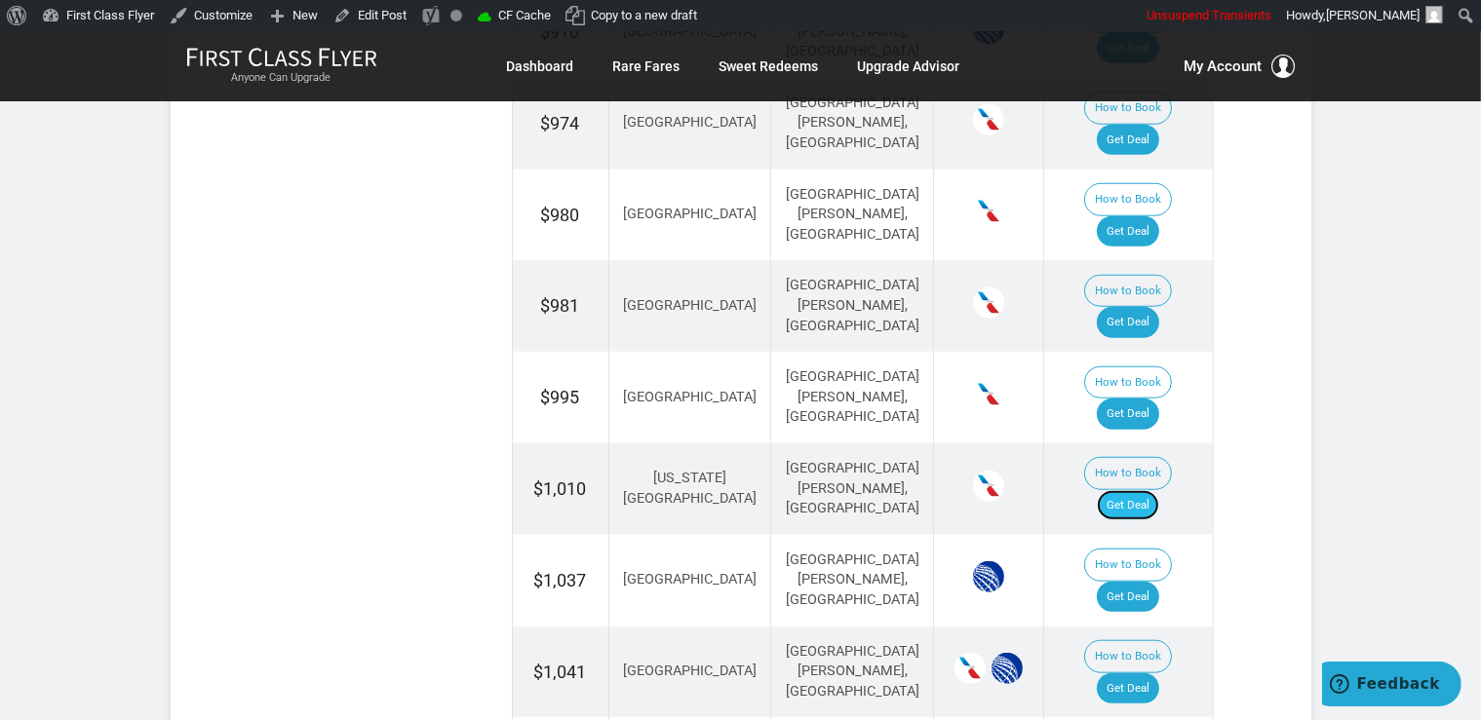
click at [1135, 490] on link "Get Deal" at bounding box center [1127, 505] width 62 height 31
click at [1150, 490] on link "Get Deal" at bounding box center [1127, 505] width 62 height 31
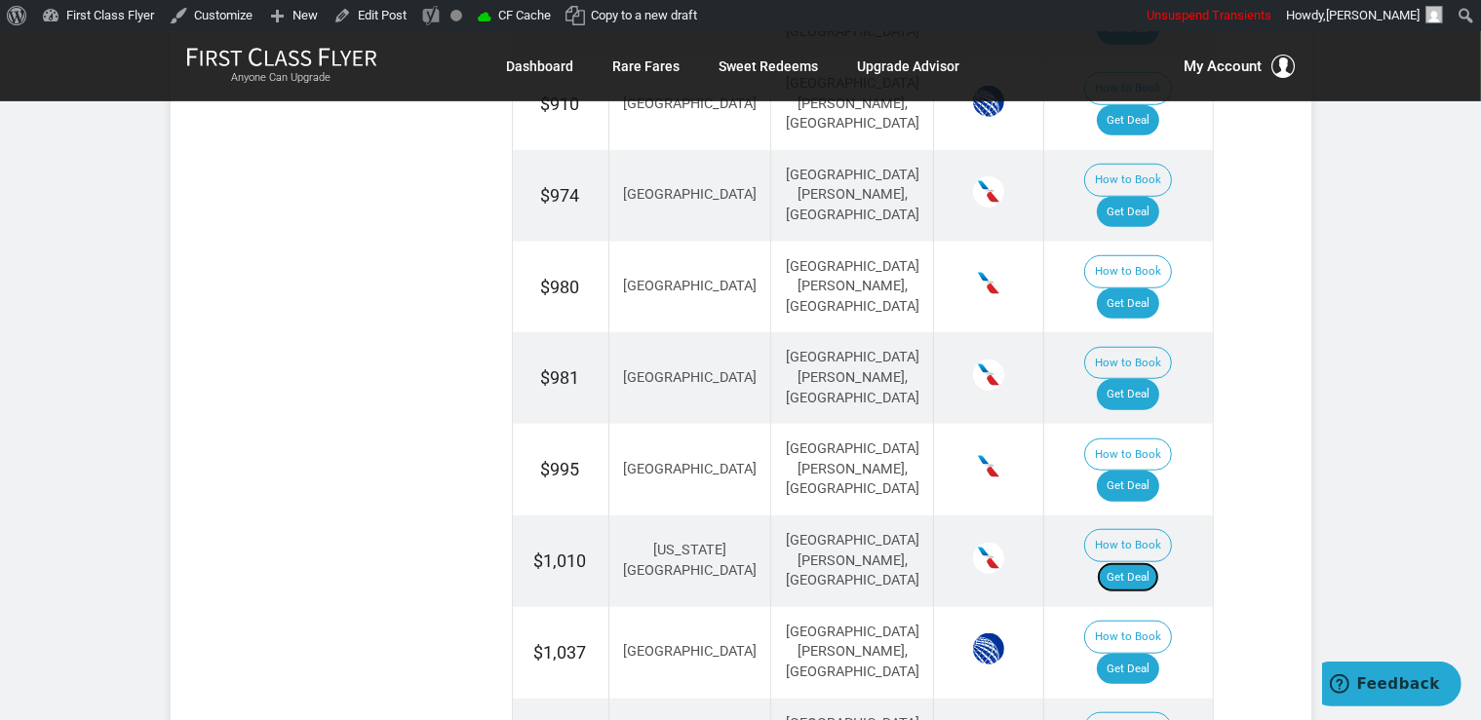
scroll to position [1544, 0]
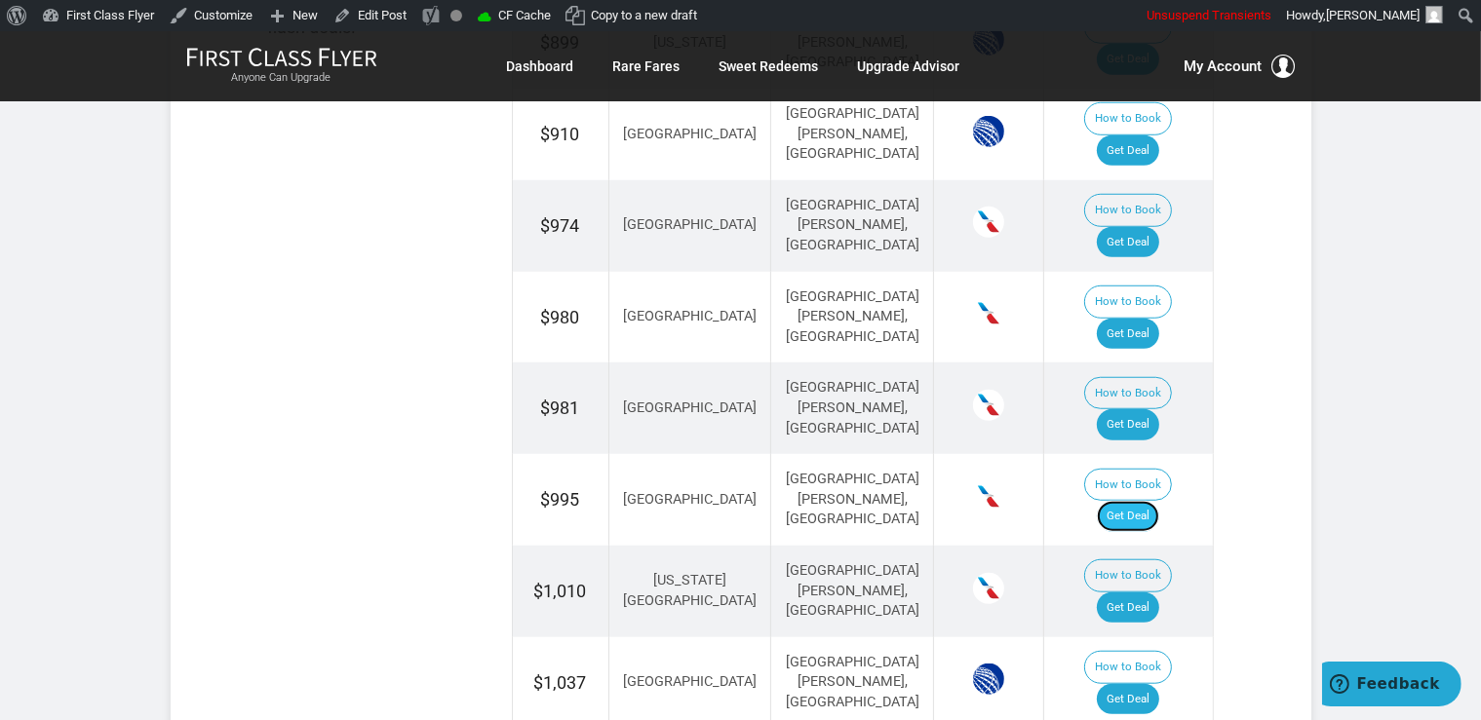
click at [1131, 501] on link "Get Deal" at bounding box center [1127, 516] width 62 height 31
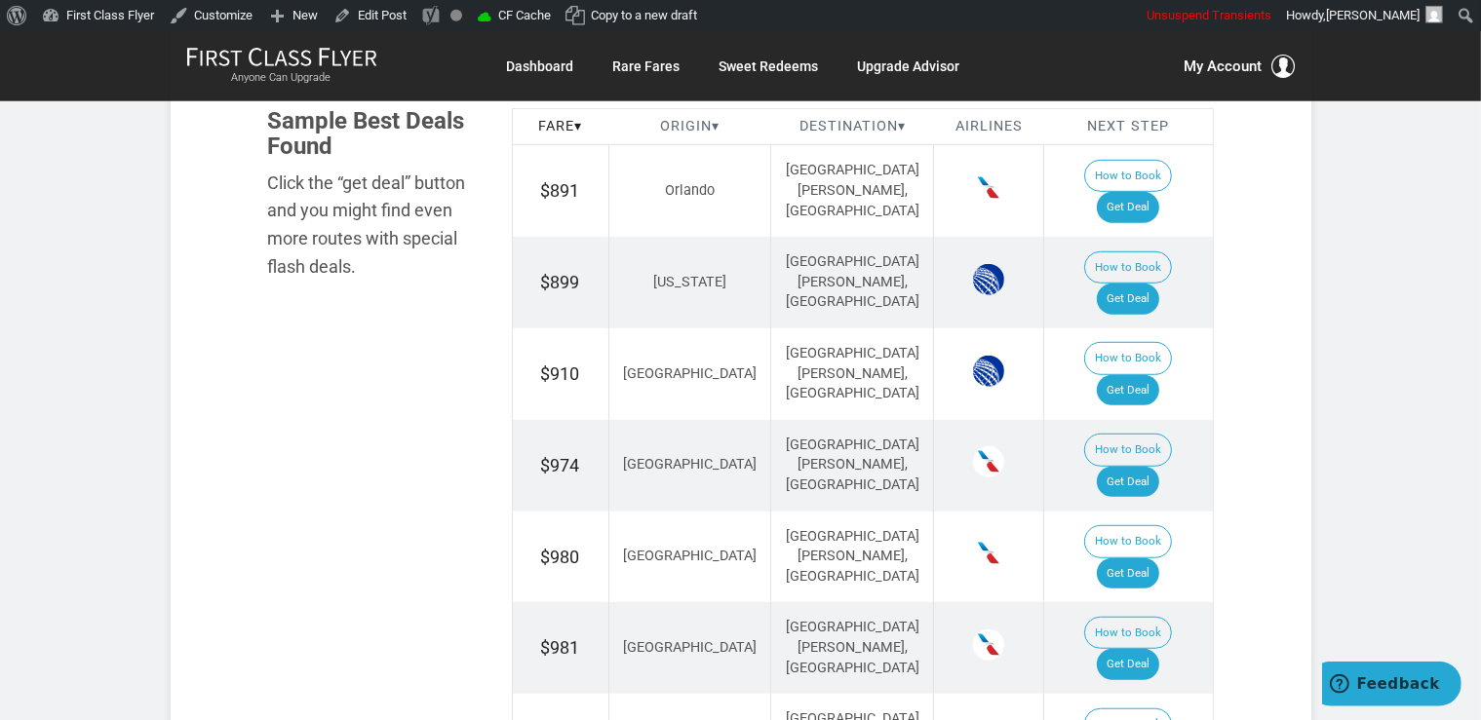
scroll to position [1235, 0]
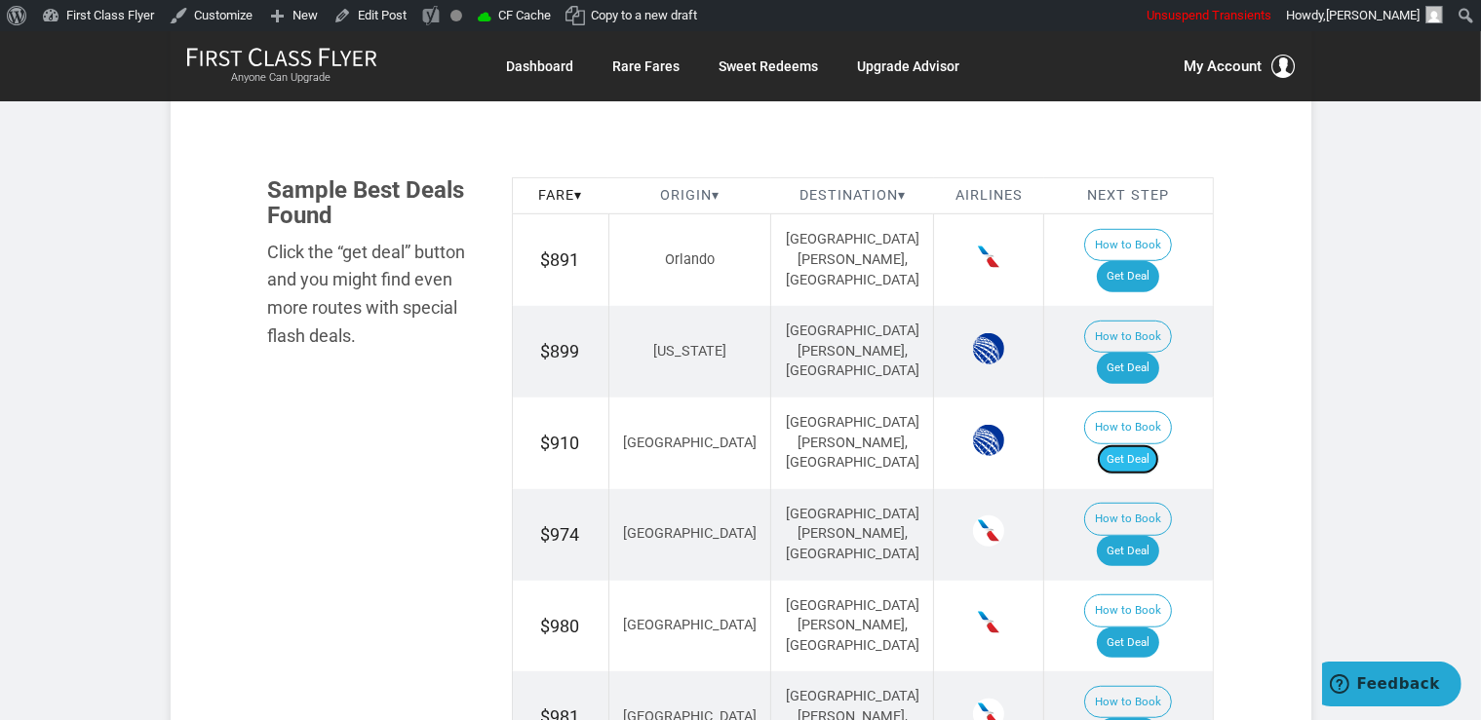
click at [1148, 444] on link "Get Deal" at bounding box center [1127, 459] width 62 height 31
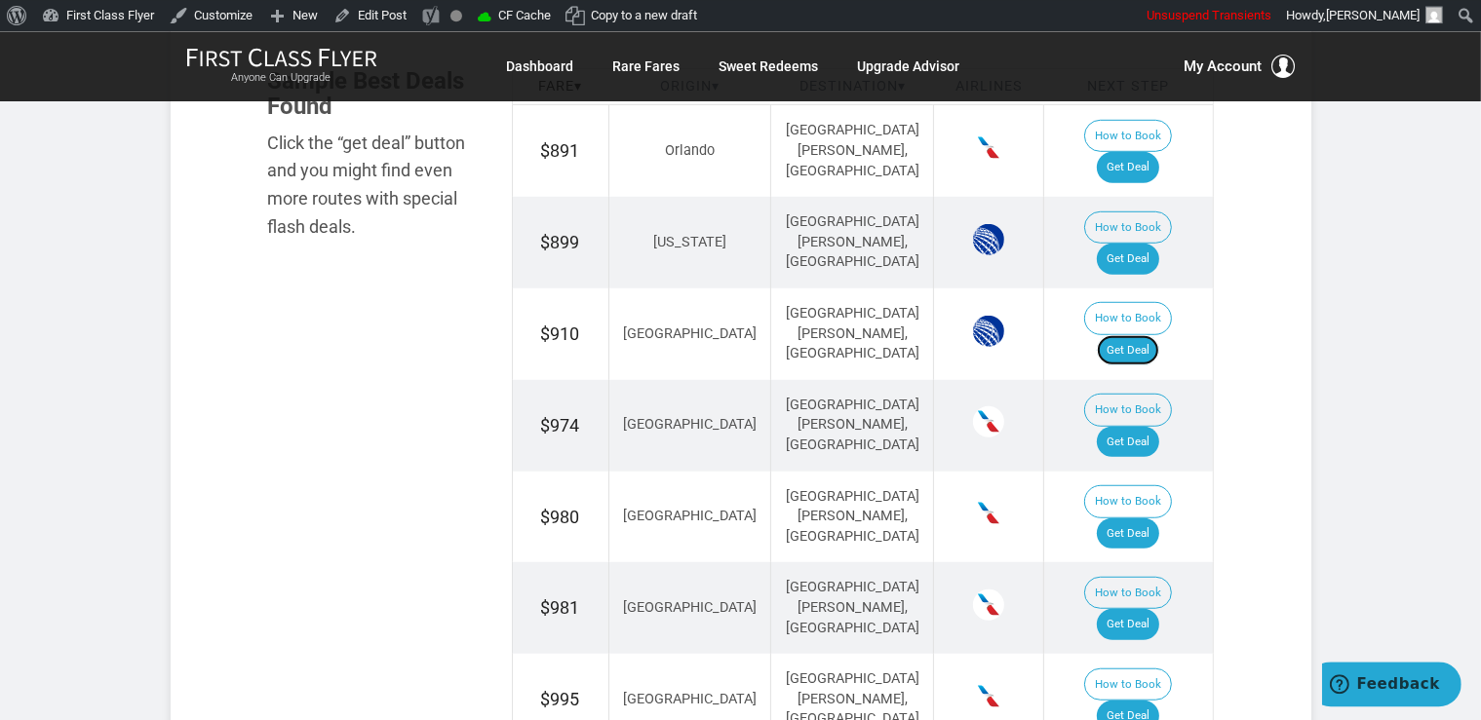
scroll to position [1337, 0]
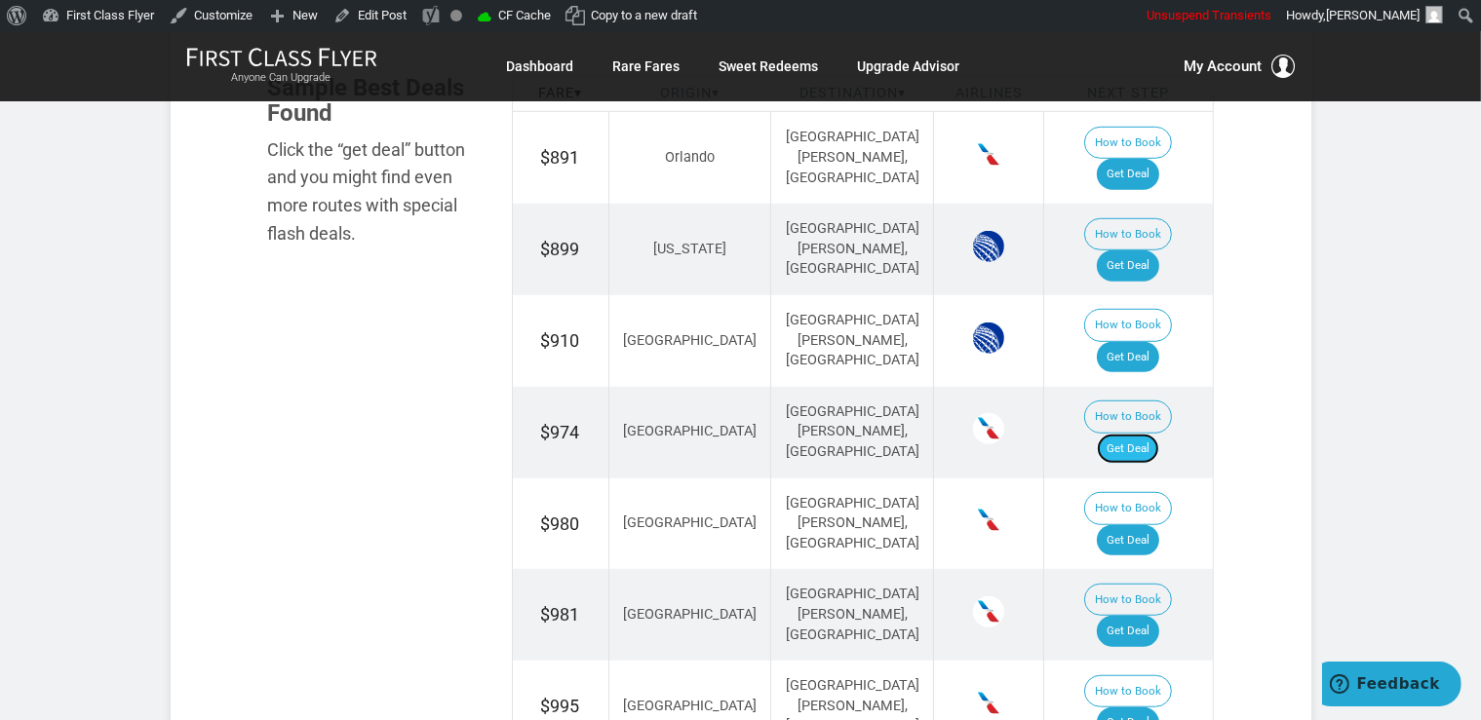
click at [1154, 434] on link "Get Deal" at bounding box center [1127, 449] width 62 height 31
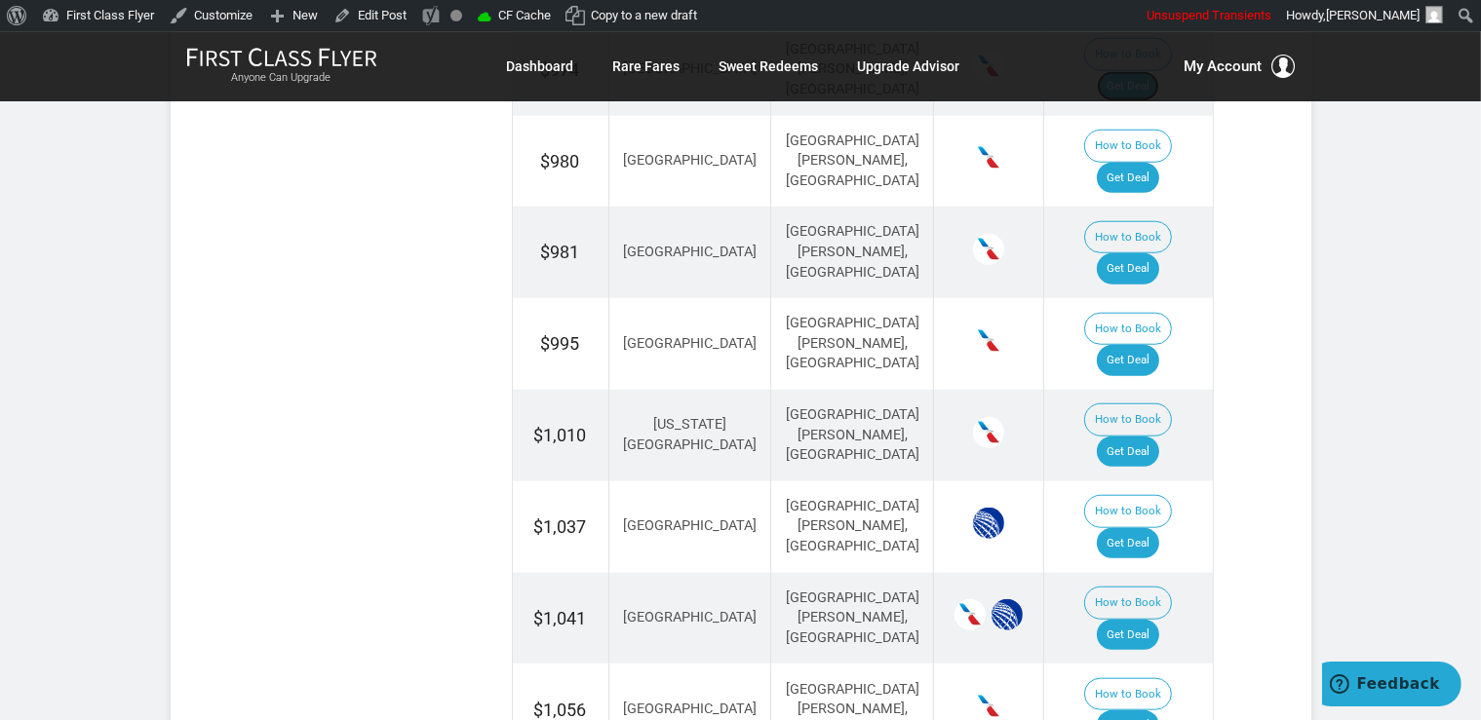
scroll to position [1703, 0]
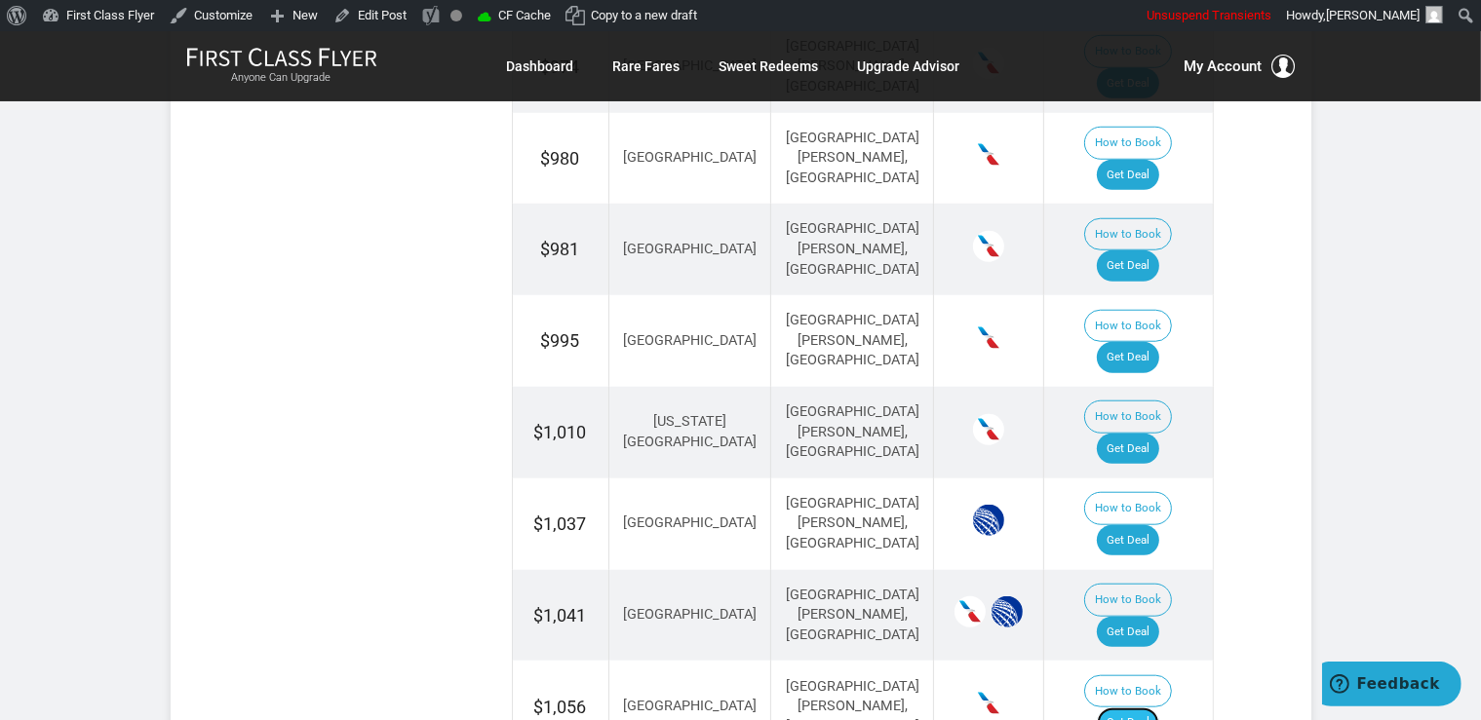
click at [1129, 708] on link "Get Deal" at bounding box center [1127, 723] width 62 height 31
click at [1138, 525] on link "Get Deal" at bounding box center [1127, 540] width 62 height 31
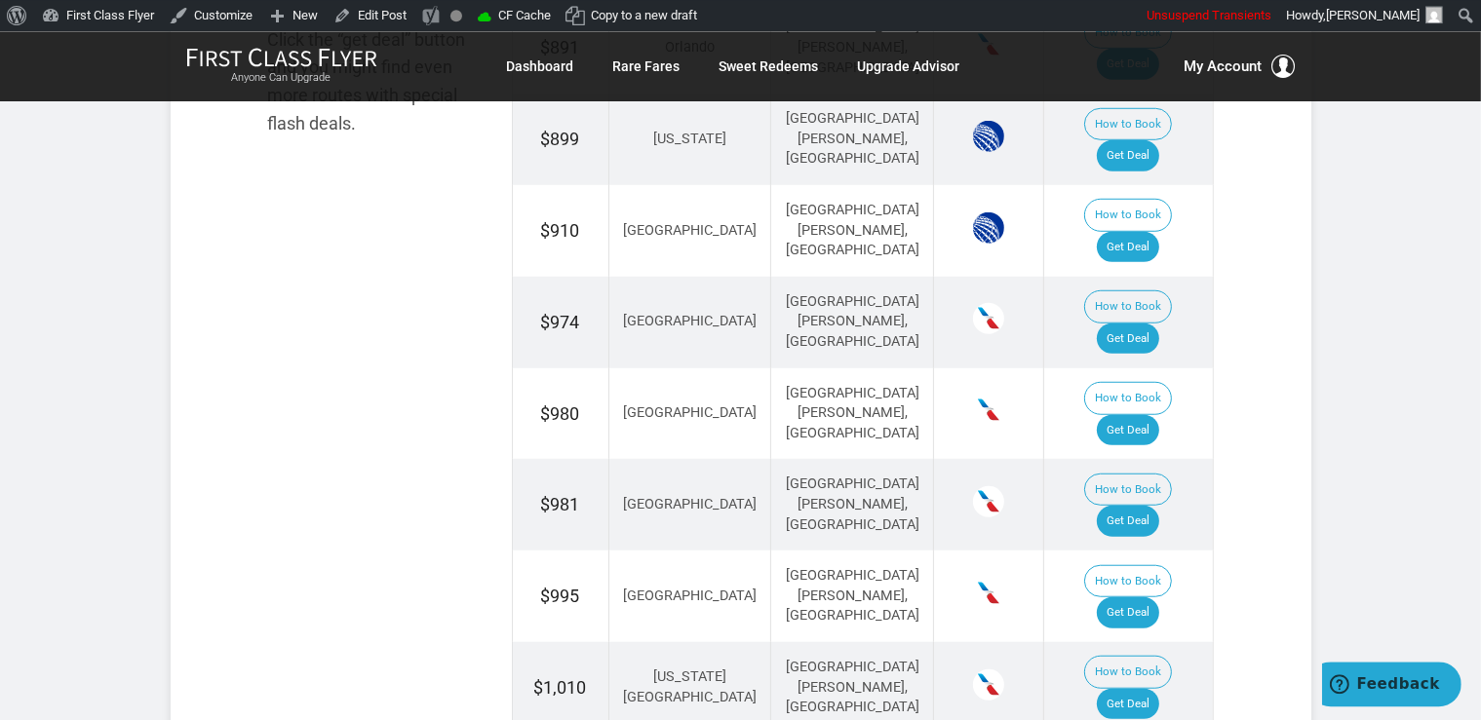
scroll to position [1394, 0]
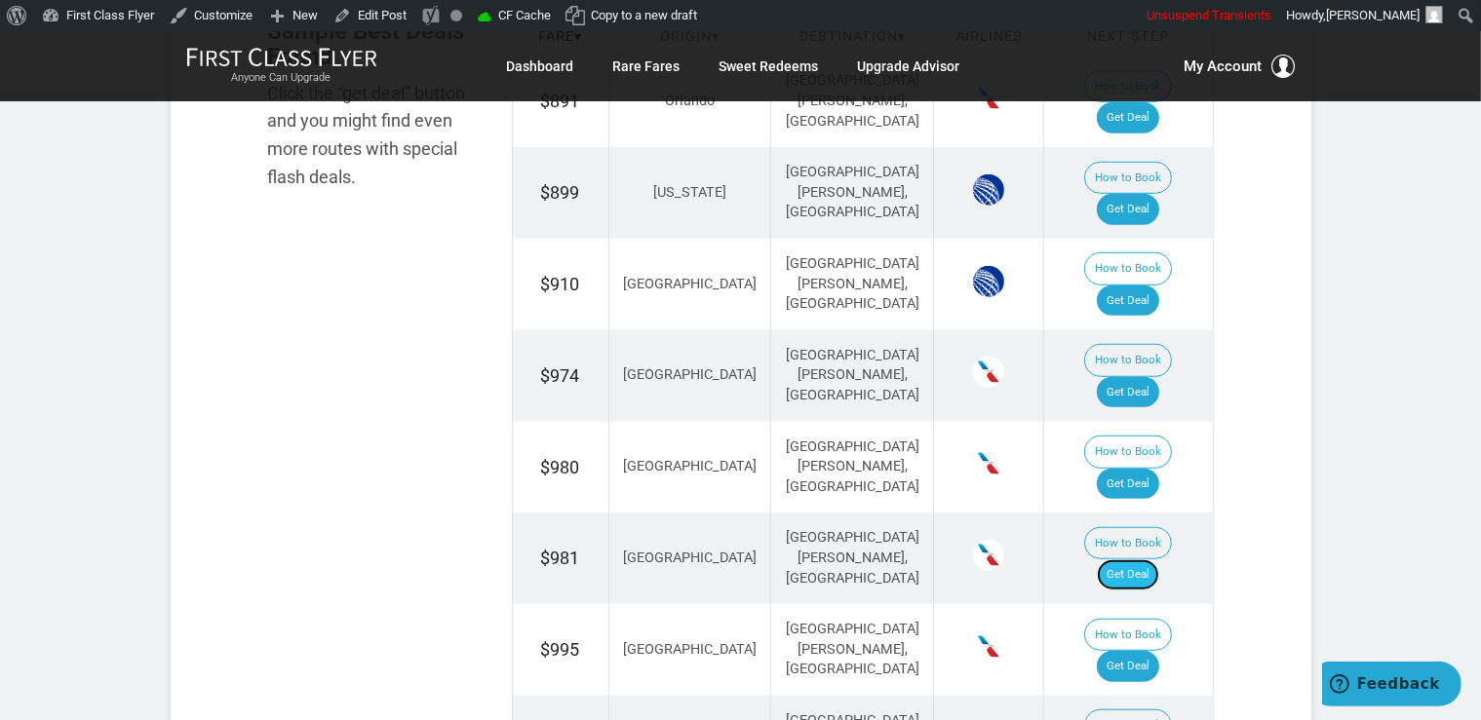
click at [1150, 559] on link "Get Deal" at bounding box center [1127, 574] width 62 height 31
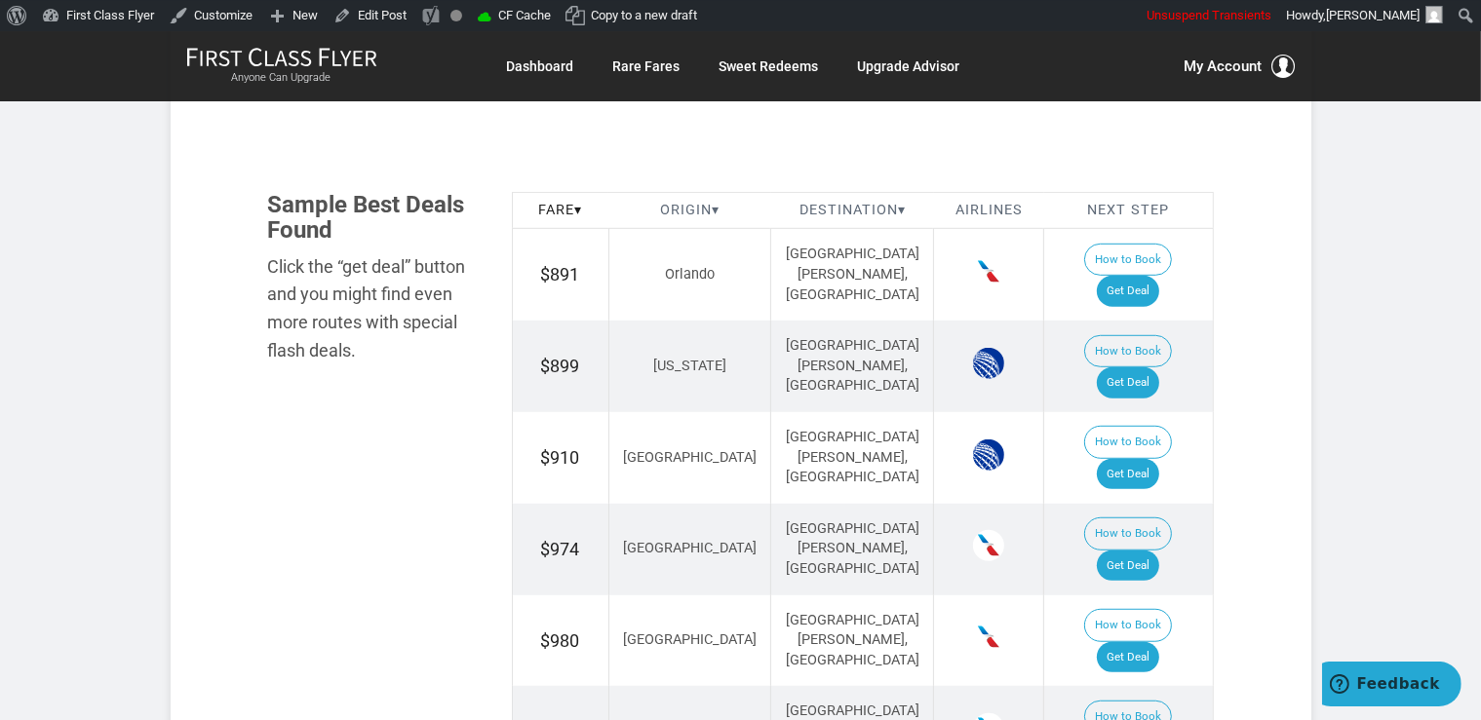
scroll to position [1085, 0]
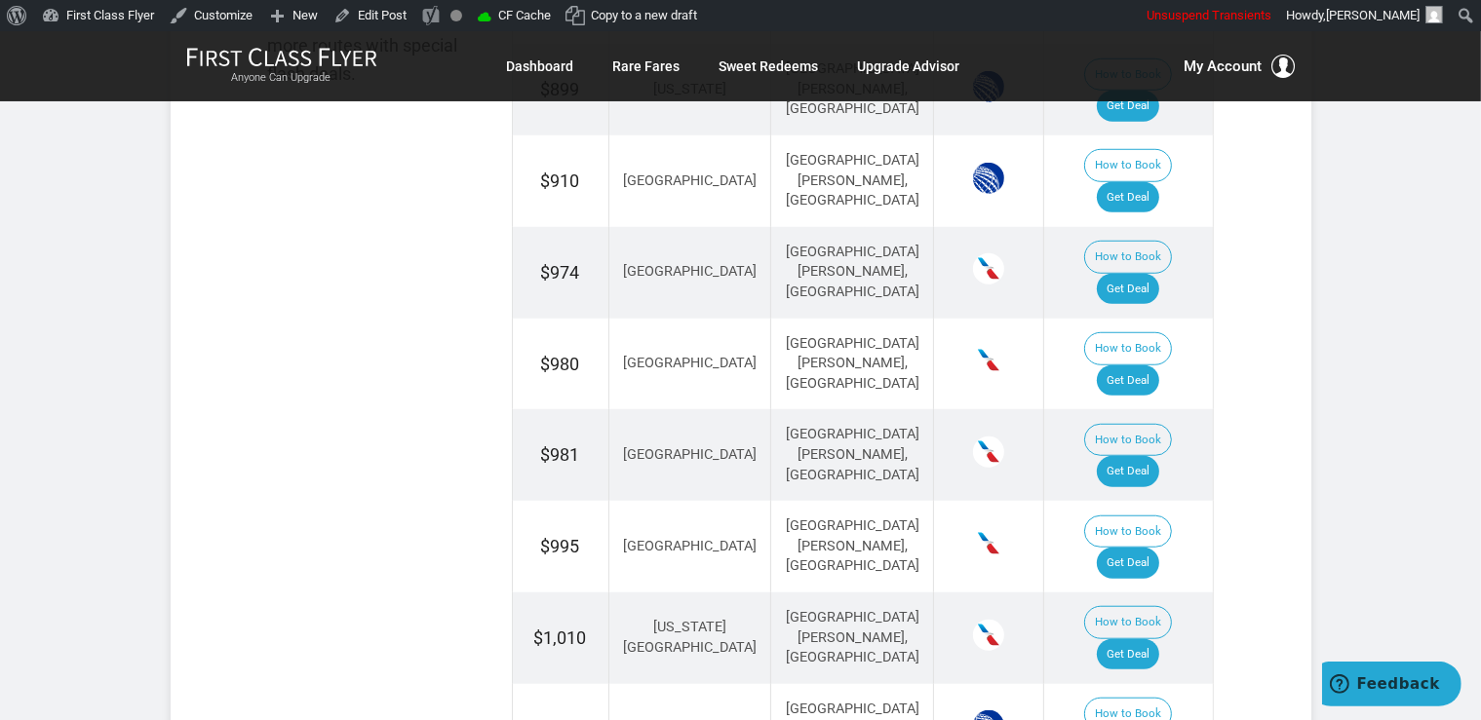
drag, startPoint x: 1159, startPoint y: 551, endPoint x: 1167, endPoint y: 559, distance: 11.7
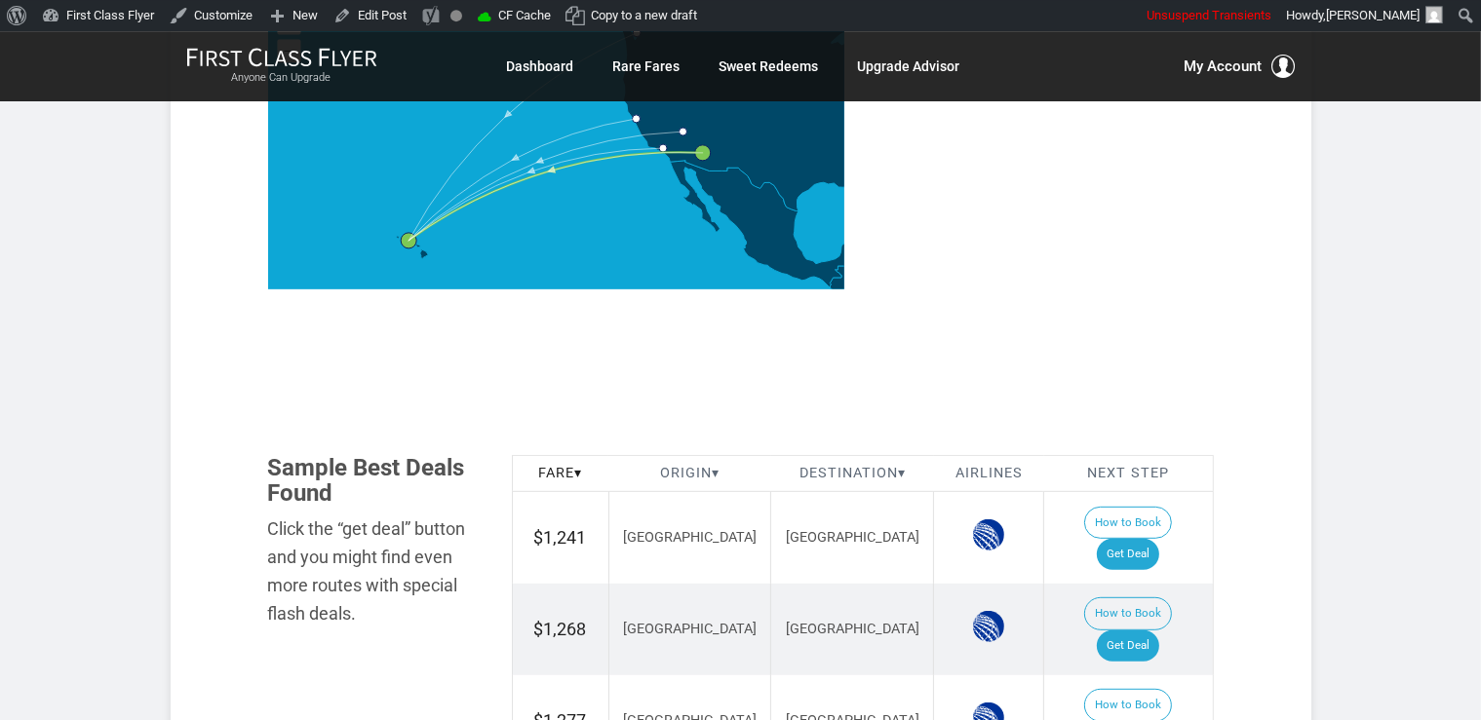
scroll to position [926, 0]
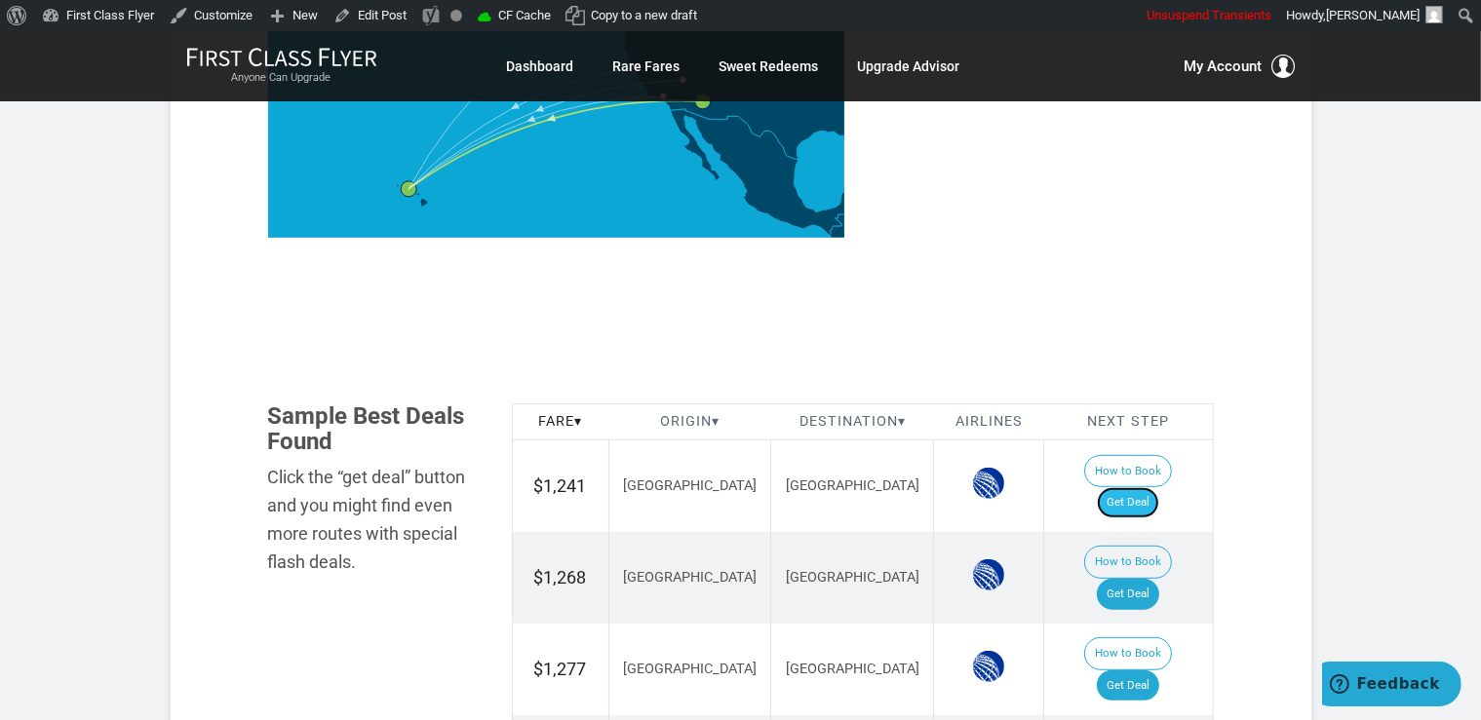
click at [1145, 487] on link "Get Deal" at bounding box center [1127, 502] width 62 height 31
click at [1154, 579] on link "Get Deal" at bounding box center [1127, 594] width 62 height 31
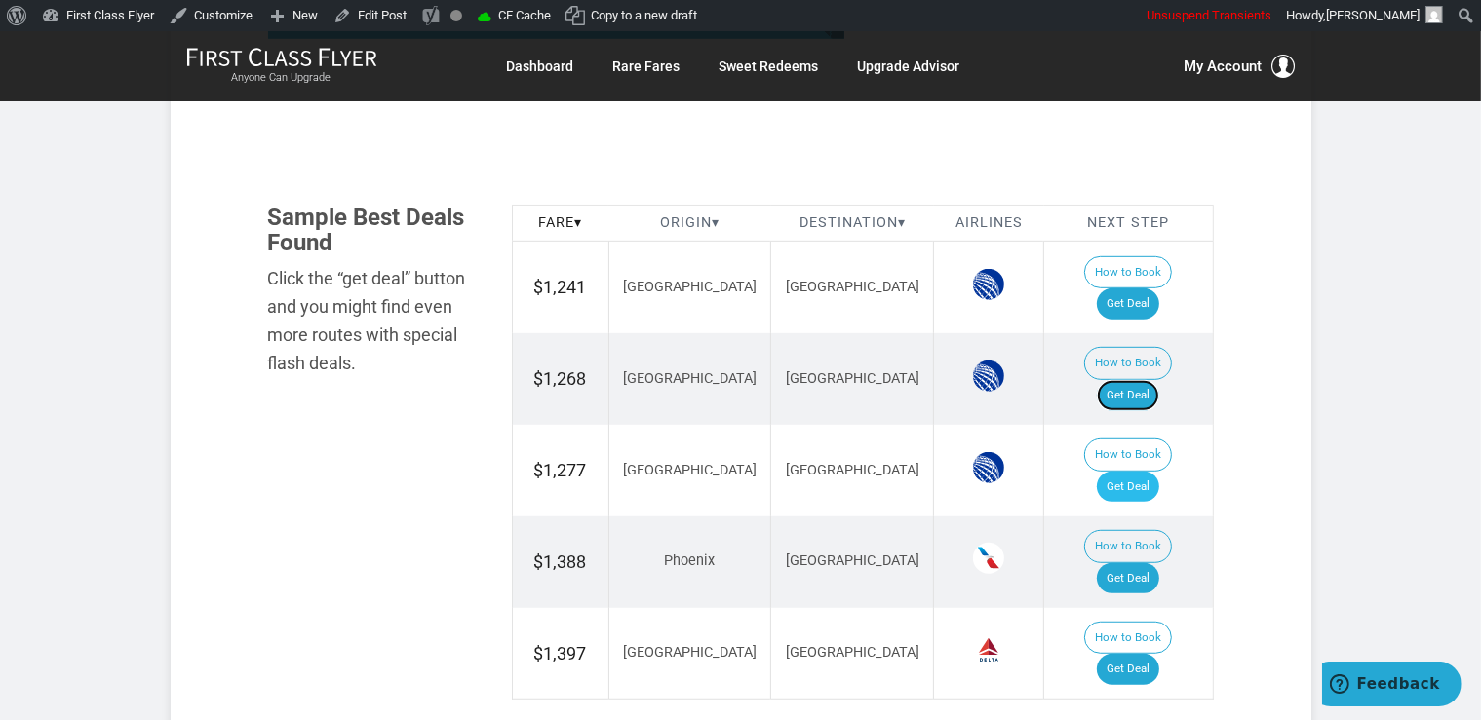
scroll to position [1132, 0]
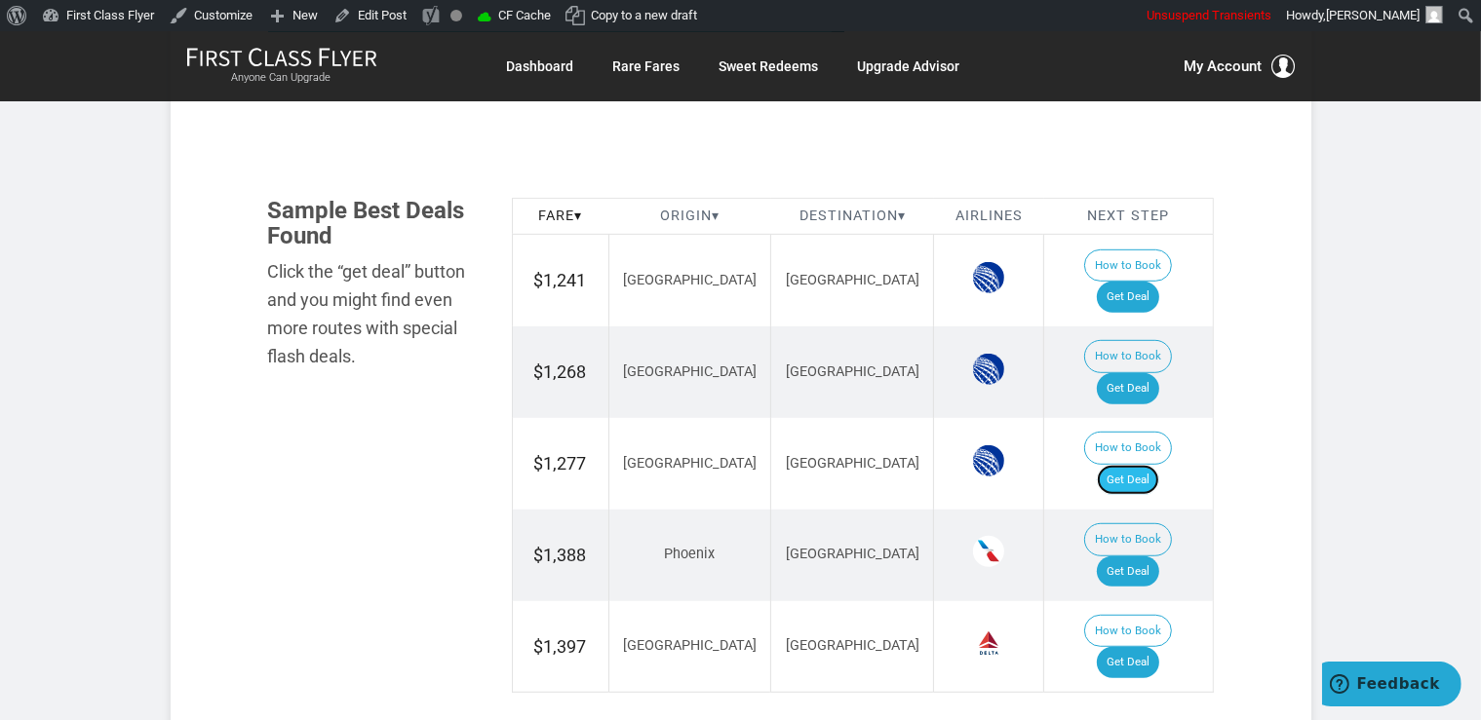
click at [1141, 465] on link "Get Deal" at bounding box center [1127, 480] width 62 height 31
drag, startPoint x: 1161, startPoint y: 426, endPoint x: 1168, endPoint y: 414, distance: 13.5
click at [1159, 557] on link "Get Deal" at bounding box center [1127, 572] width 62 height 31
click at [1146, 647] on link "Get Deal" at bounding box center [1127, 662] width 62 height 31
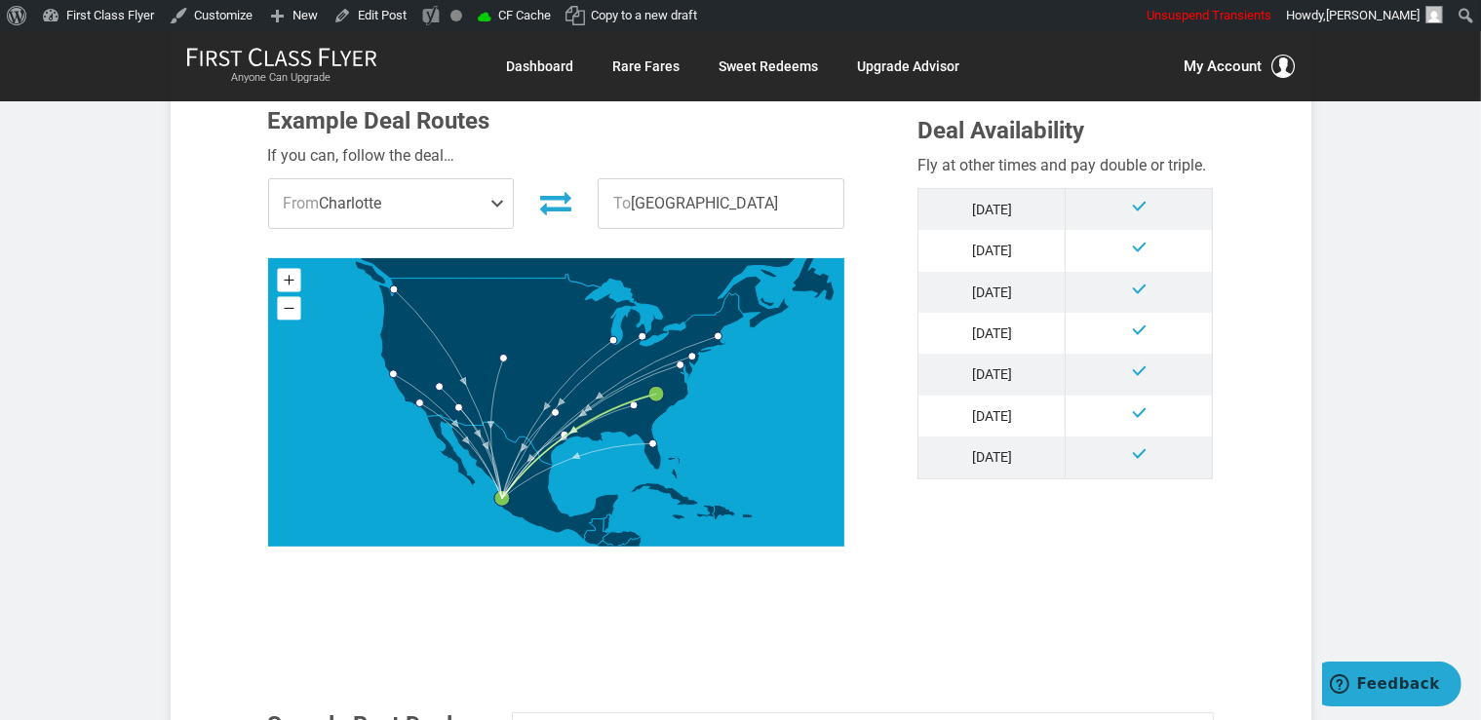
scroll to position [926, 0]
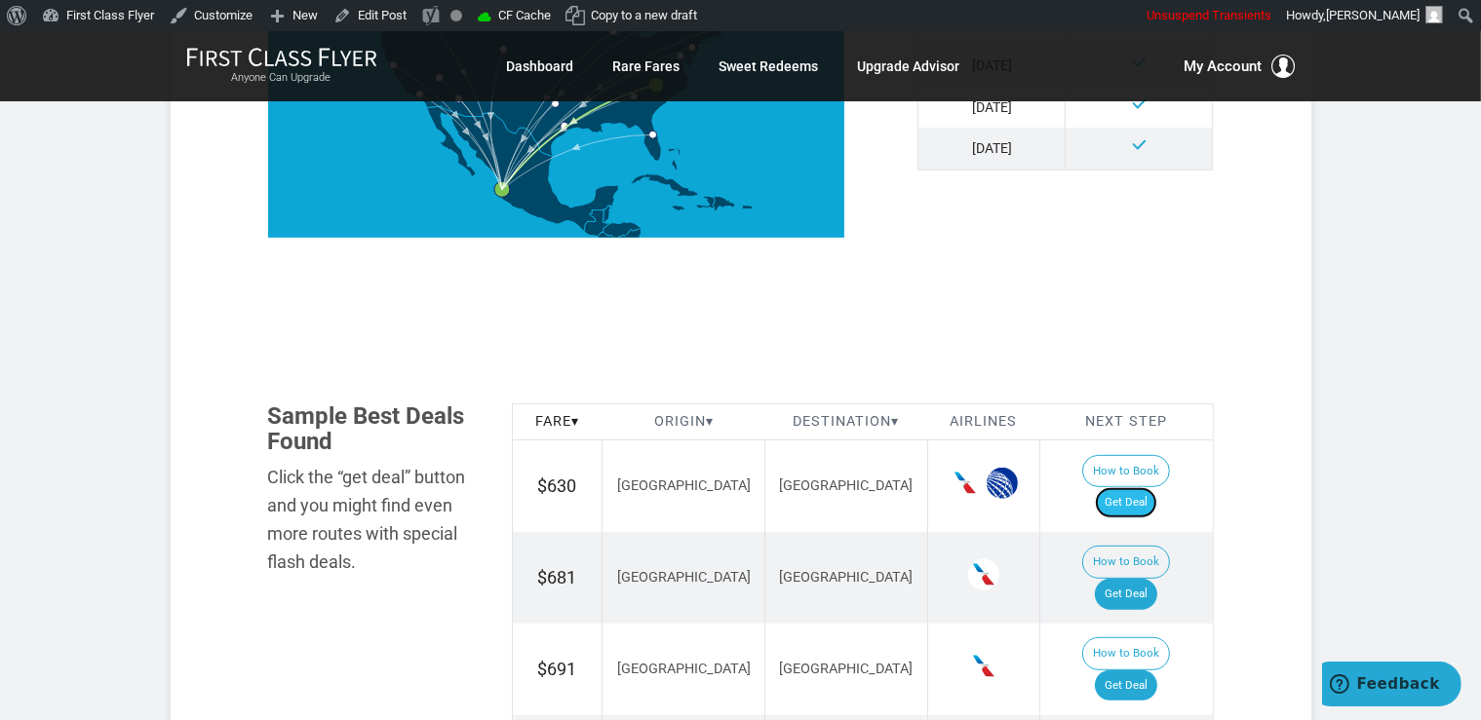
click at [1140, 487] on link "Get Deal" at bounding box center [1126, 502] width 62 height 31
click at [1118, 579] on link "Get Deal" at bounding box center [1126, 594] width 62 height 31
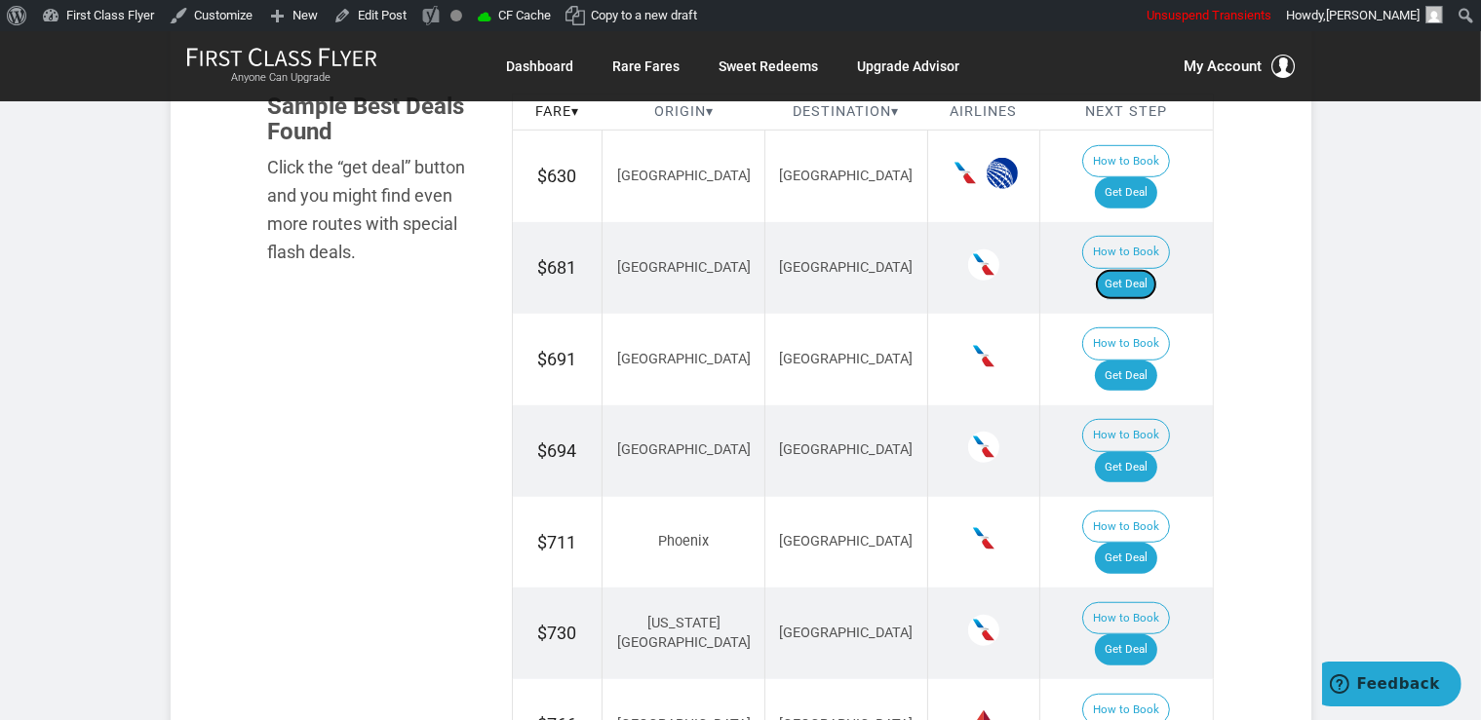
scroll to position [1337, 0]
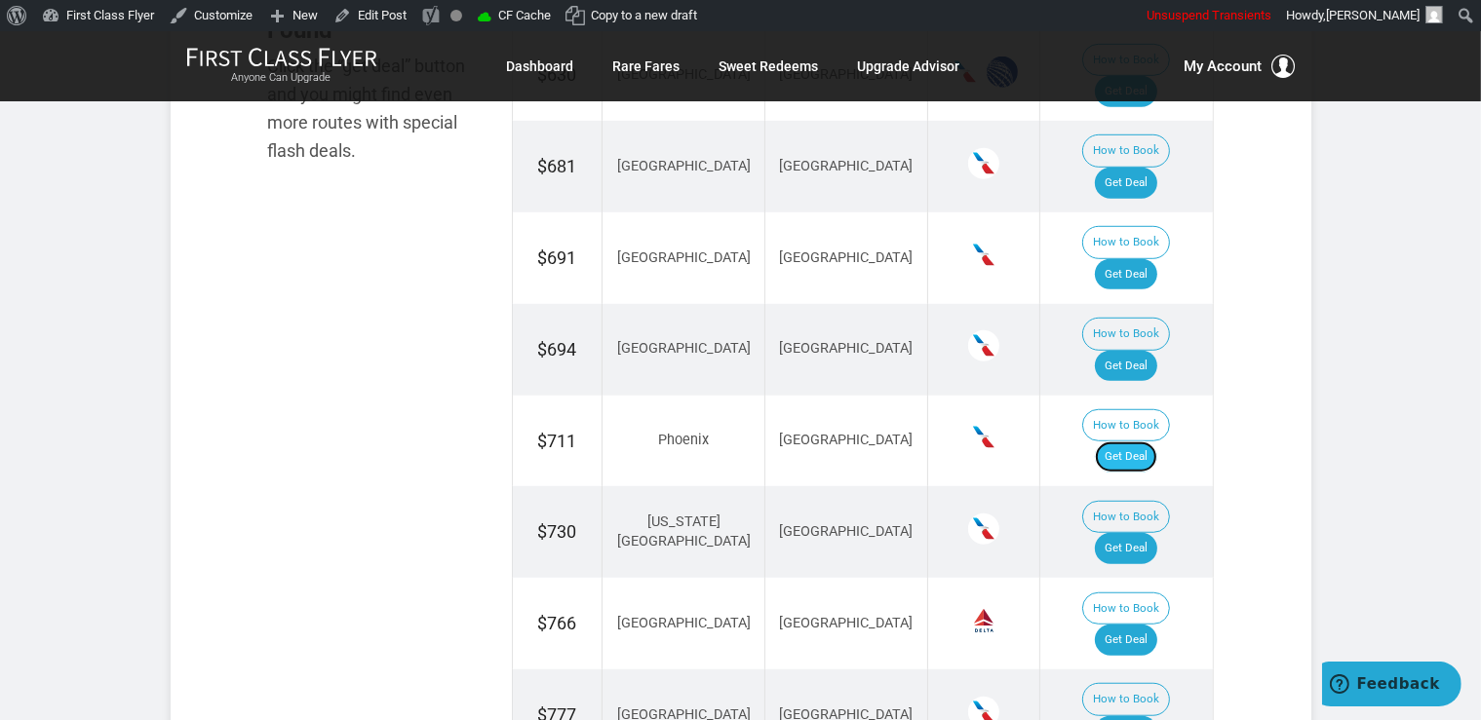
click at [1154, 442] on link "Get Deal" at bounding box center [1126, 457] width 62 height 31
drag, startPoint x: 1142, startPoint y: 216, endPoint x: 1168, endPoint y: 240, distance: 34.5
click at [1141, 351] on link "Get Deal" at bounding box center [1126, 366] width 62 height 31
click at [1129, 259] on link "Get Deal" at bounding box center [1126, 274] width 62 height 31
click at [1152, 533] on link "Get Deal" at bounding box center [1126, 548] width 62 height 31
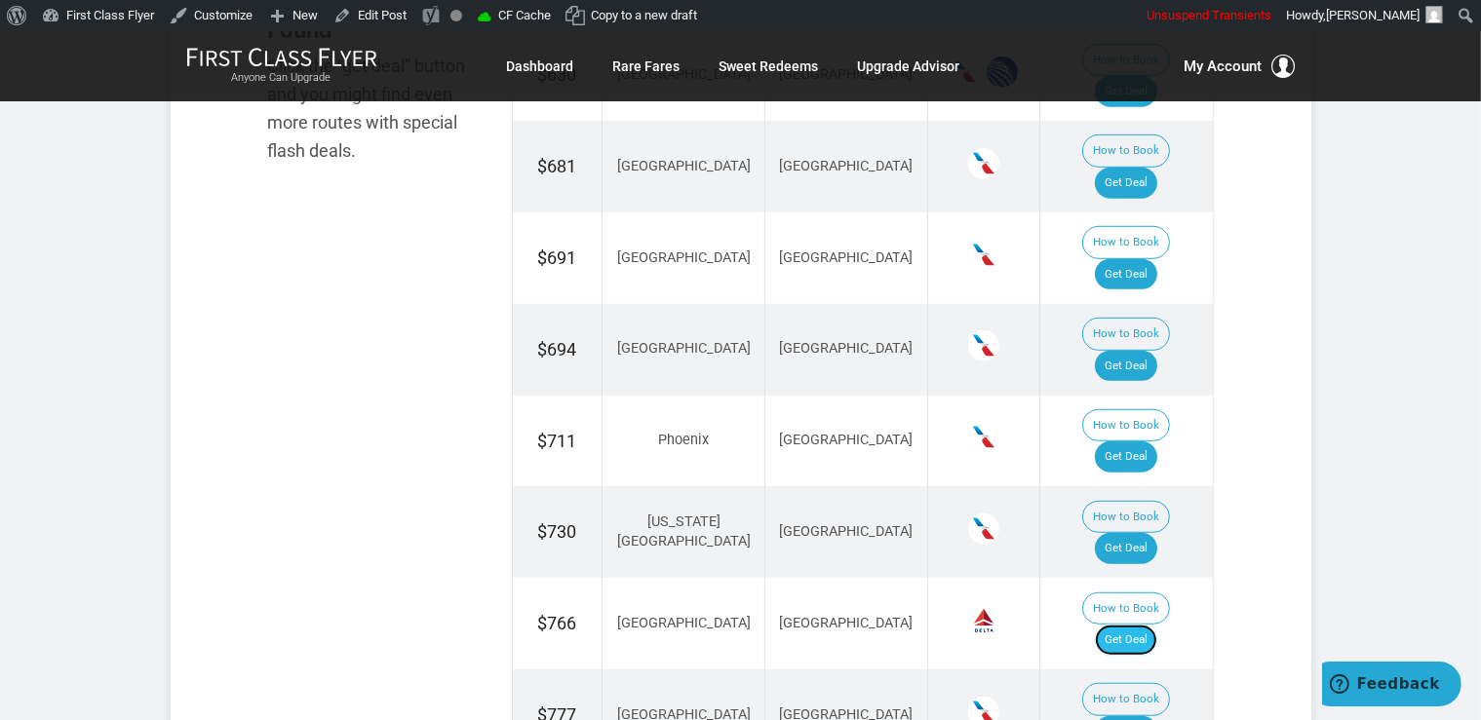
click at [1137, 625] on link "Get Deal" at bounding box center [1126, 640] width 62 height 31
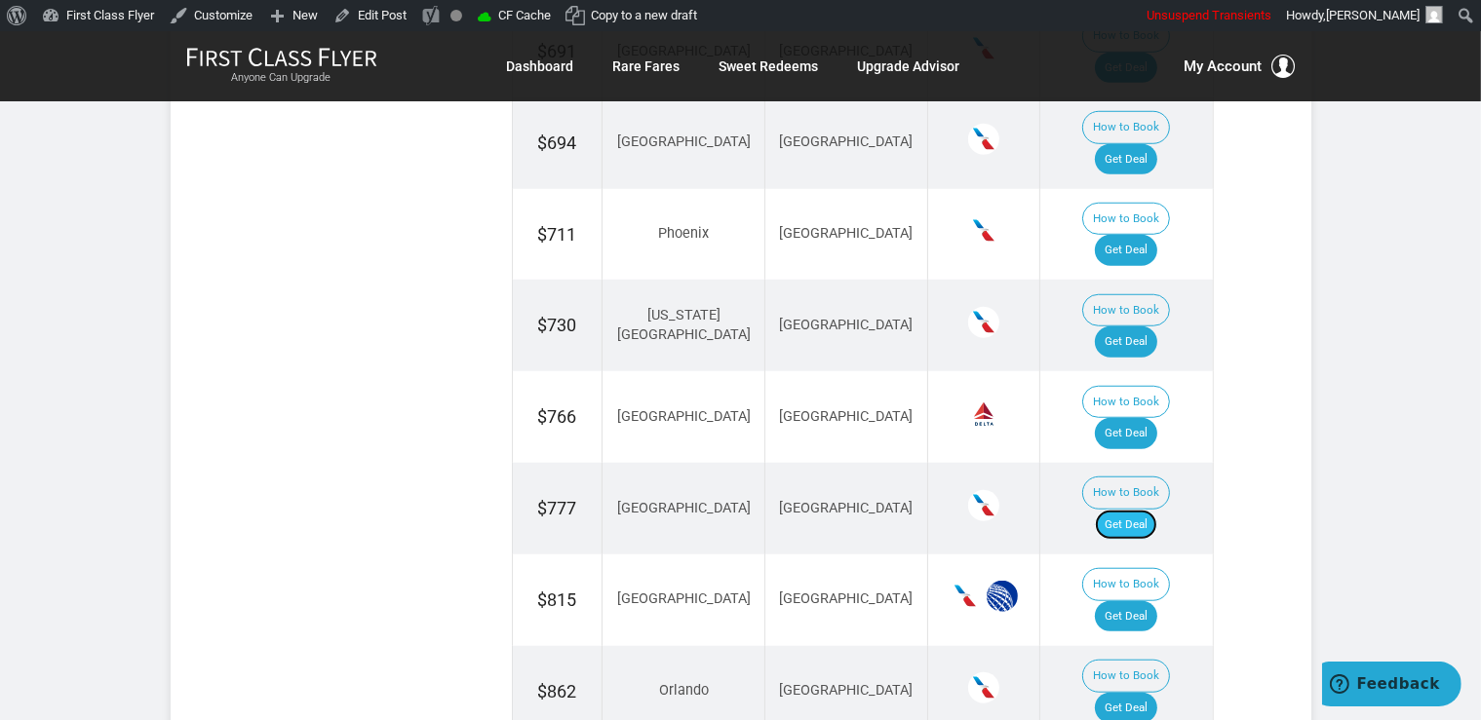
click at [1157, 510] on link "Get Deal" at bounding box center [1126, 525] width 62 height 31
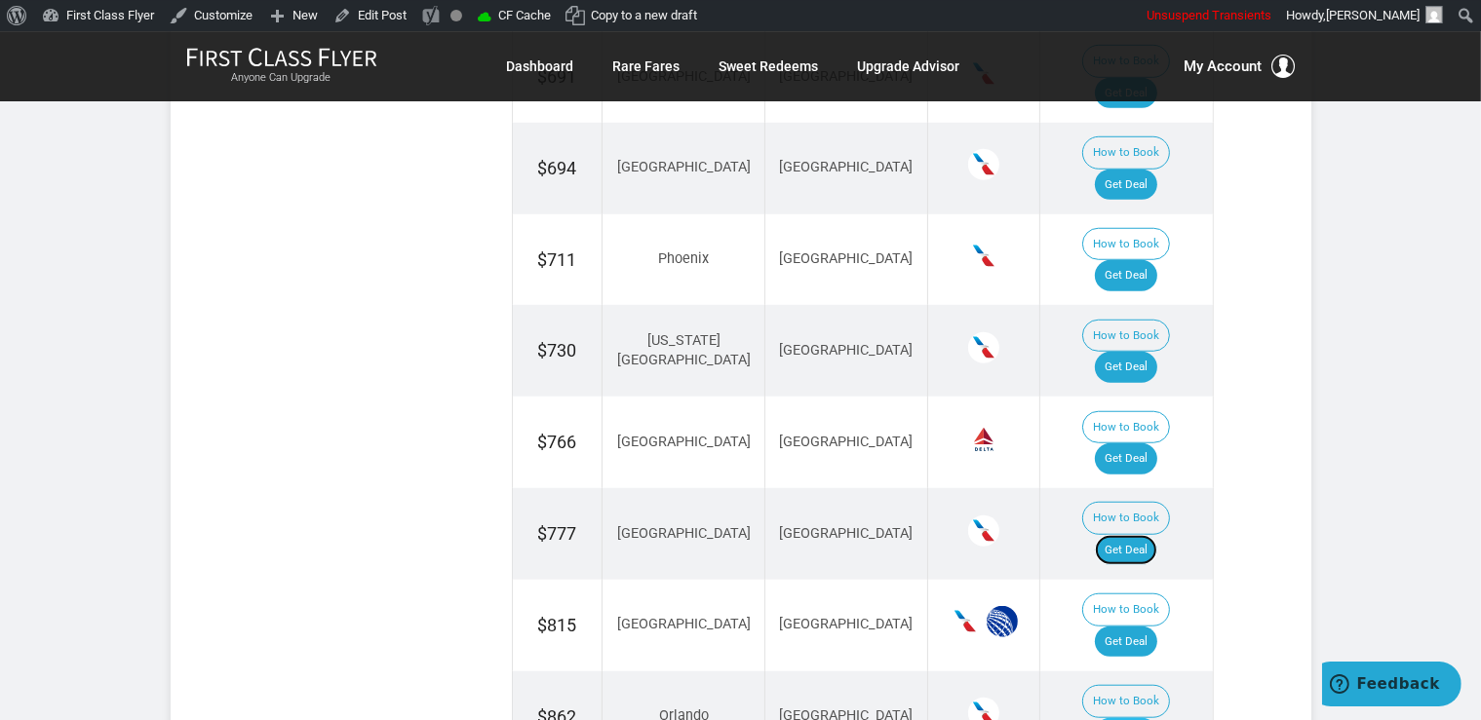
scroll to position [1622, 0]
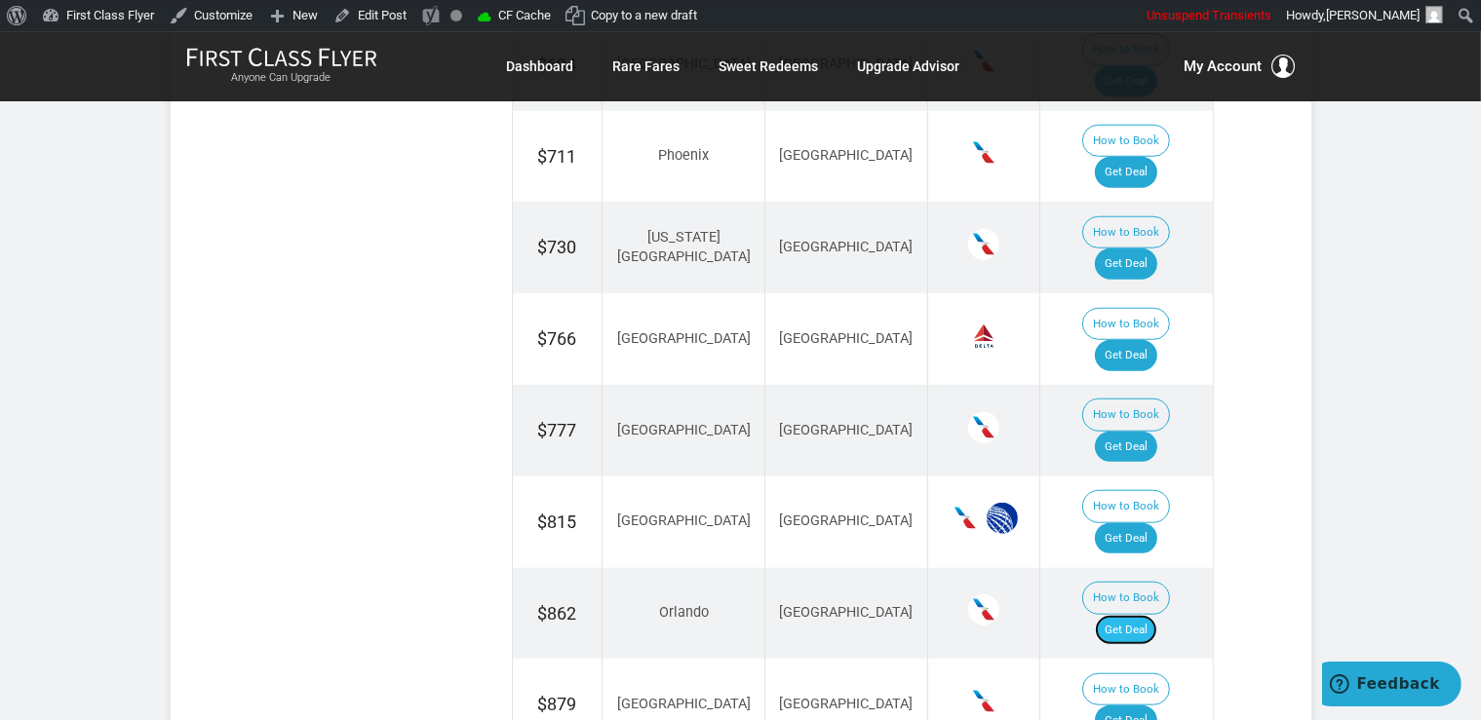
click at [1144, 615] on link "Get Deal" at bounding box center [1126, 630] width 62 height 31
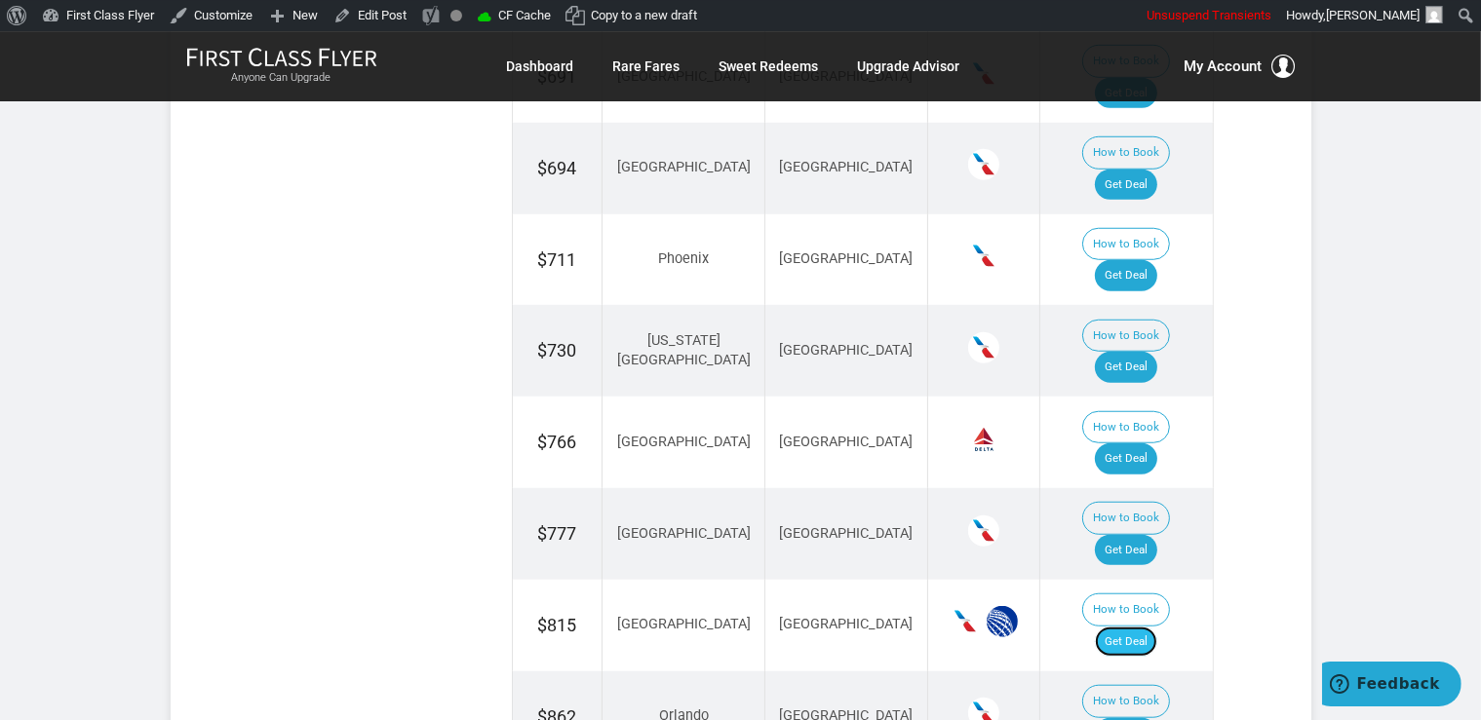
click at [1127, 627] on link "Get Deal" at bounding box center [1126, 642] width 62 height 31
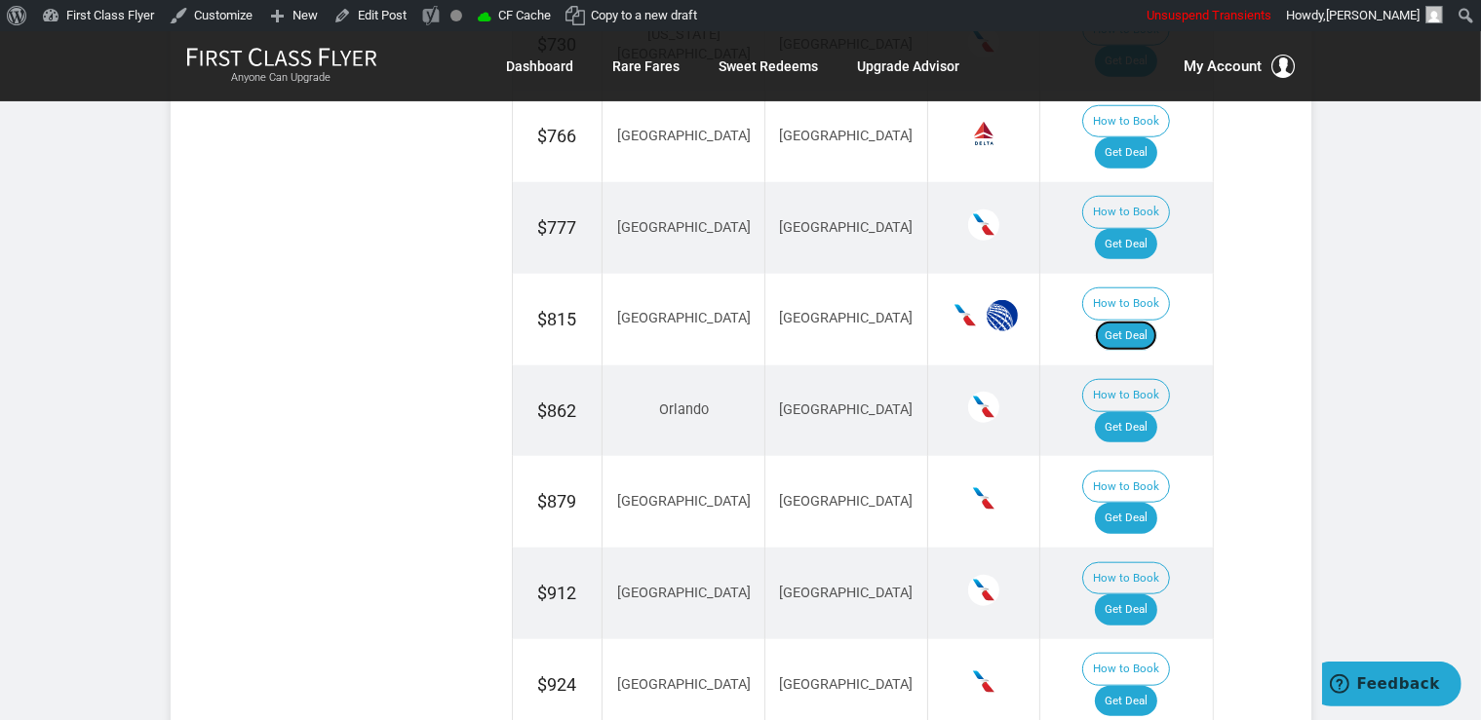
scroll to position [1827, 0]
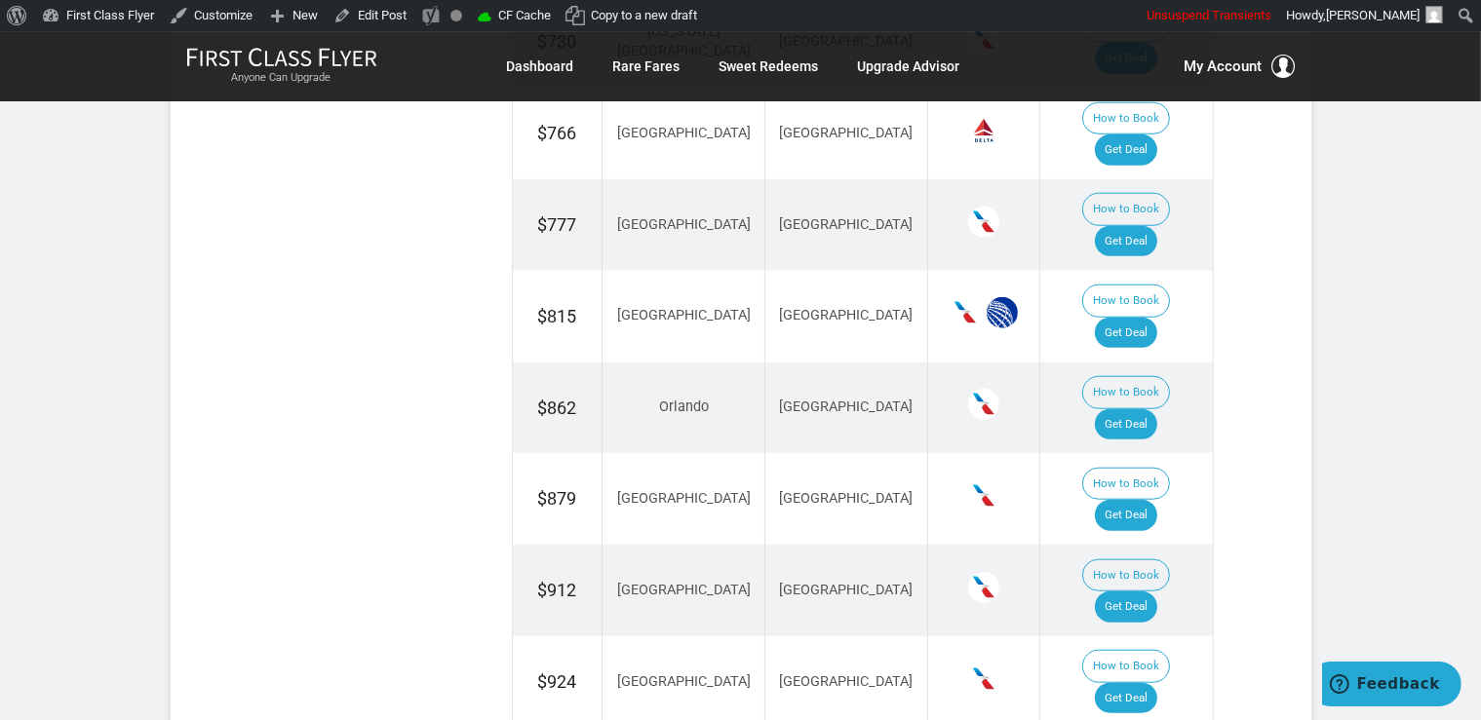
drag, startPoint x: 1149, startPoint y: 433, endPoint x: 1134, endPoint y: 397, distance: 39.3
click at [1148, 500] on link "Get Deal" at bounding box center [1126, 515] width 62 height 31
drag, startPoint x: 1127, startPoint y: 296, endPoint x: 1140, endPoint y: 300, distance: 14.2
click at [1127, 592] on link "Get Deal" at bounding box center [1126, 607] width 62 height 31
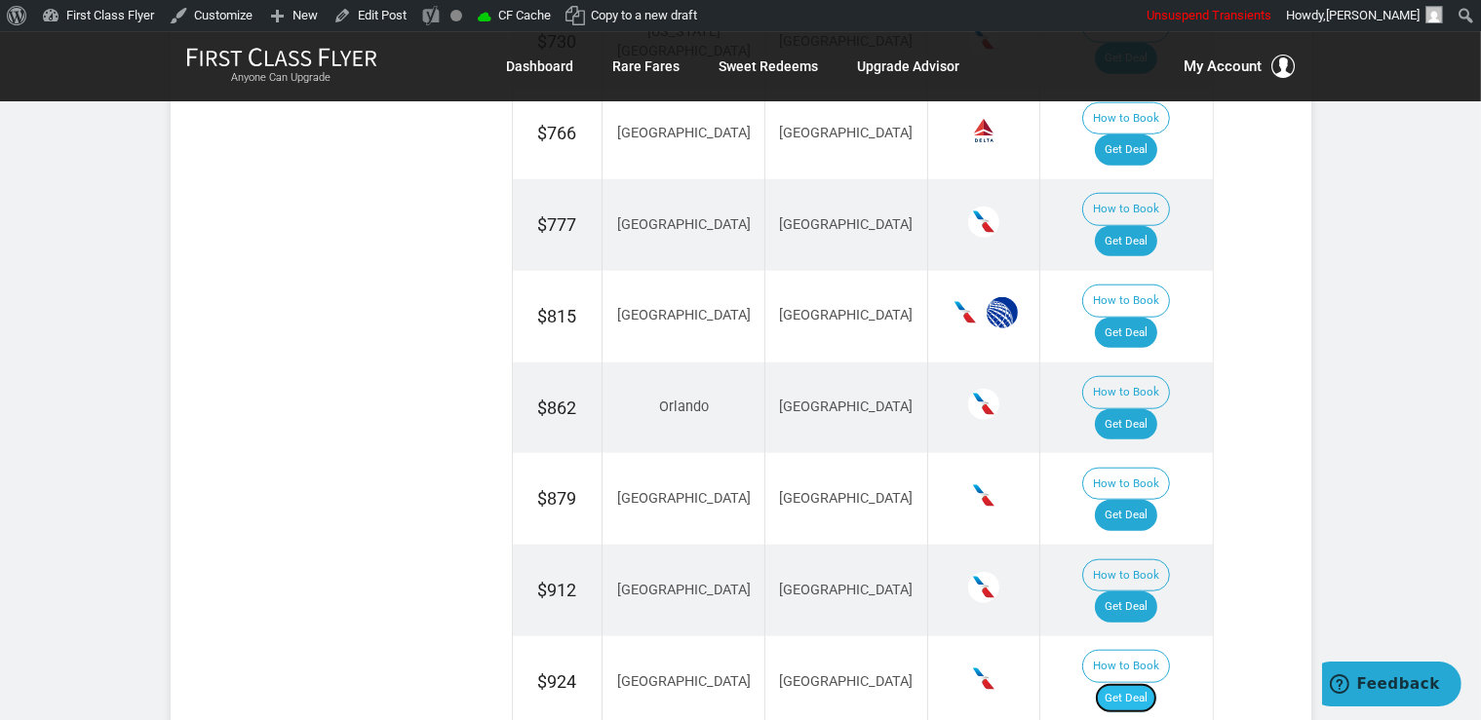
click at [1143, 683] on link "Get Deal" at bounding box center [1126, 698] width 62 height 31
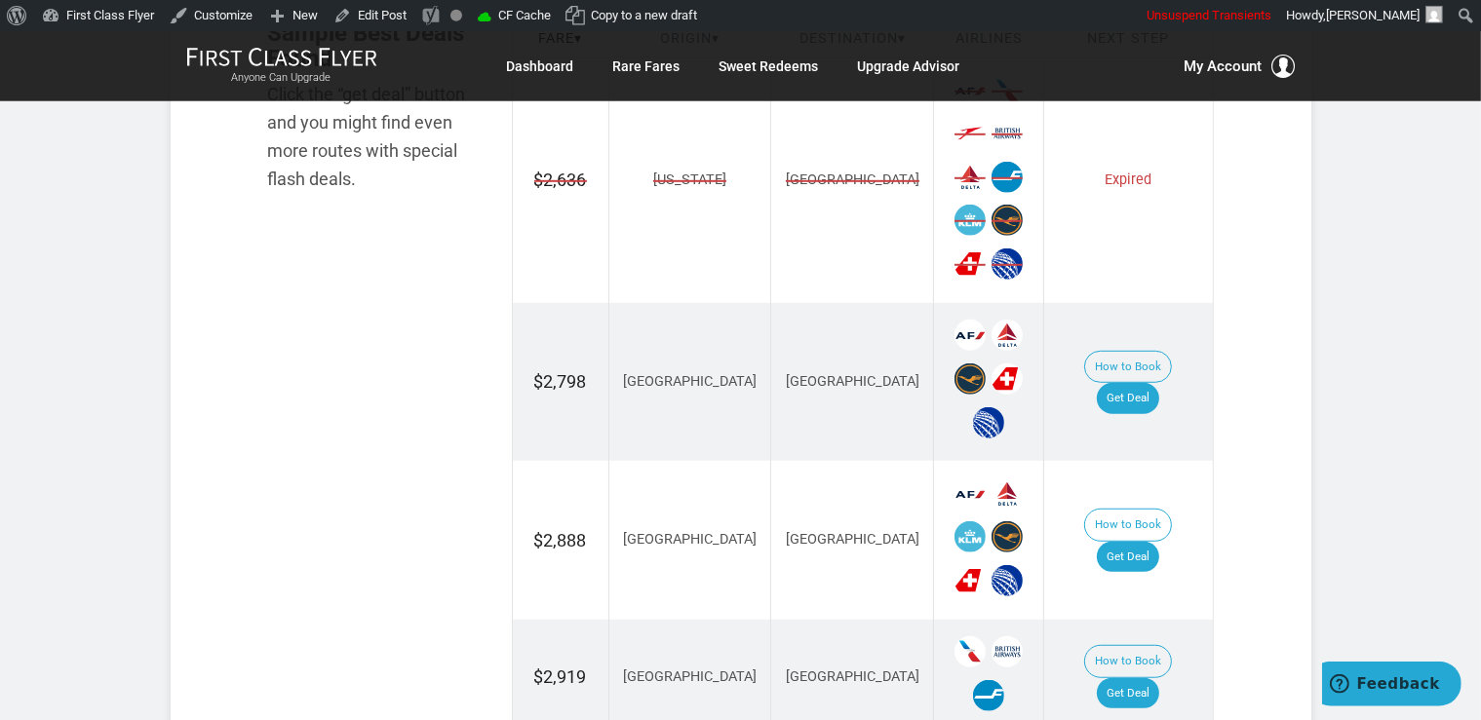
scroll to position [1337, 0]
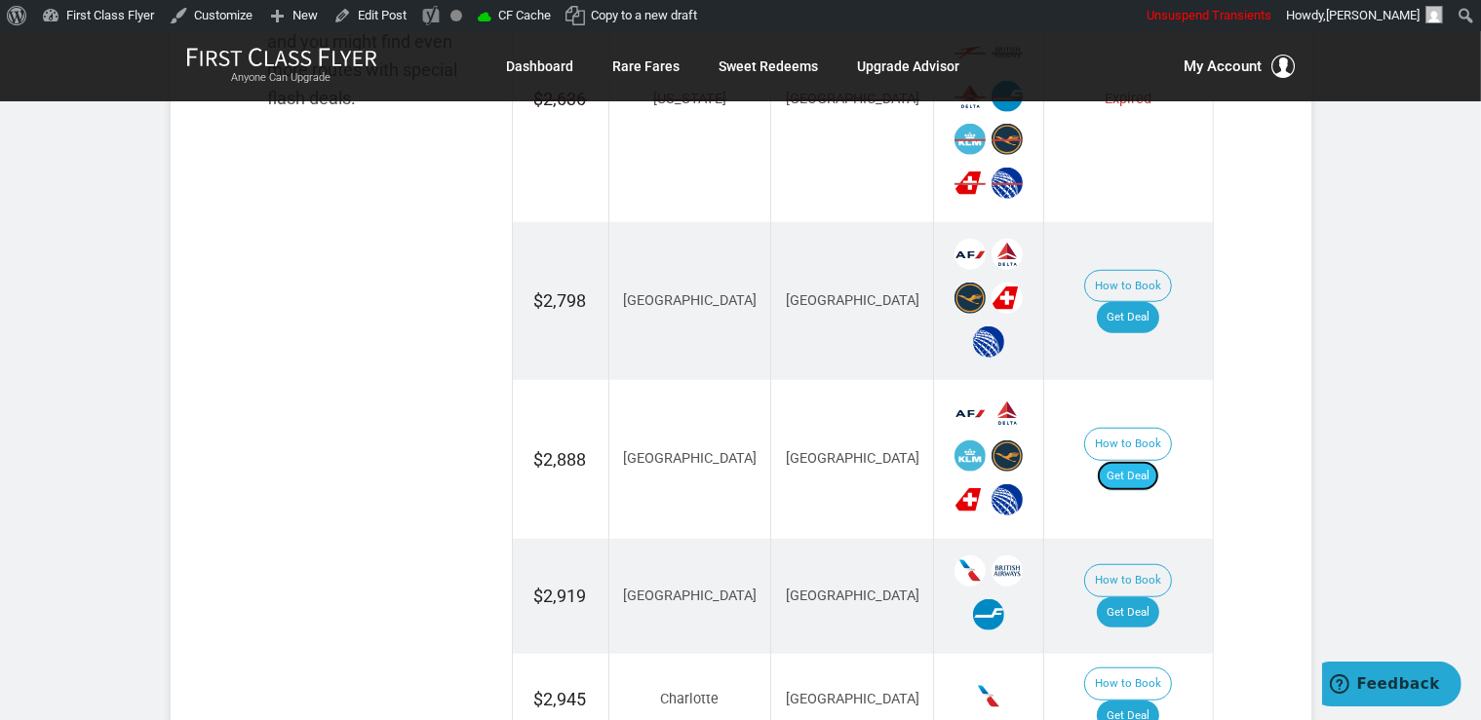
click at [1133, 461] on link "Get Deal" at bounding box center [1127, 476] width 62 height 31
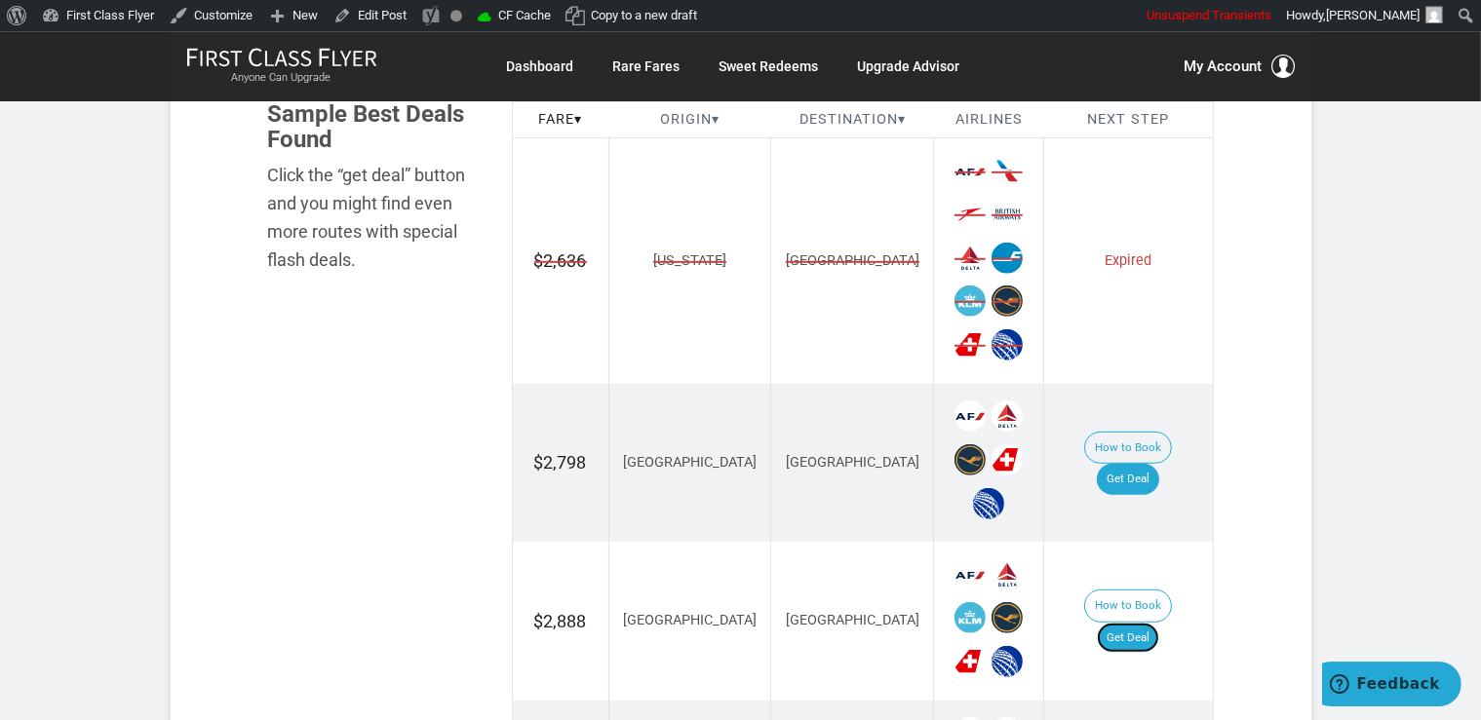
scroll to position [1132, 0]
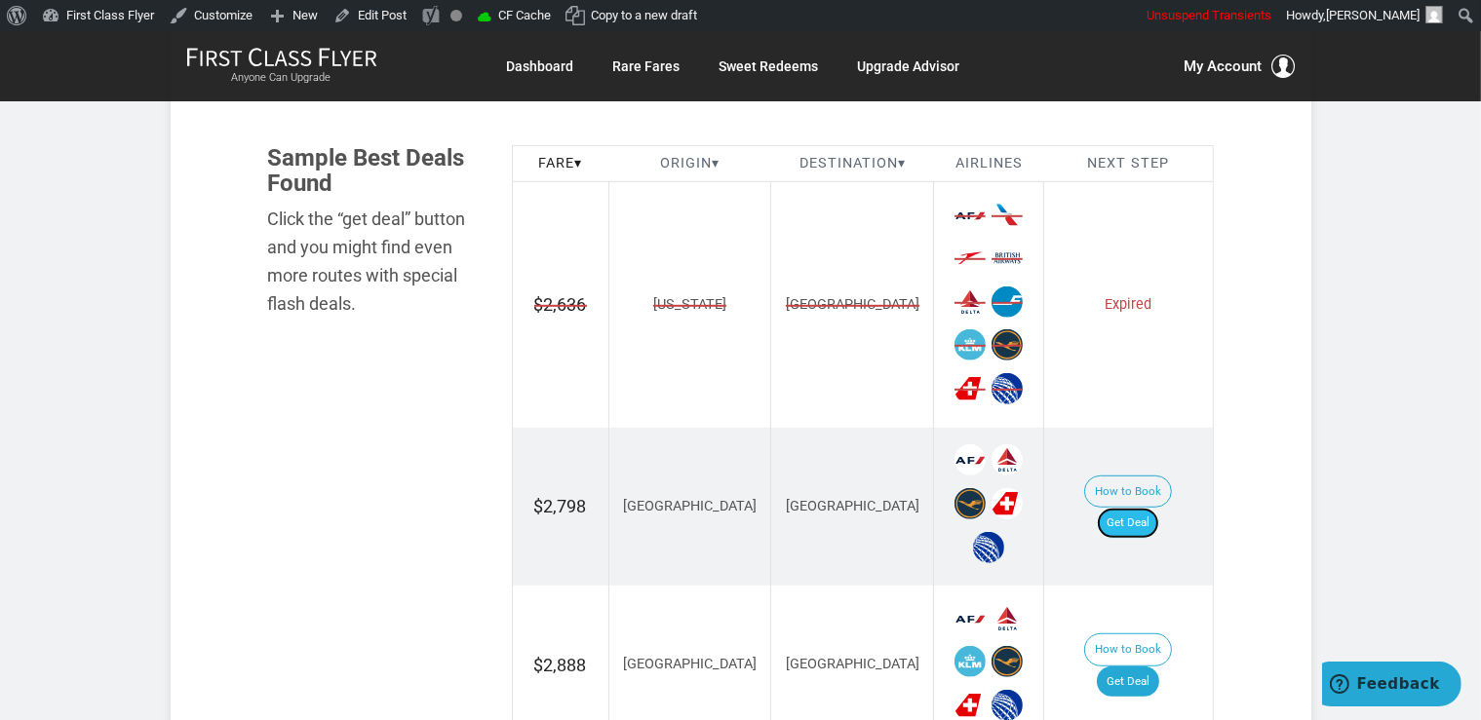
click at [1135, 508] on link "Get Deal" at bounding box center [1127, 523] width 62 height 31
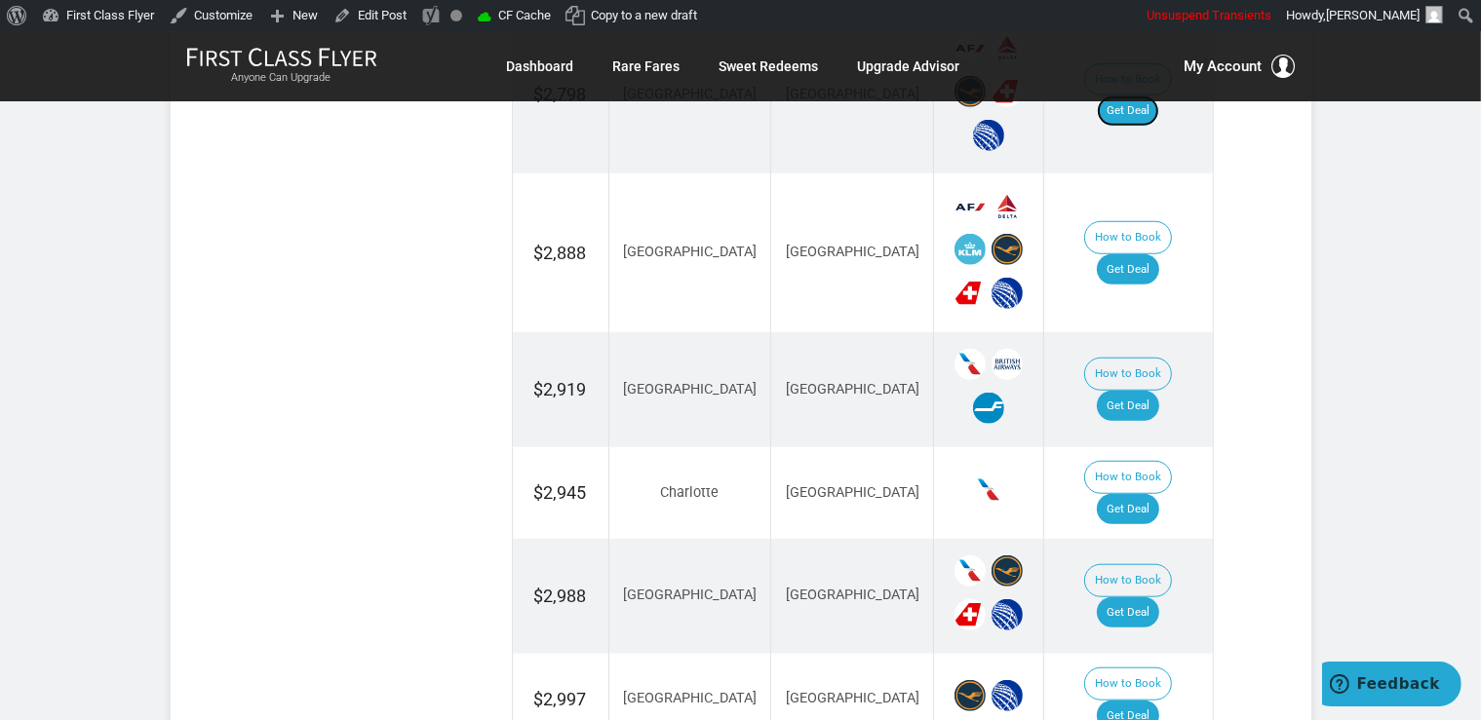
scroll to position [1646, 0]
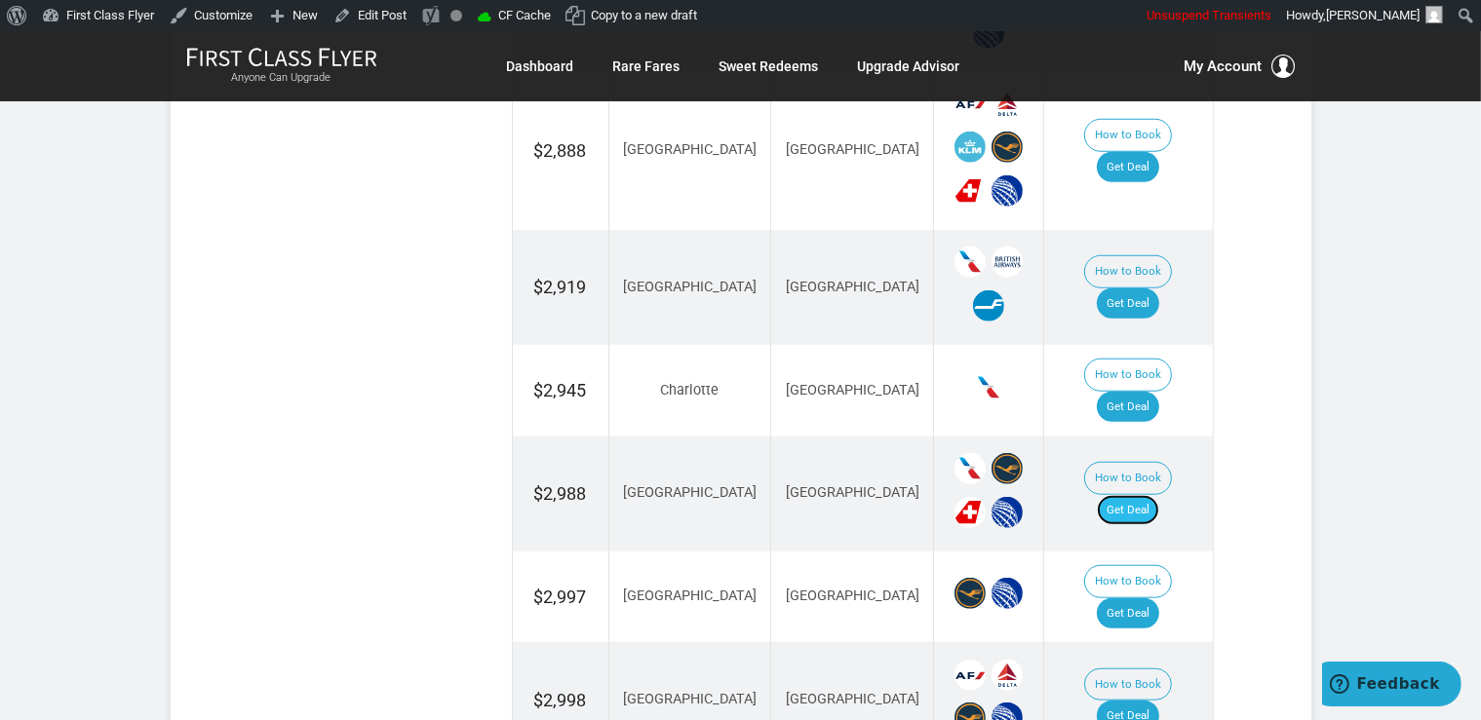
click at [1148, 495] on link "Get Deal" at bounding box center [1127, 510] width 62 height 31
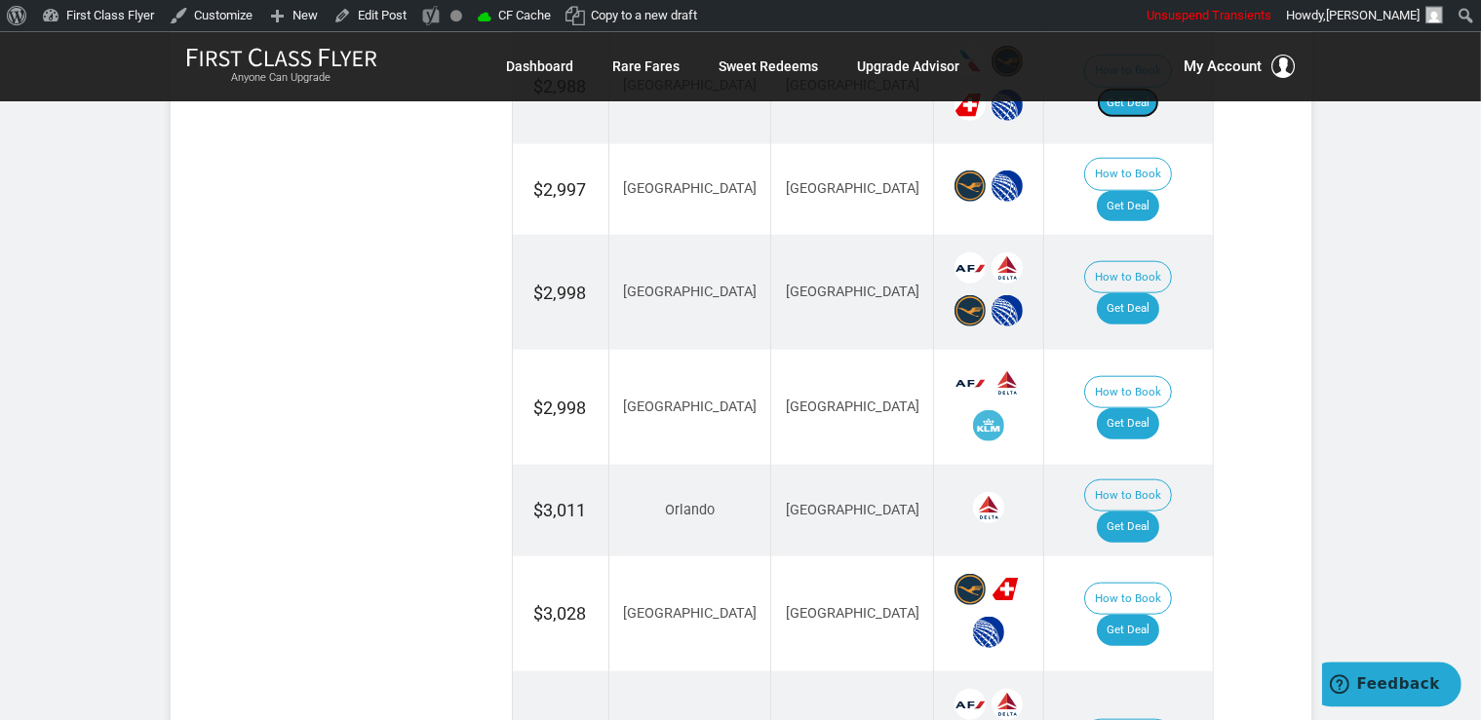
scroll to position [2264, 0]
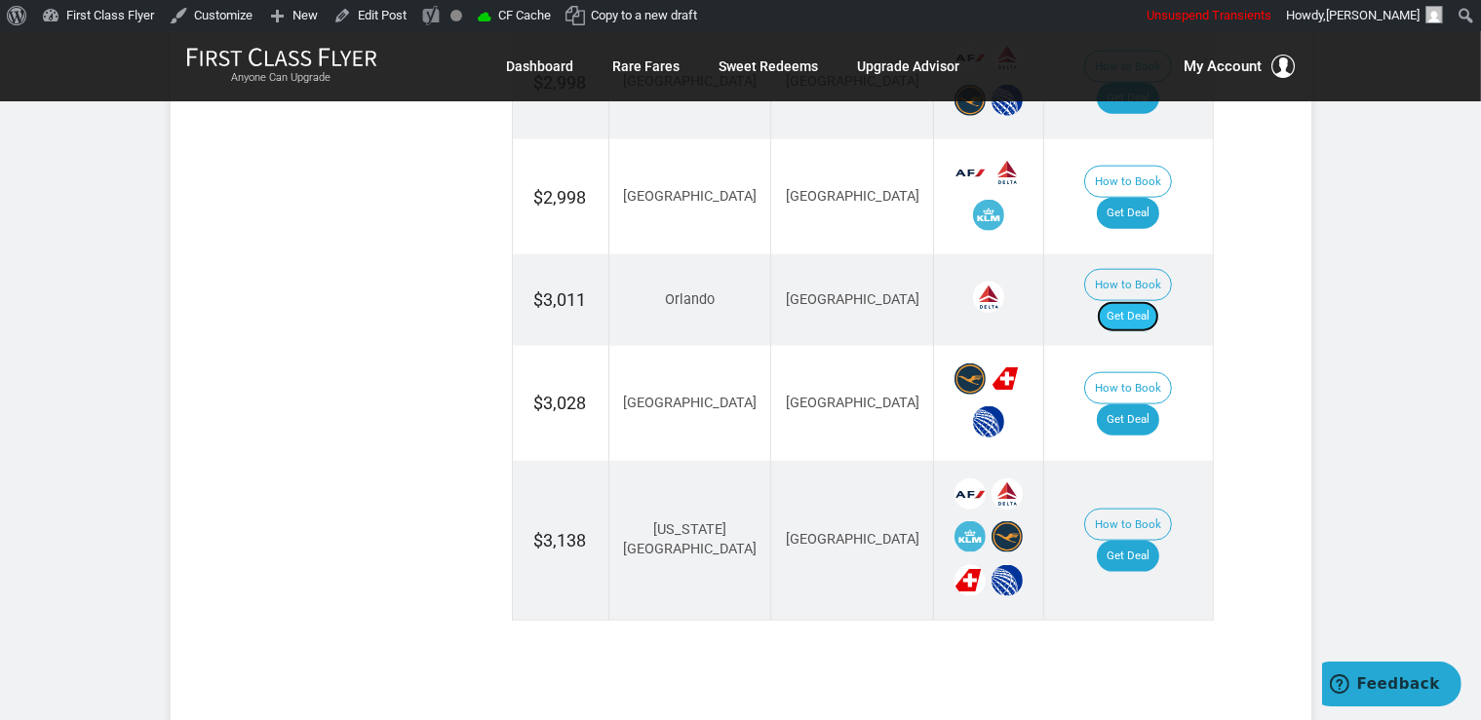
click at [1152, 301] on link "Get Deal" at bounding box center [1127, 316] width 62 height 31
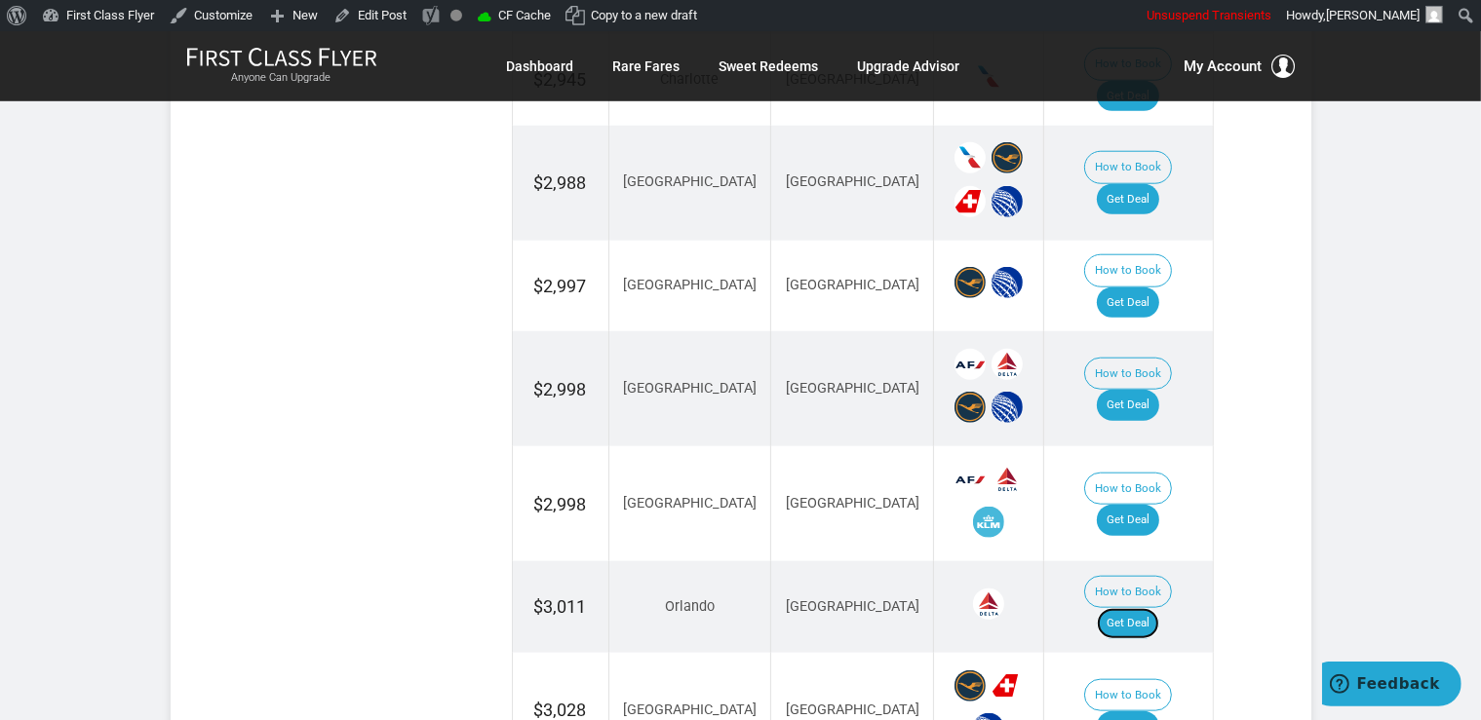
scroll to position [1955, 0]
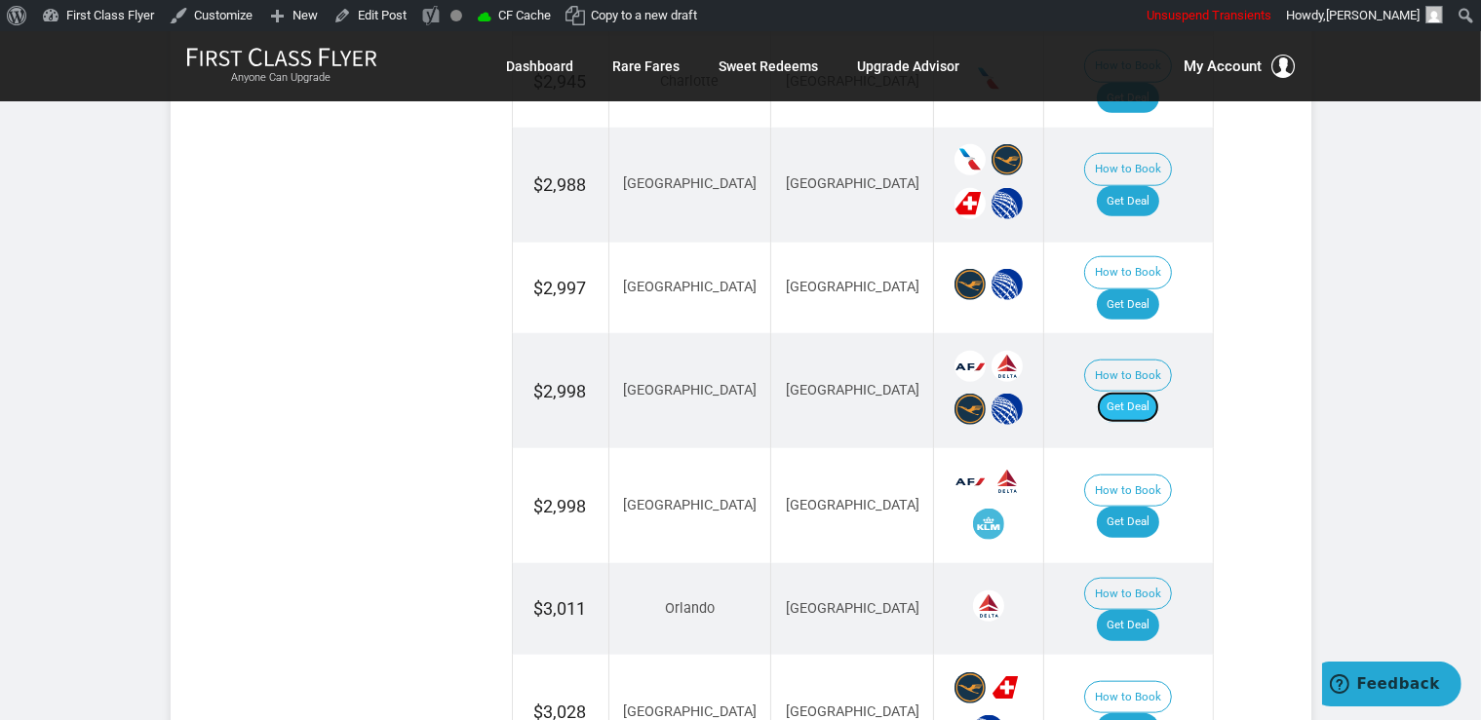
click at [1148, 392] on link "Get Deal" at bounding box center [1127, 407] width 62 height 31
click at [1159, 507] on link "Get Deal" at bounding box center [1127, 522] width 62 height 31
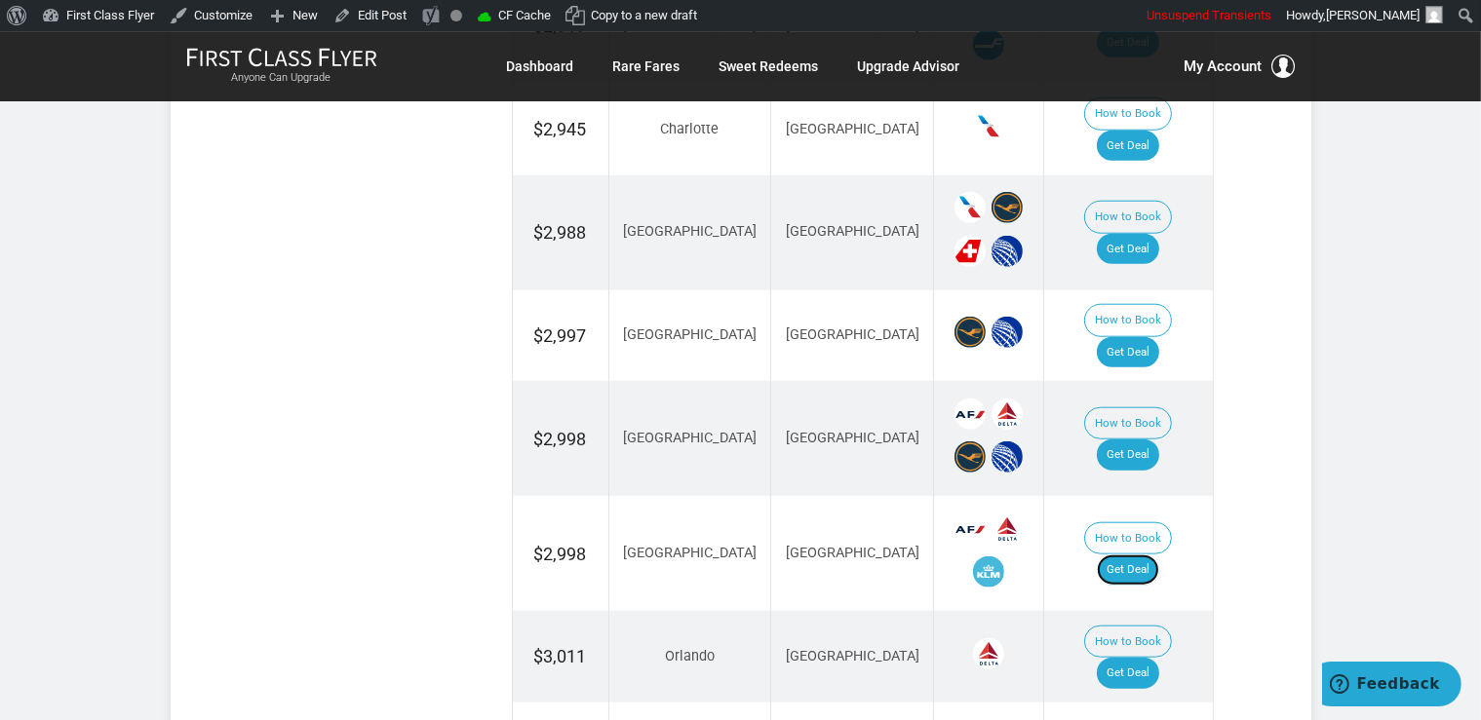
scroll to position [1852, 0]
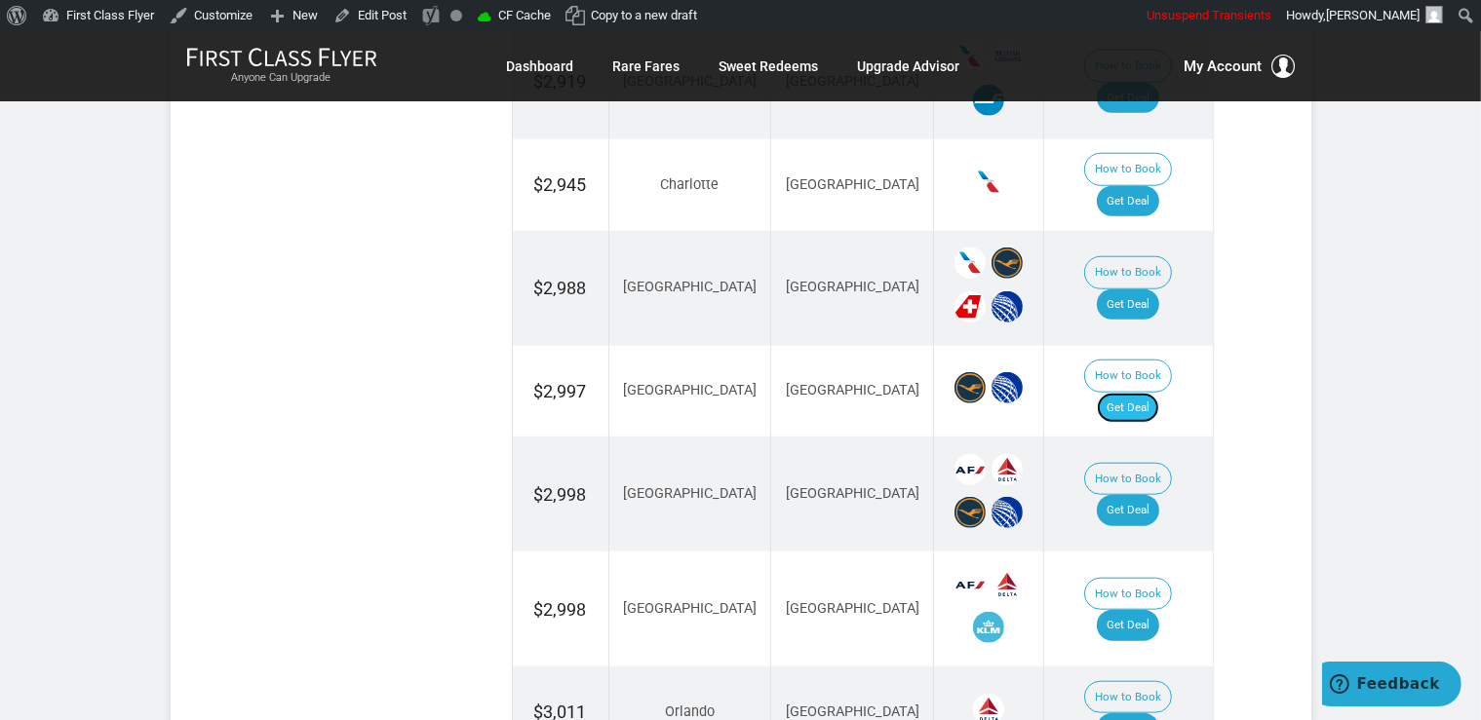
click at [1155, 393] on link "Get Deal" at bounding box center [1127, 408] width 62 height 31
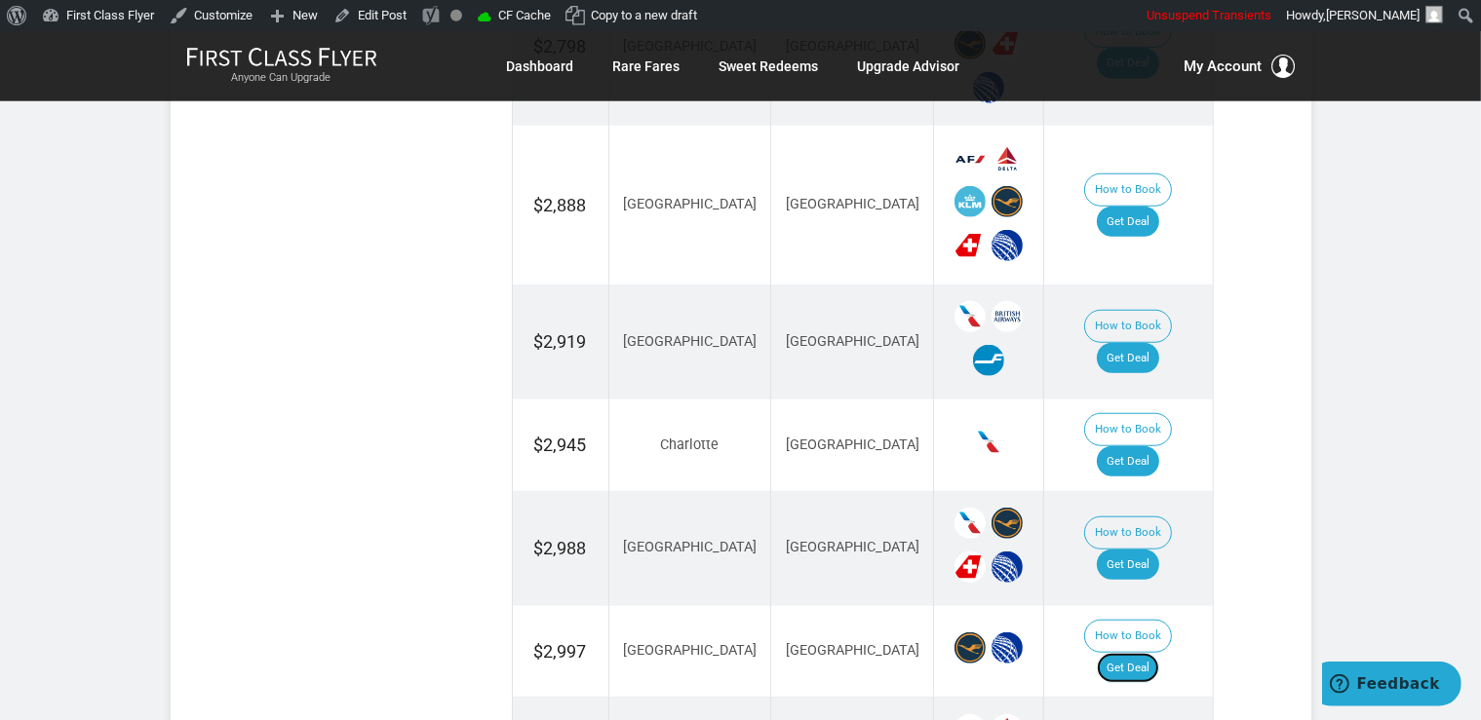
scroll to position [1544, 0]
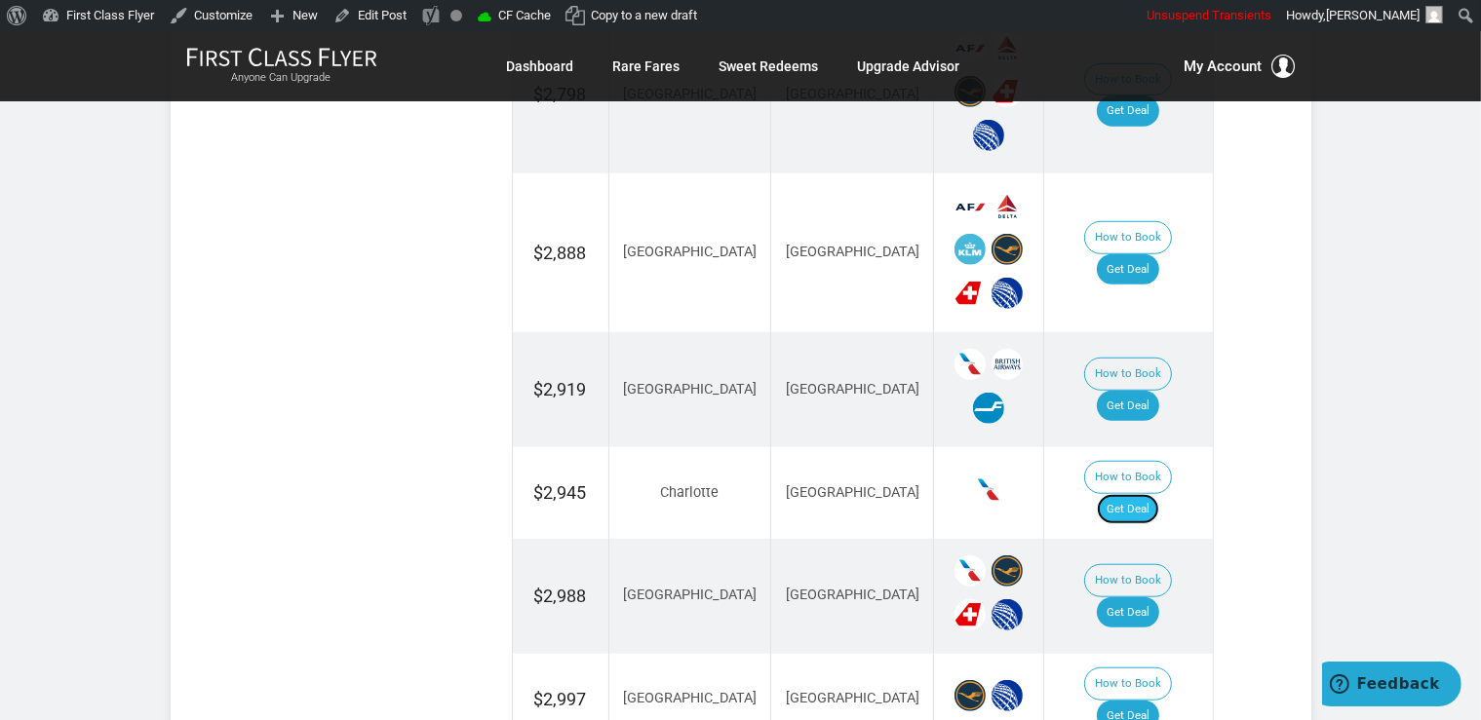
click at [1140, 494] on link "Get Deal" at bounding box center [1127, 509] width 62 height 31
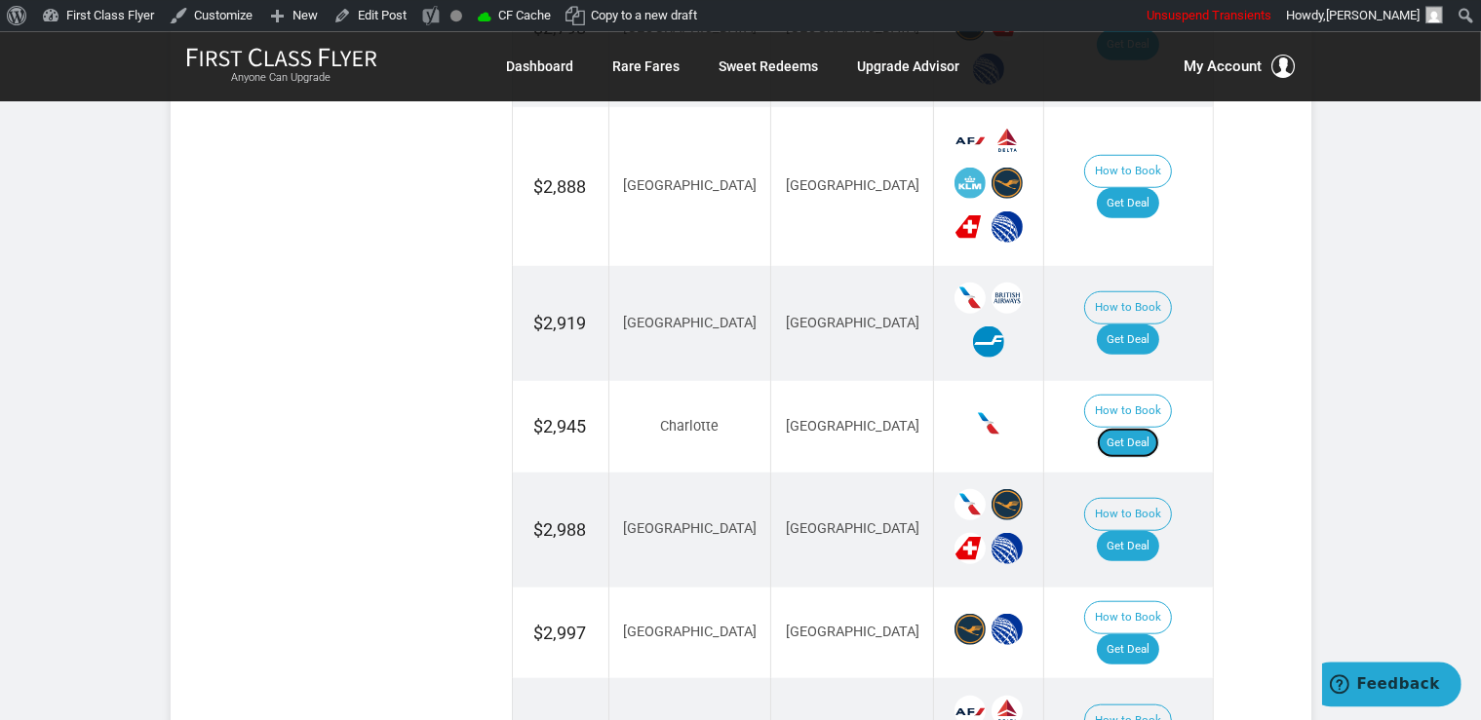
scroll to position [1646, 0]
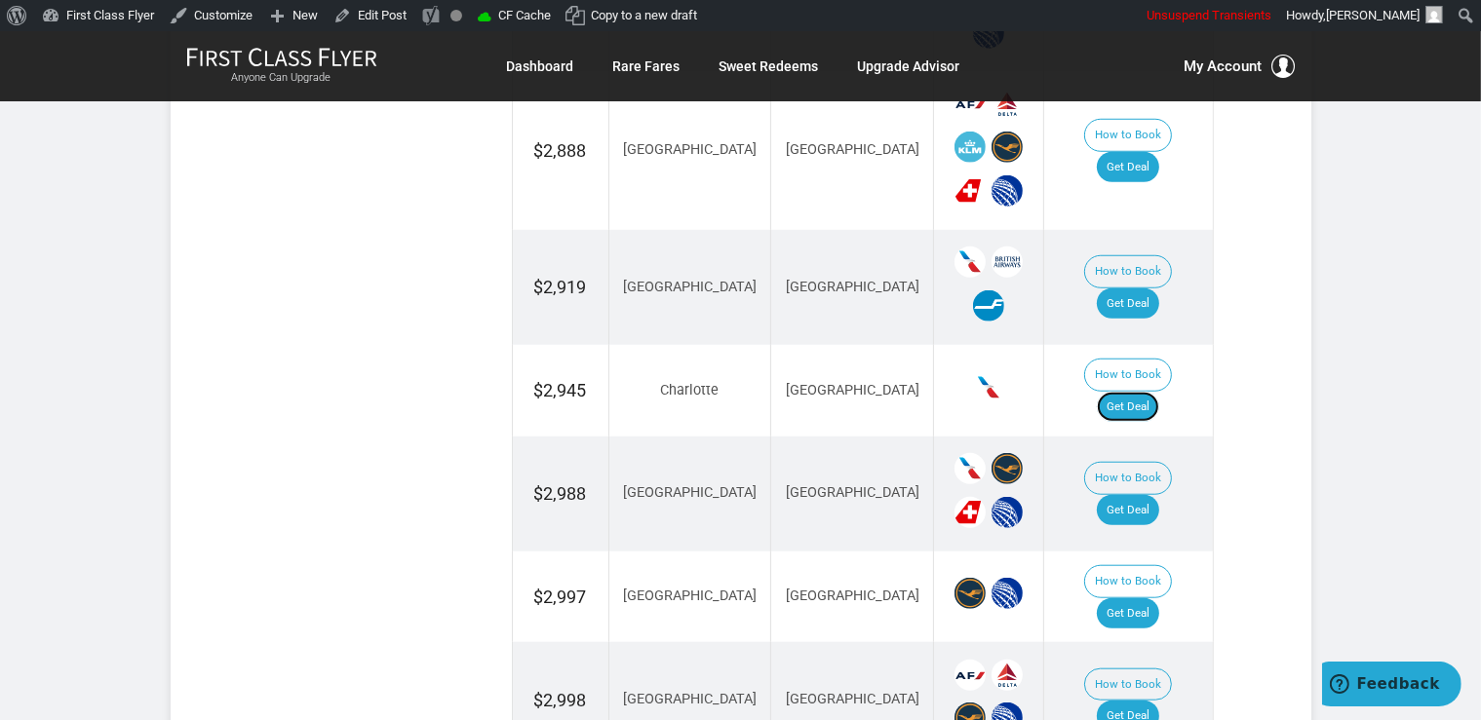
click at [1151, 392] on link "Get Deal" at bounding box center [1127, 407] width 62 height 31
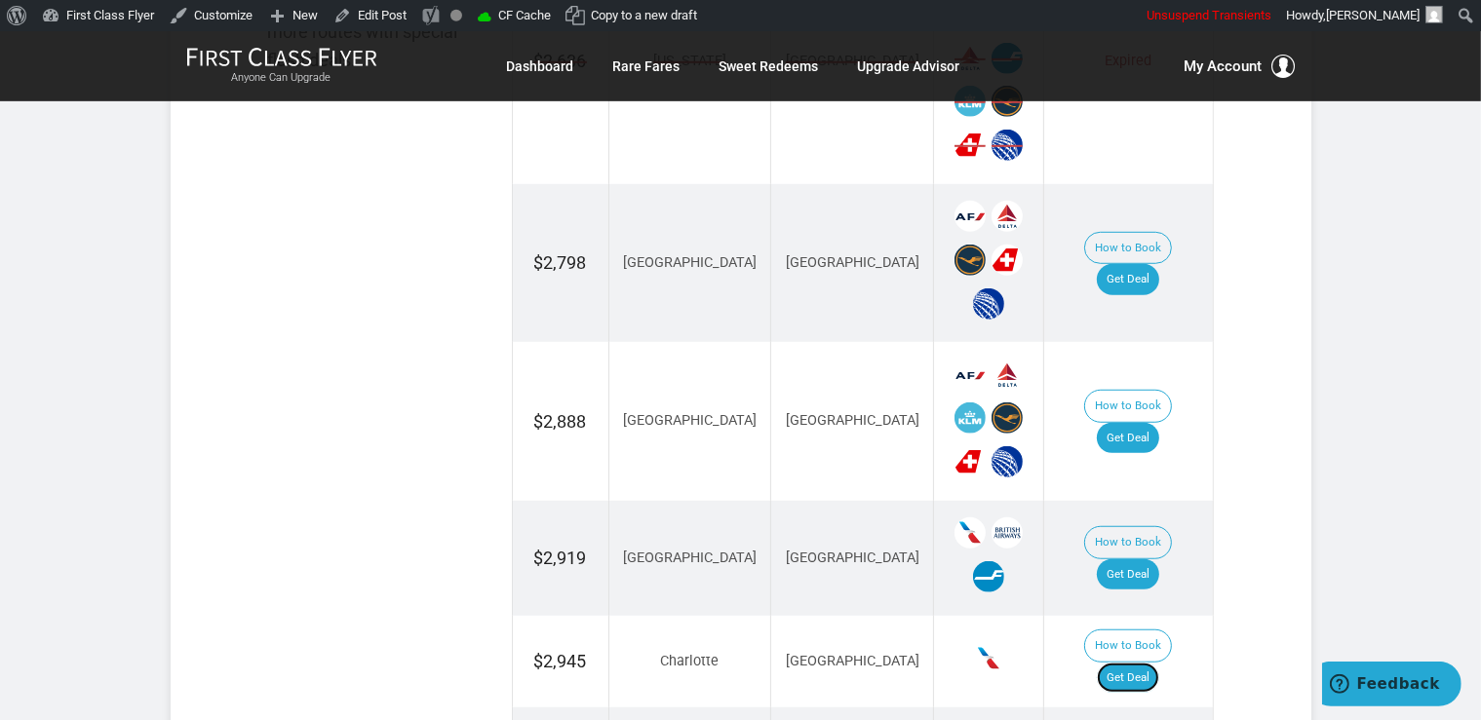
scroll to position [1337, 0]
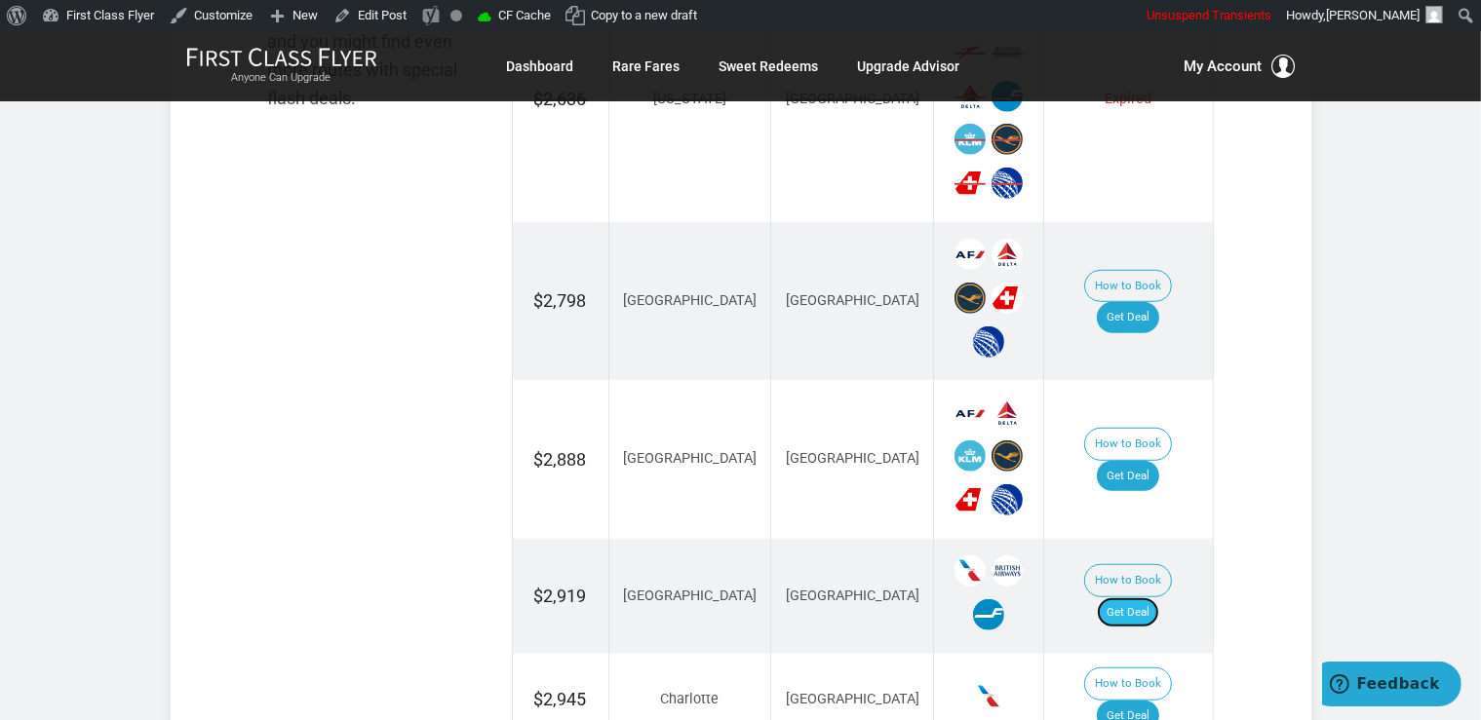
click at [1143, 597] on link "Get Deal" at bounding box center [1127, 612] width 62 height 31
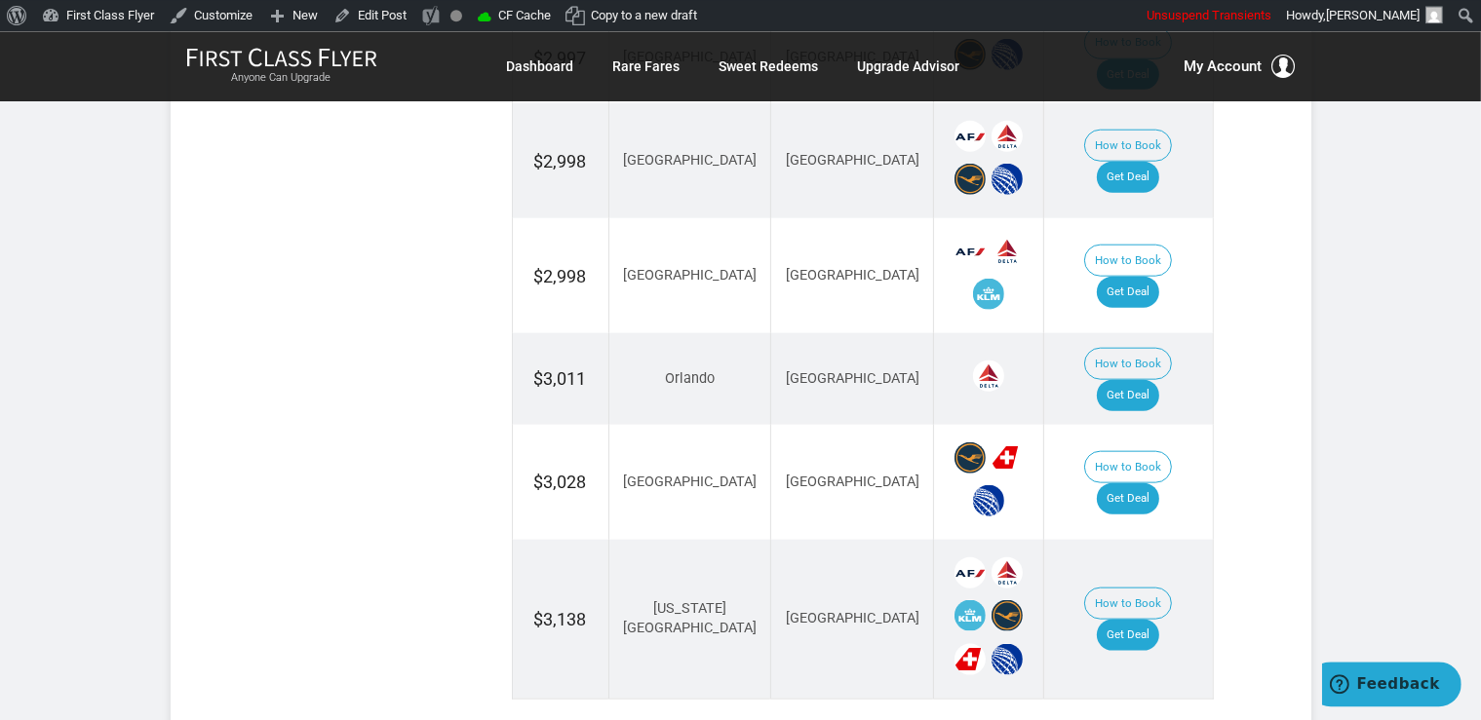
scroll to position [2264, 0]
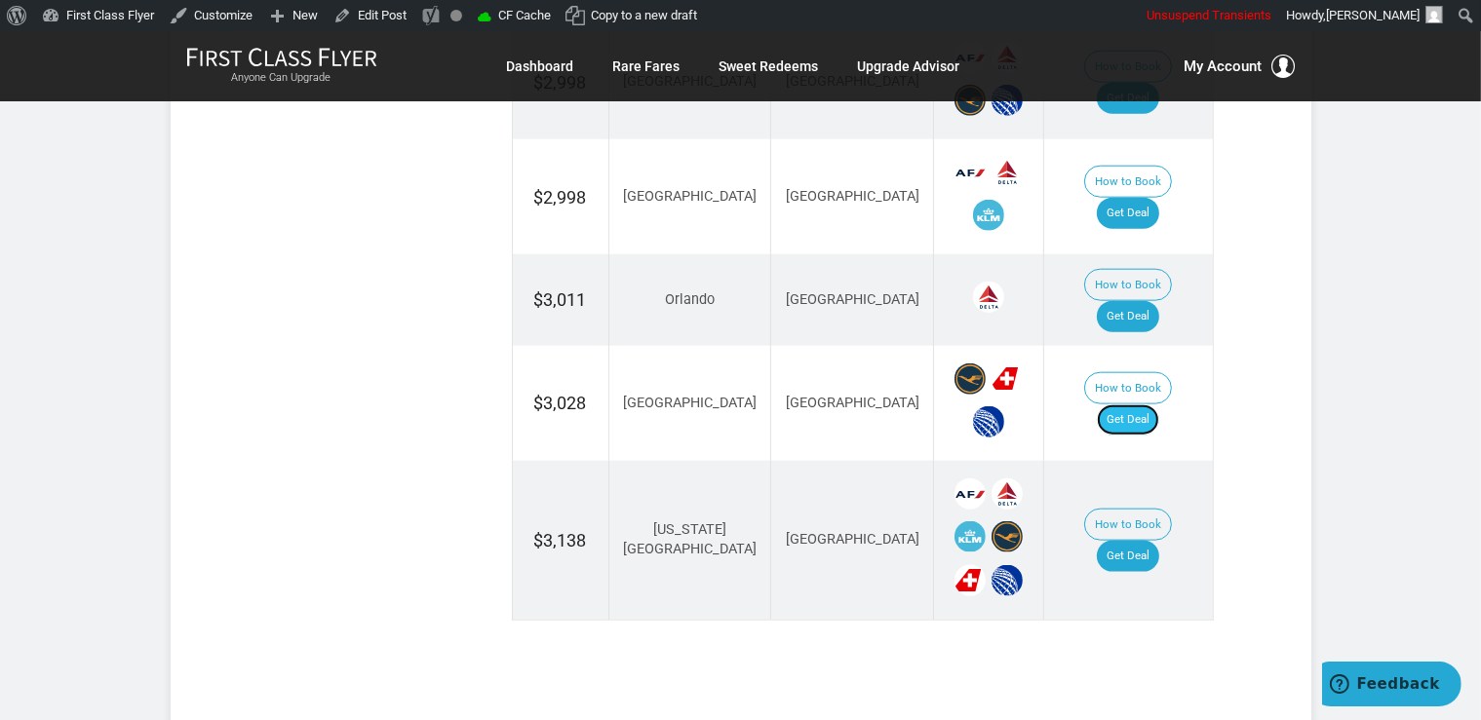
click at [1132, 404] on link "Get Deal" at bounding box center [1127, 419] width 62 height 31
click at [1159, 541] on link "Get Deal" at bounding box center [1127, 556] width 62 height 31
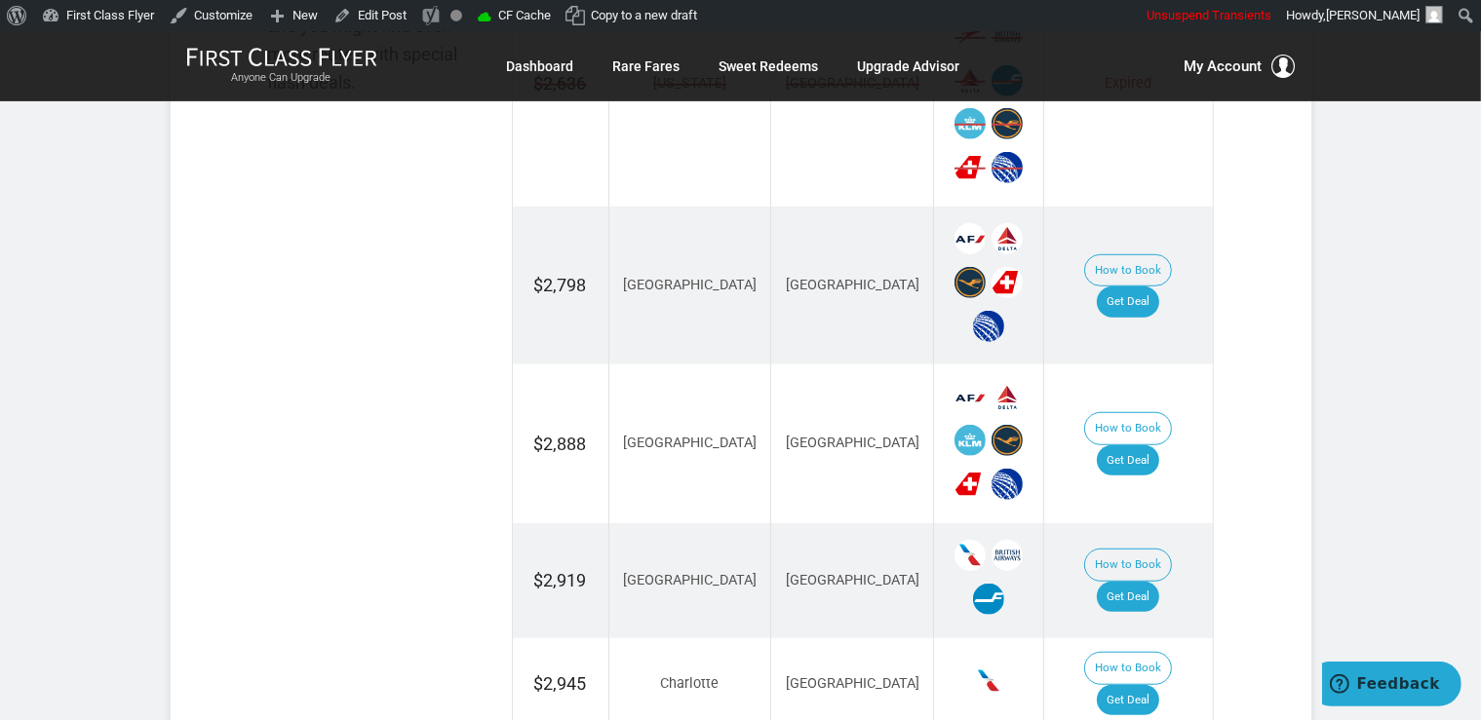
scroll to position [1337, 0]
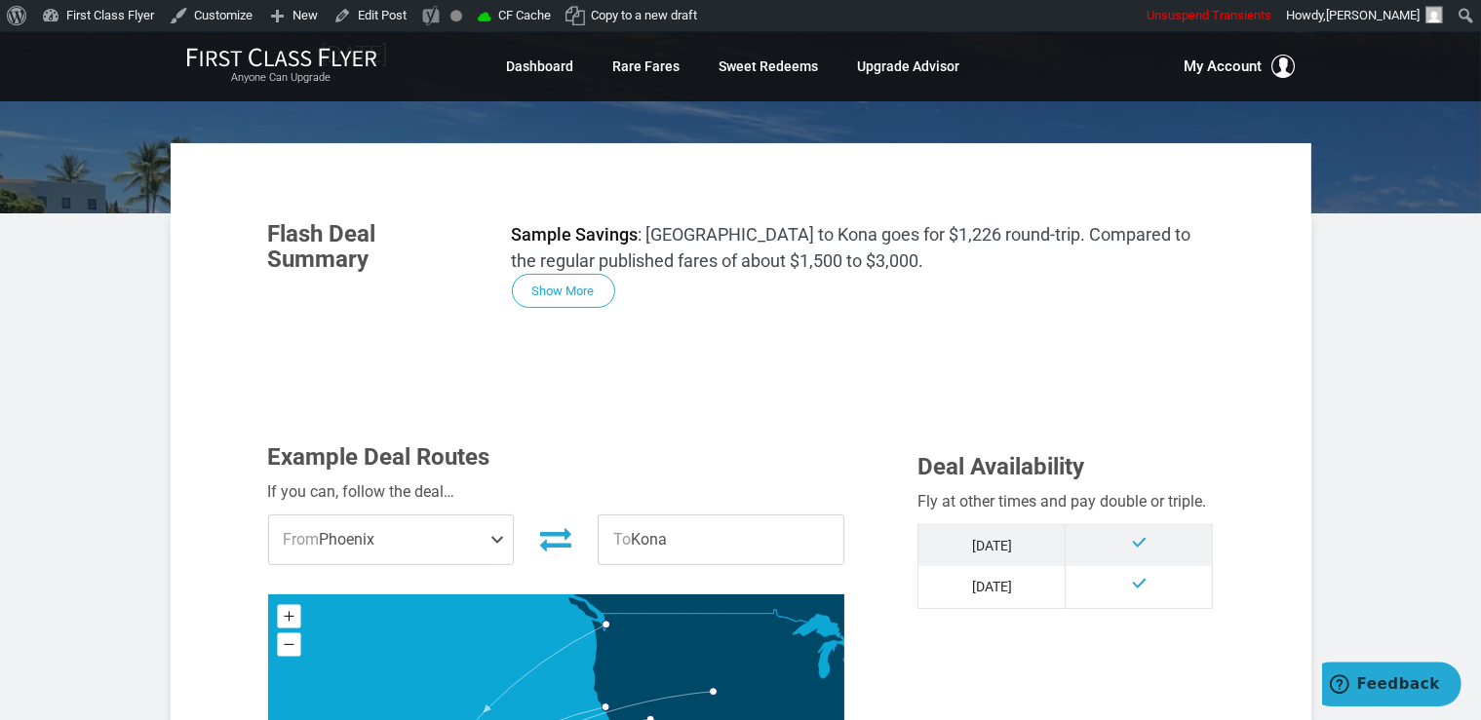
scroll to position [308, 0]
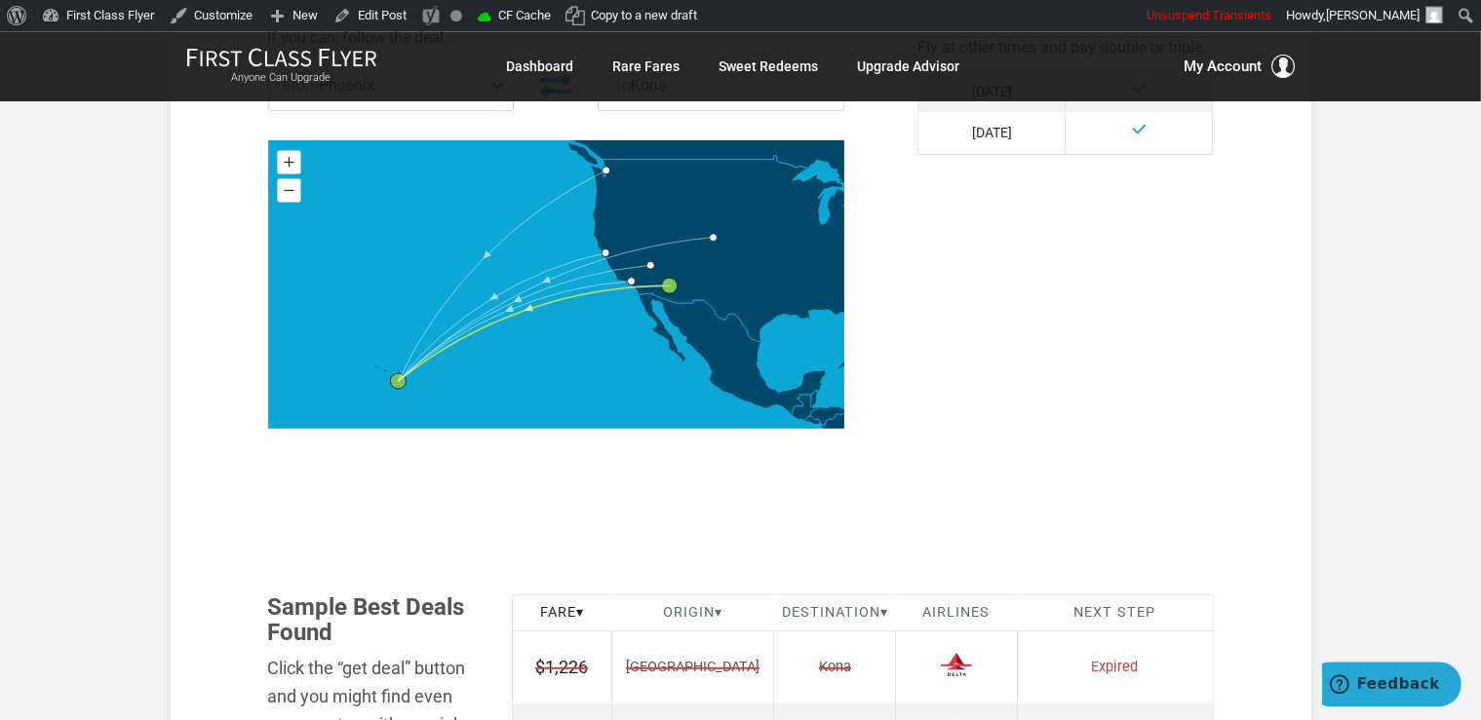
scroll to position [1132, 0]
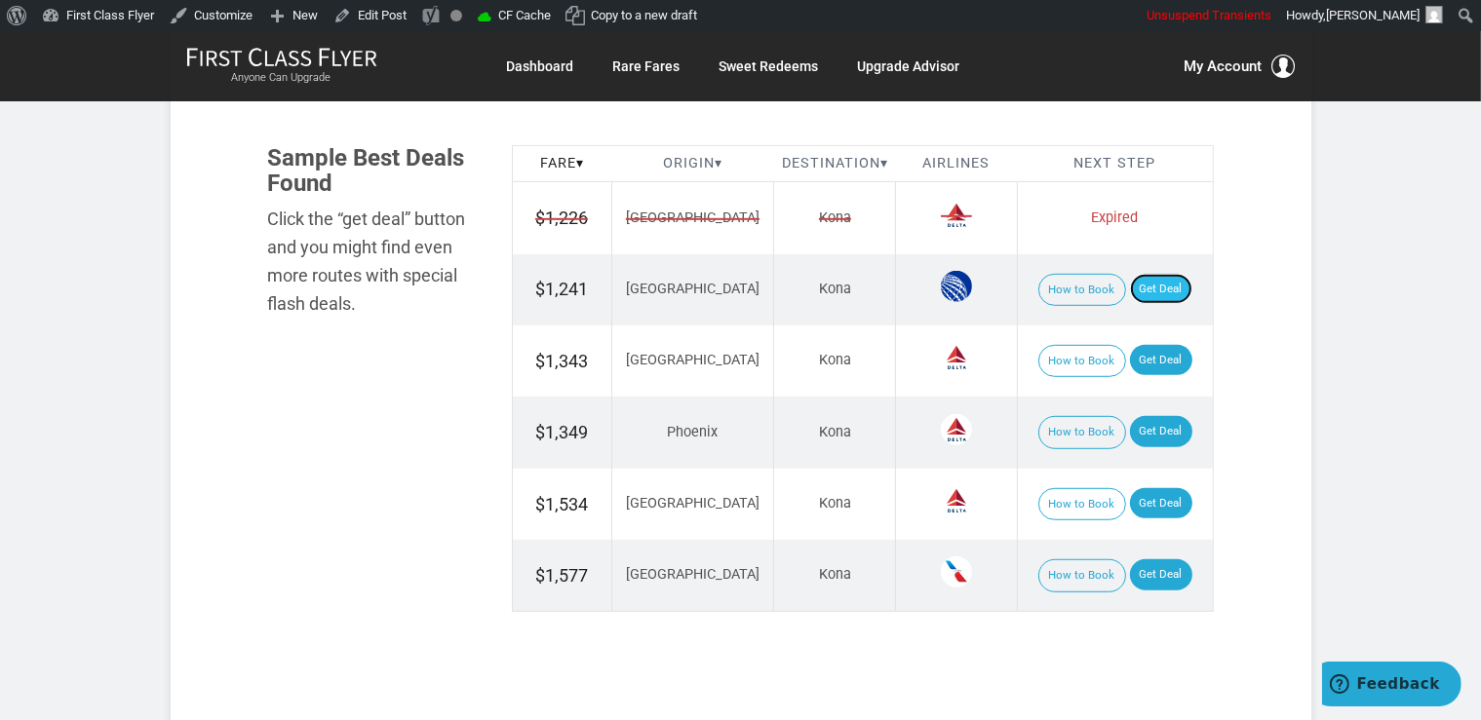
click at [1163, 280] on link "Get Deal" at bounding box center [1161, 289] width 62 height 31
click at [1165, 433] on link "Get Deal" at bounding box center [1161, 431] width 62 height 31
click at [1143, 351] on link "Get Deal" at bounding box center [1161, 360] width 62 height 31
click at [1167, 559] on link "Get Deal" at bounding box center [1161, 574] width 62 height 31
drag, startPoint x: 1136, startPoint y: 500, endPoint x: 1131, endPoint y: 481, distance: 19.4
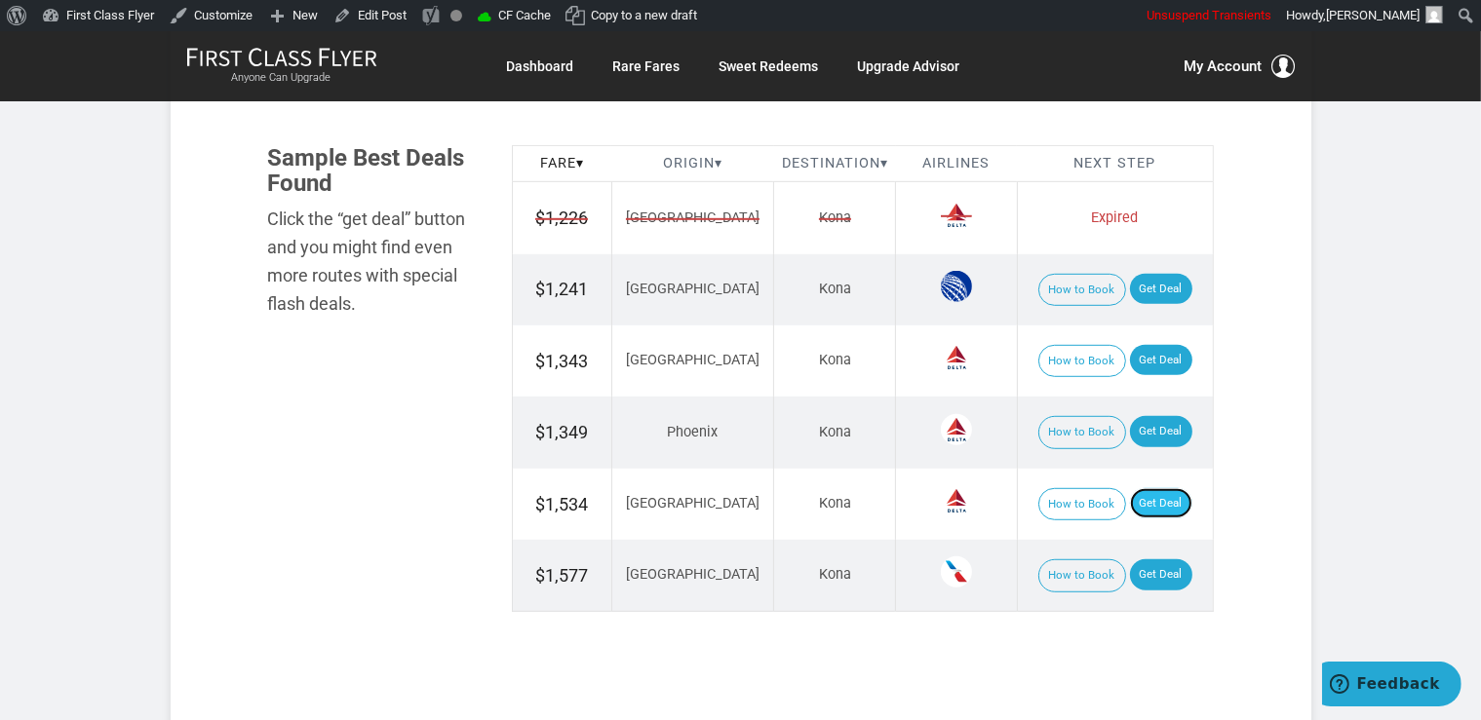
click at [1136, 500] on link "Get Deal" at bounding box center [1161, 503] width 62 height 31
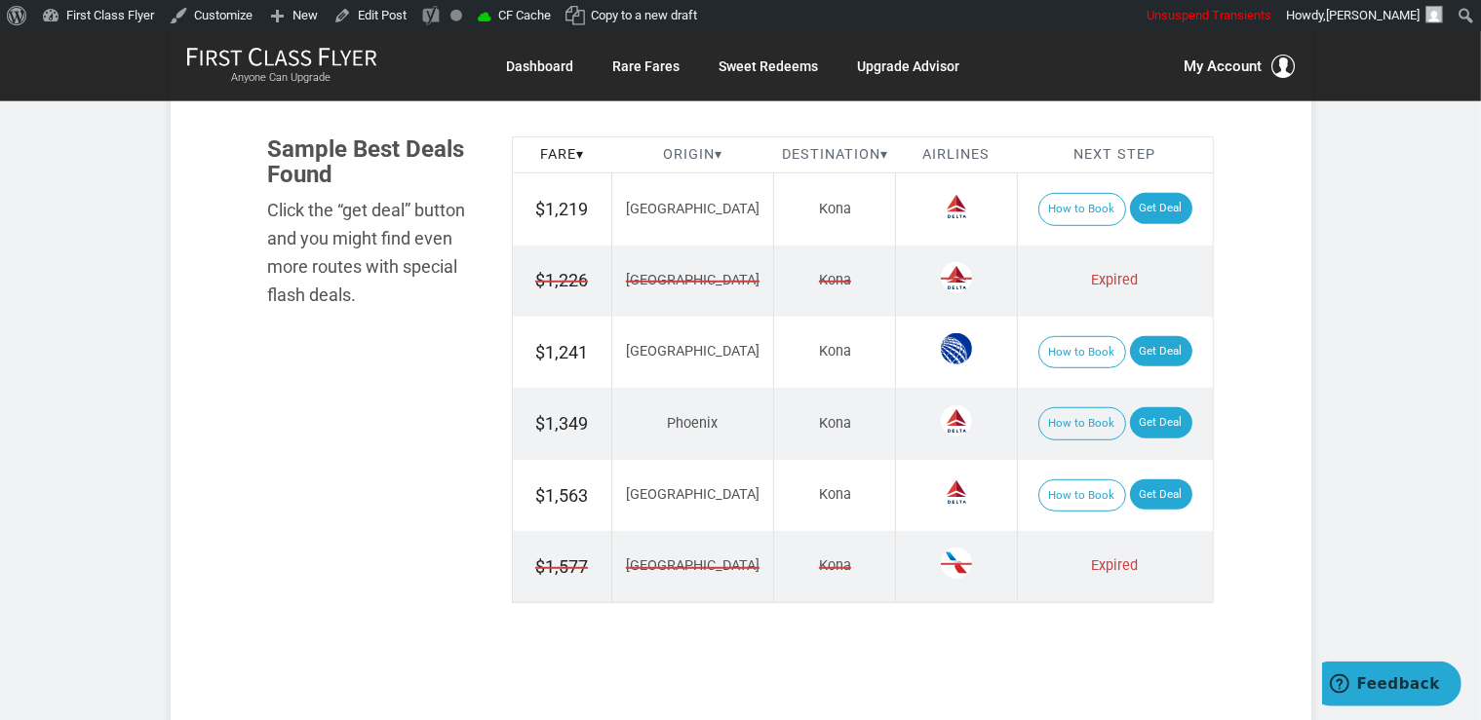
scroll to position [1132, 0]
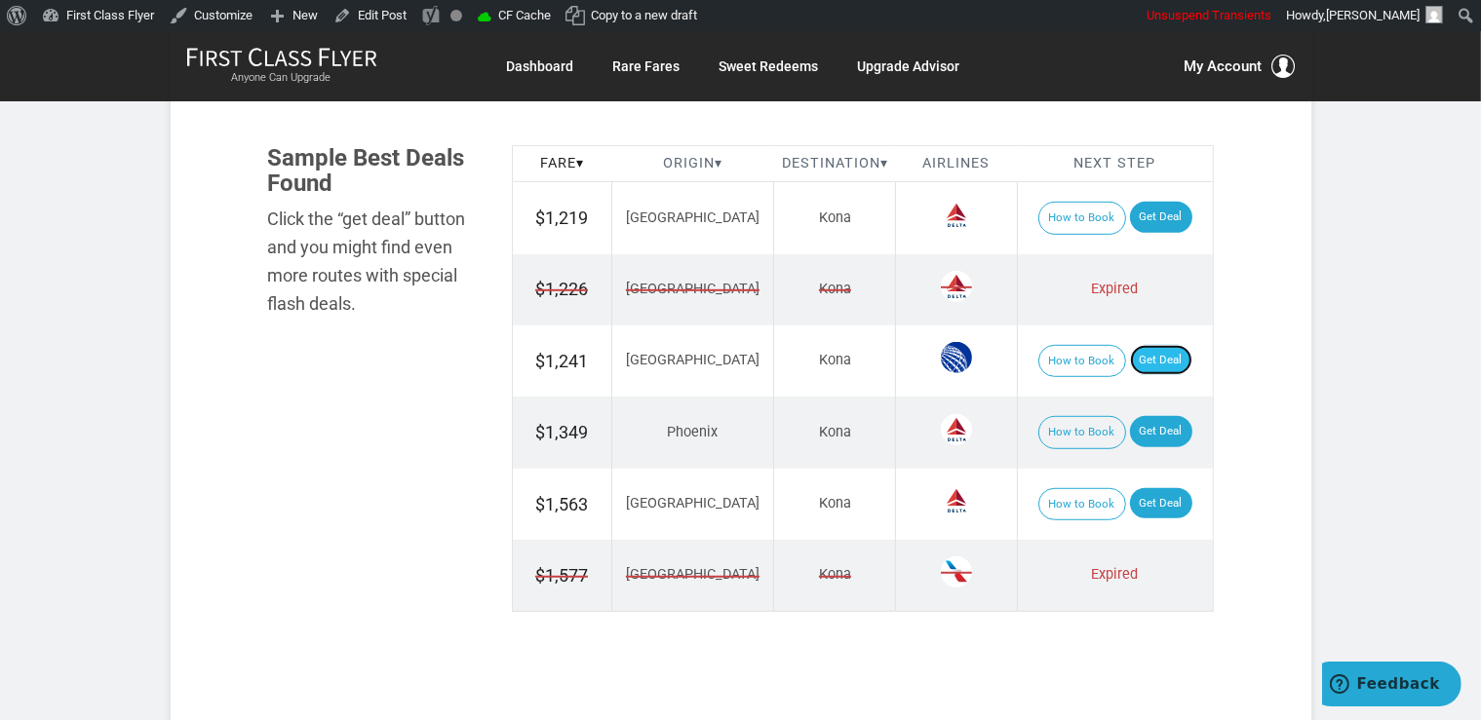
click at [1150, 348] on link "Get Deal" at bounding box center [1161, 360] width 62 height 31
click at [1154, 425] on link "Get Deal" at bounding box center [1161, 431] width 62 height 31
click at [1130, 501] on link "Get Deal" at bounding box center [1161, 503] width 62 height 31
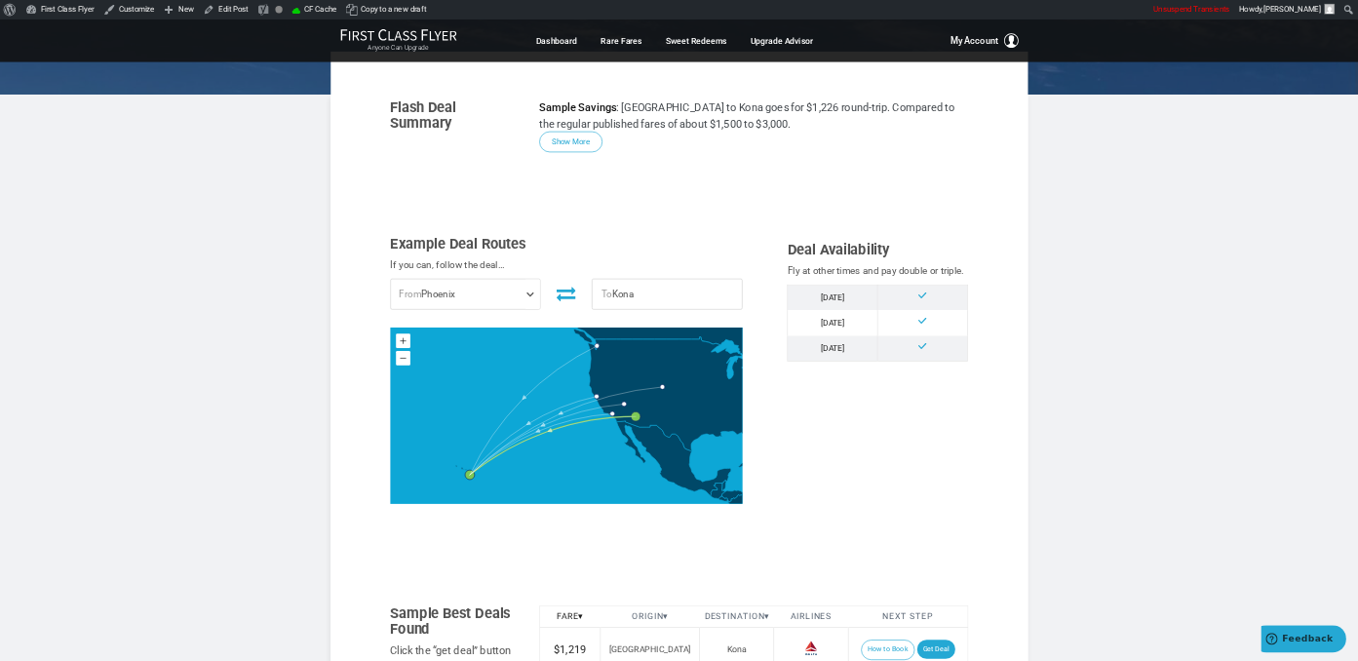
scroll to position [313, 0]
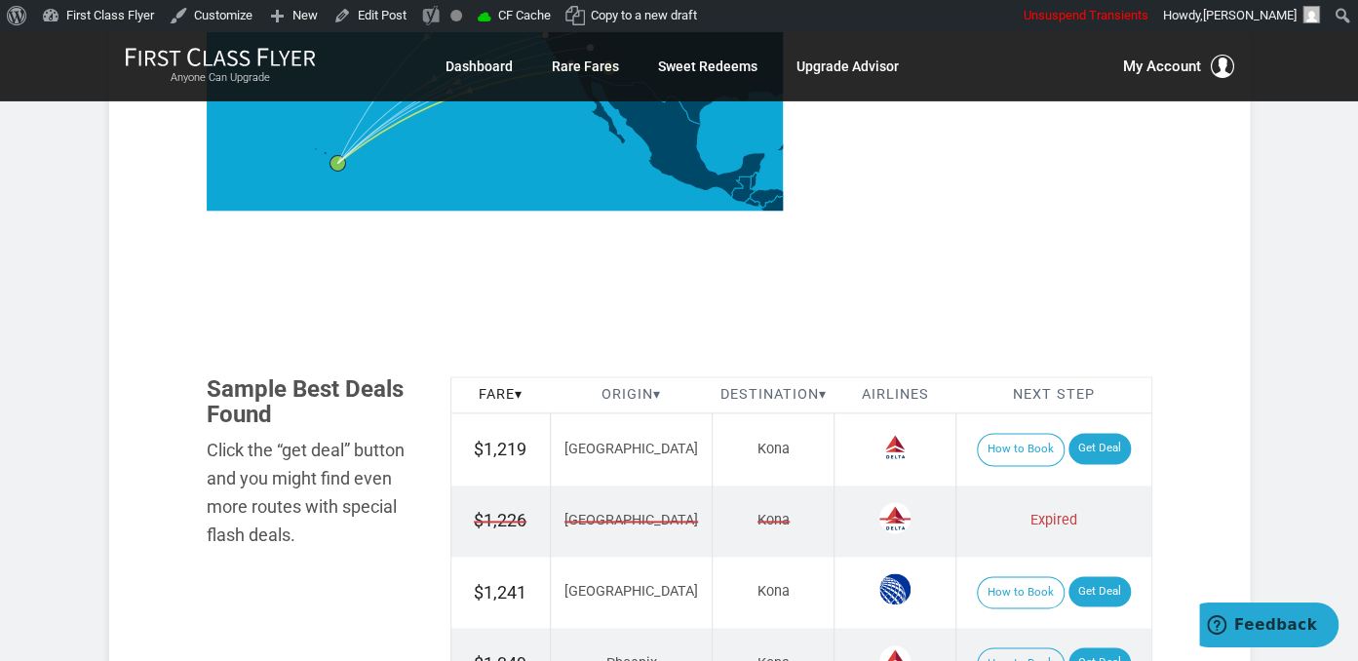
scroll to position [1029, 0]
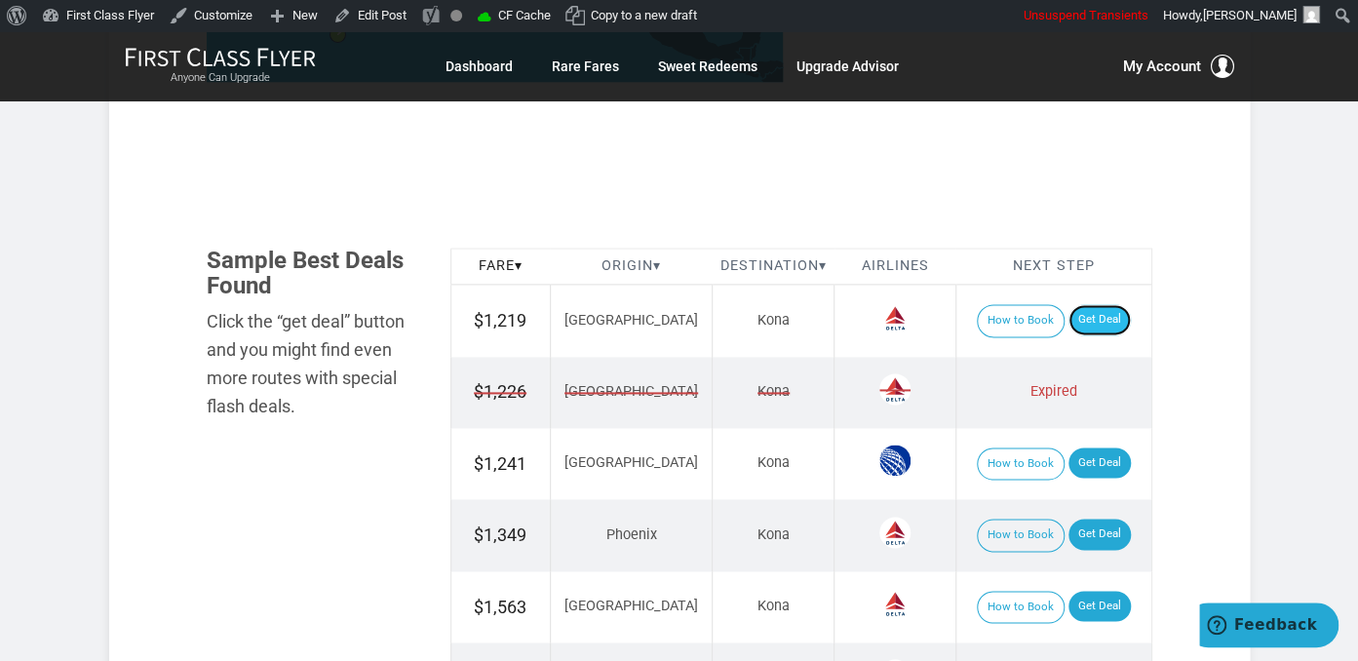
click at [1097, 318] on link "Get Deal" at bounding box center [1099, 319] width 62 height 31
